Goal: Task Accomplishment & Management: Complete application form

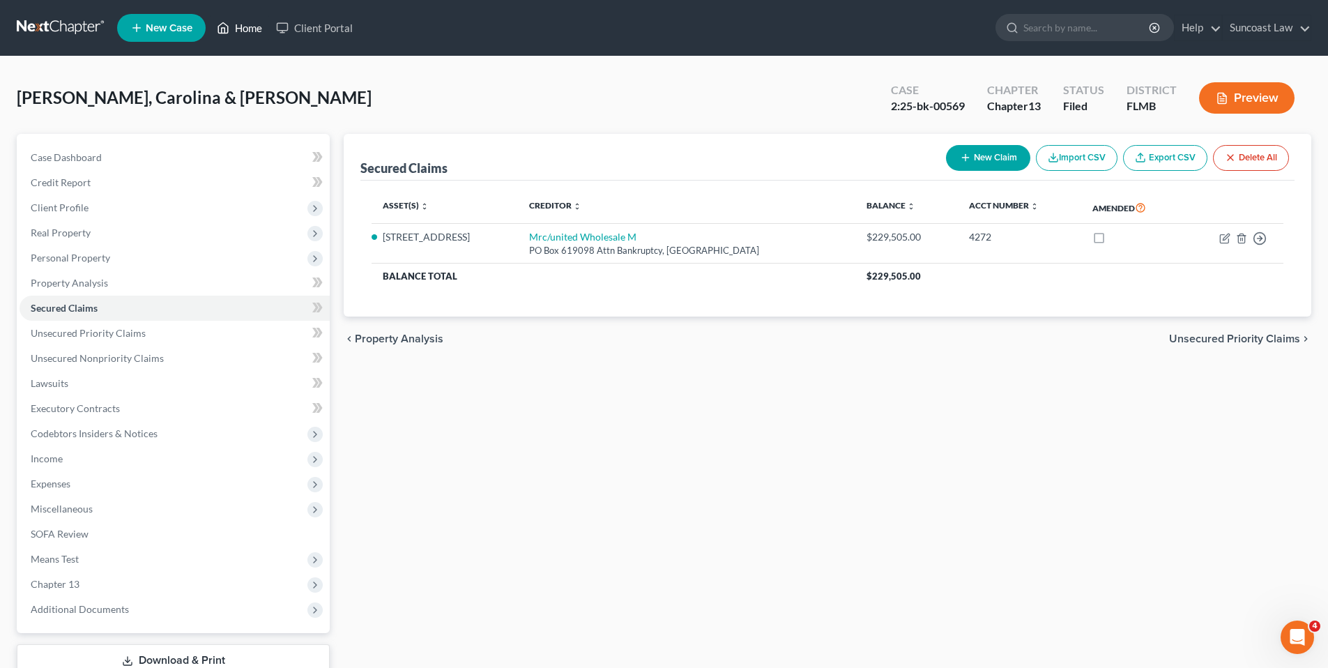
click at [240, 29] on link "Home" at bounding box center [239, 27] width 59 height 25
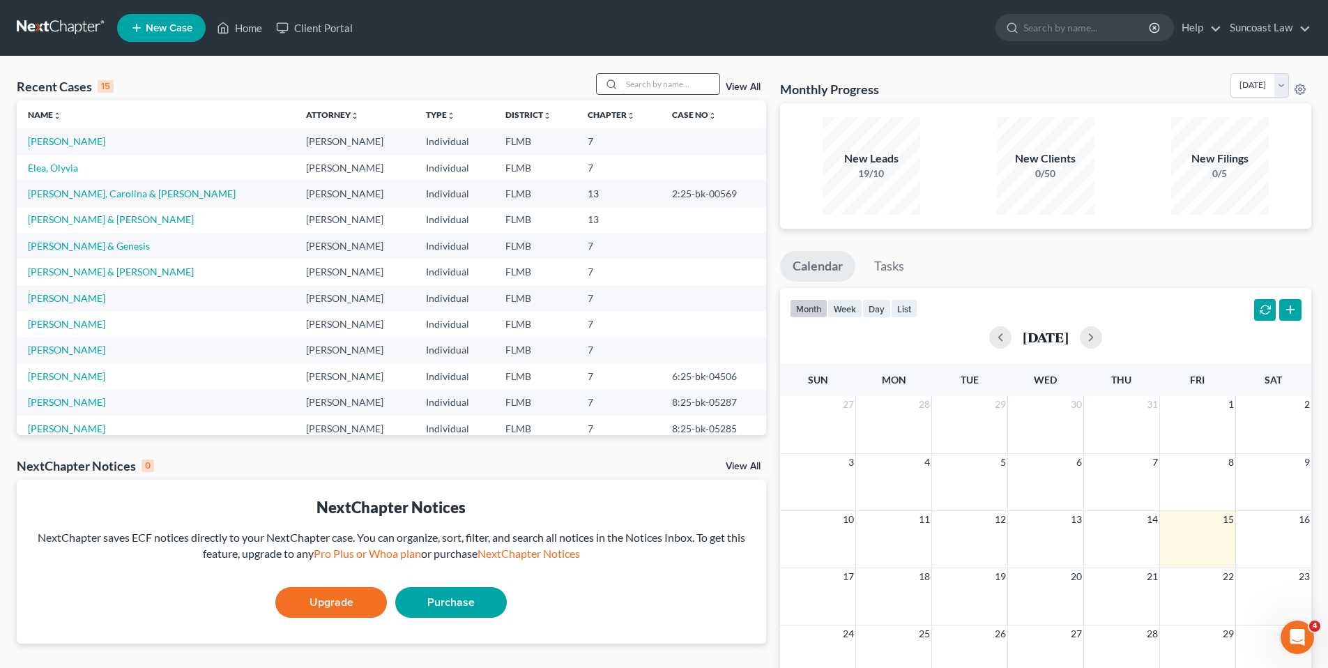
click at [675, 87] on input "search" at bounding box center [671, 84] width 98 height 20
type input "sierra"
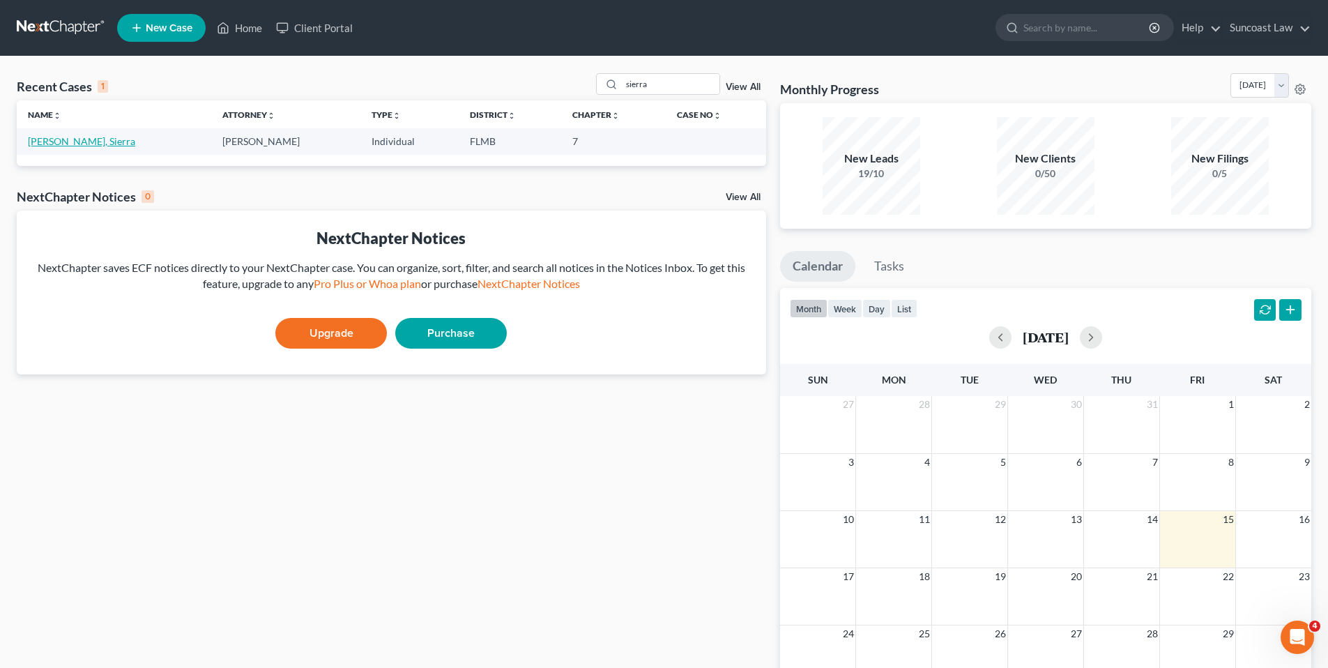
click at [62, 144] on link "[PERSON_NAME], Sierra" at bounding box center [81, 141] width 107 height 12
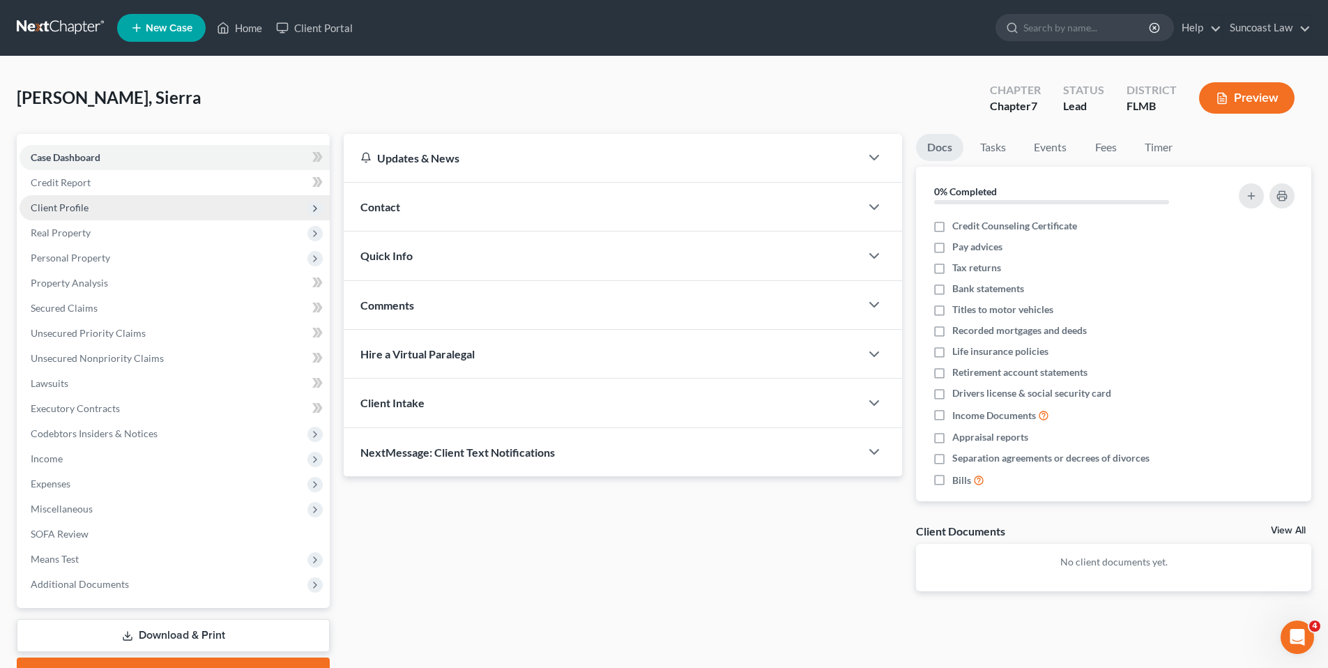
click at [92, 210] on span "Client Profile" at bounding box center [175, 207] width 310 height 25
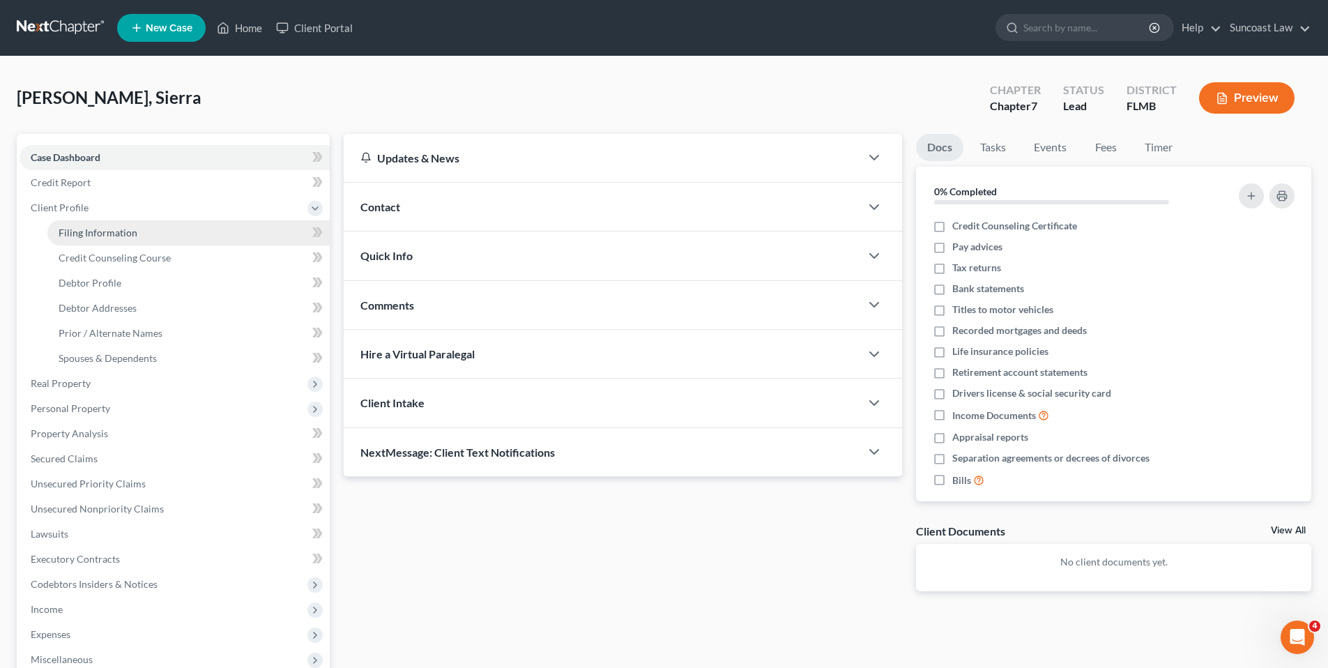
click at [105, 233] on span "Filing Information" at bounding box center [98, 233] width 79 height 12
select select "1"
select select "0"
select select "9"
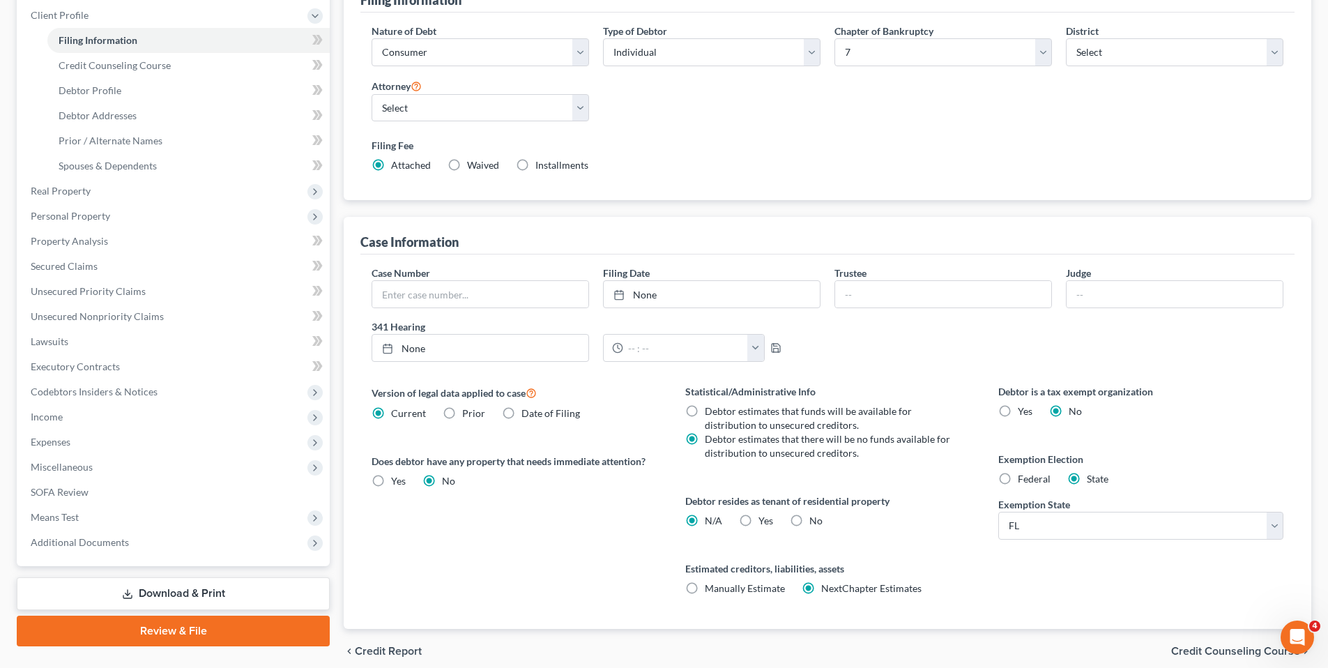
scroll to position [251, 0]
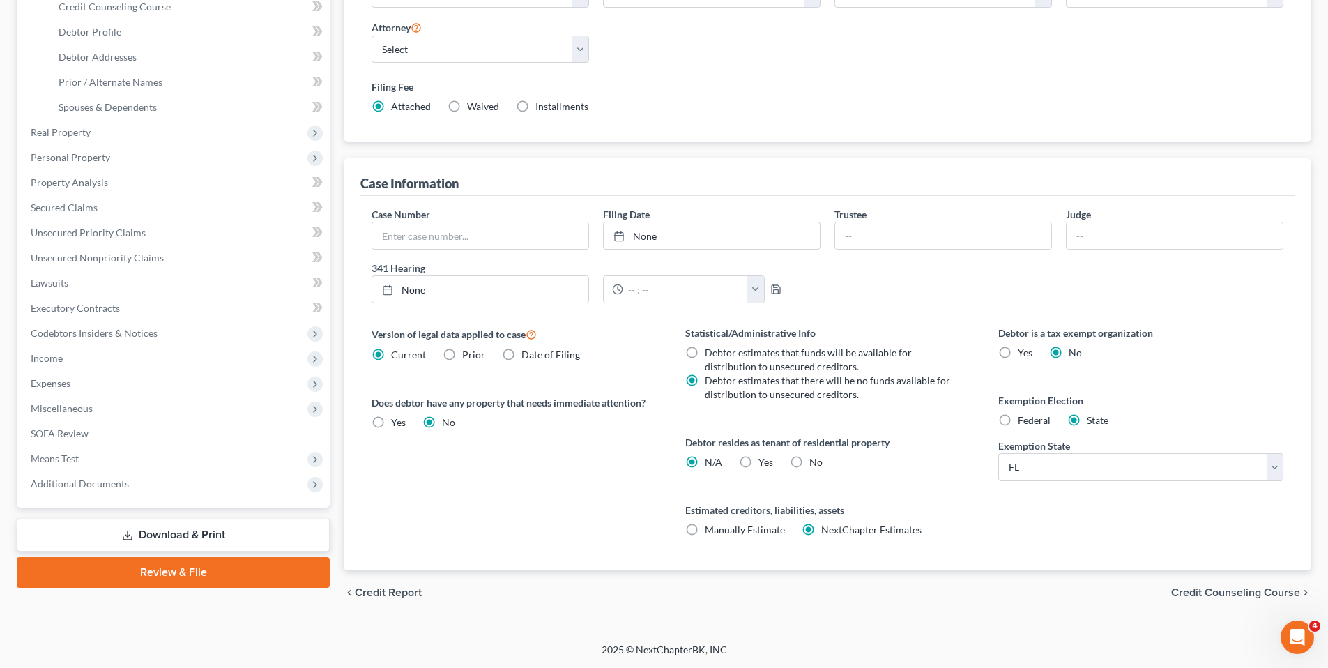
click at [1210, 588] on span "Credit Counseling Course" at bounding box center [1235, 592] width 129 height 11
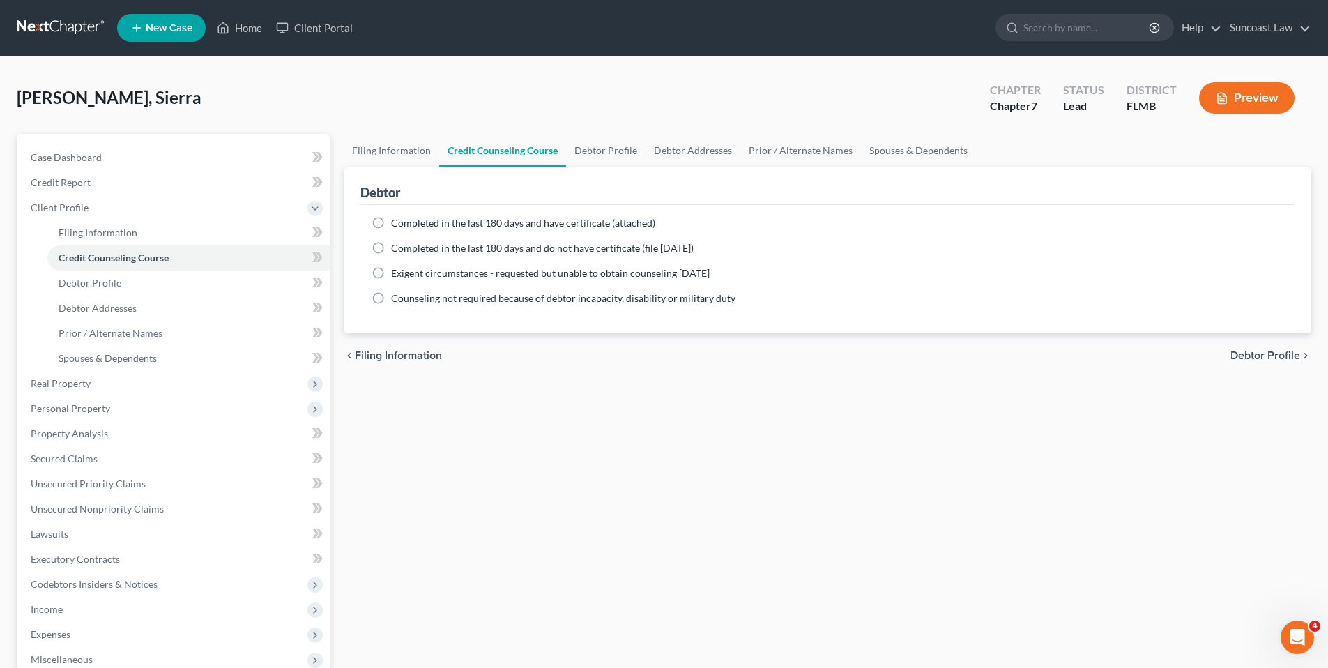
click at [391, 224] on label "Completed in the last 180 days and have certificate (attached)" at bounding box center [523, 223] width 264 height 14
click at [397, 224] on input "Completed in the last 180 days and have certificate (attached)" at bounding box center [401, 220] width 9 height 9
radio input "true"
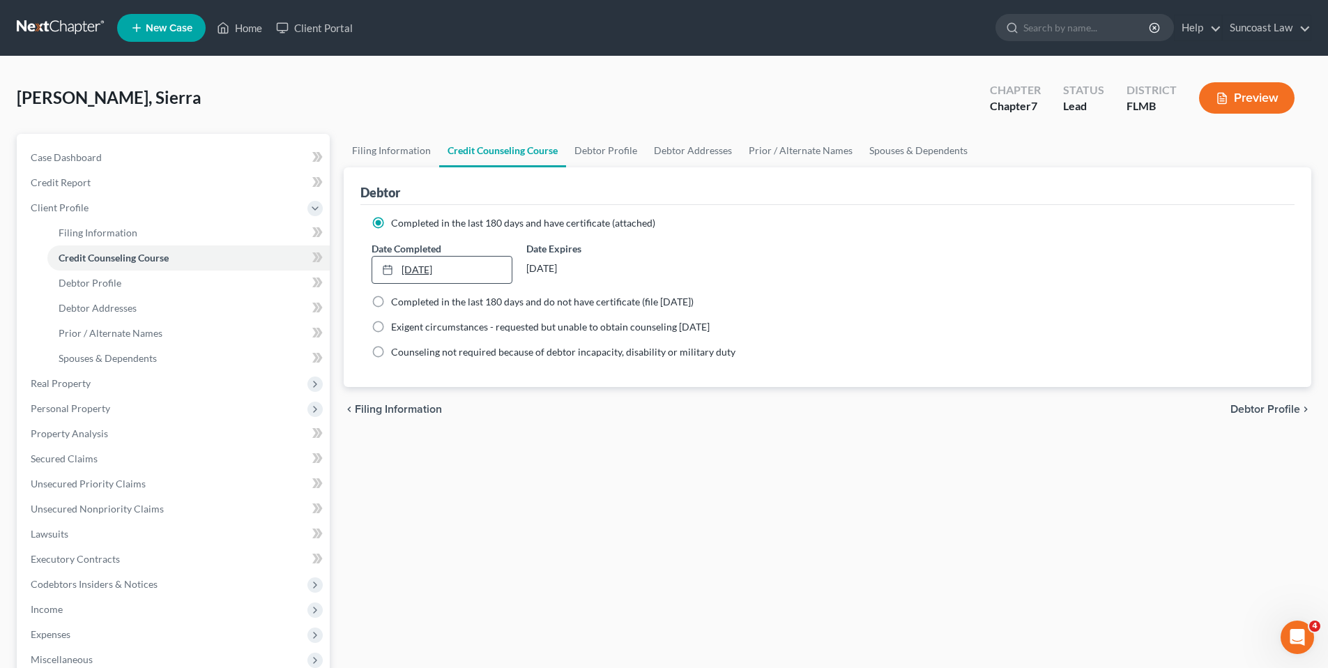
click at [424, 270] on link "[DATE]" at bounding box center [441, 269] width 139 height 26
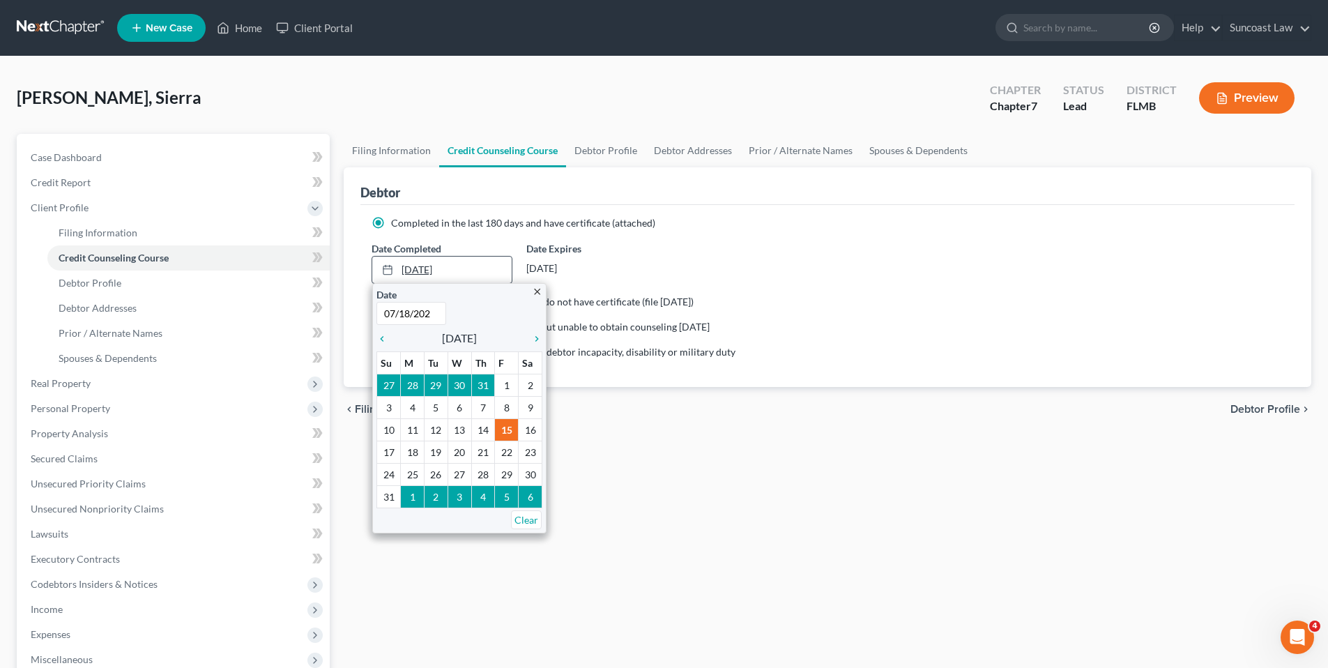
type input "[DATE]"
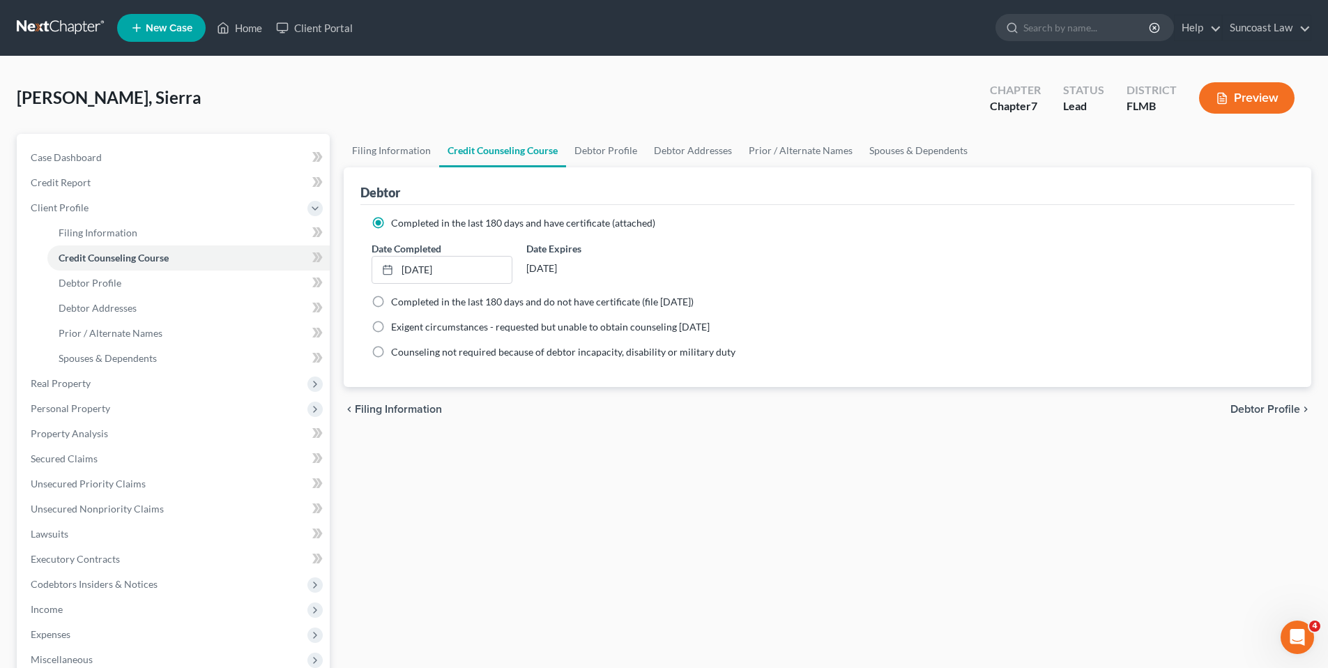
click at [1266, 410] on span "Debtor Profile" at bounding box center [1265, 409] width 70 height 11
select select "0"
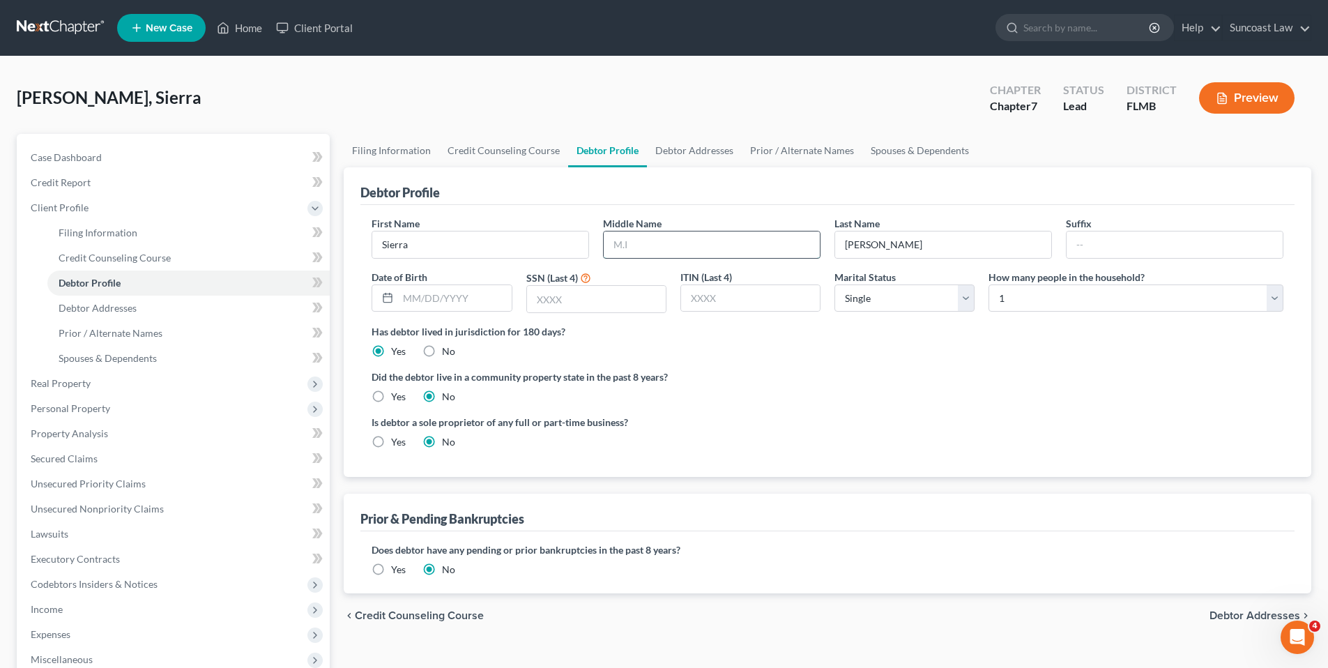
click at [689, 245] on input "text" at bounding box center [712, 244] width 216 height 26
type input "N."
click at [447, 300] on input "text" at bounding box center [454, 298] width 113 height 26
type input "[DATE]"
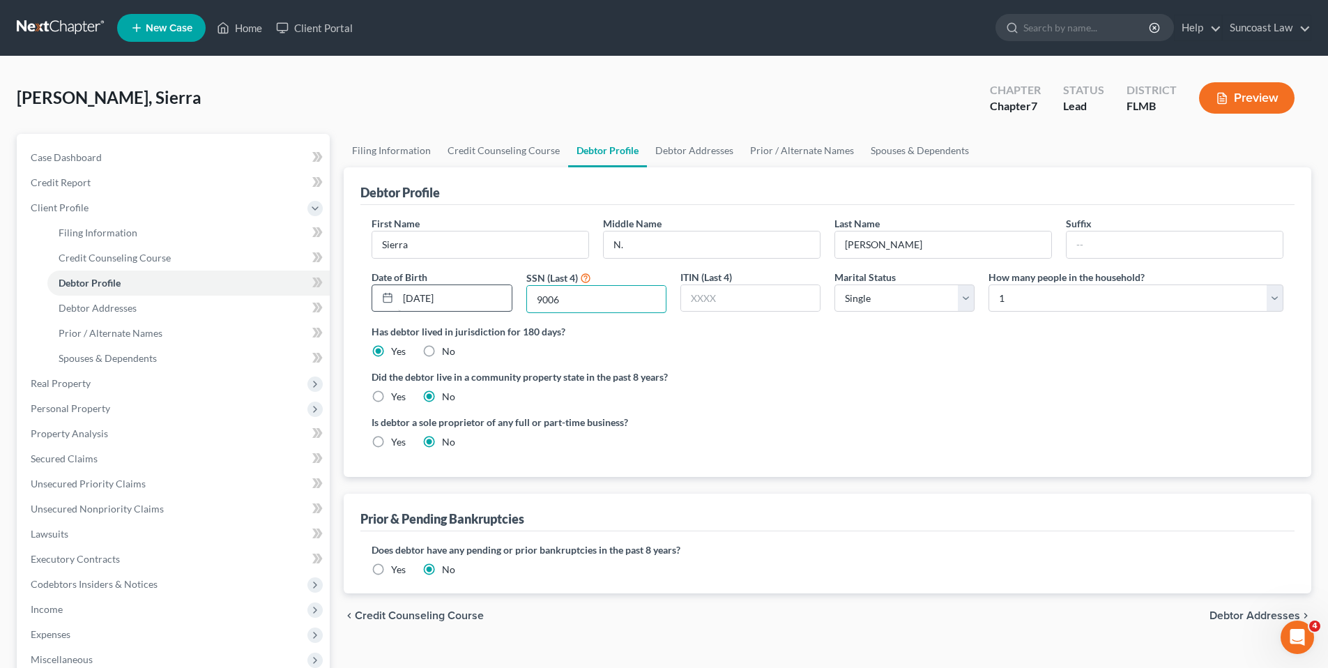
type input "9006"
click at [1234, 615] on span "Debtor Addresses" at bounding box center [1254, 615] width 91 height 11
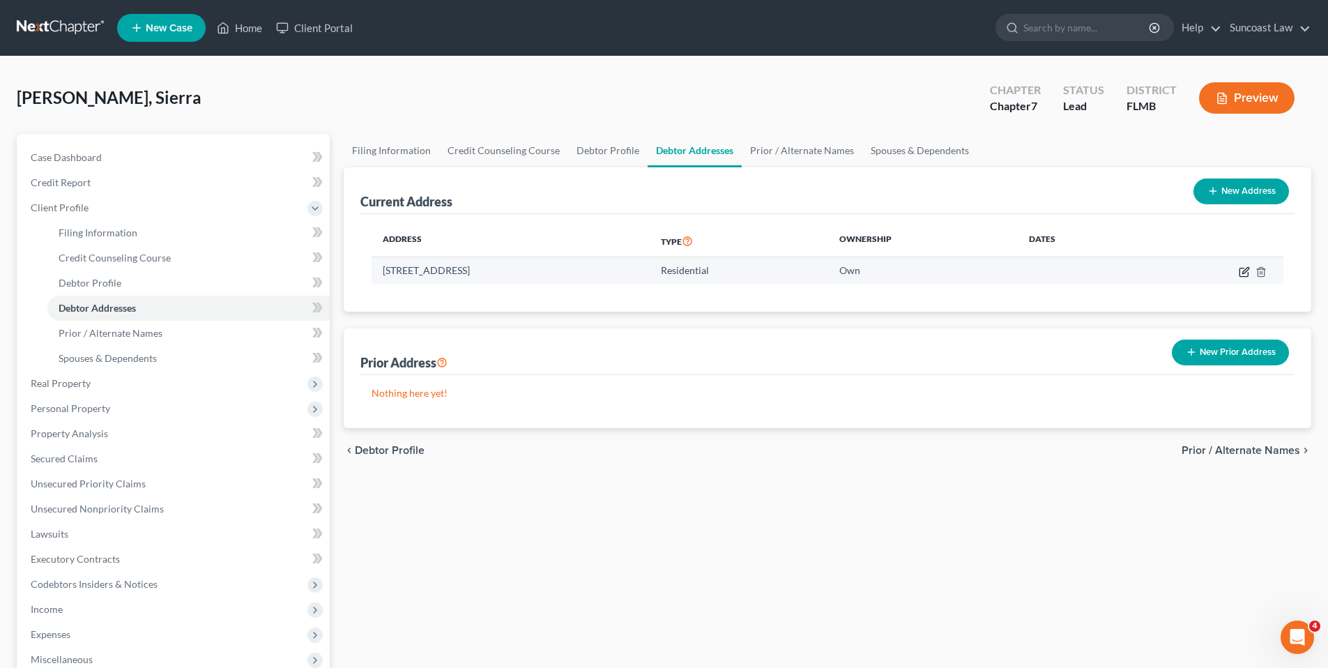
click at [1248, 270] on icon "button" at bounding box center [1243, 271] width 11 height 11
select select "9"
select select "14"
select select "0"
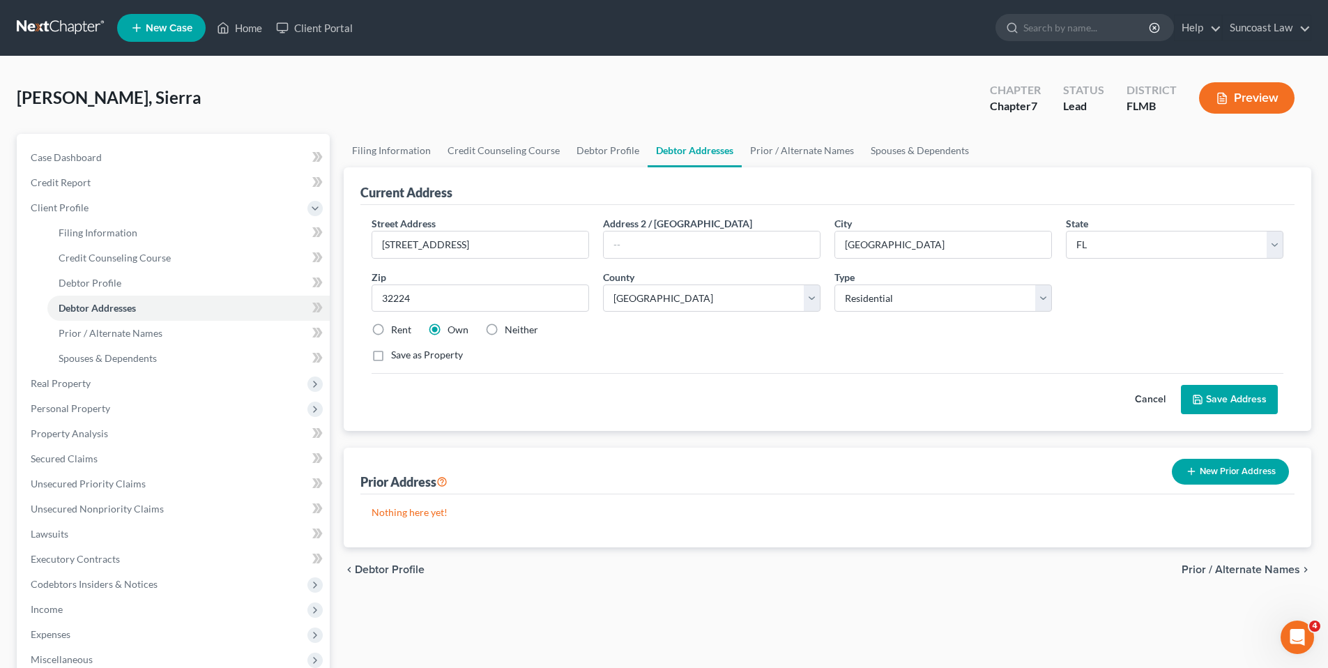
click at [391, 328] on label "Rent" at bounding box center [401, 330] width 20 height 14
click at [397, 328] on input "Rent" at bounding box center [401, 327] width 9 height 9
radio input "true"
click at [1219, 395] on button "Save Address" at bounding box center [1229, 399] width 97 height 29
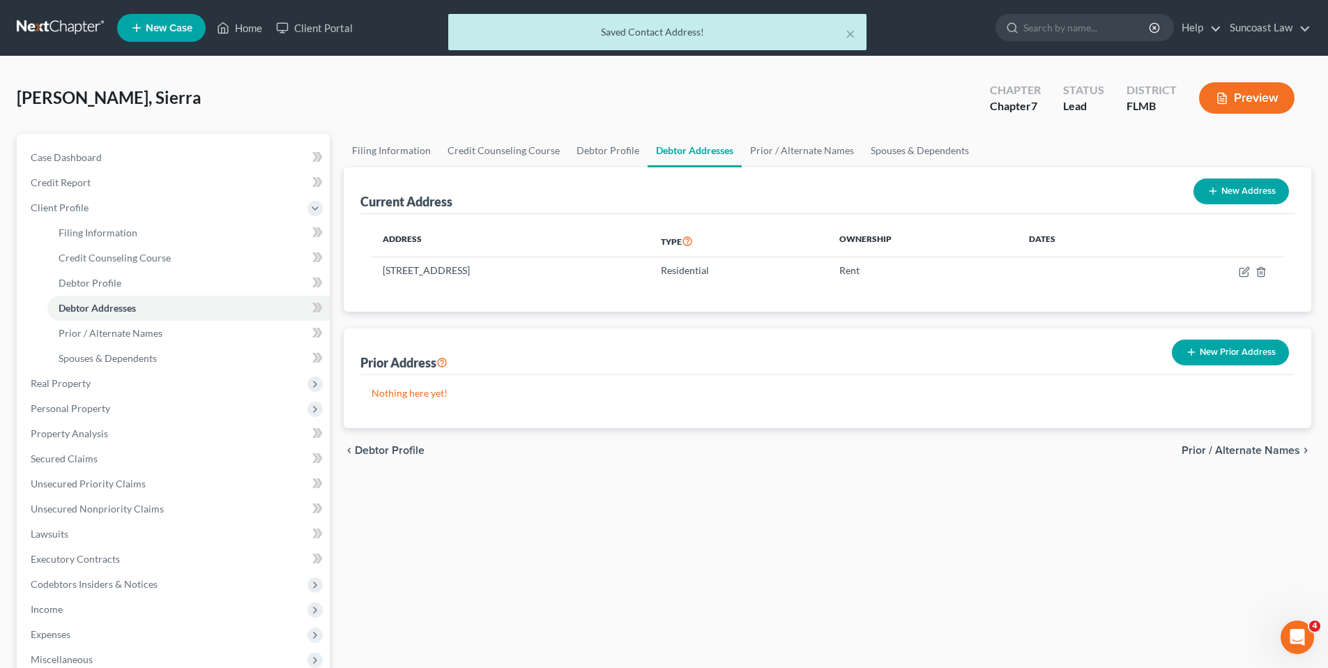
click at [1199, 445] on span "Prior / Alternate Names" at bounding box center [1240, 450] width 118 height 11
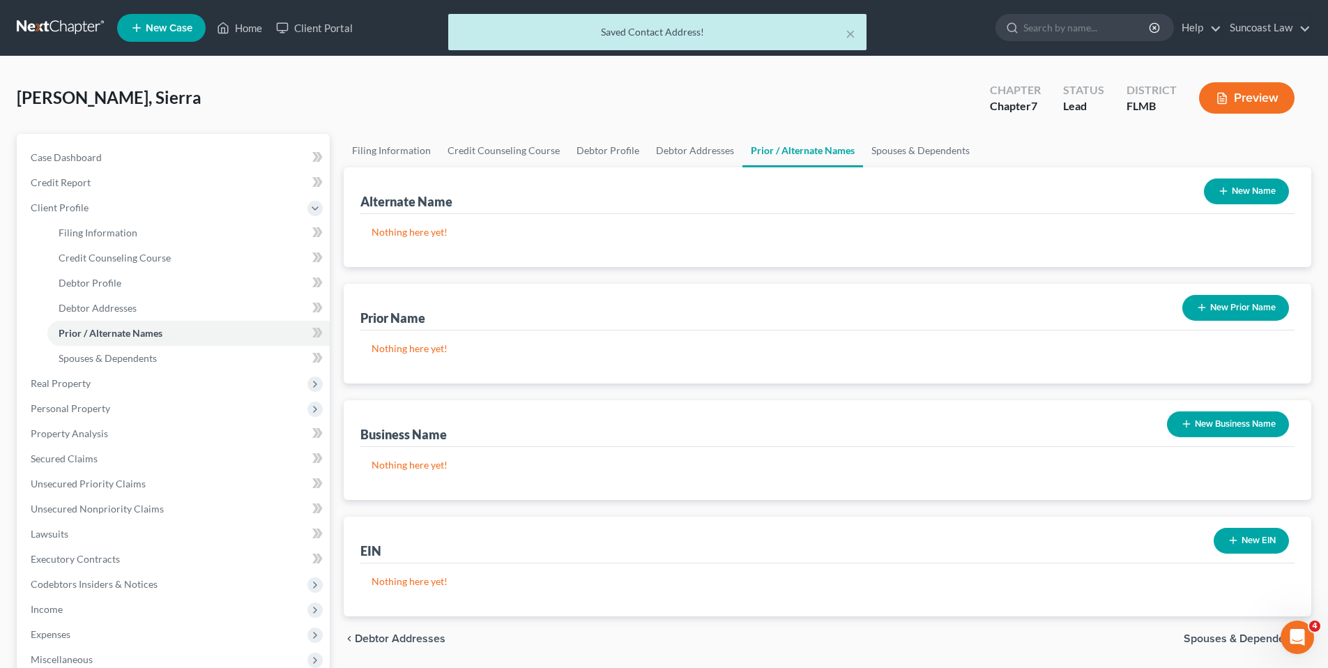
click at [1255, 186] on button "New Name" at bounding box center [1246, 191] width 85 height 26
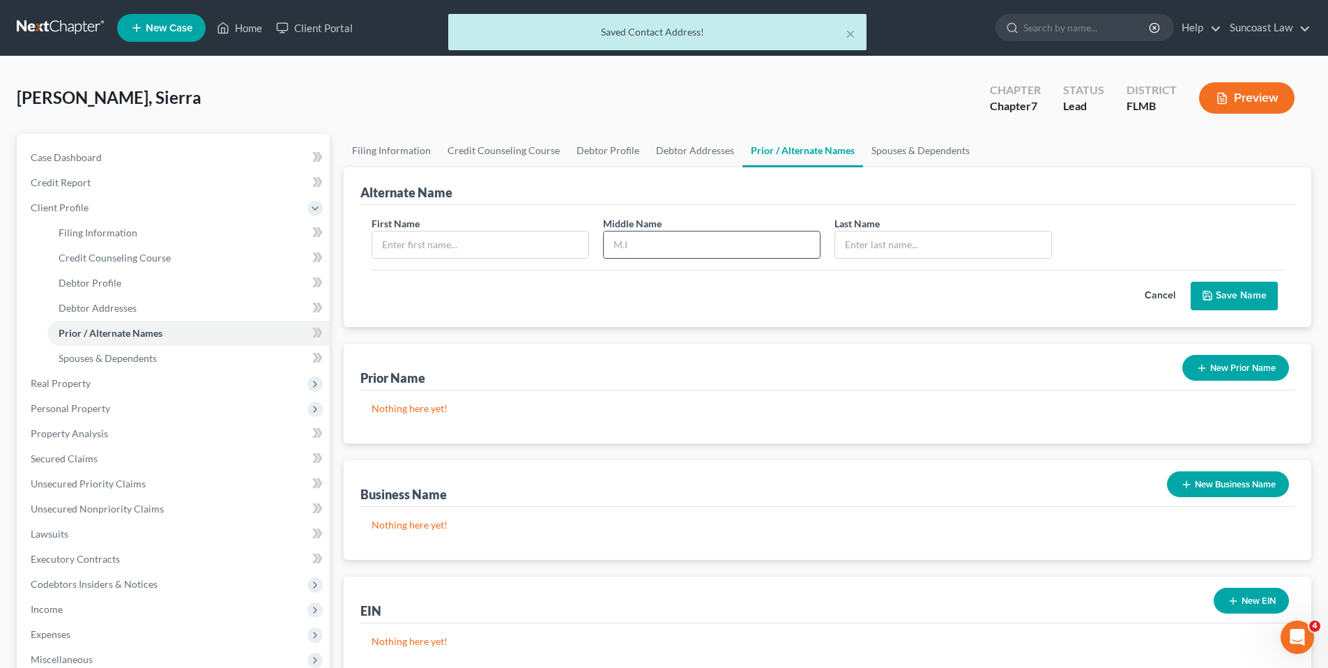
click at [642, 245] on input "text" at bounding box center [712, 244] width 216 height 26
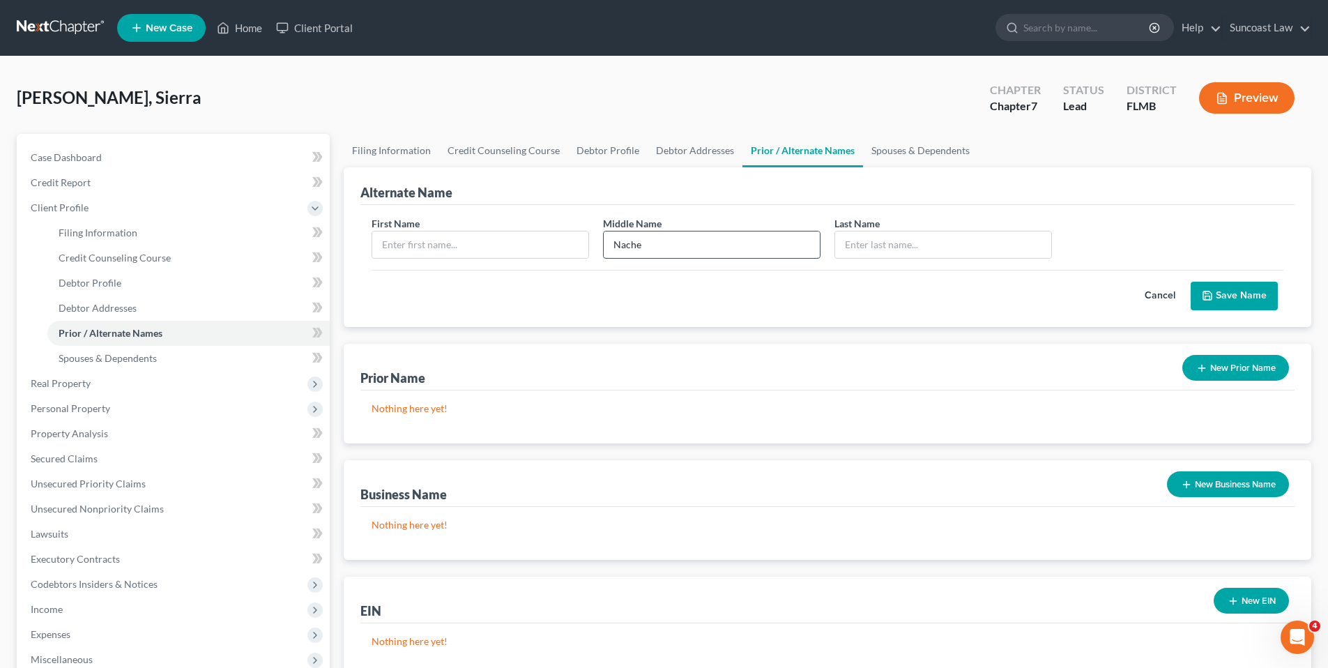
type input "Nache"
type input "sierra"
type input "[PERSON_NAME]"
click at [1232, 292] on button "Save Name" at bounding box center [1233, 296] width 87 height 29
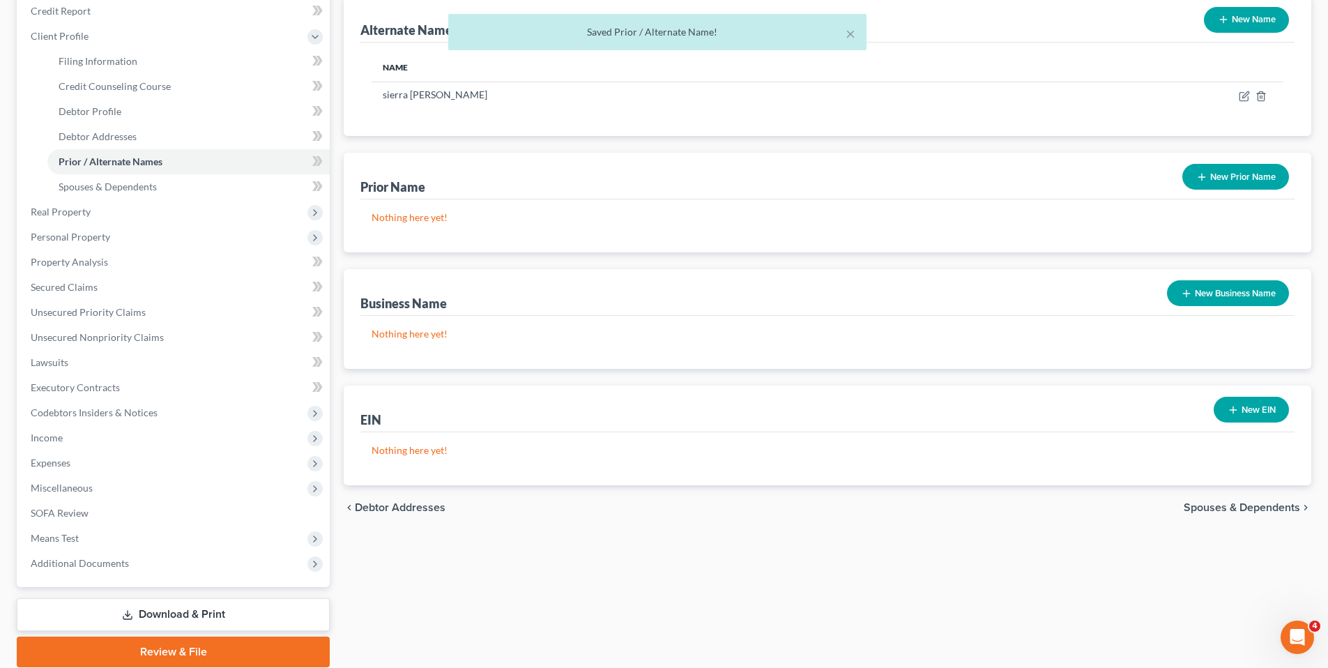
scroll to position [224, 0]
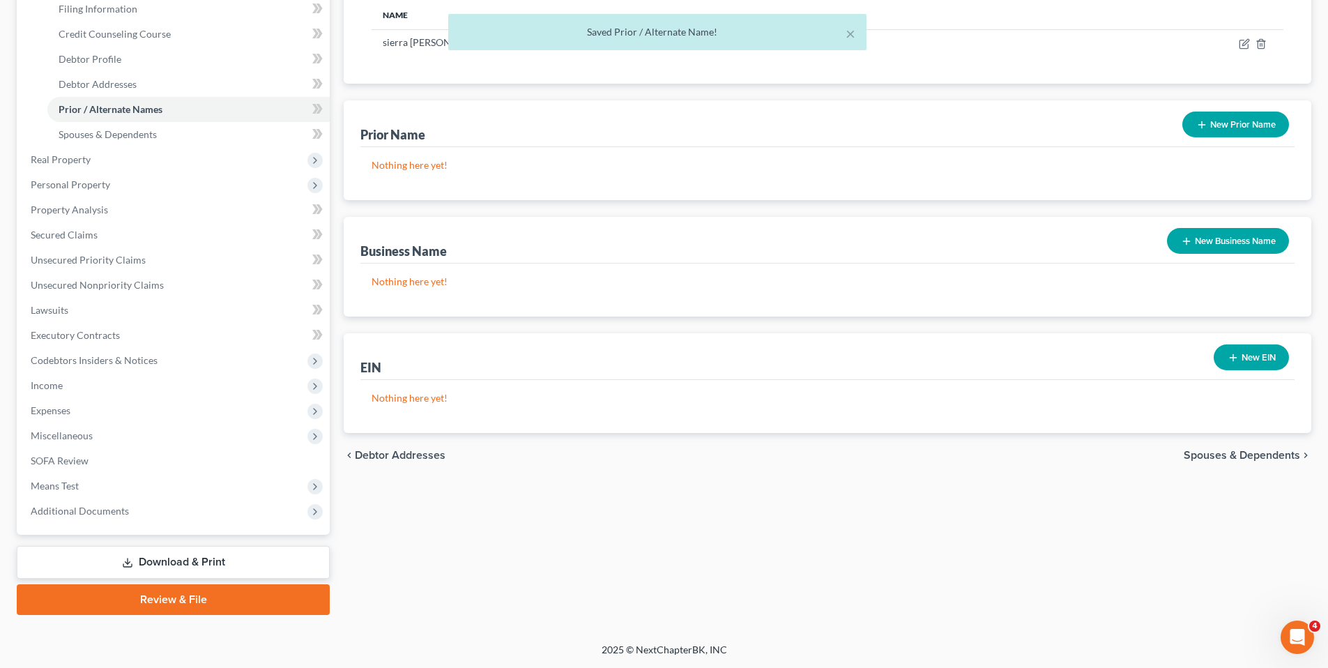
click at [1221, 454] on span "Spouses & Dependents" at bounding box center [1241, 455] width 116 height 11
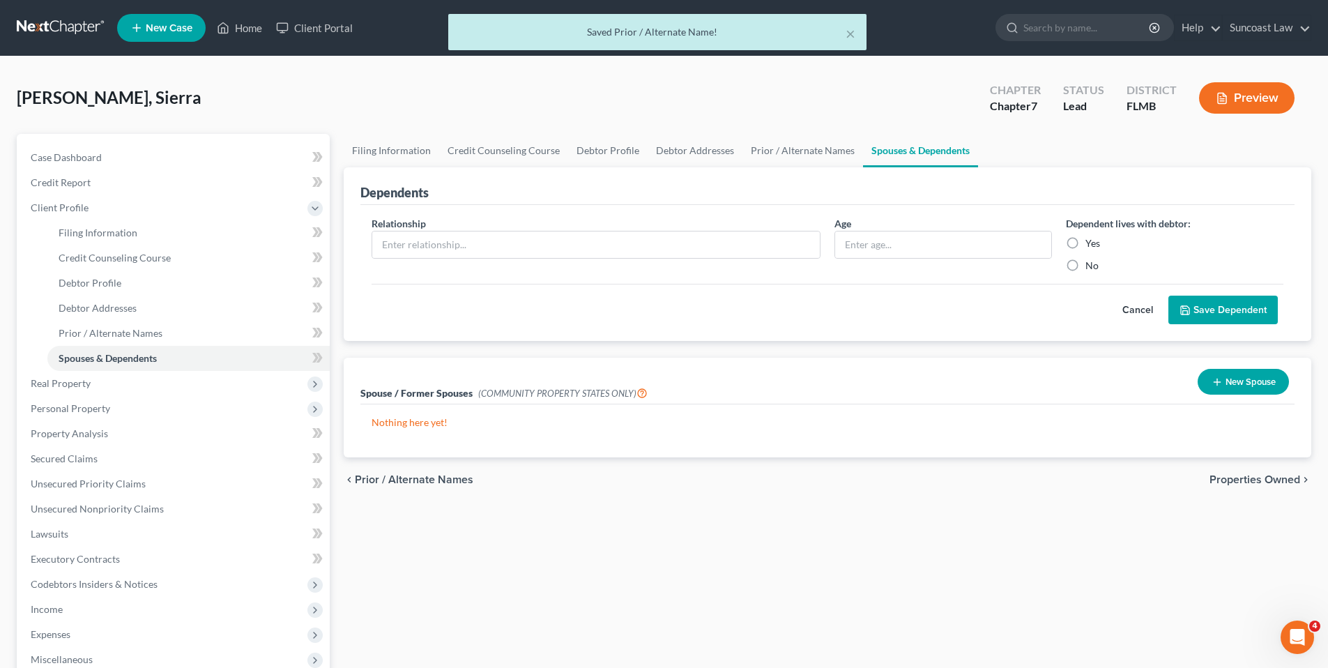
click at [1240, 482] on span "Properties Owned" at bounding box center [1254, 479] width 91 height 11
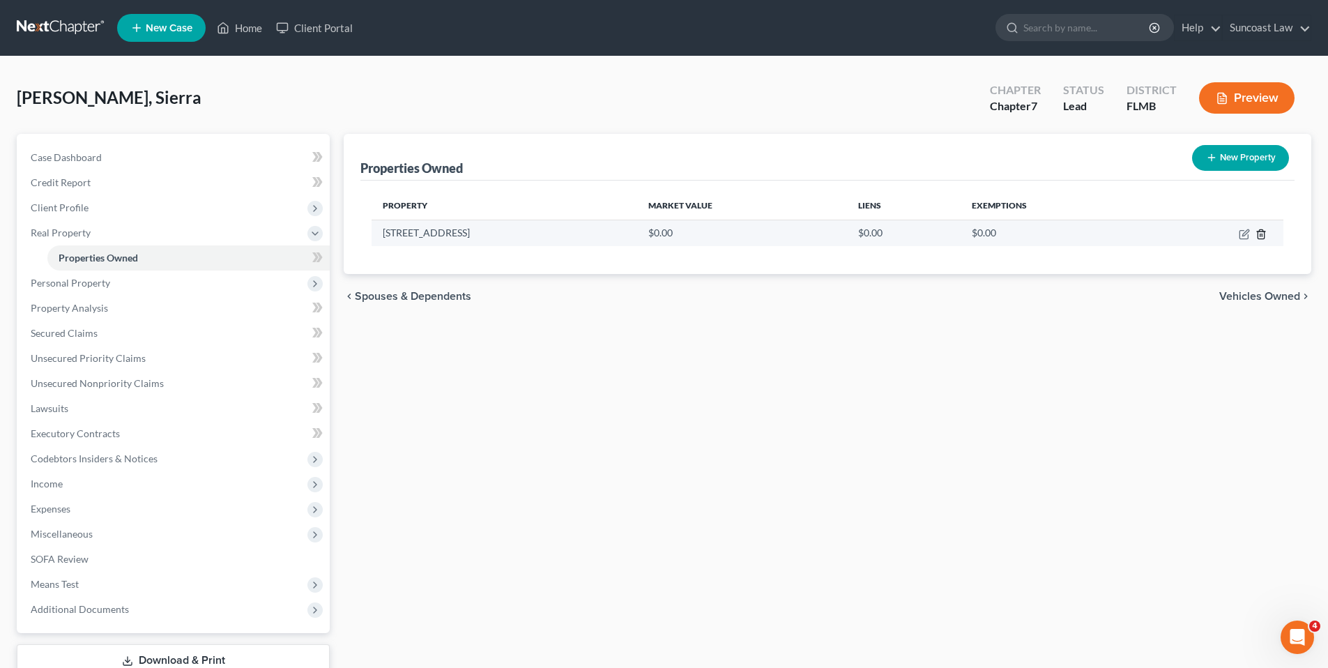
click at [1260, 233] on icon "button" at bounding box center [1260, 234] width 11 height 11
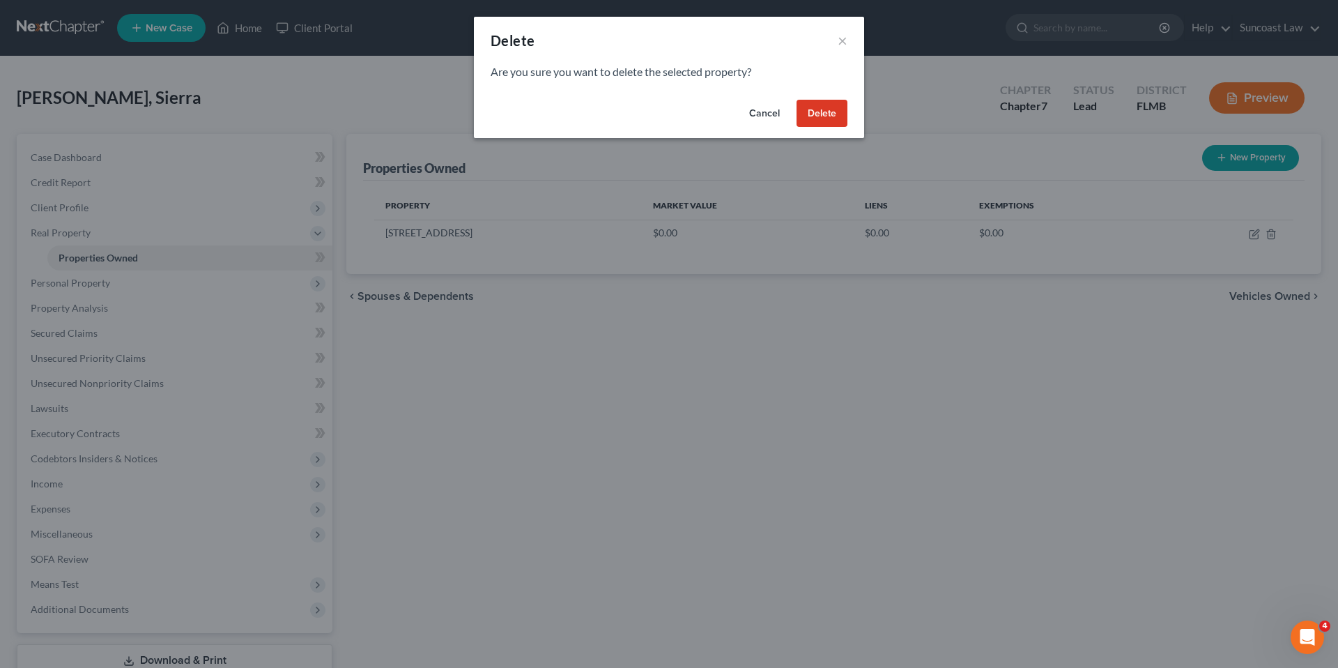
drag, startPoint x: 829, startPoint y: 112, endPoint x: 898, endPoint y: 121, distance: 70.2
click at [829, 113] on button "Delete" at bounding box center [822, 114] width 51 height 28
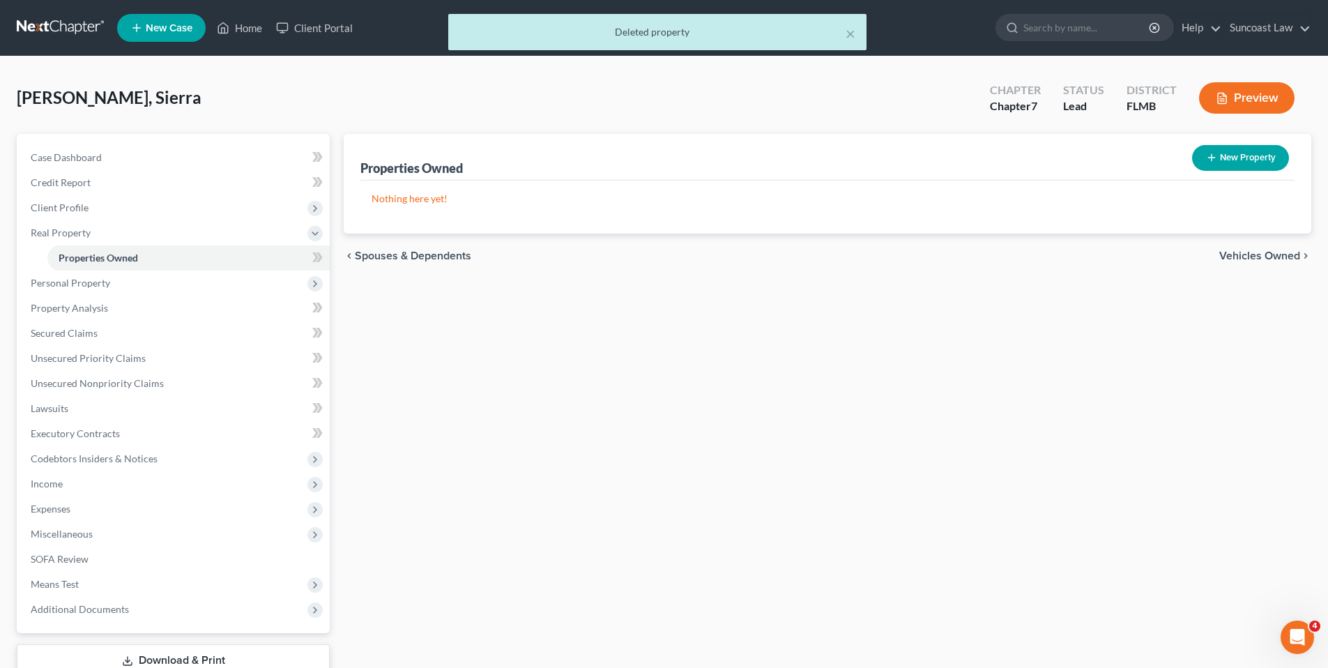
click at [1236, 260] on span "Vehicles Owned" at bounding box center [1259, 255] width 81 height 11
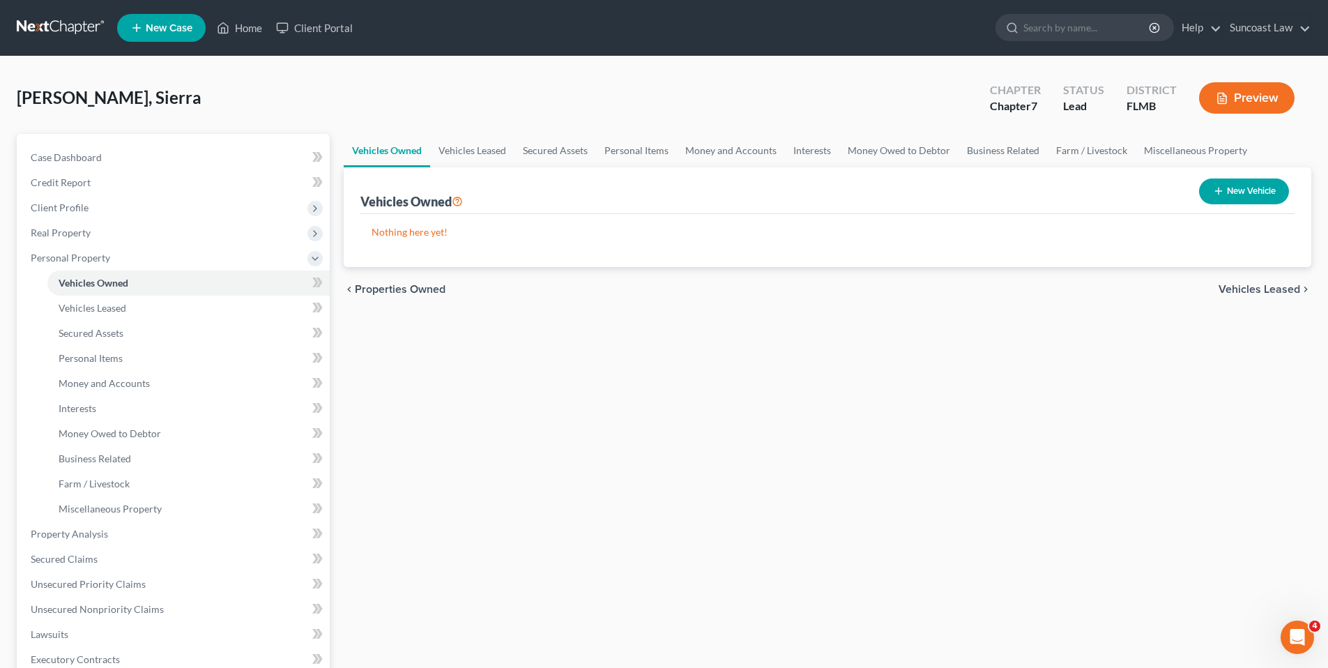
click at [1264, 289] on span "Vehicles Leased" at bounding box center [1259, 289] width 82 height 11
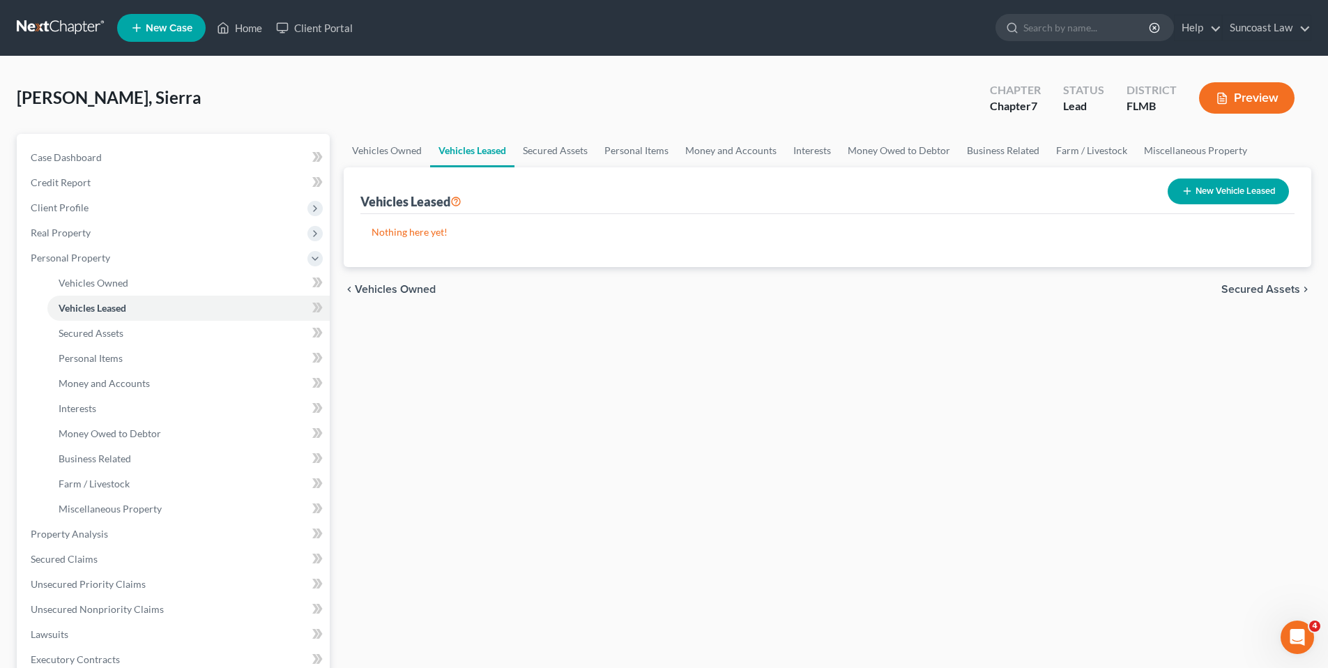
click at [1264, 289] on span "Secured Assets" at bounding box center [1260, 289] width 79 height 11
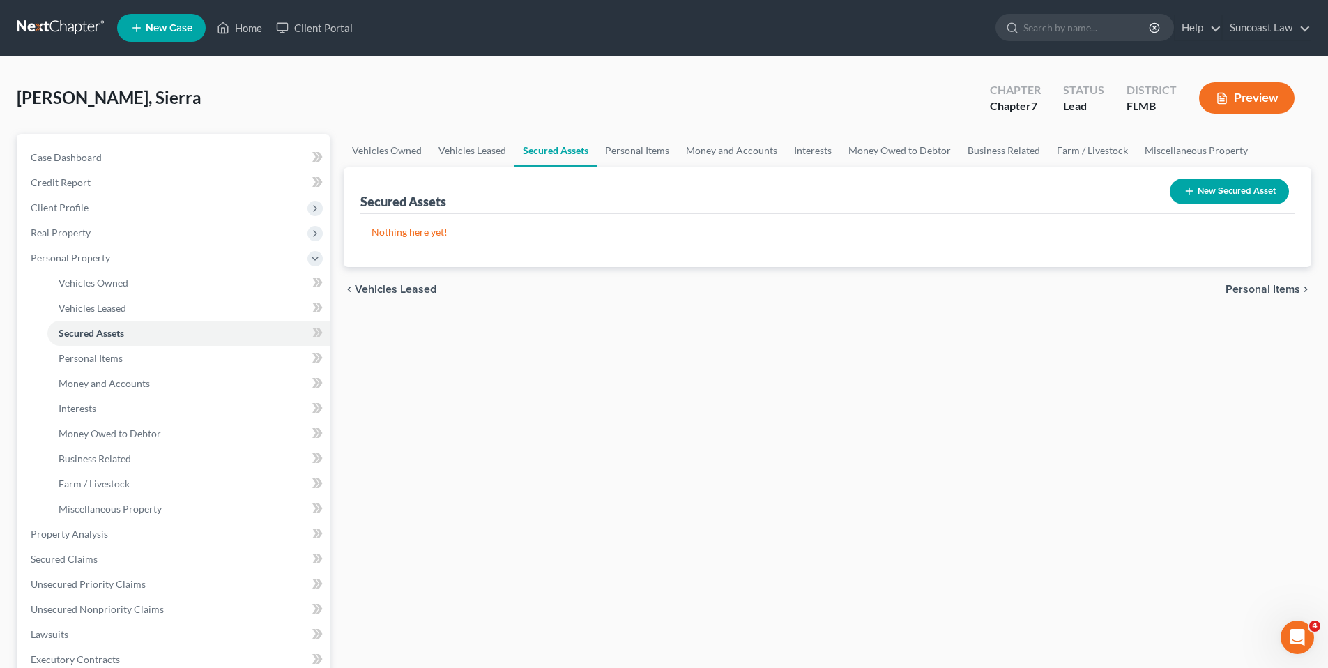
click at [1264, 289] on span "Personal Items" at bounding box center [1262, 289] width 75 height 11
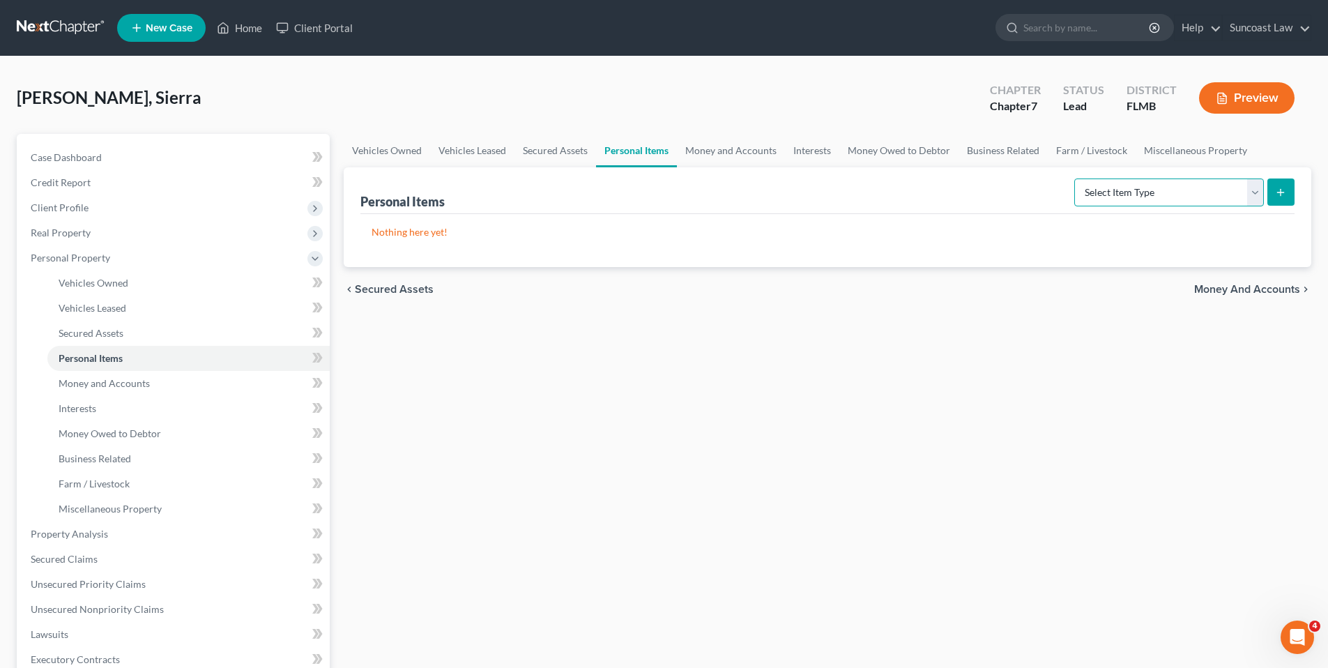
click at [1254, 192] on select "Select Item Type Clothing (A/B: 11) Collectibles Of Value (A/B: 8) Electronics …" at bounding box center [1169, 192] width 190 height 28
select select "electronics"
click at [1076, 178] on select "Select Item Type Clothing (A/B: 11) Collectibles Of Value (A/B: 8) Electronics …" at bounding box center [1169, 192] width 190 height 28
click at [1280, 195] on line "submit" at bounding box center [1280, 192] width 0 height 6
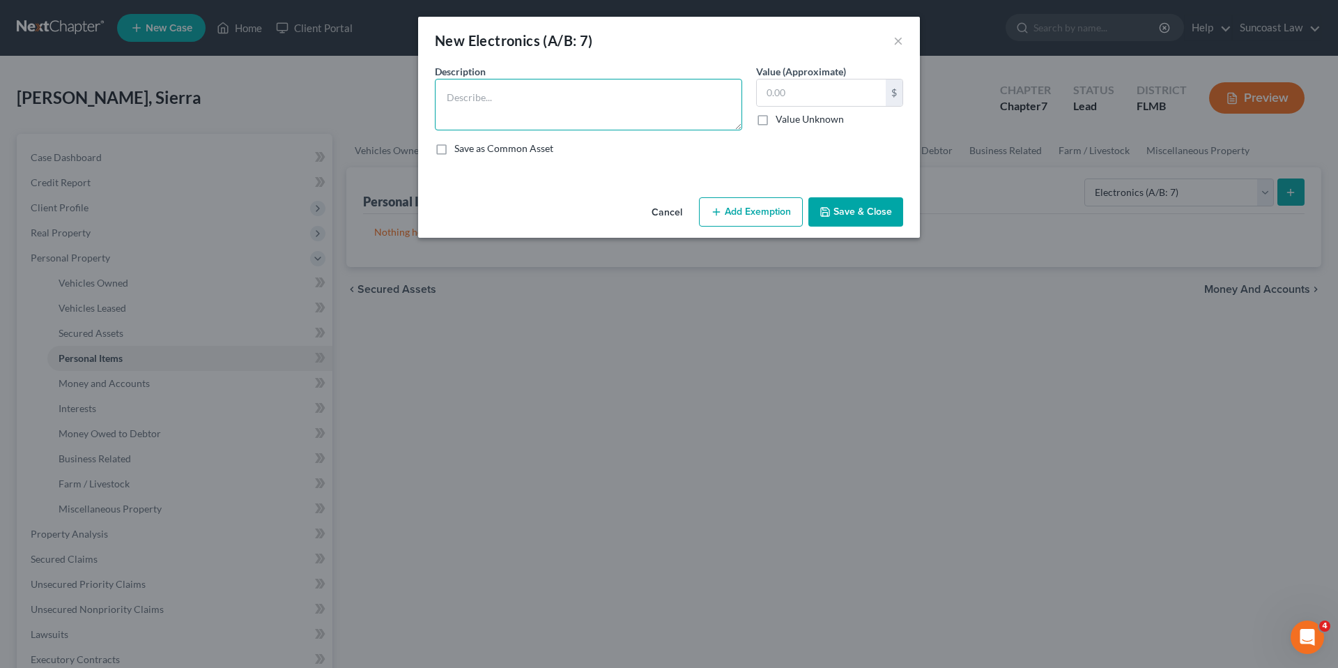
click at [496, 102] on textarea at bounding box center [588, 105] width 307 height 52
type textarea "Laptop and PS5"
type input "500.00"
click at [756, 206] on button "Add Exemption" at bounding box center [751, 211] width 104 height 29
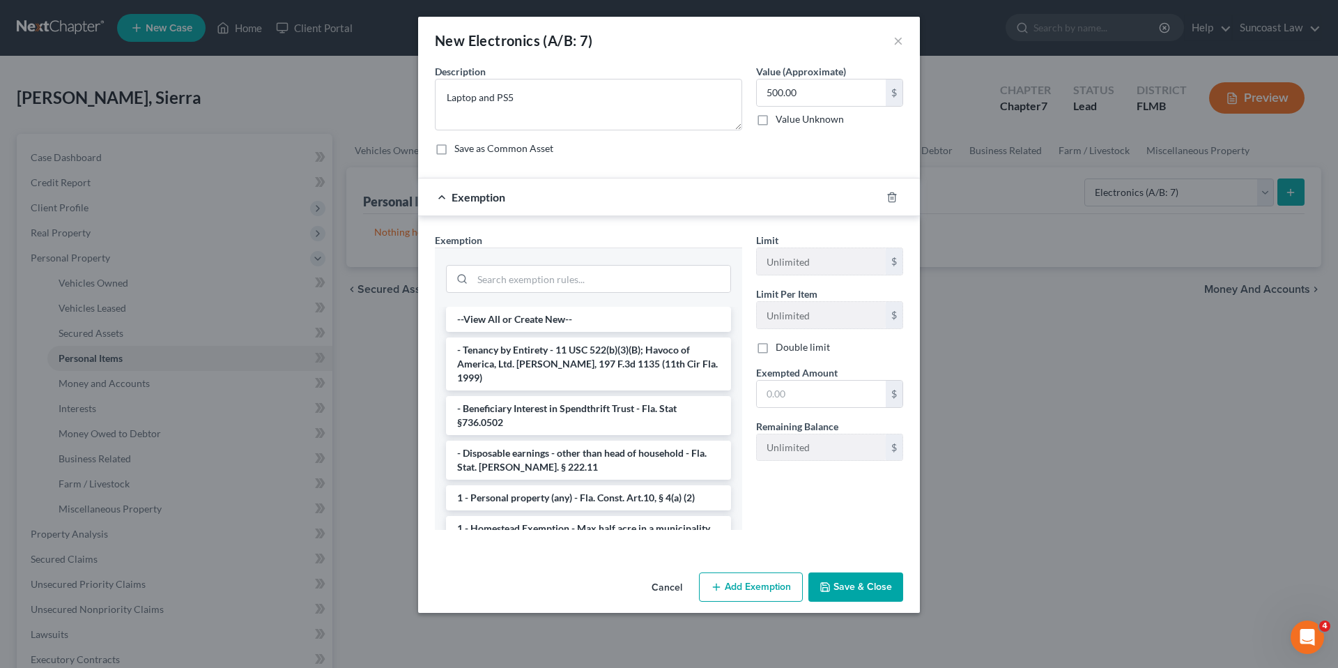
drag, startPoint x: 567, startPoint y: 482, endPoint x: 728, endPoint y: 410, distance: 177.2
click at [568, 485] on li "1 - Personal property (any) - Fla. Const. Art.10, § 4(a) (2)" at bounding box center [588, 497] width 285 height 25
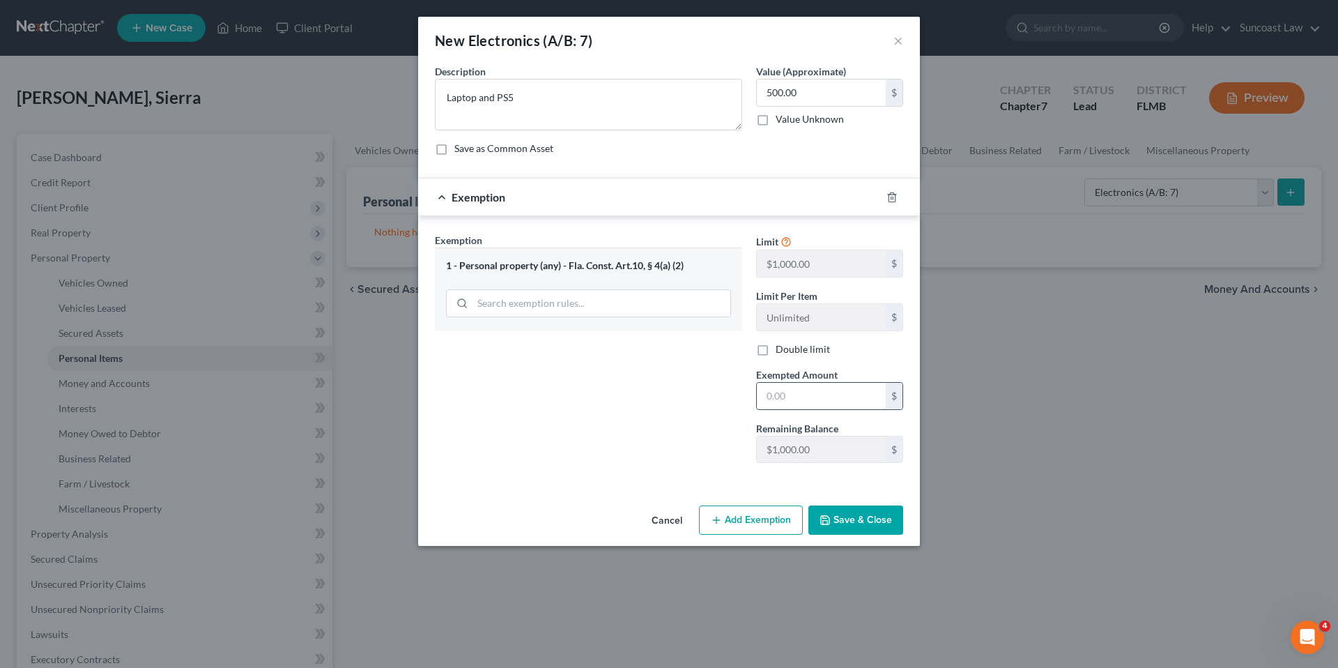
click at [825, 395] on input "text" at bounding box center [821, 396] width 129 height 26
type input "500.00"
click at [860, 514] on button "Save & Close" at bounding box center [855, 519] width 95 height 29
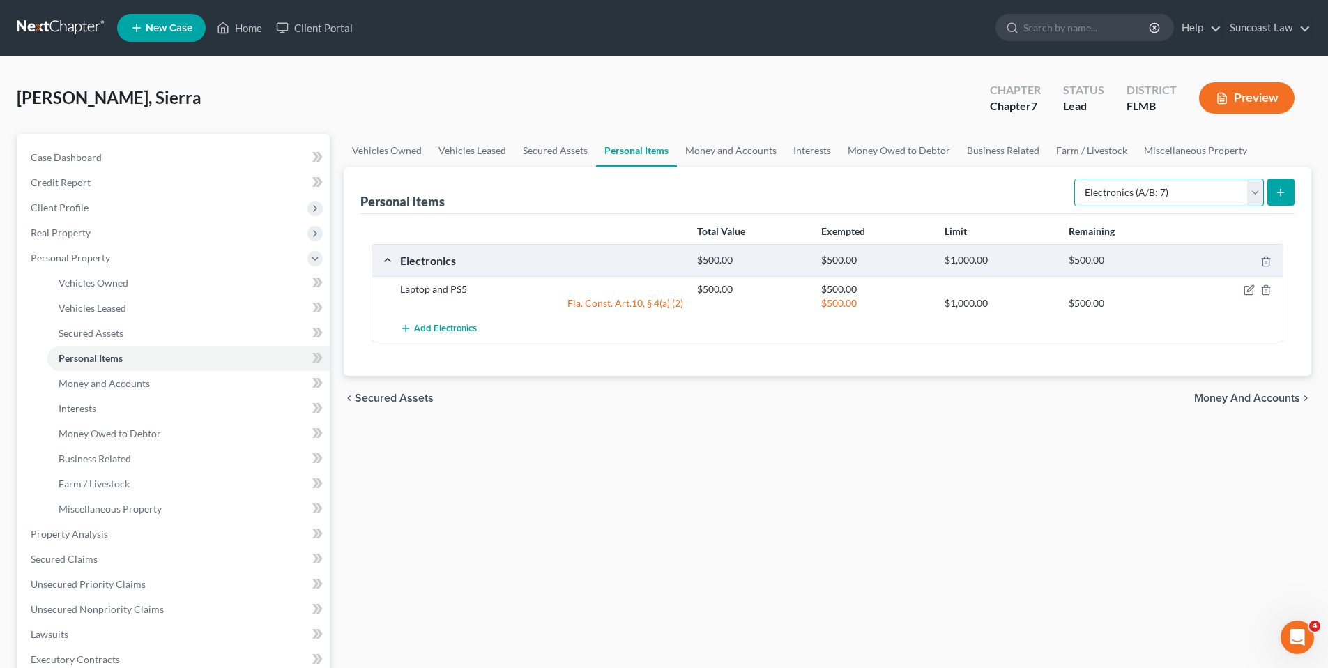
click at [1255, 192] on select "Select Item Type Clothing (A/B: 11) Collectibles Of Value (A/B: 8) Electronics …" at bounding box center [1169, 192] width 190 height 28
select select "household_goods"
click at [1076, 178] on select "Select Item Type Clothing (A/B: 11) Collectibles Of Value (A/B: 8) Electronics …" at bounding box center [1169, 192] width 190 height 28
click at [1280, 194] on icon "submit" at bounding box center [1280, 192] width 11 height 11
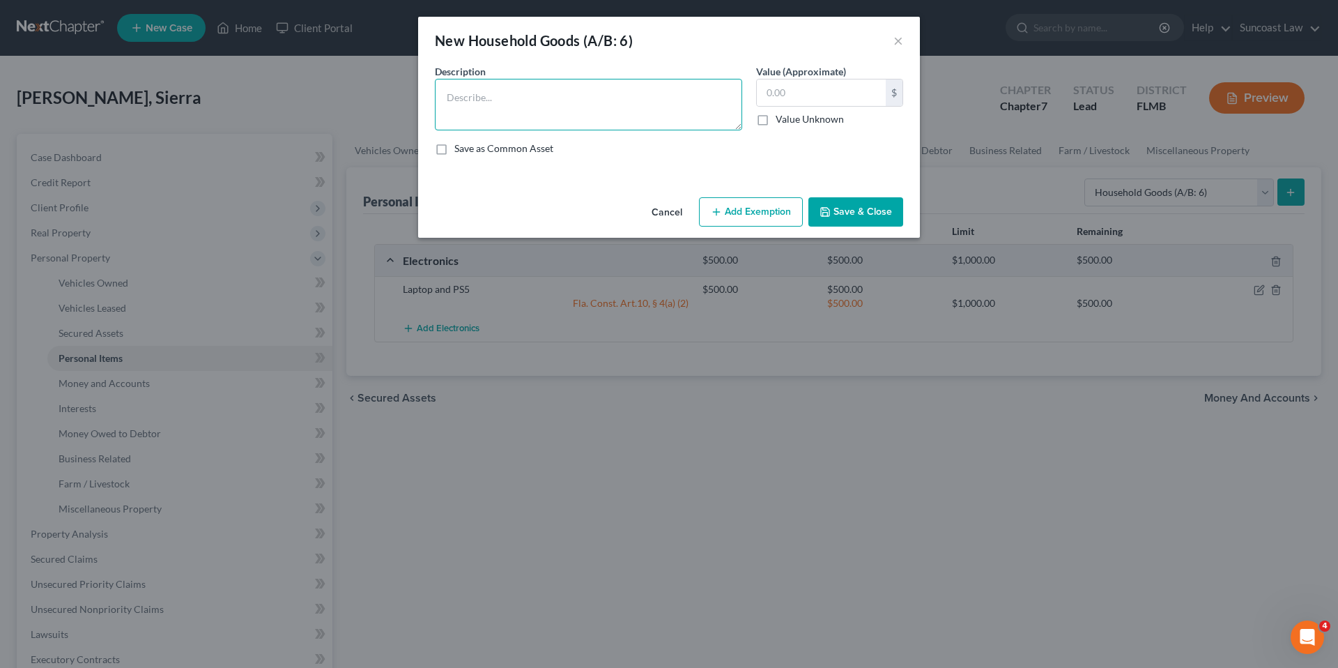
click at [473, 102] on textarea at bounding box center [588, 105] width 307 height 52
type textarea "*lives with parents*"
click at [857, 218] on button "Save & Close" at bounding box center [855, 211] width 95 height 29
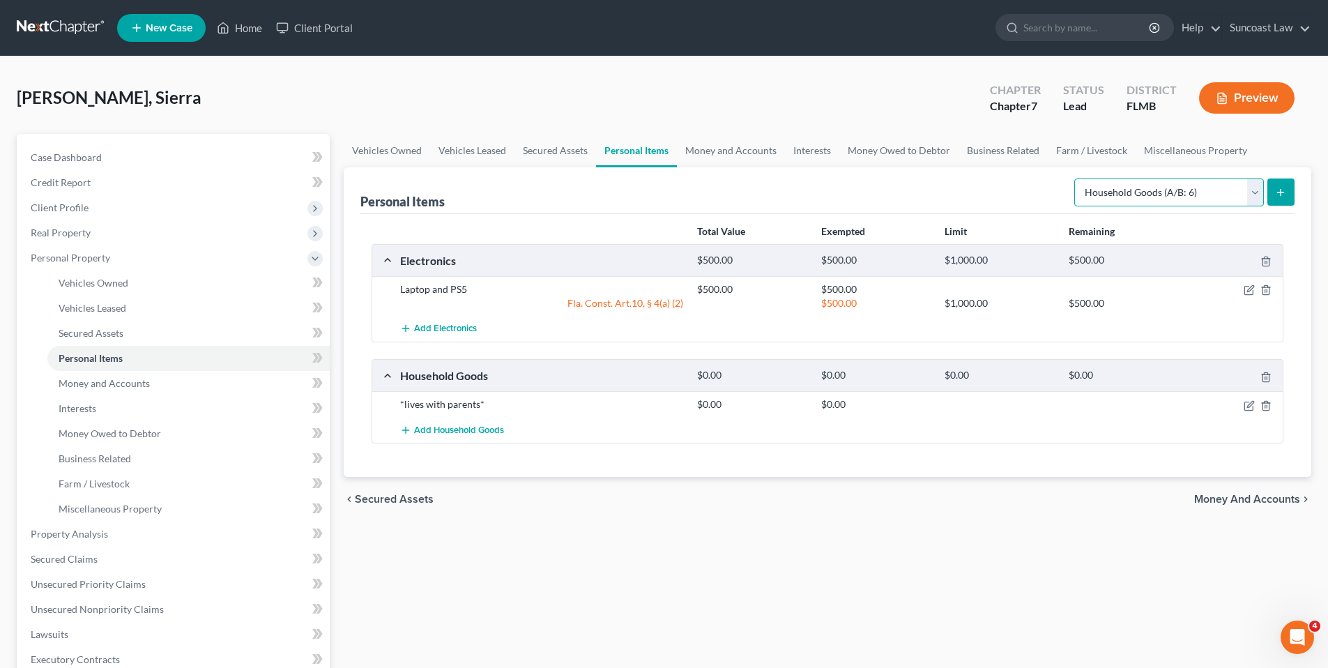
click at [1254, 194] on select "Select Item Type Clothing (A/B: 11) Collectibles Of Value (A/B: 8) Electronics …" at bounding box center [1169, 192] width 190 height 28
select select "pets"
click at [1076, 178] on select "Select Item Type Clothing (A/B: 11) Collectibles Of Value (A/B: 8) Electronics …" at bounding box center [1169, 192] width 190 height 28
click at [1276, 190] on icon "submit" at bounding box center [1280, 192] width 11 height 11
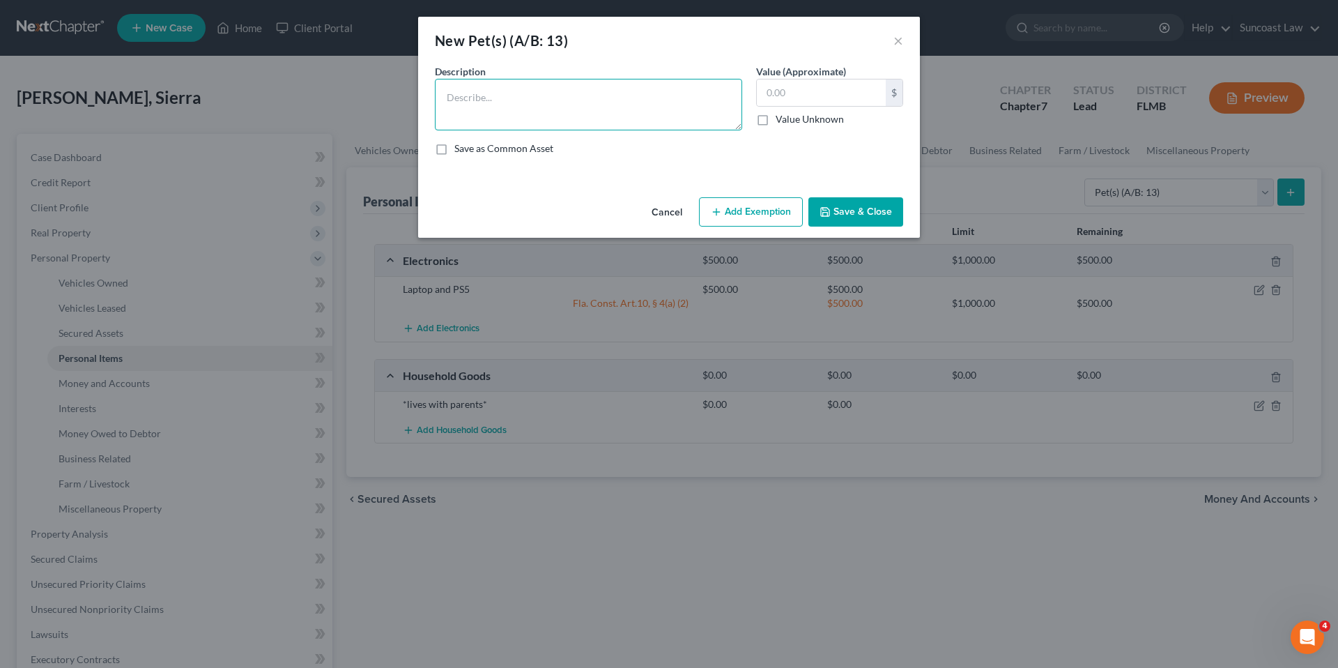
click at [528, 113] on textarea at bounding box center [588, 105] width 307 height 52
type textarea "1 dog, 2 cats"
click at [823, 95] on input "text" at bounding box center [821, 92] width 129 height 26
type input "3.00"
click at [736, 213] on button "Add Exemption" at bounding box center [751, 211] width 104 height 29
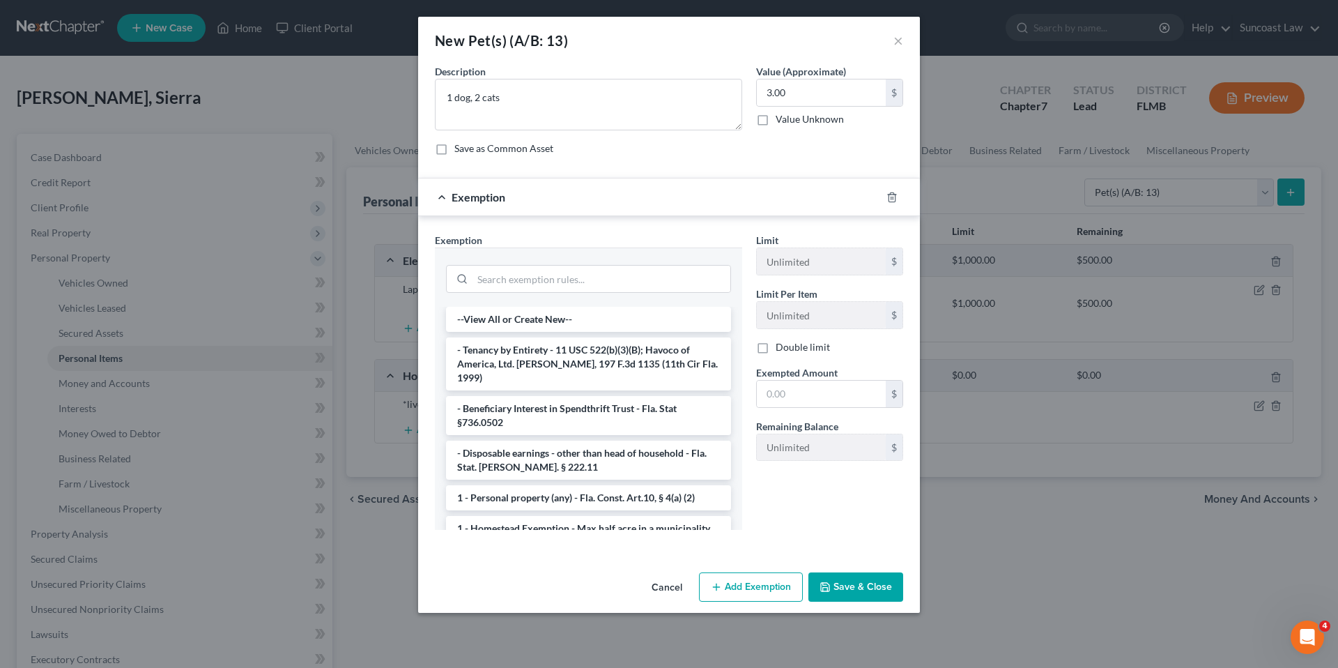
click at [531, 489] on li "1 - Personal property (any) - Fla. Const. Art.10, § 4(a) (2)" at bounding box center [588, 497] width 285 height 25
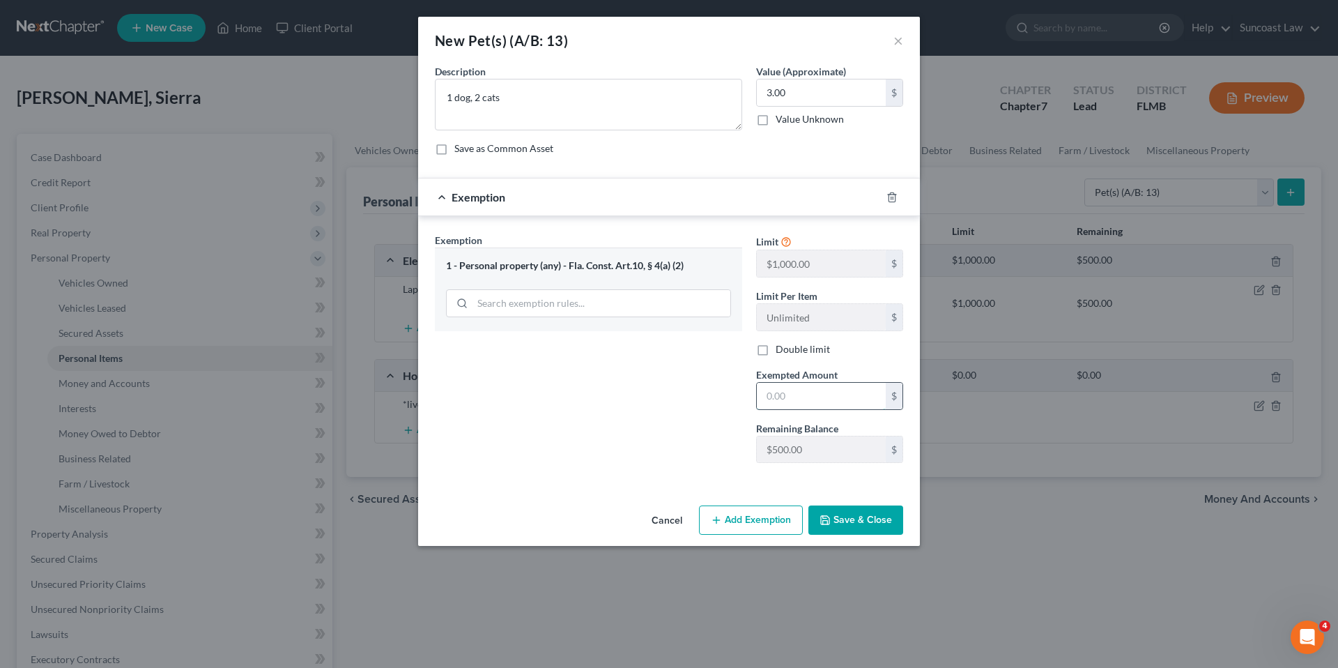
click at [838, 391] on input "text" at bounding box center [821, 396] width 129 height 26
type input "3.00"
drag, startPoint x: 843, startPoint y: 519, endPoint x: 877, endPoint y: 500, distance: 39.0
click at [843, 518] on button "Save & Close" at bounding box center [855, 519] width 95 height 29
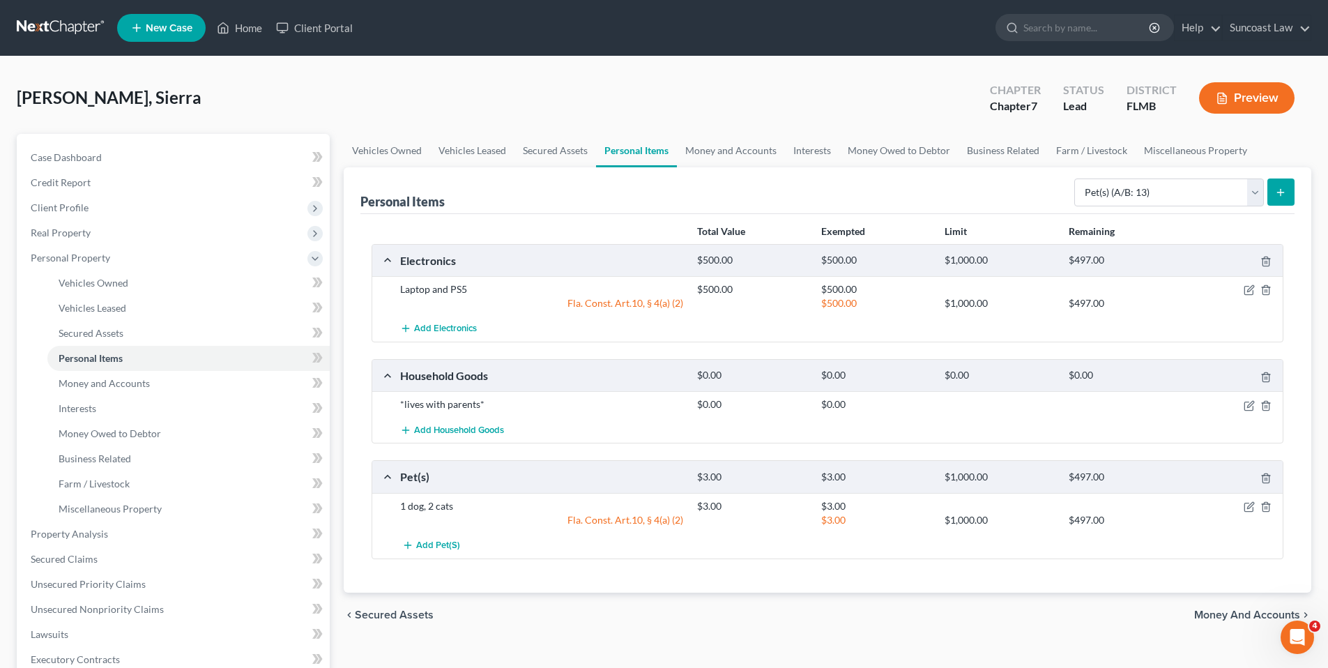
click at [1231, 617] on span "Money and Accounts" at bounding box center [1247, 614] width 106 height 11
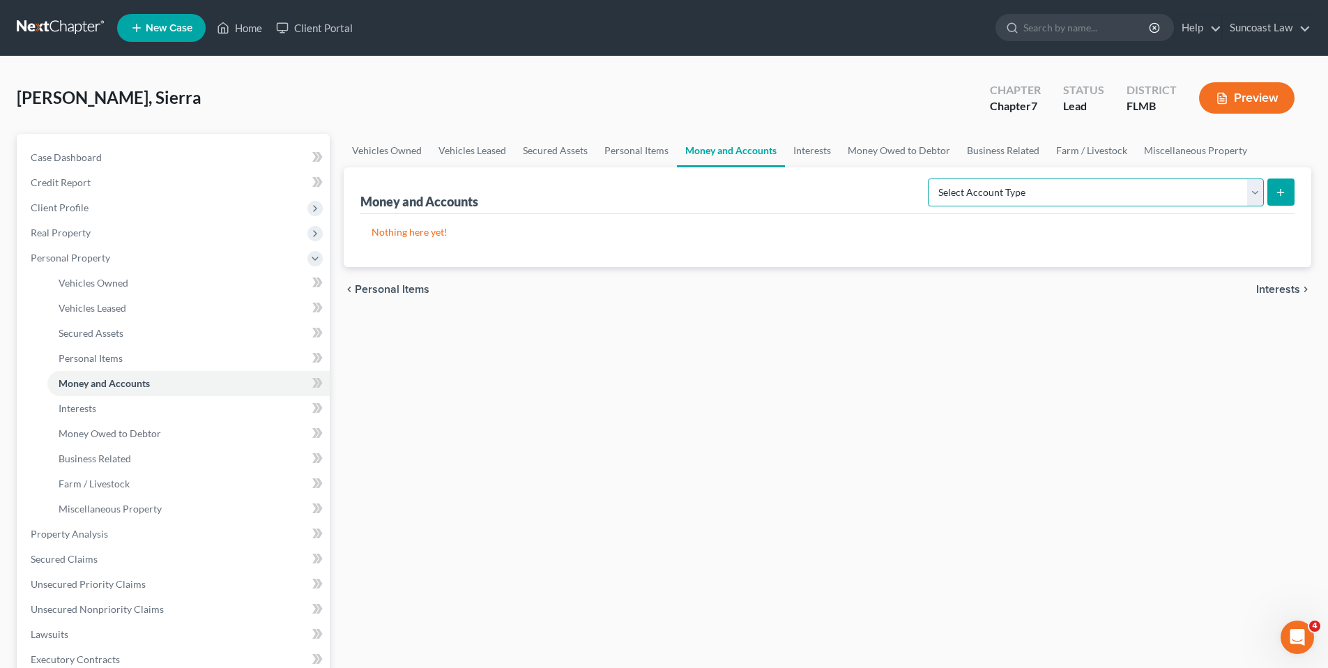
click at [1260, 190] on select "Select Account Type Brokerage (A/B: 18, SOFA: 20) Cash on Hand (A/B: 16) Certif…" at bounding box center [1096, 192] width 336 height 28
select select "checking"
click at [931, 178] on select "Select Account Type Brokerage (A/B: 18, SOFA: 20) Cash on Hand (A/B: 16) Certif…" at bounding box center [1096, 192] width 336 height 28
click at [1282, 190] on icon "submit" at bounding box center [1280, 192] width 11 height 11
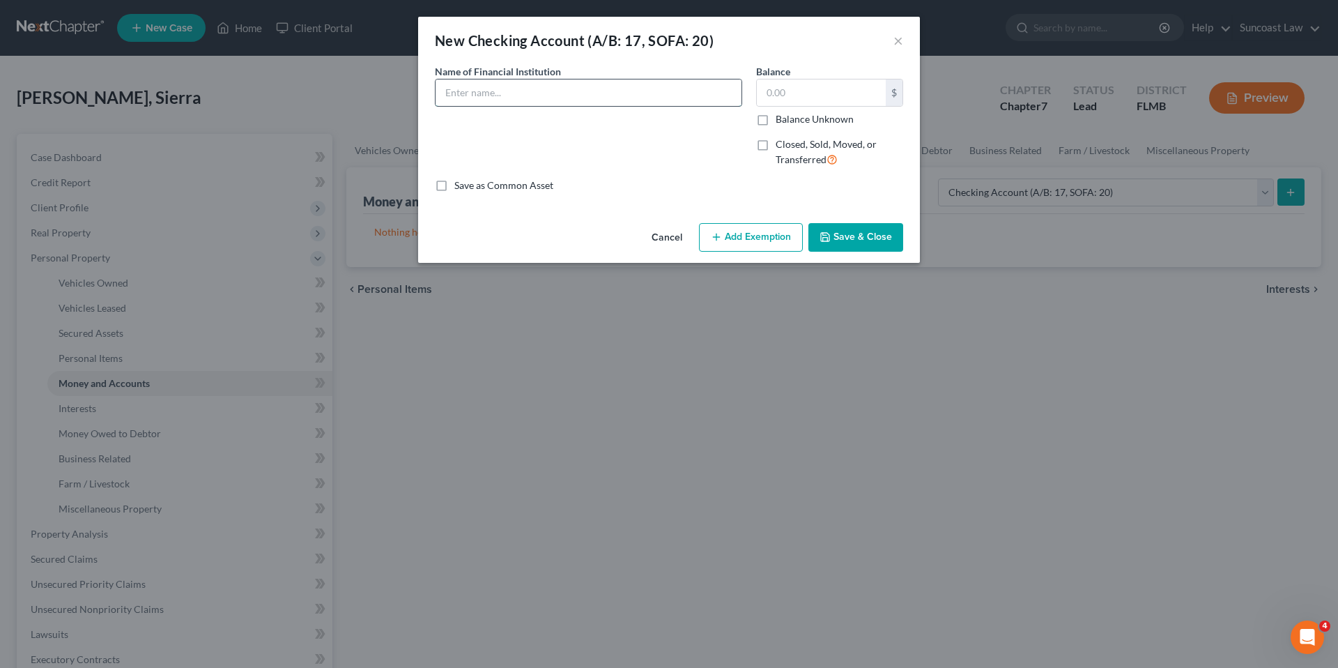
click at [528, 90] on input "text" at bounding box center [589, 92] width 306 height 26
type input "Navy Fed FCU *8817"
click at [766, 93] on input "25.95" at bounding box center [821, 92] width 129 height 26
type input "225.95"
click at [778, 234] on button "Add Exemption" at bounding box center [751, 237] width 104 height 29
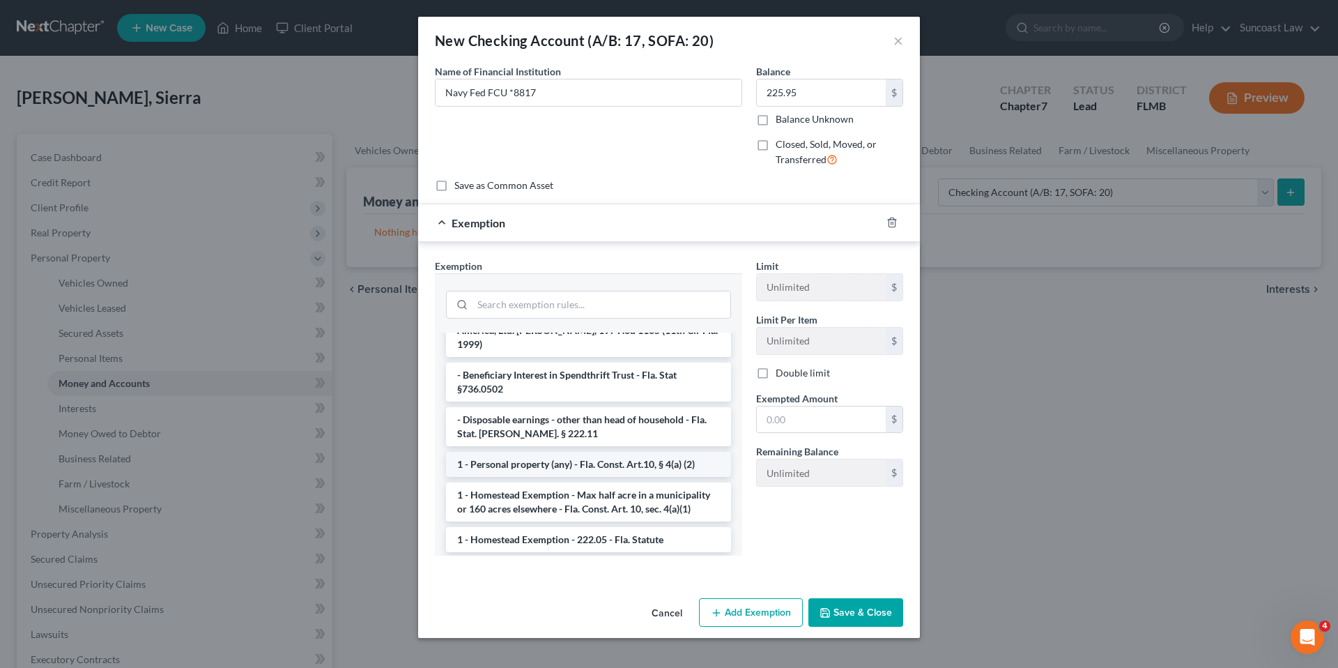
scroll to position [72, 0]
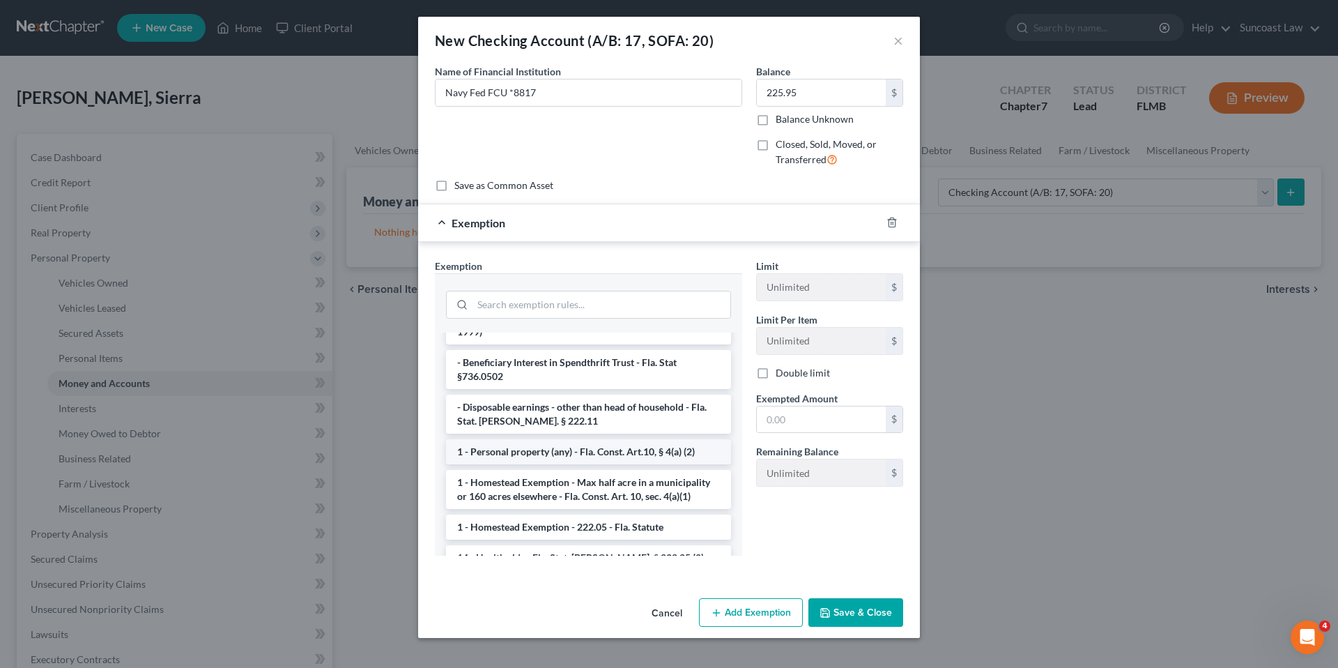
click at [519, 441] on li "1 - Personal property (any) - Fla. Const. Art.10, § 4(a) (2)" at bounding box center [588, 451] width 285 height 25
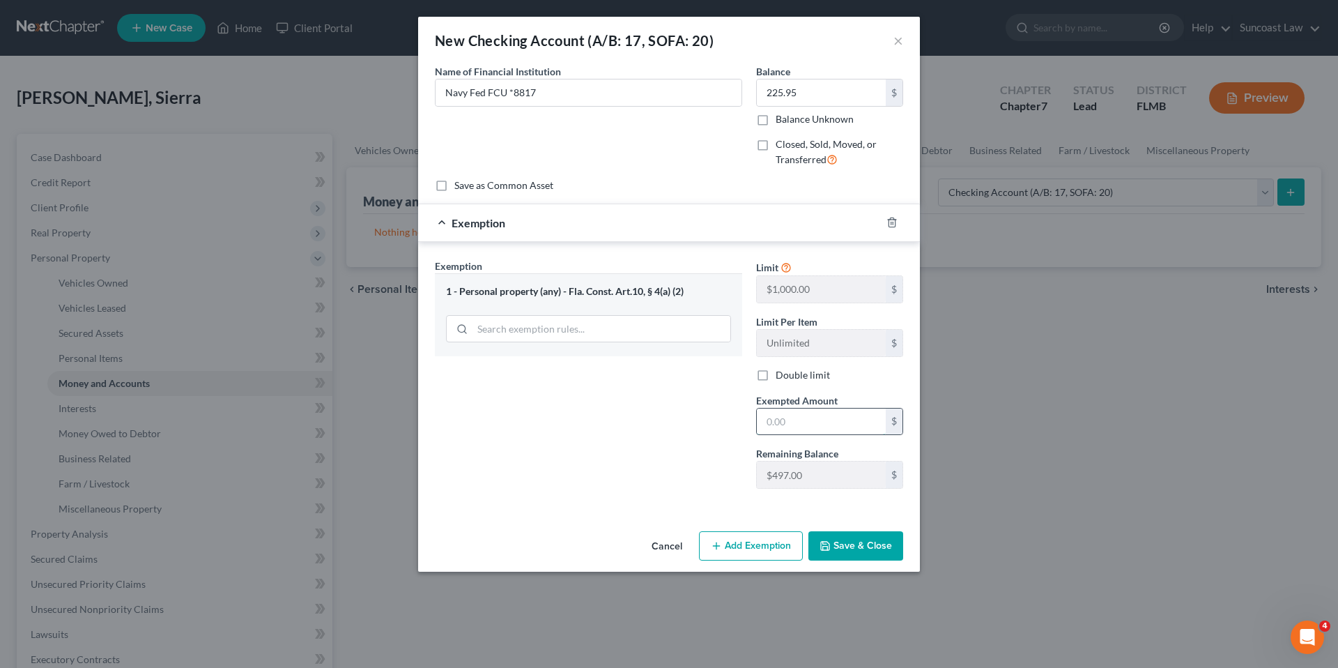
click at [813, 420] on input "text" at bounding box center [821, 421] width 129 height 26
type input "225.95"
click at [862, 551] on button "Save & Close" at bounding box center [855, 545] width 95 height 29
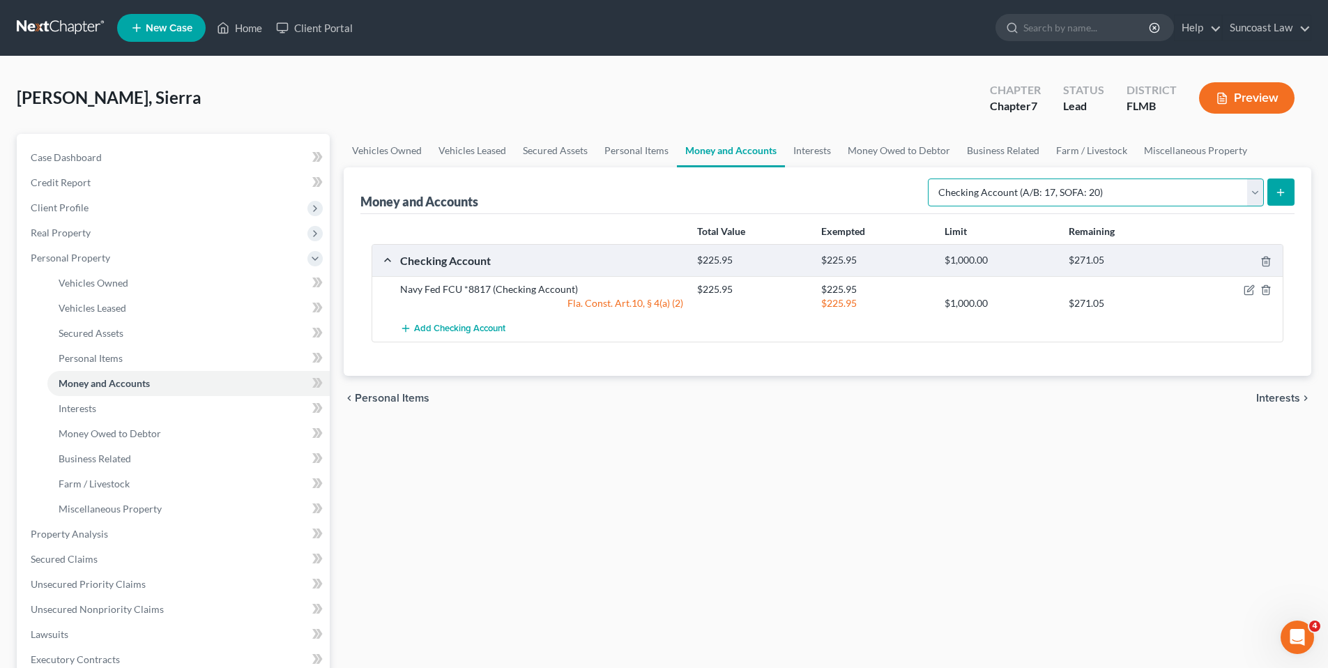
click at [1258, 190] on select "Select Account Type Brokerage (A/B: 18, SOFA: 20) Cash on Hand (A/B: 16) Certif…" at bounding box center [1096, 192] width 336 height 28
select select "savings"
click at [931, 178] on select "Select Account Type Brokerage (A/B: 18, SOFA: 20) Cash on Hand (A/B: 16) Certif…" at bounding box center [1096, 192] width 336 height 28
click at [1281, 190] on icon "submit" at bounding box center [1280, 192] width 11 height 11
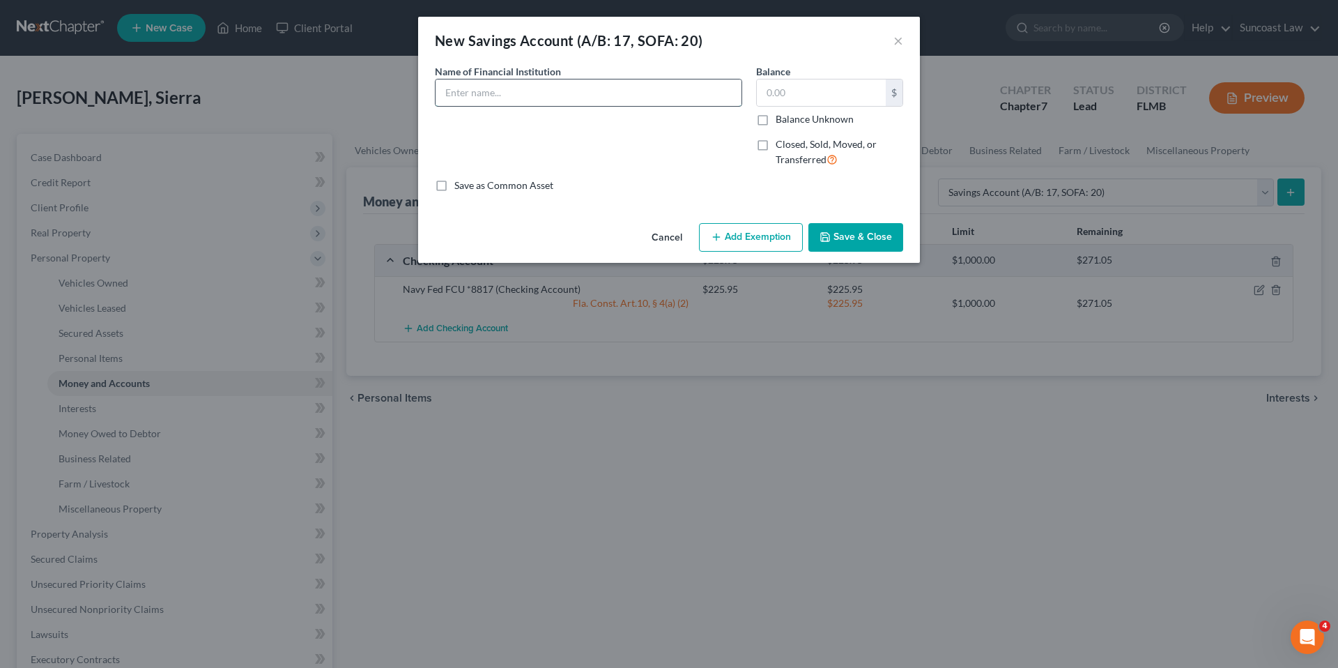
click at [517, 93] on input "text" at bounding box center [589, 92] width 306 height 26
type input "Navy Fed FCU *2357"
type input "10.20"
click at [728, 232] on button "Add Exemption" at bounding box center [751, 237] width 104 height 29
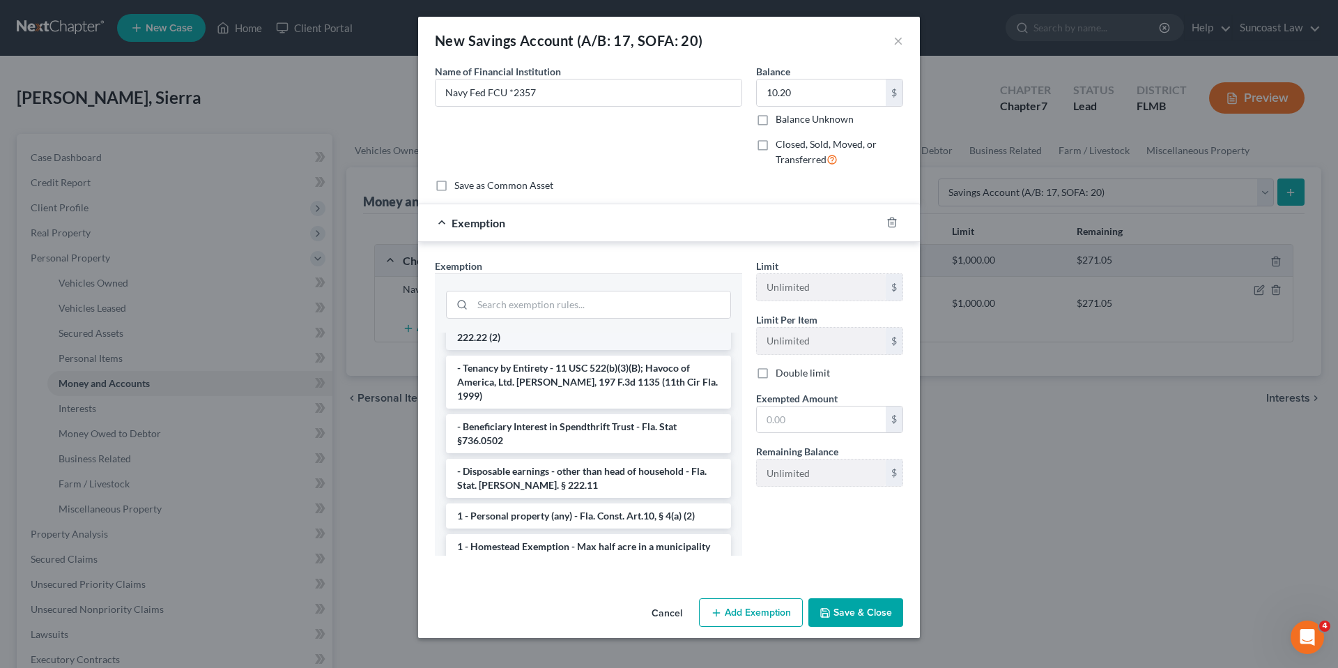
scroll to position [106, 0]
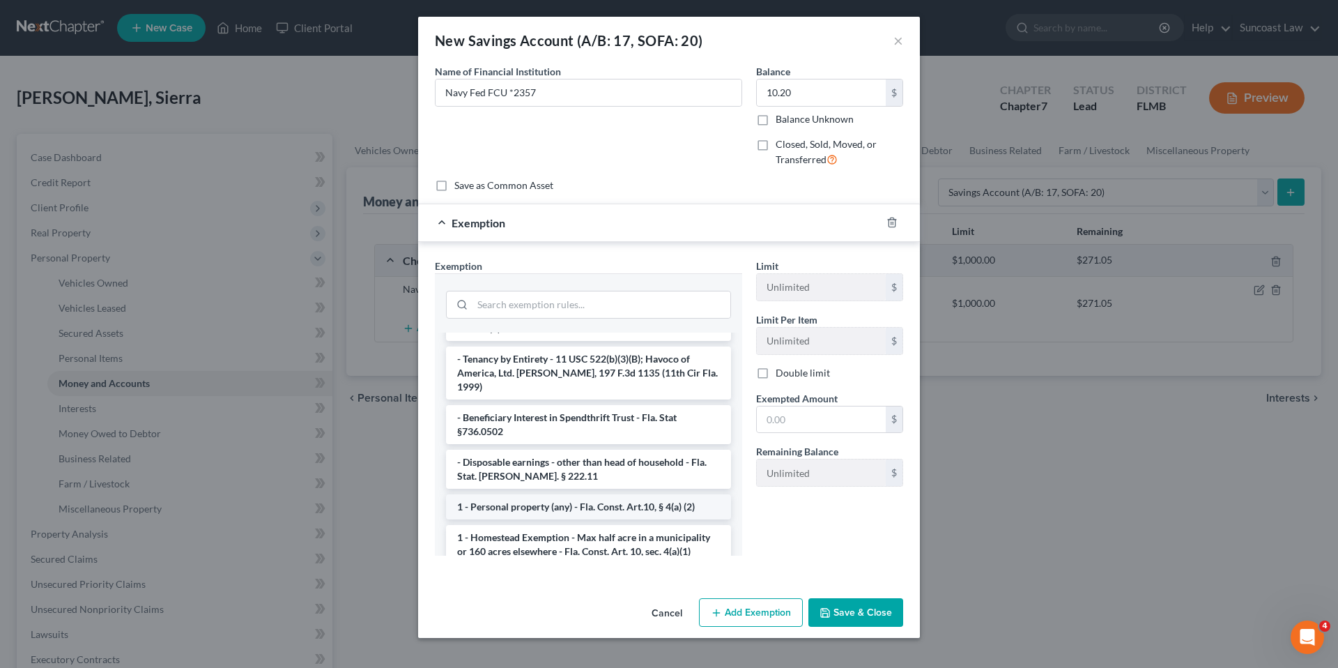
click at [565, 494] on li "1 - Personal property (any) - Fla. Const. Art.10, § 4(a) (2)" at bounding box center [588, 506] width 285 height 25
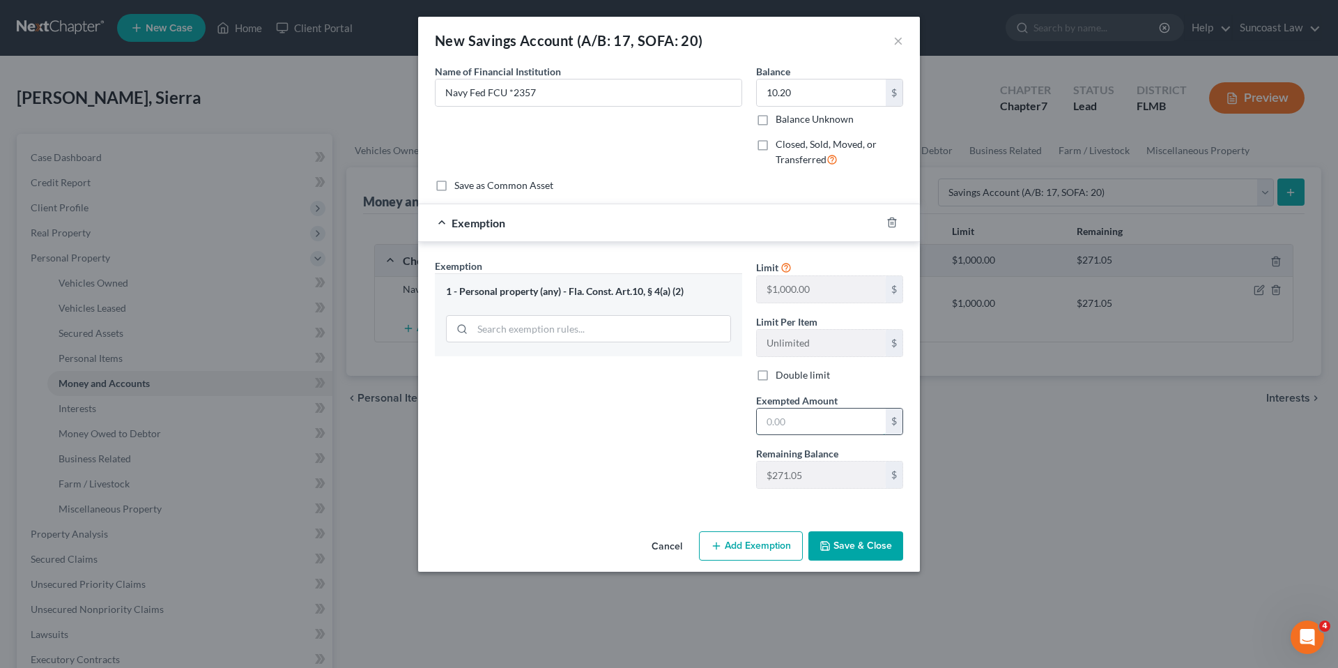
click at [795, 425] on input "text" at bounding box center [821, 421] width 129 height 26
type input "10.20"
click at [857, 542] on button "Save & Close" at bounding box center [855, 545] width 95 height 29
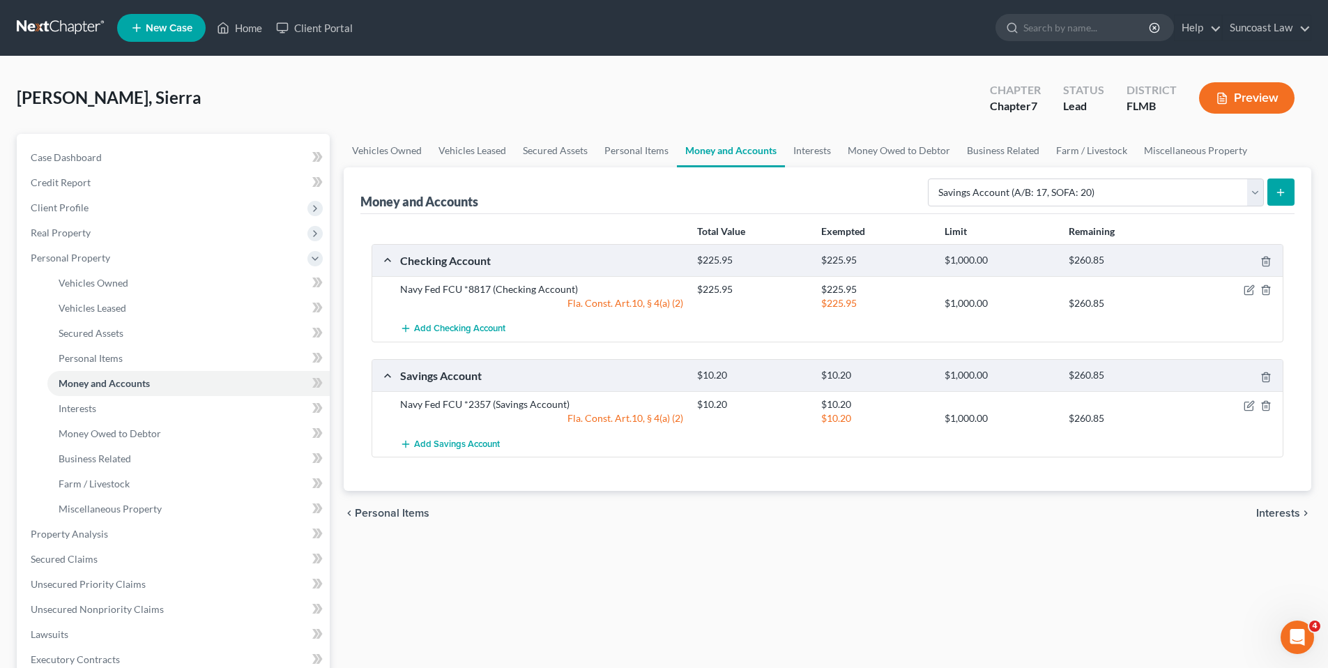
click at [1276, 191] on icon "submit" at bounding box center [1280, 192] width 11 height 11
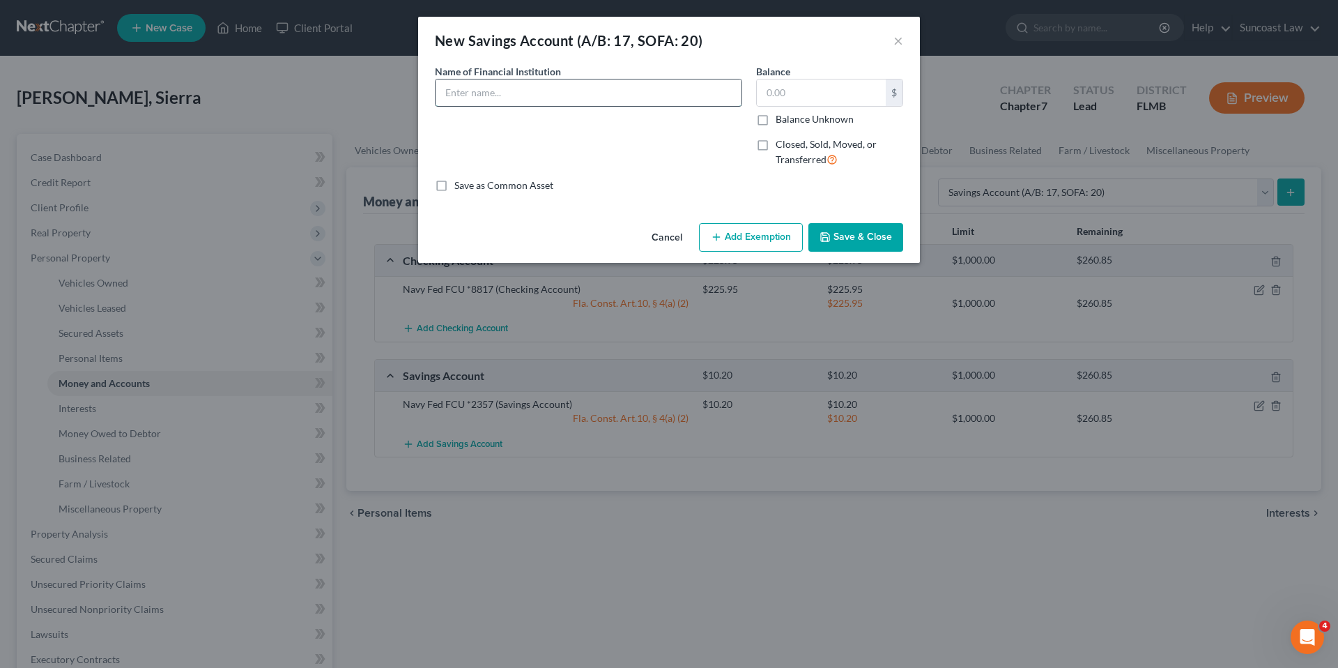
click at [469, 91] on input "text" at bounding box center [589, 92] width 306 height 26
drag, startPoint x: 561, startPoint y: 93, endPoint x: 617, endPoint y: 109, distance: 58.7
click at [560, 94] on input "NAvy Federal FCU Money market Savings" at bounding box center [589, 92] width 306 height 26
click at [461, 92] on input "NAvy Federal FCU Money Market Savings" at bounding box center [589, 92] width 306 height 26
click at [661, 100] on input "Navy Federal FCU Money Market Savings" at bounding box center [589, 92] width 306 height 26
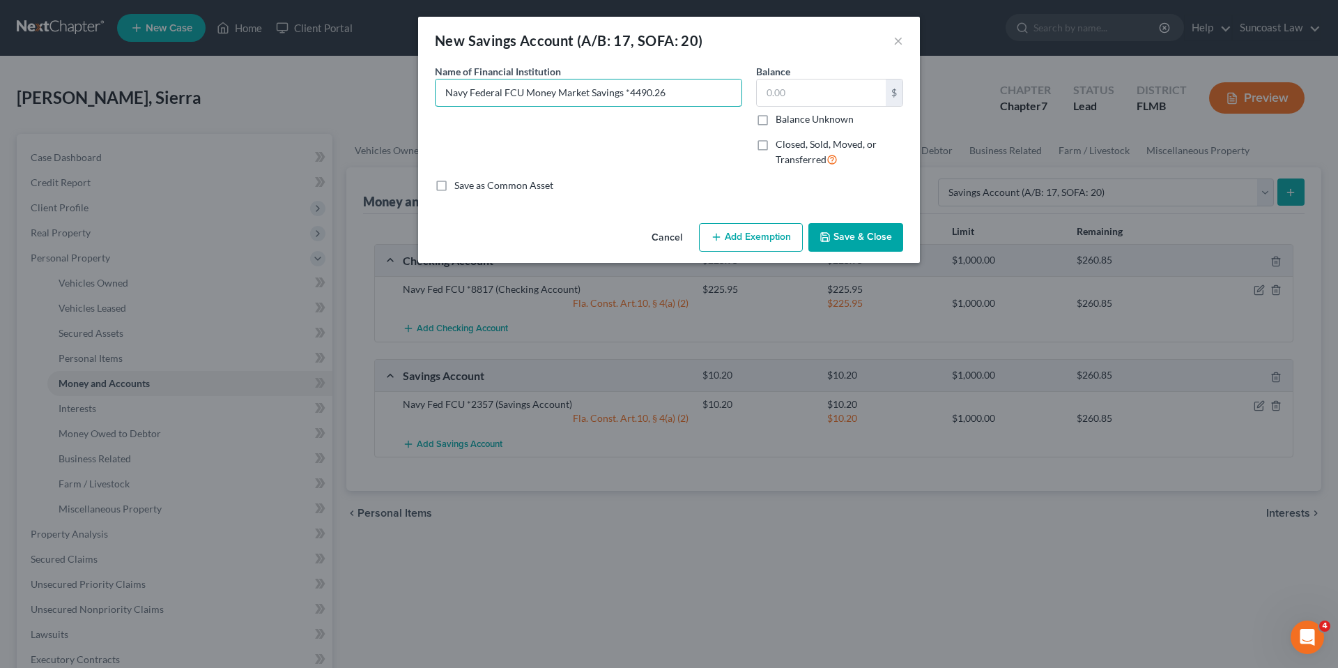
type input "Navy Federal FCU Money Market Savings *4490.26"
click at [762, 236] on button "Add Exemption" at bounding box center [751, 237] width 104 height 29
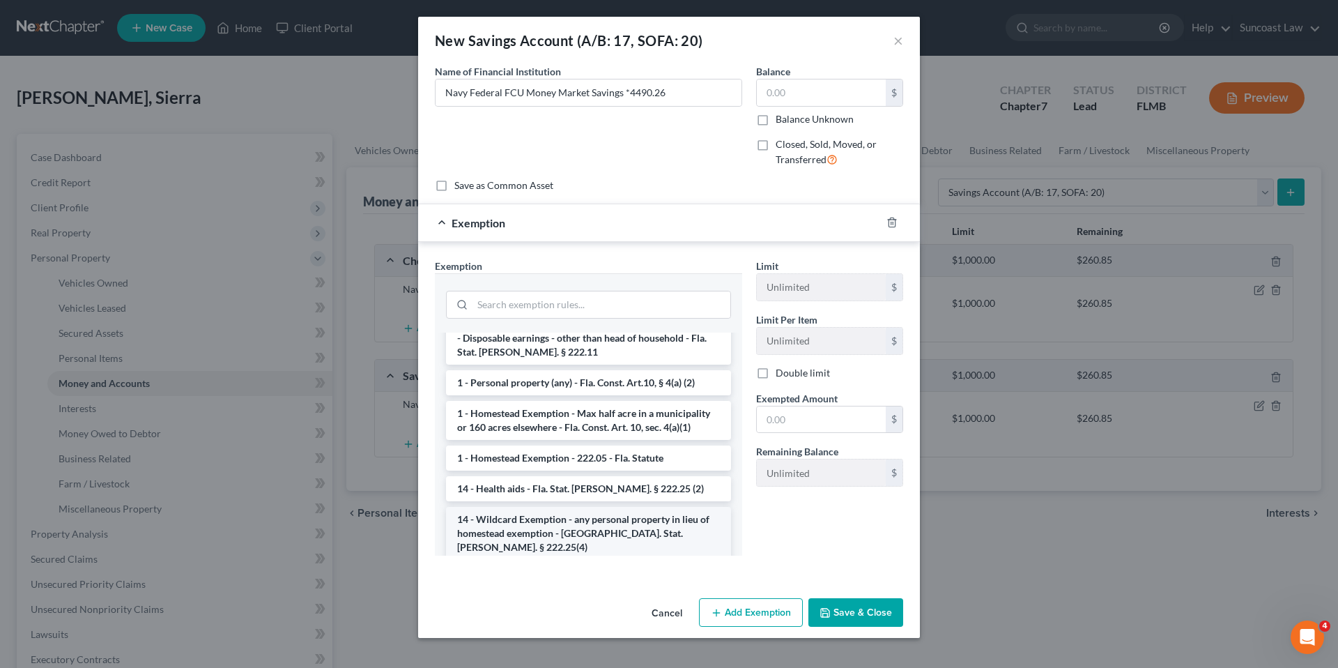
scroll to position [172, 0]
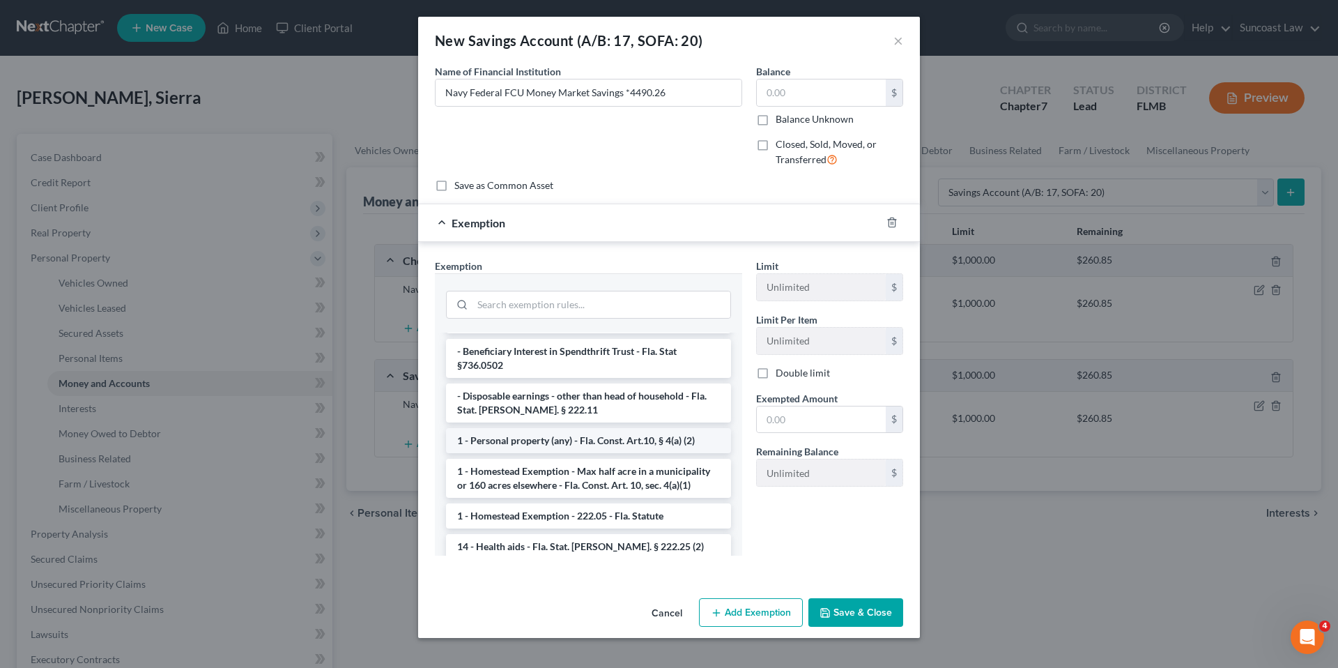
click at [546, 428] on li "1 - Personal property (any) - Fla. Const. Art.10, § 4(a) (2)" at bounding box center [588, 440] width 285 height 25
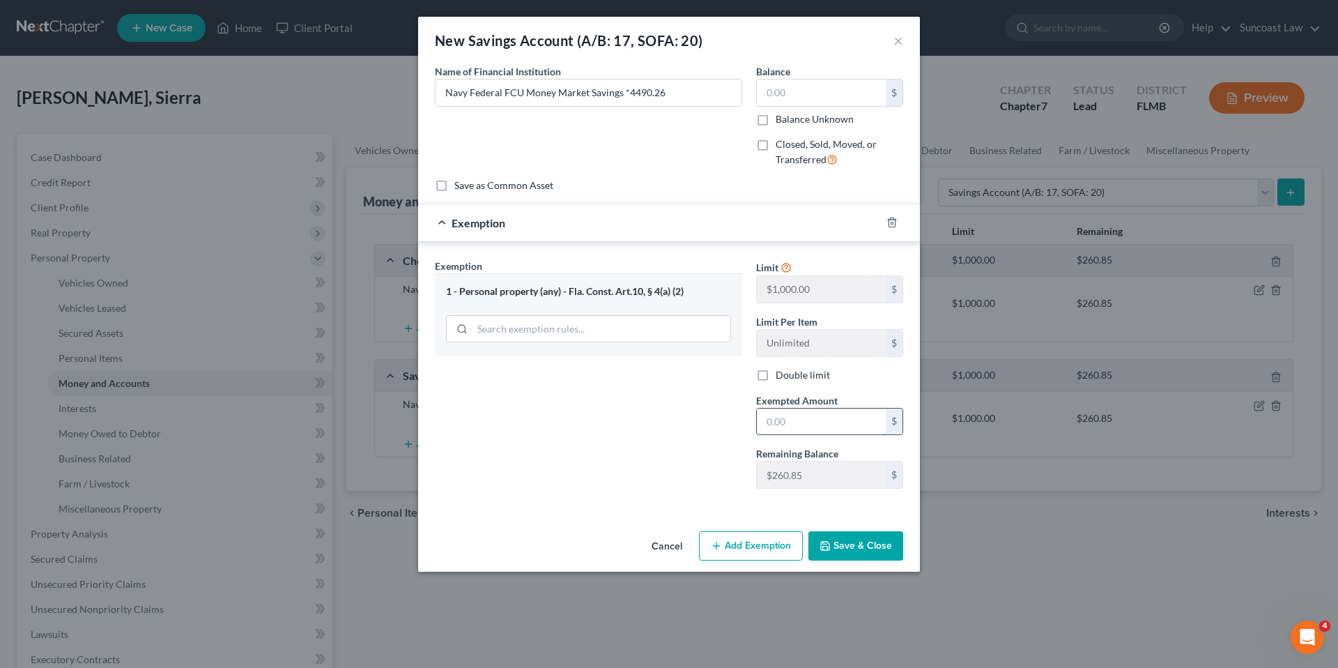
click at [798, 417] on input "text" at bounding box center [821, 421] width 129 height 26
type input "260.85"
click at [762, 545] on button "Add Exemption" at bounding box center [751, 545] width 104 height 29
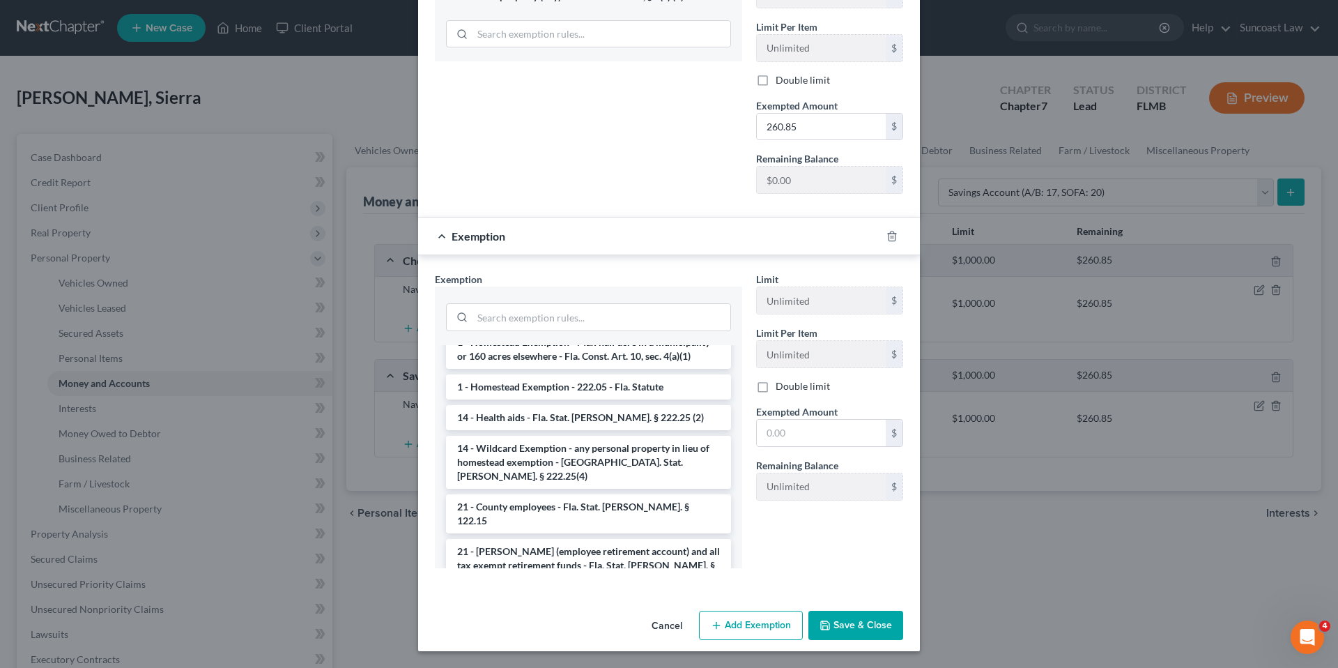
scroll to position [336, 0]
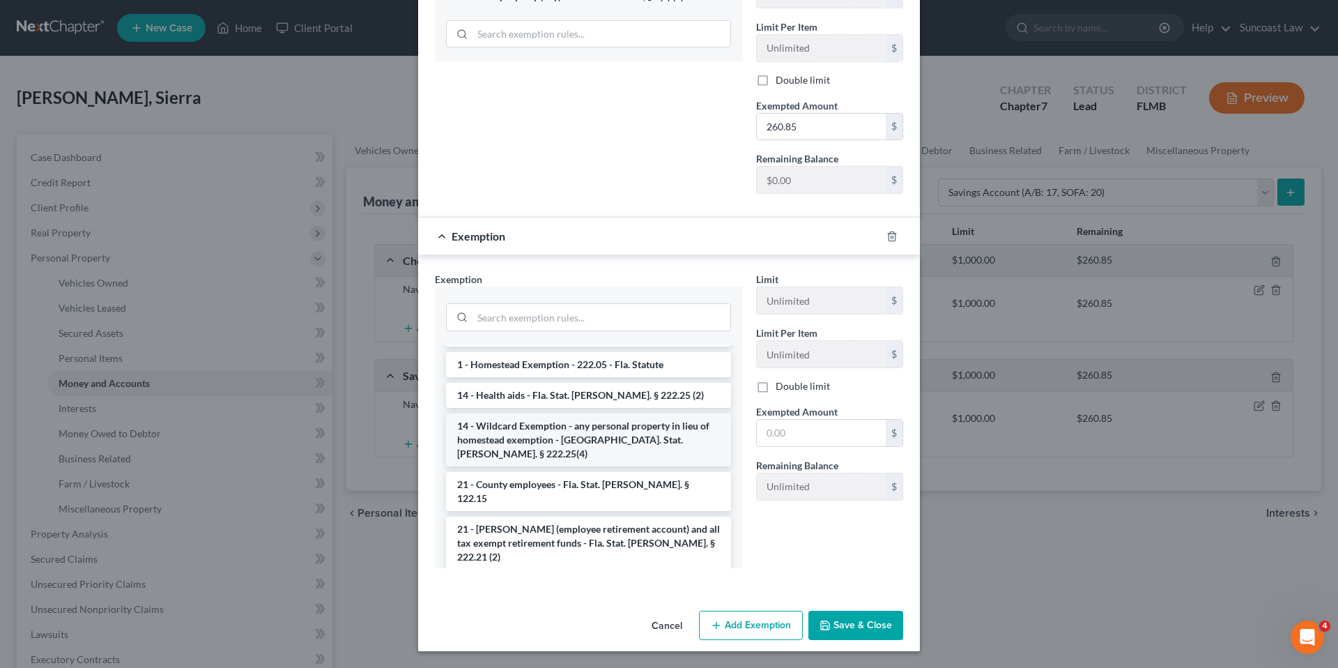
click at [539, 413] on li "14 - Wildcard Exemption - any personal property in lieu of homestead exemption …" at bounding box center [588, 439] width 285 height 53
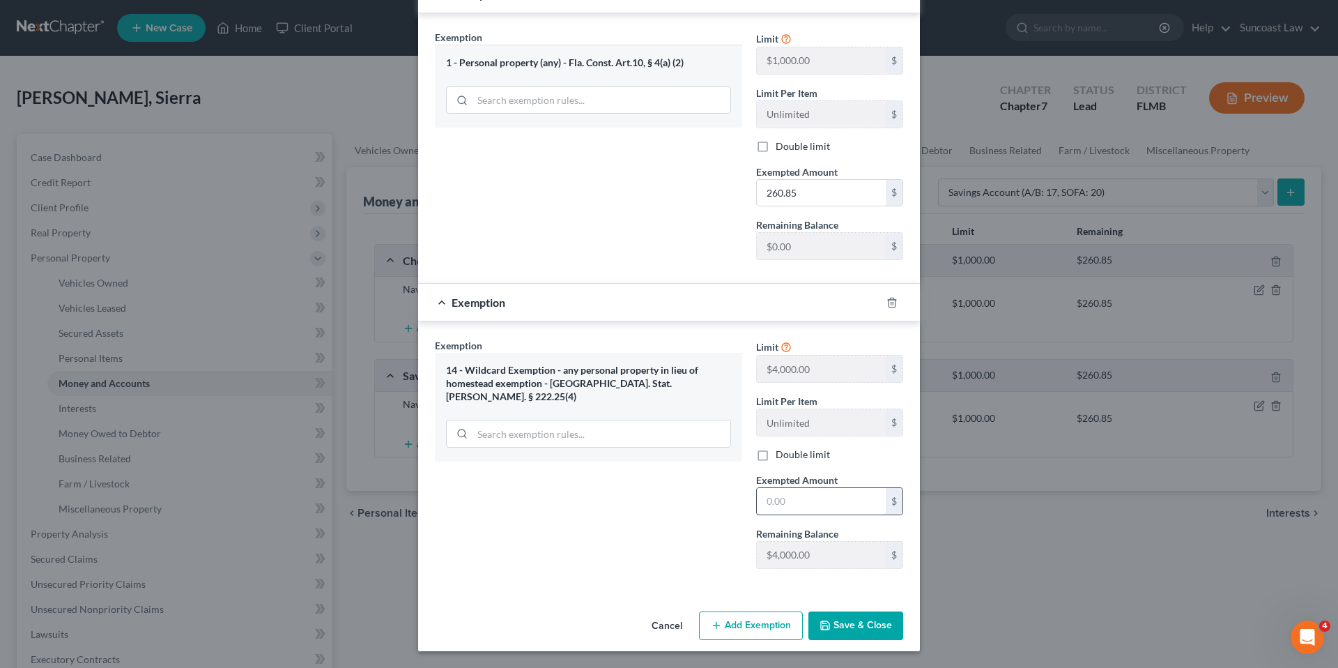
click at [798, 502] on input "text" at bounding box center [821, 501] width 129 height 26
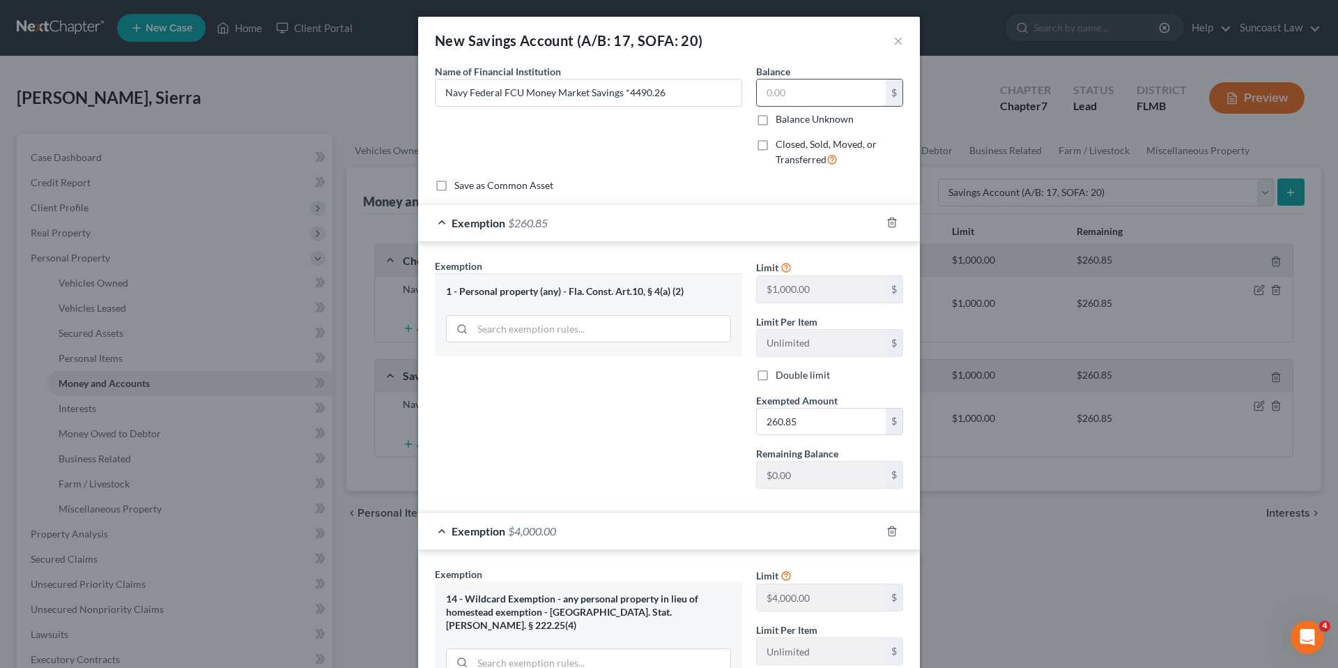
type input "4,000.00"
click at [838, 97] on input "text" at bounding box center [821, 92] width 129 height 26
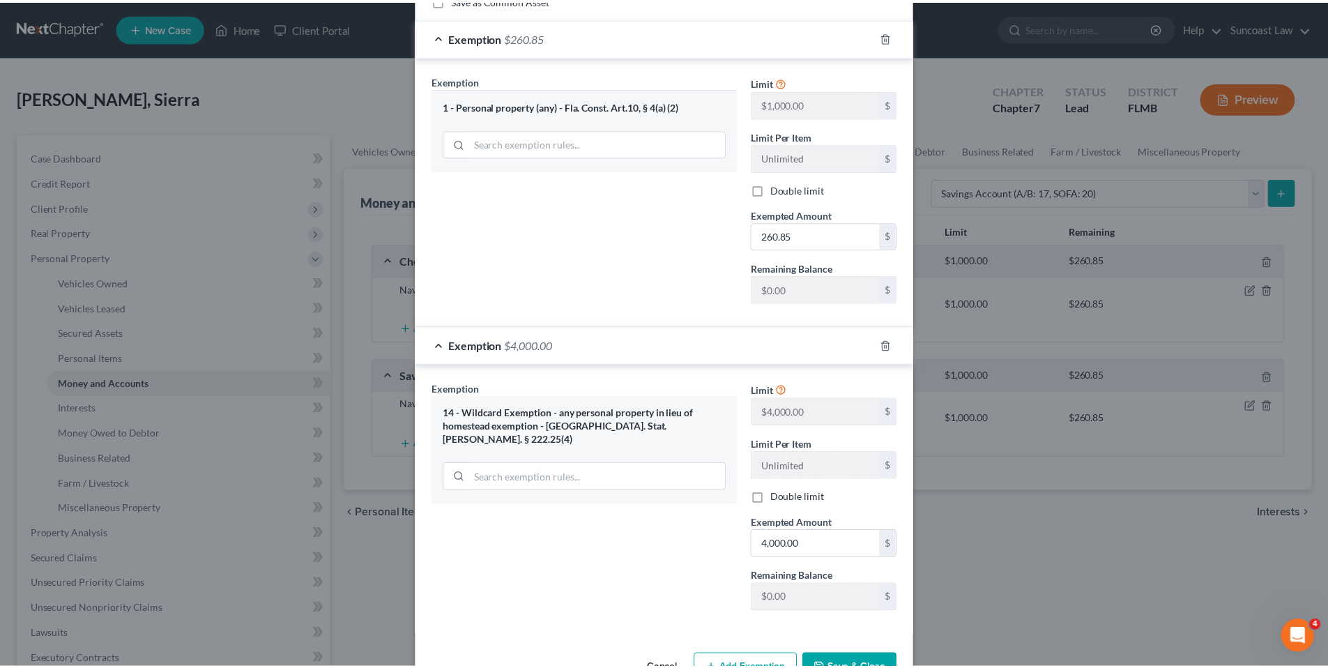
scroll to position [229, 0]
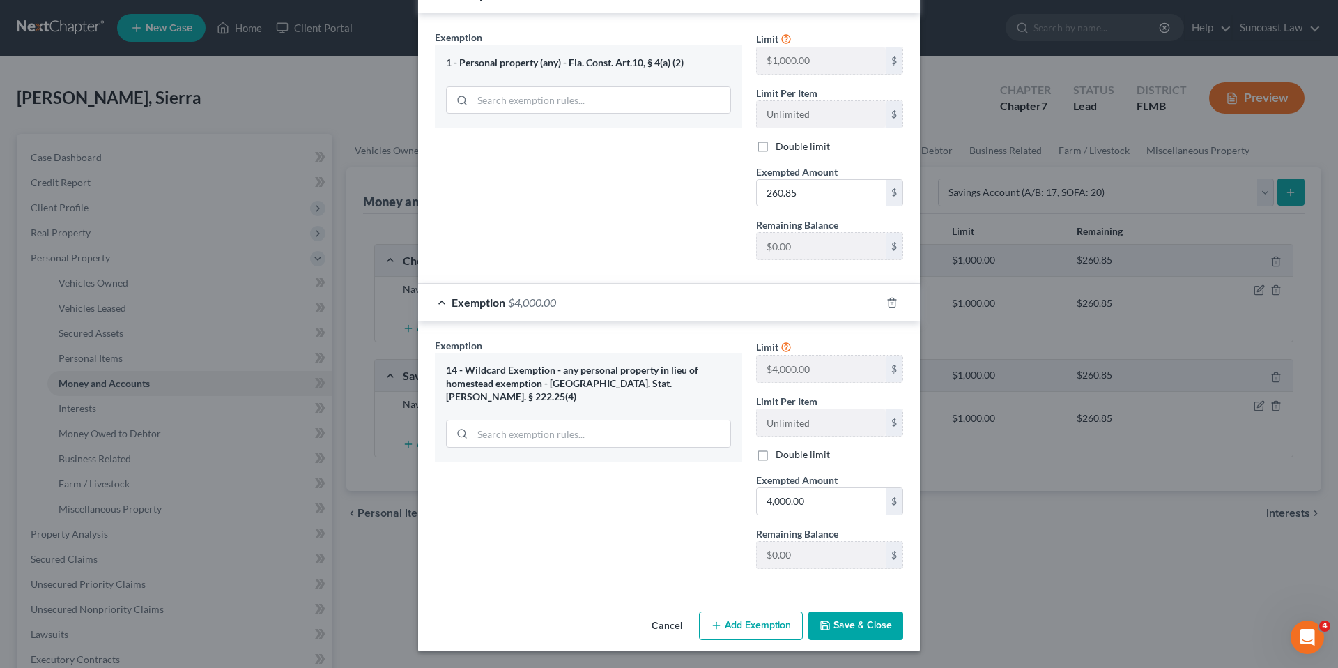
type input "4,490.26"
click at [843, 627] on button "Save & Close" at bounding box center [855, 625] width 95 height 29
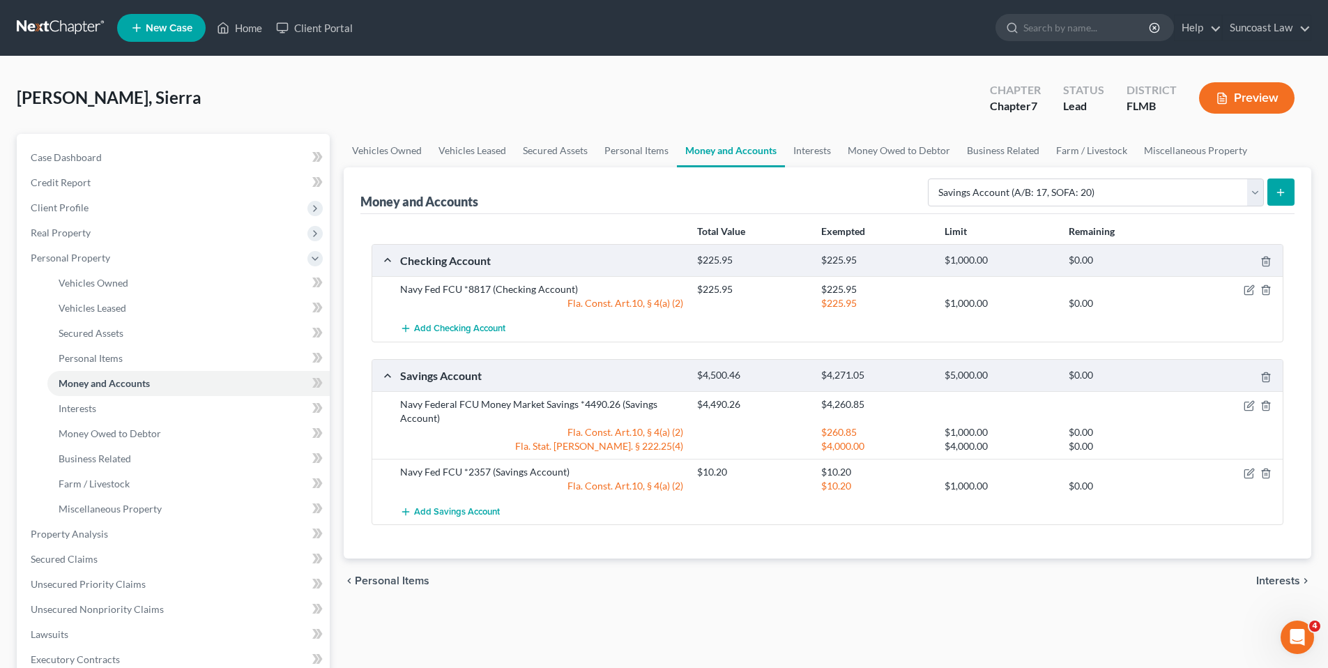
click at [1272, 579] on span "Interests" at bounding box center [1278, 580] width 44 height 11
click at [1272, 579] on div "Vehicles Owned Vehicles Leased Secured Assets Personal Items Money and Accounts…" at bounding box center [827, 536] width 981 height 805
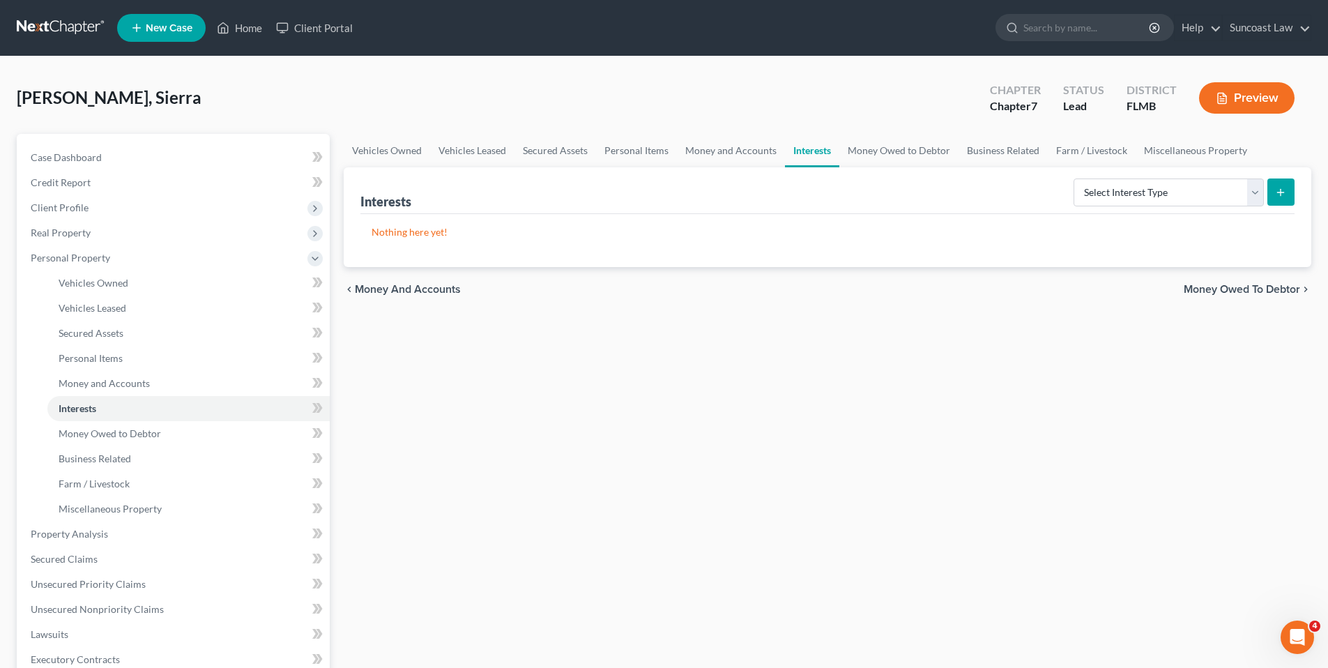
click at [1201, 290] on span "Money Owed to Debtor" at bounding box center [1241, 289] width 116 height 11
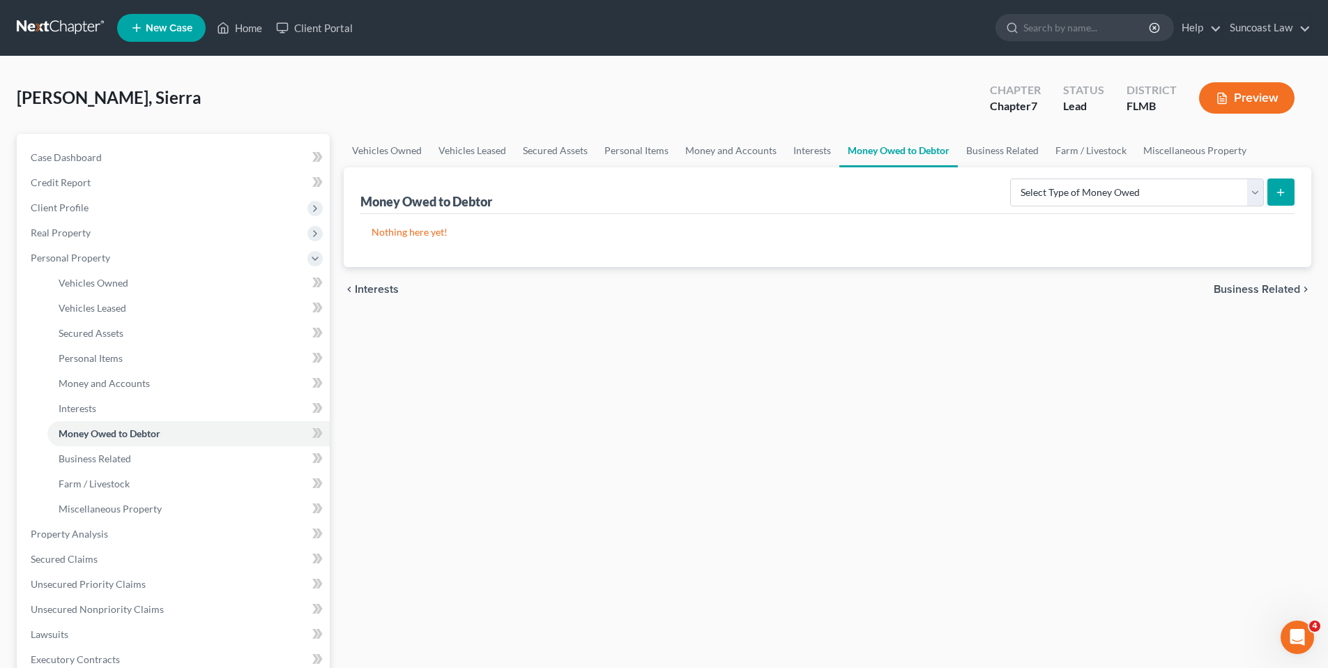
click at [1257, 288] on span "Business Related" at bounding box center [1256, 289] width 86 height 11
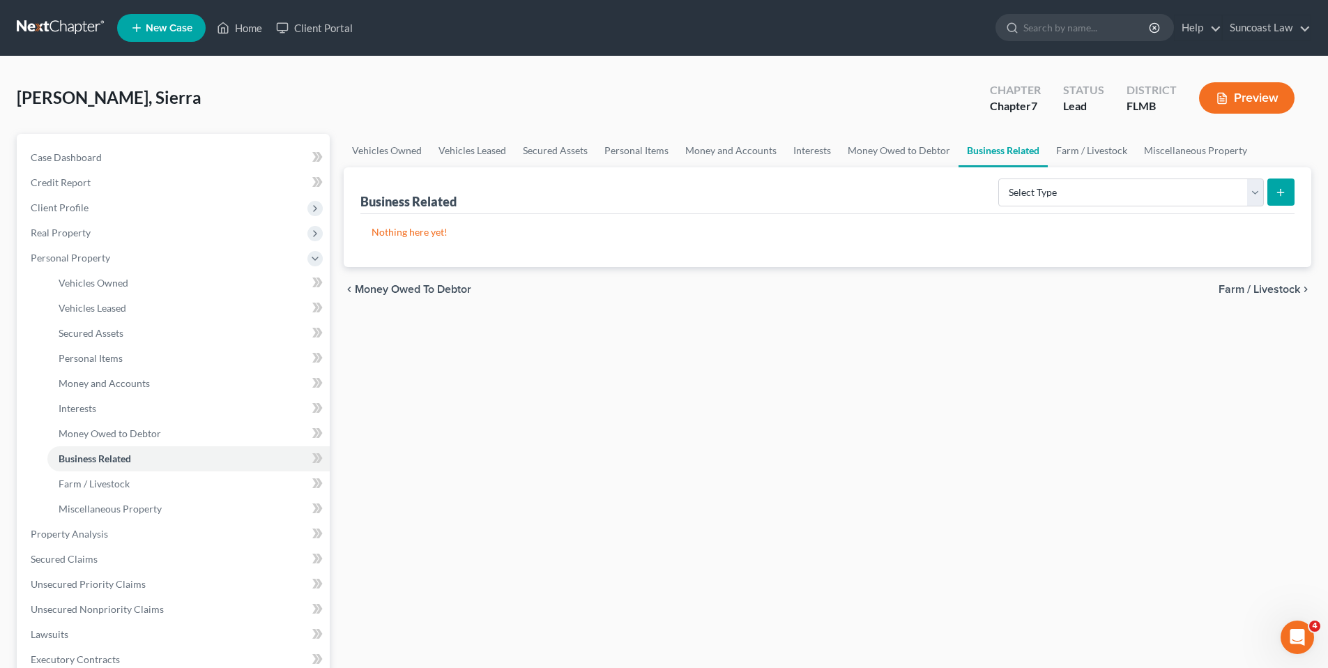
click at [1257, 288] on span "Farm / Livestock" at bounding box center [1259, 289] width 82 height 11
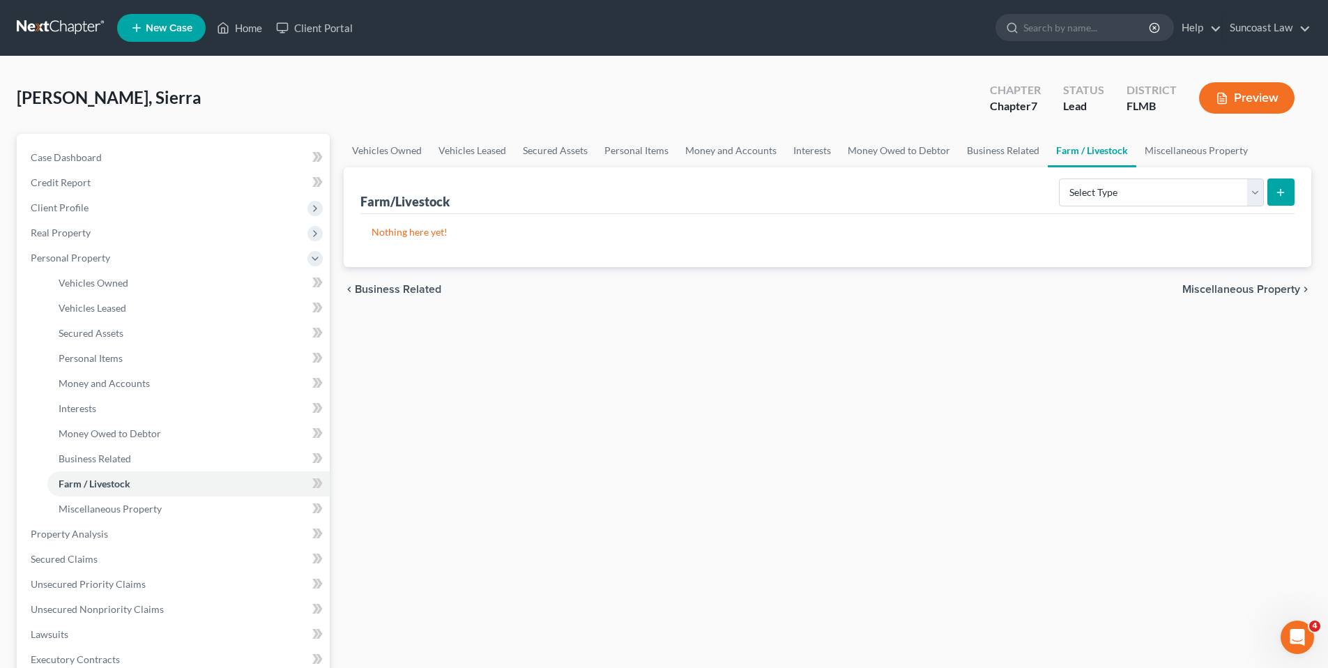
click at [1256, 288] on span "Miscellaneous Property" at bounding box center [1241, 289] width 118 height 11
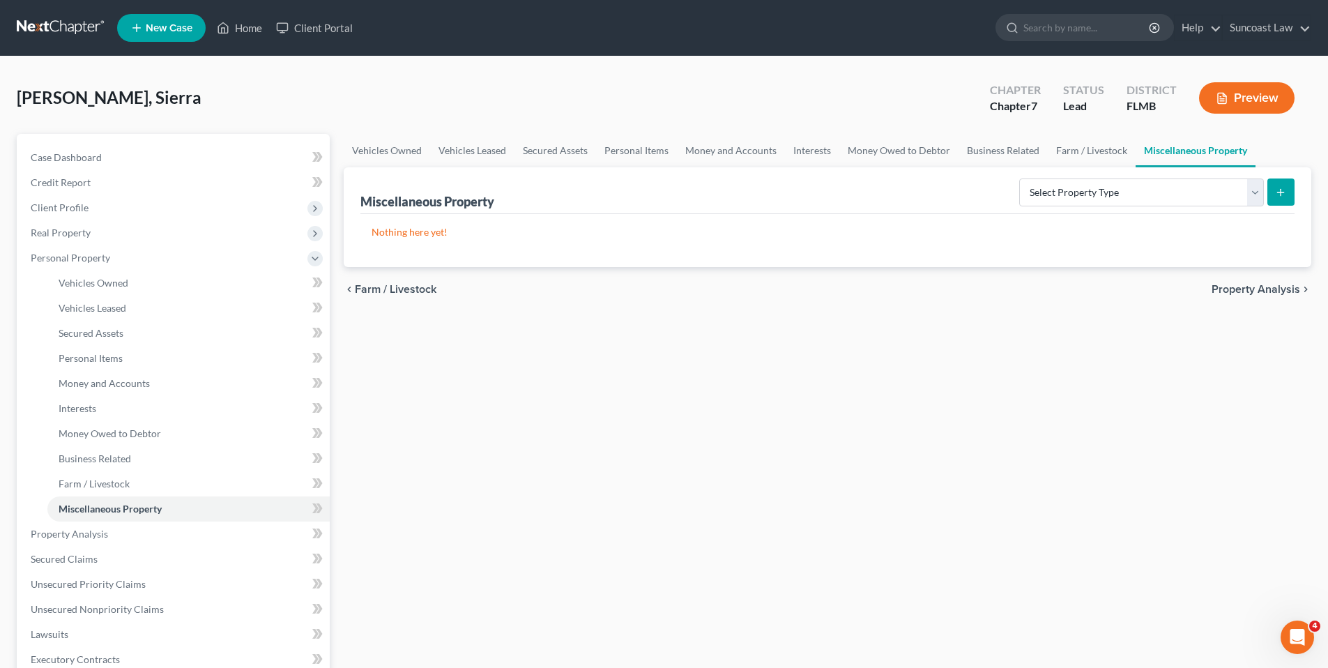
click at [1256, 288] on span "Property Analysis" at bounding box center [1255, 289] width 89 height 11
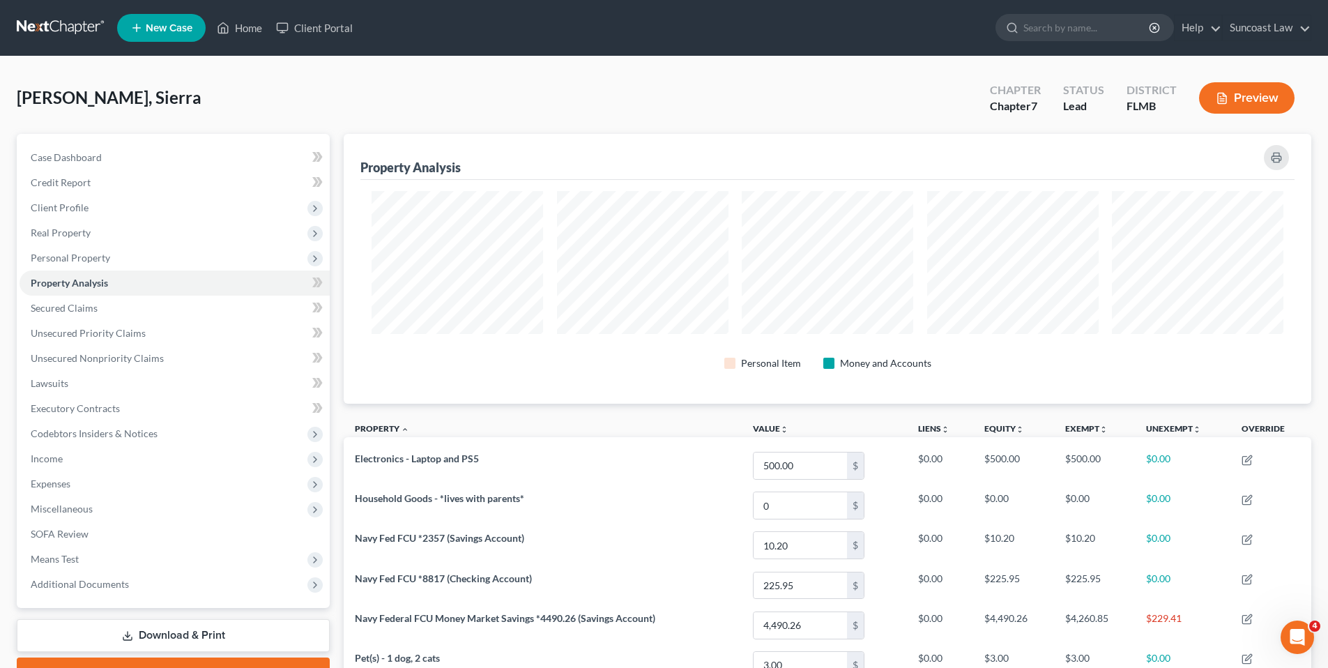
scroll to position [270, 967]
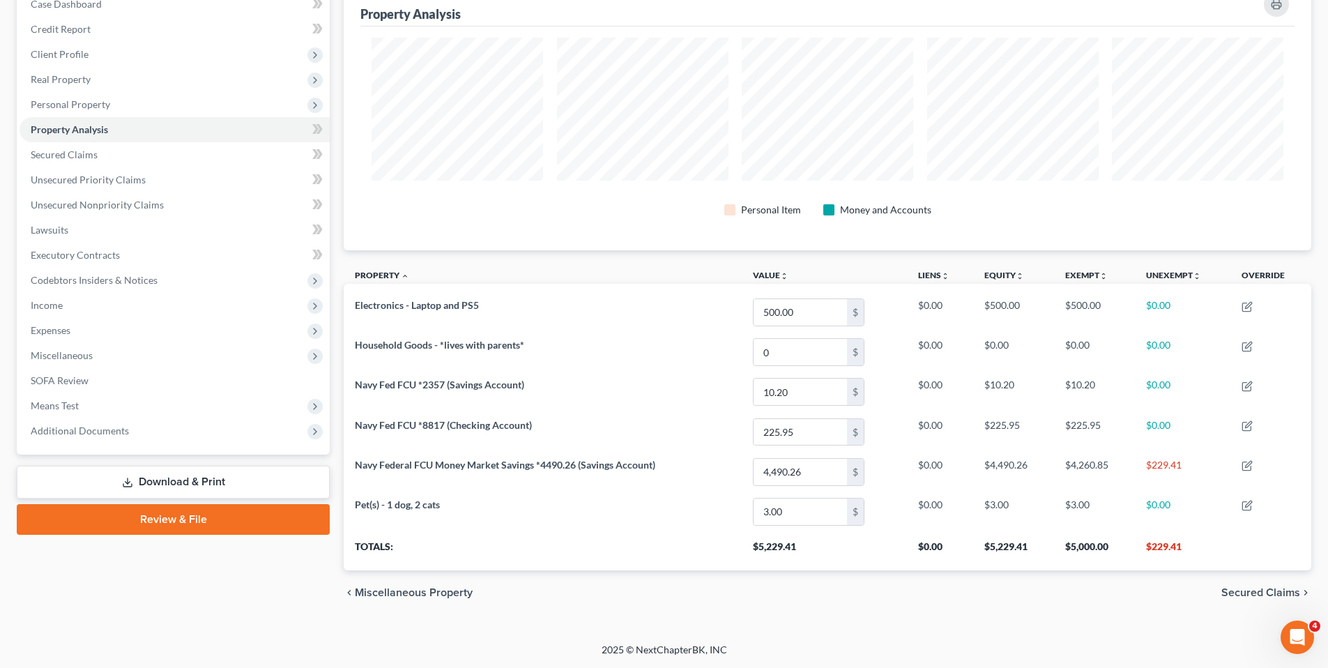
click at [1237, 590] on span "Secured Claims" at bounding box center [1260, 592] width 79 height 11
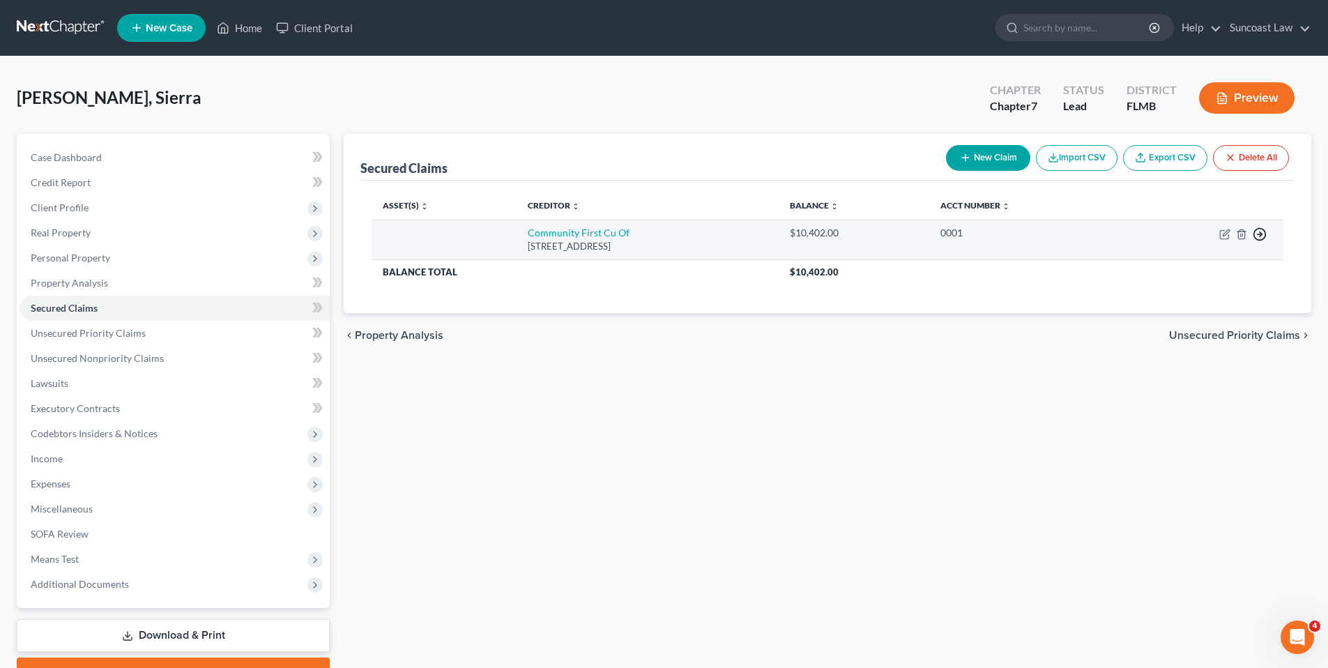
click at [1261, 232] on icon "button" at bounding box center [1259, 234] width 14 height 14
click at [1174, 273] on link "Move to F" at bounding box center [1195, 268] width 116 height 24
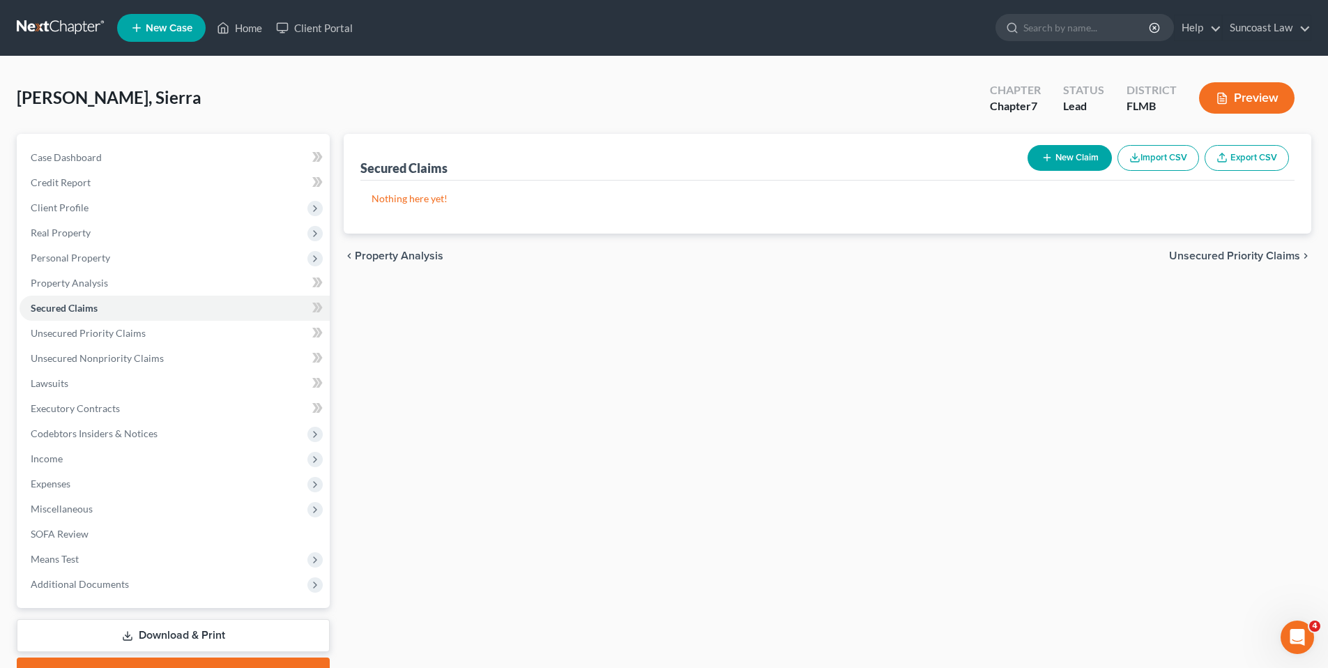
click at [1211, 251] on span "Unsecured Priority Claims" at bounding box center [1234, 255] width 131 height 11
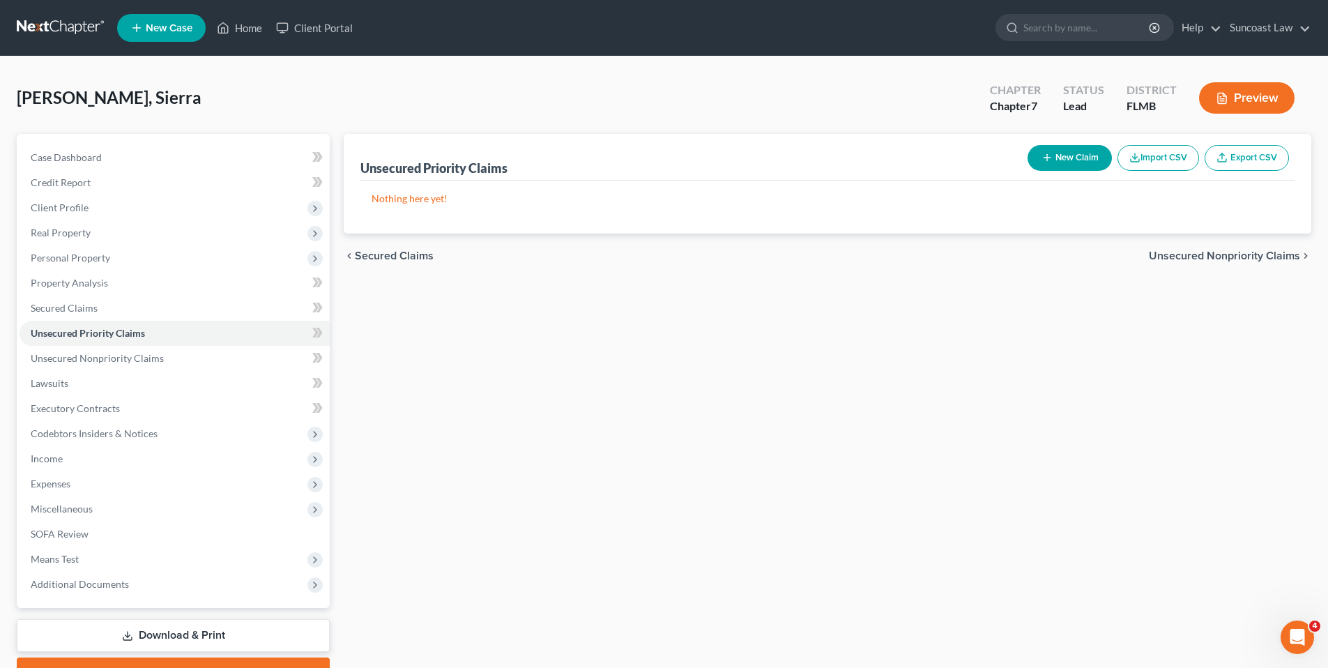
click at [1235, 251] on span "Unsecured Nonpriority Claims" at bounding box center [1224, 255] width 151 height 11
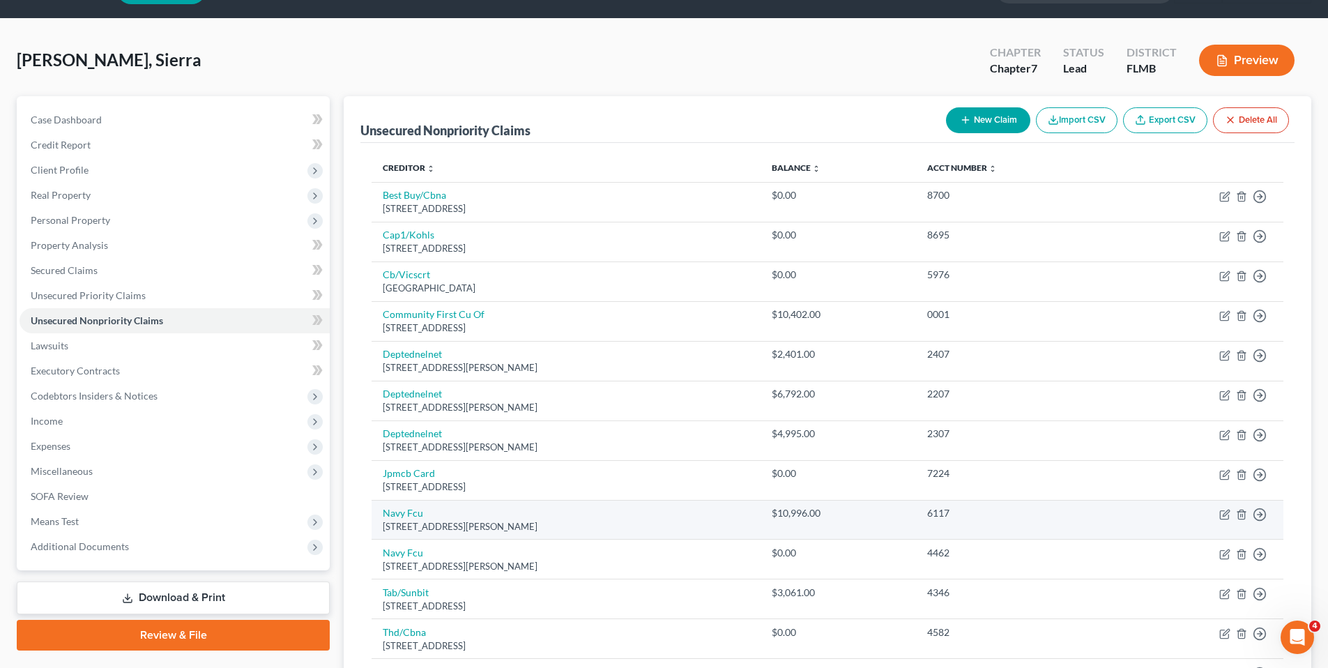
scroll to position [219, 0]
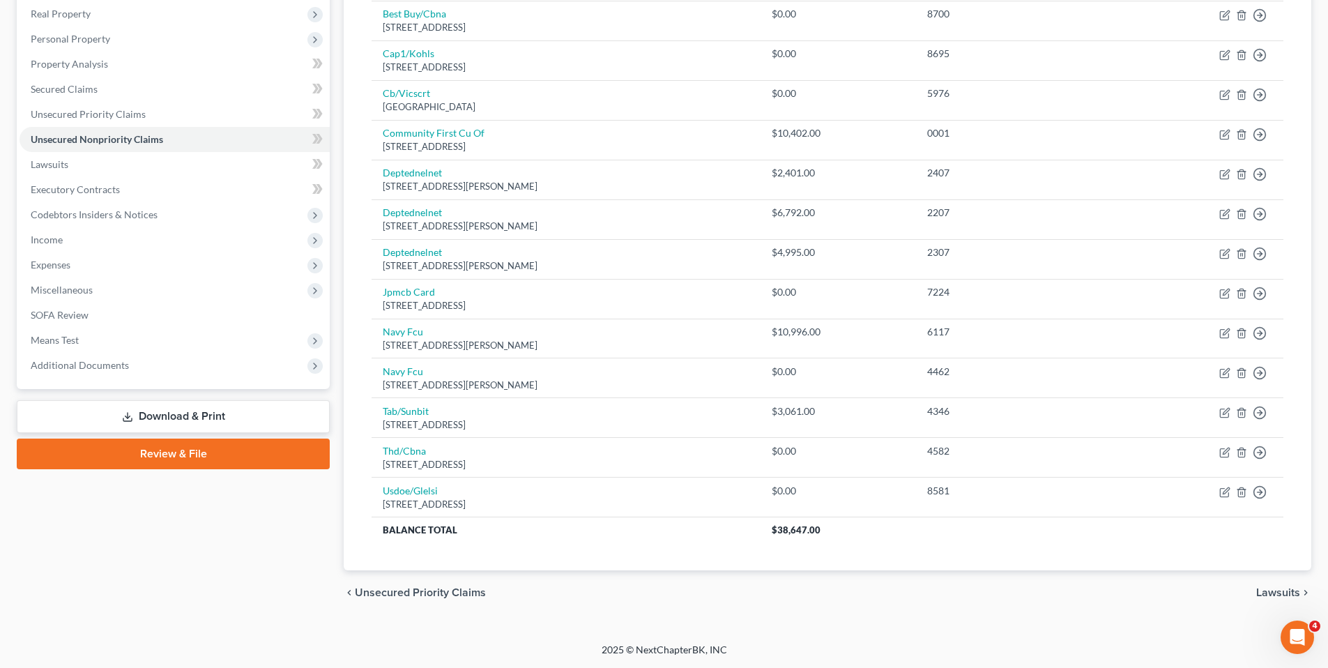
click at [1271, 590] on span "Lawsuits" at bounding box center [1278, 592] width 44 height 11
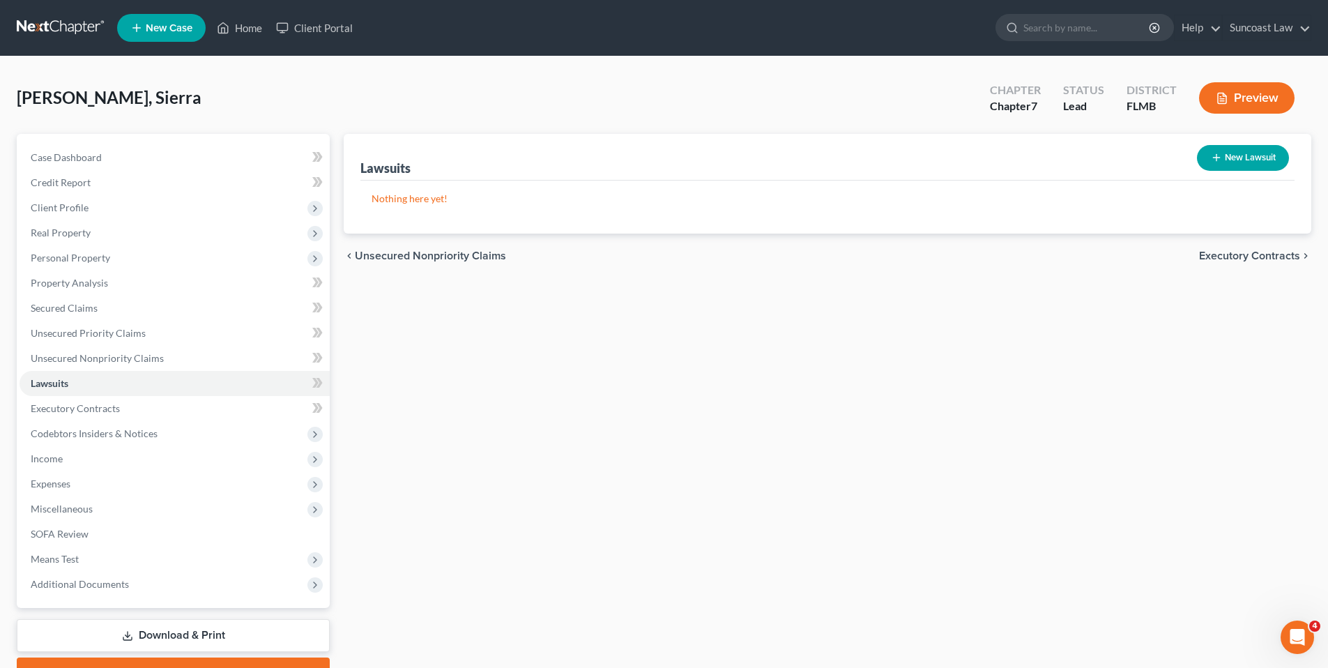
click at [1226, 261] on span "Executory Contracts" at bounding box center [1249, 255] width 101 height 11
click at [1274, 260] on span "Codebtors" at bounding box center [1274, 255] width 52 height 11
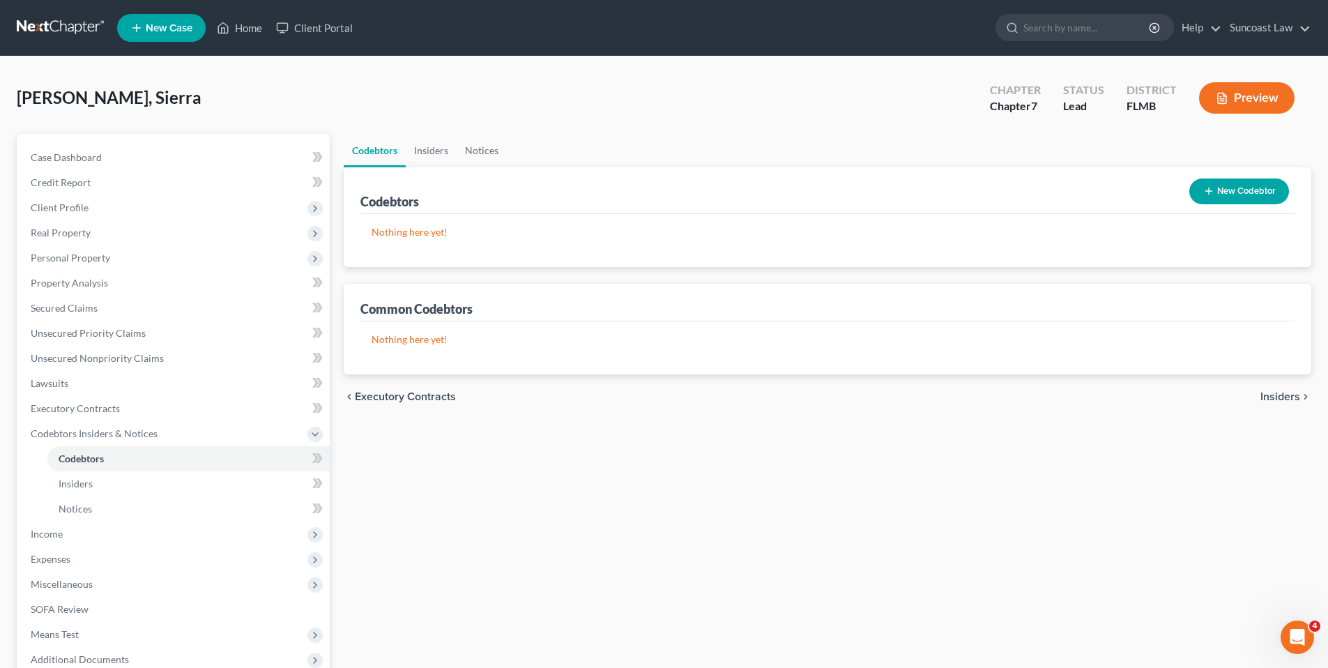
click at [1268, 398] on span "Insiders" at bounding box center [1280, 396] width 40 height 11
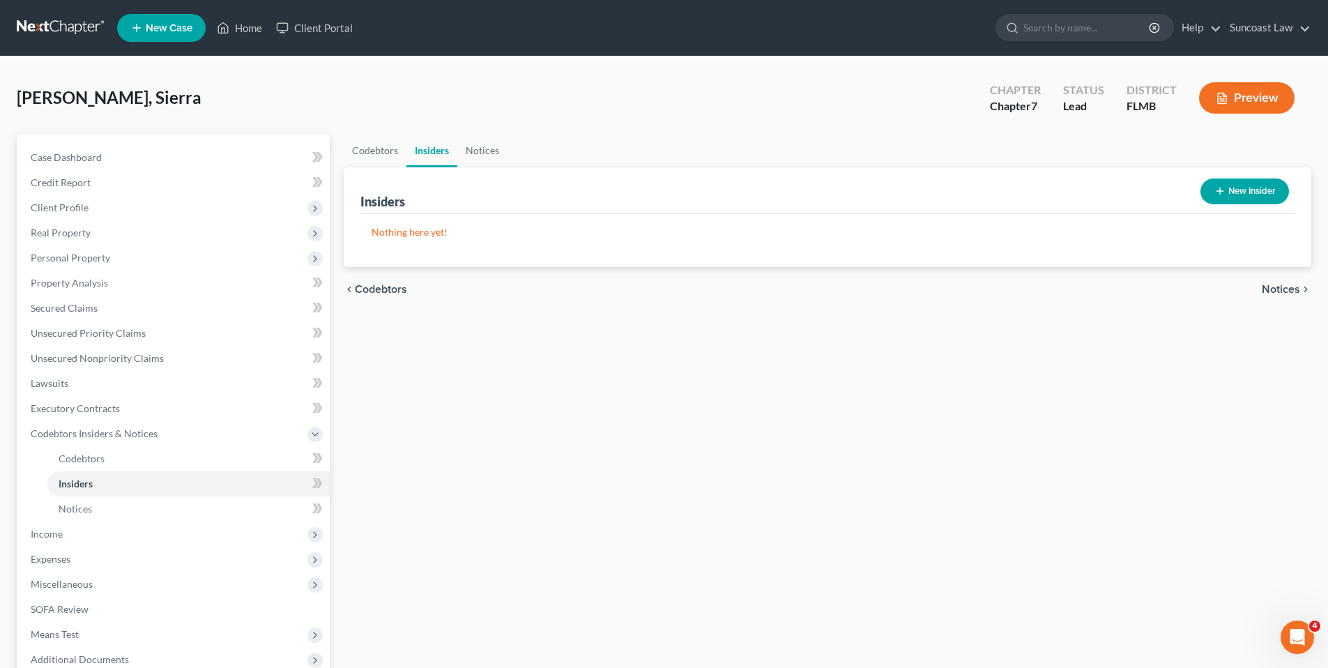
click at [1284, 284] on span "Notices" at bounding box center [1280, 289] width 38 height 11
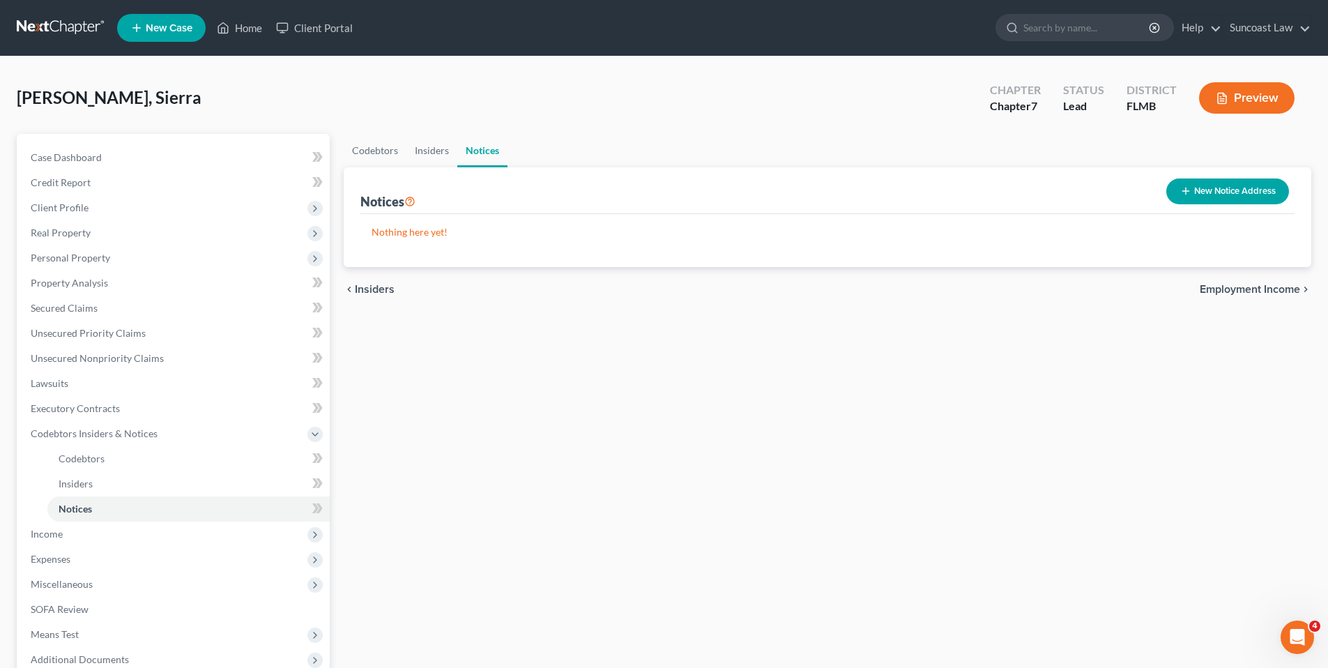
click at [1252, 286] on span "Employment Income" at bounding box center [1249, 289] width 100 height 11
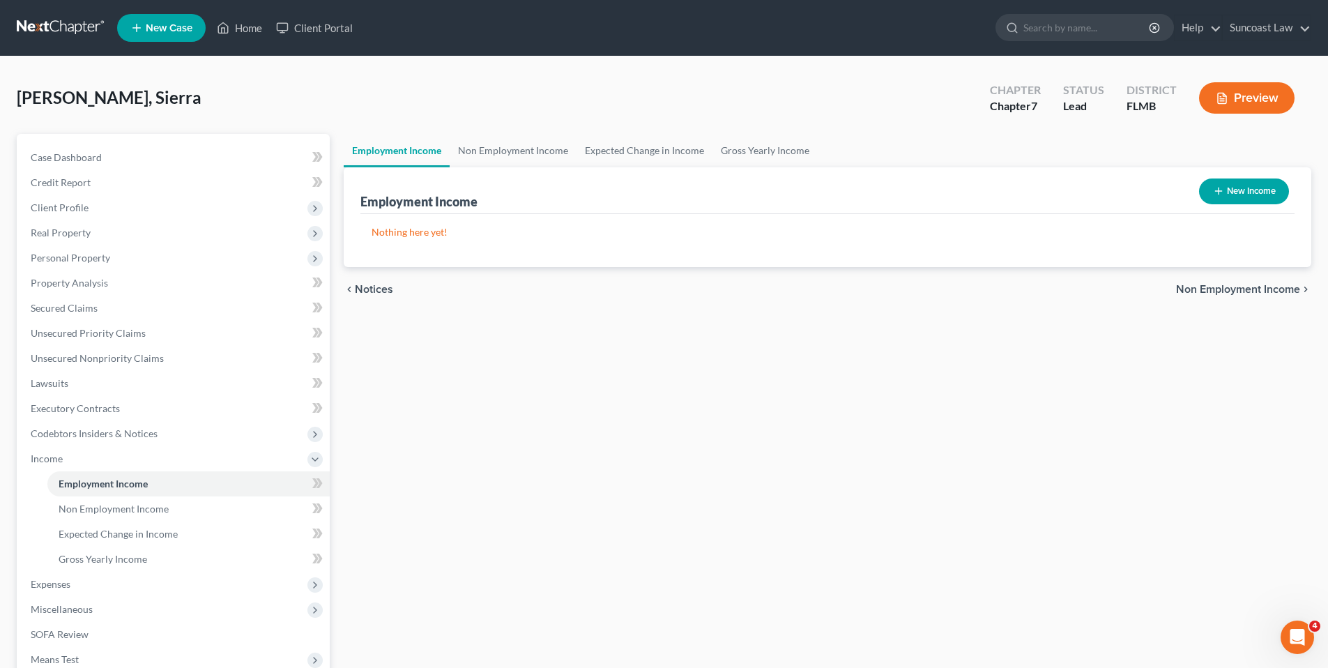
click at [1270, 196] on button "New Income" at bounding box center [1244, 191] width 90 height 26
select select "0"
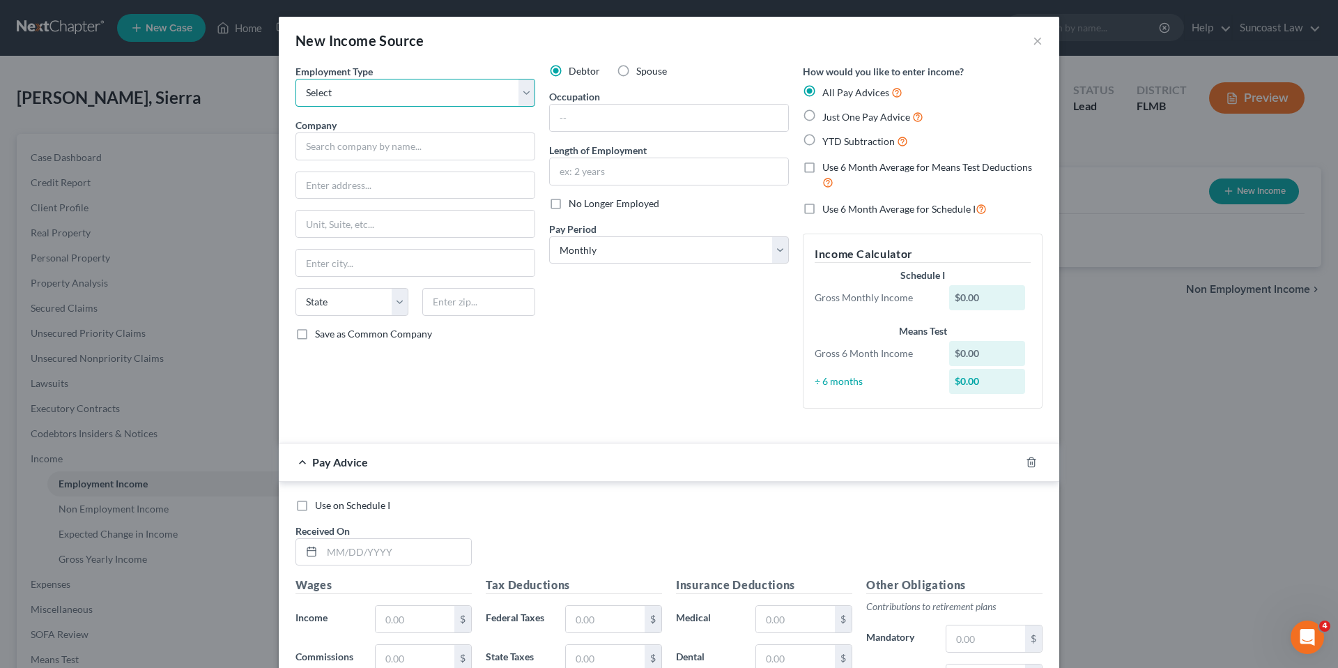
click at [448, 95] on select "Select Full or [DEMOGRAPHIC_DATA] Employment Self Employment" at bounding box center [415, 93] width 240 height 28
select select "0"
click at [295, 79] on select "Select Full or [DEMOGRAPHIC_DATA] Employment Self Employment" at bounding box center [415, 93] width 240 height 28
click at [422, 139] on input "text" at bounding box center [415, 146] width 240 height 28
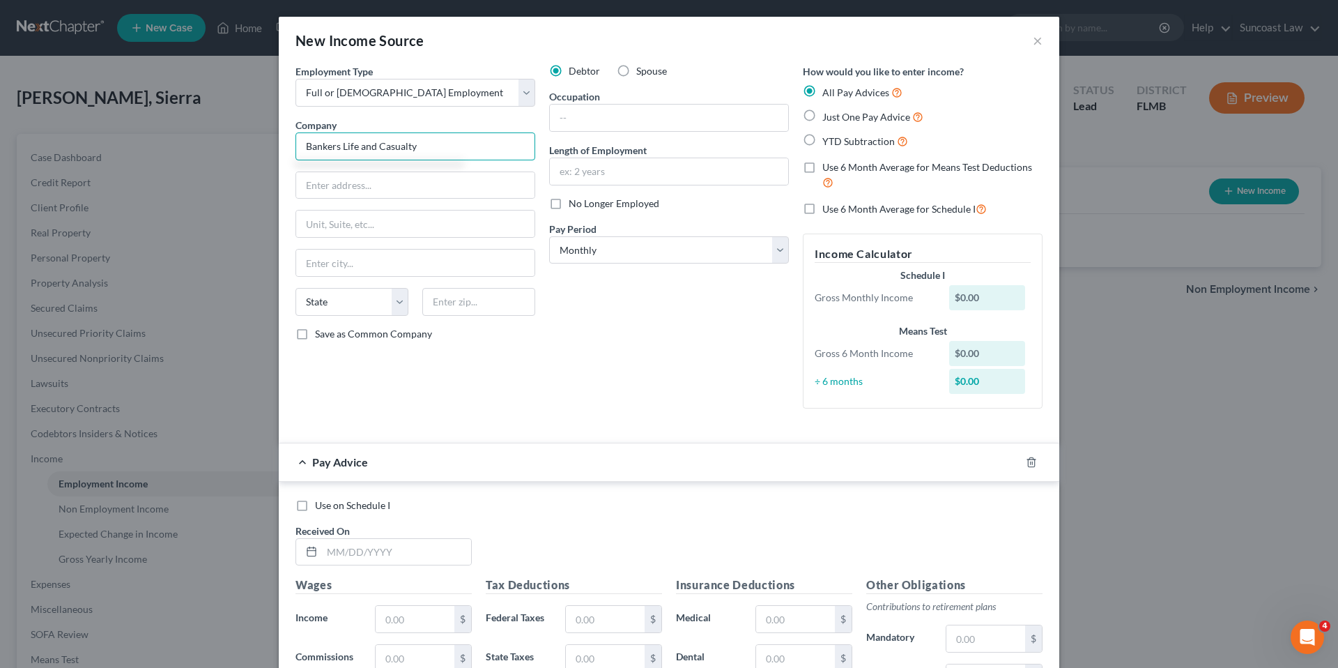
type input "Bankers Life and Casualty"
type input "1845 Town center bvd, UNit 210"
type input "[PERSON_NAME] Isalnd"
click at [321, 261] on input "text" at bounding box center [415, 263] width 238 height 26
paste input "[PERSON_NAME] Isalnd"
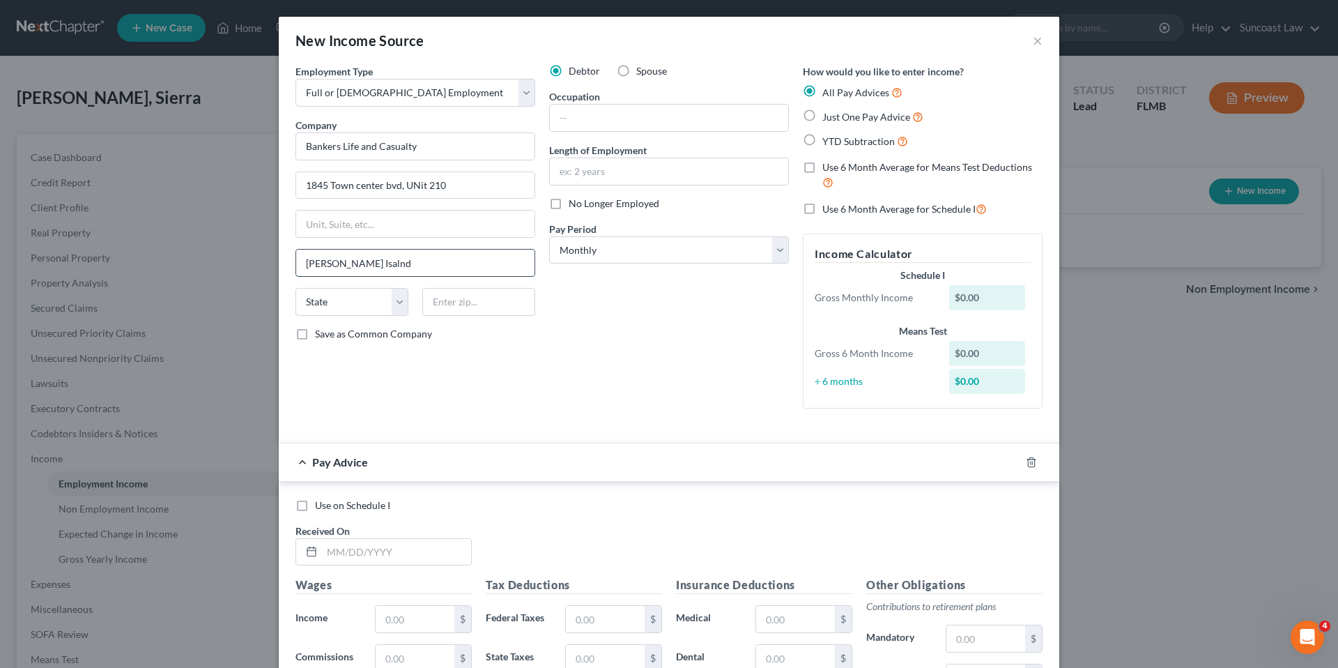
click at [354, 263] on input "[PERSON_NAME] Isalnd" at bounding box center [415, 263] width 238 height 26
type input "[PERSON_NAME][GEOGRAPHIC_DATA]"
click at [353, 300] on select "State [US_STATE] AK AR AZ CA CO CT DE DC [GEOGRAPHIC_DATA] [GEOGRAPHIC_DATA] GU…" at bounding box center [351, 302] width 113 height 28
select select "9"
click at [295, 288] on select "State [US_STATE] AK AR AZ CA CO CT DE DC [GEOGRAPHIC_DATA] [GEOGRAPHIC_DATA] GU…" at bounding box center [351, 302] width 113 height 28
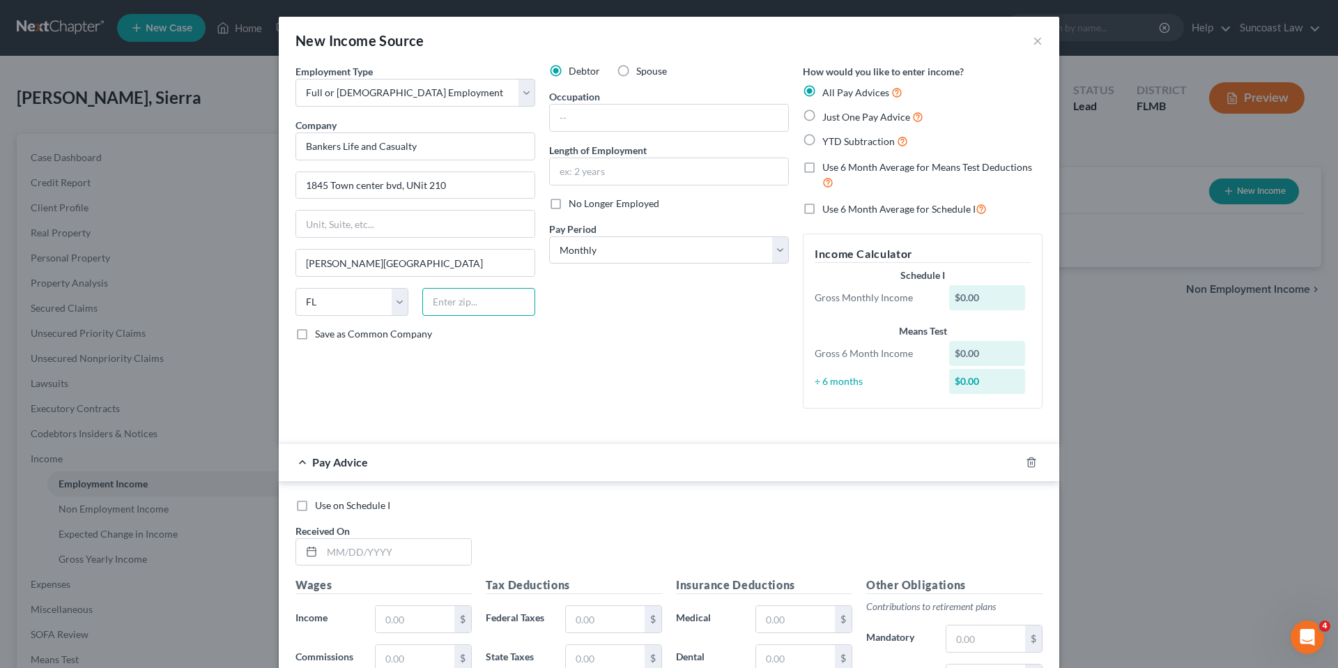
click at [460, 298] on input "text" at bounding box center [478, 302] width 113 height 28
type input "32003"
click at [597, 122] on input "text" at bounding box center [669, 118] width 238 height 26
type input "Retirement specialist"
type input "1 year"
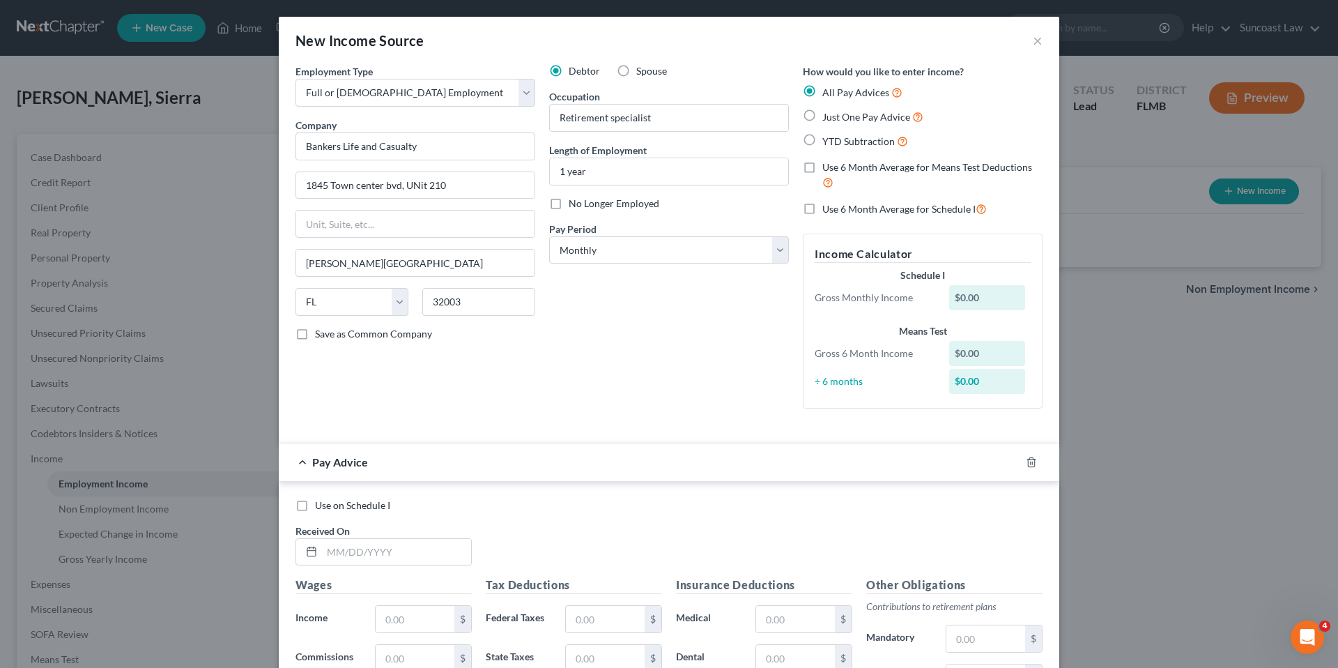
click at [822, 169] on label "Use 6 Month Average for Means Test Deductions" at bounding box center [932, 175] width 220 height 30
click at [828, 169] on input "Use 6 Month Average for Means Test Deductions" at bounding box center [832, 164] width 9 height 9
checkbox input "true"
click at [822, 208] on label "Use 6 Month Average for Schedule I" at bounding box center [904, 209] width 164 height 16
click at [828, 208] on input "Use 6 Month Average for Schedule I" at bounding box center [832, 205] width 9 height 9
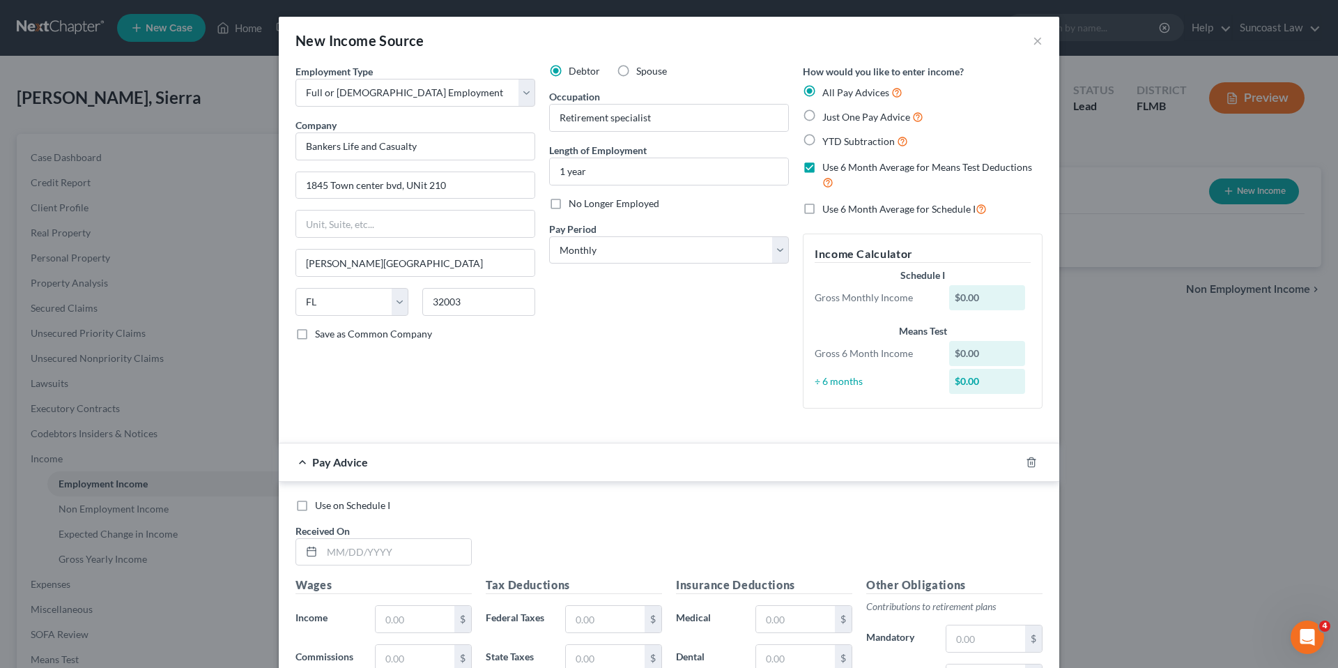
checkbox input "true"
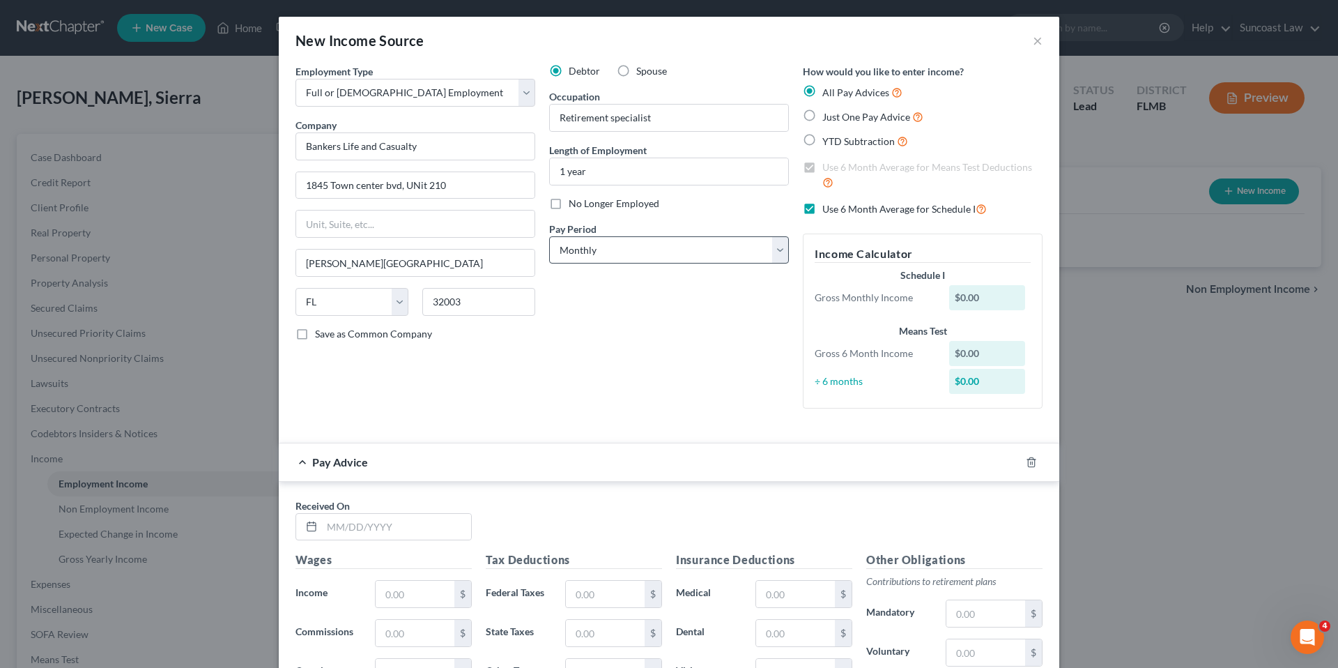
scroll to position [236, 0]
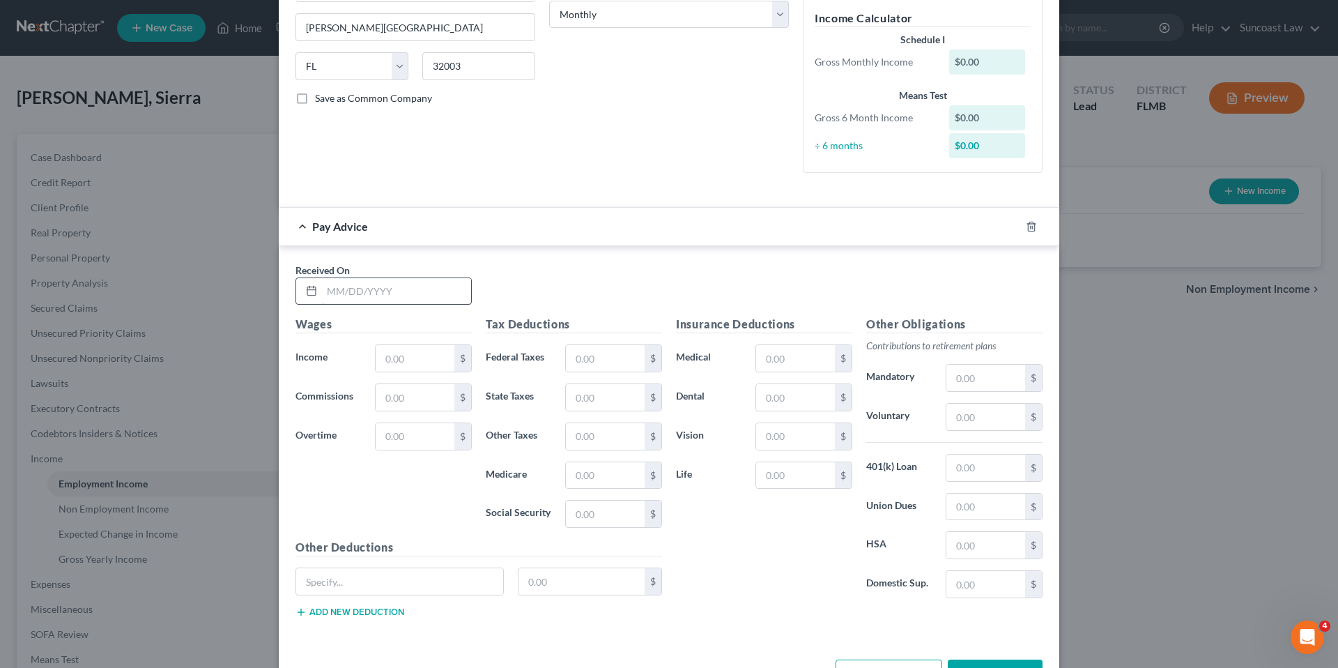
click at [378, 286] on input "text" at bounding box center [396, 291] width 149 height 26
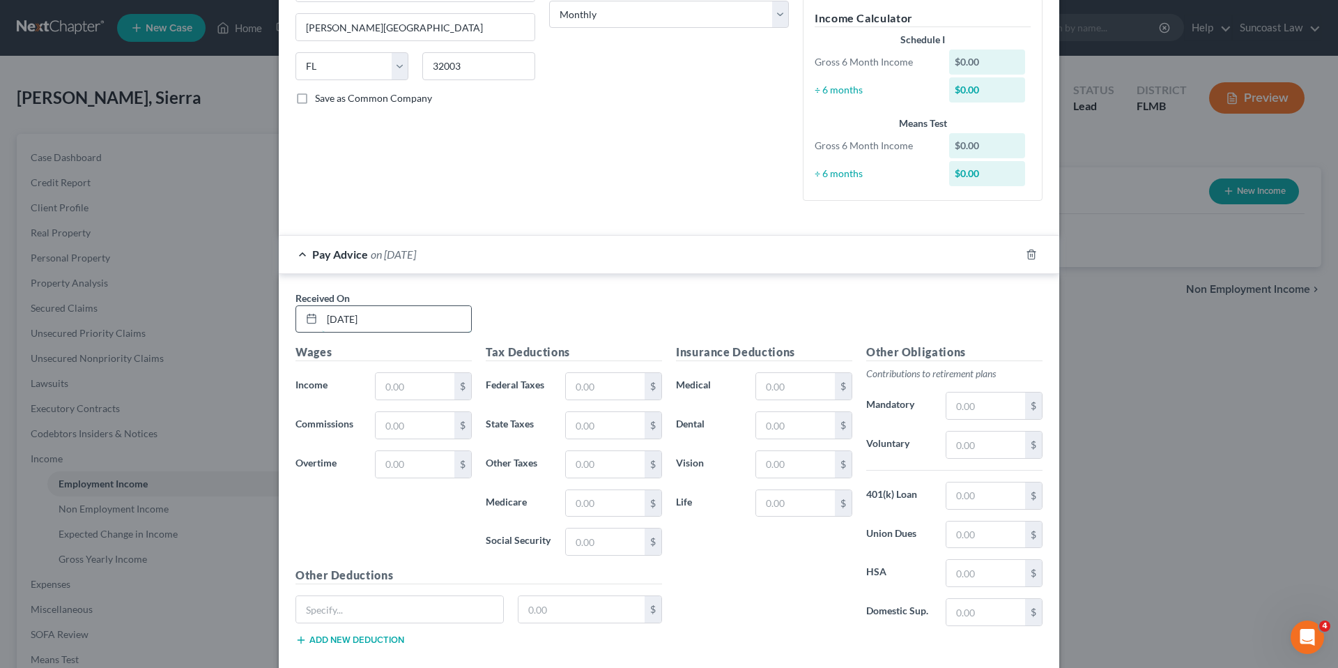
type input "[DATE]"
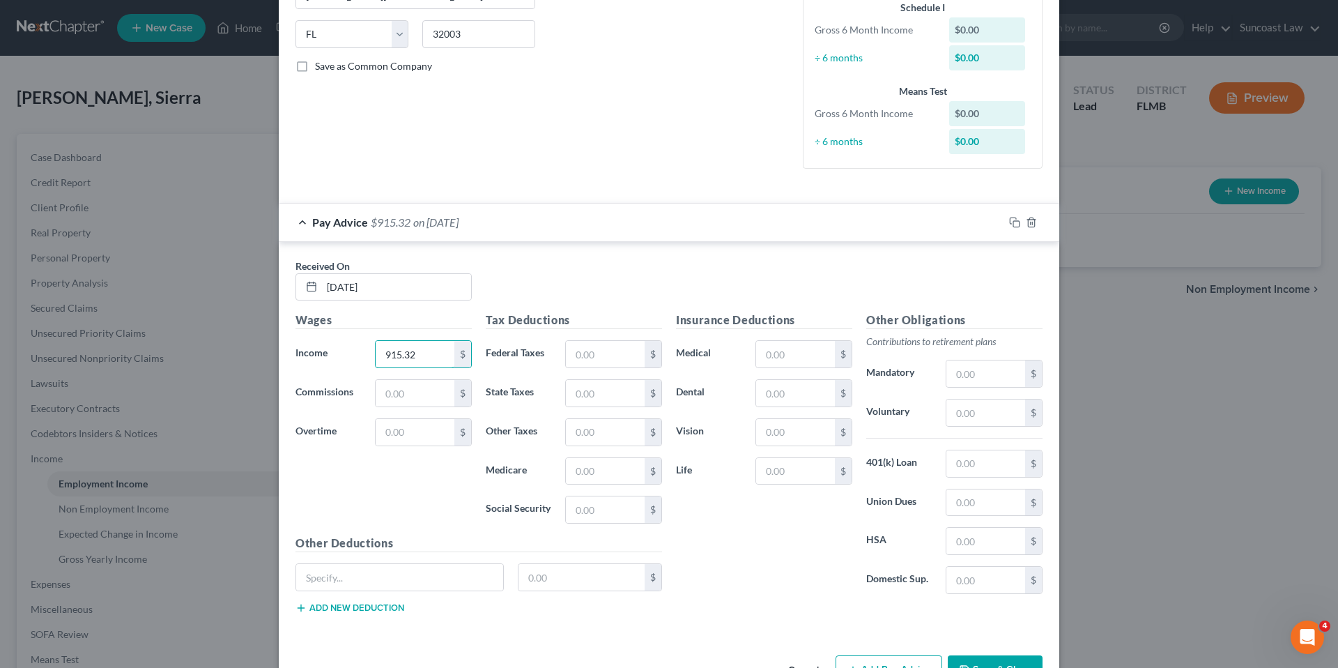
scroll to position [312, 0]
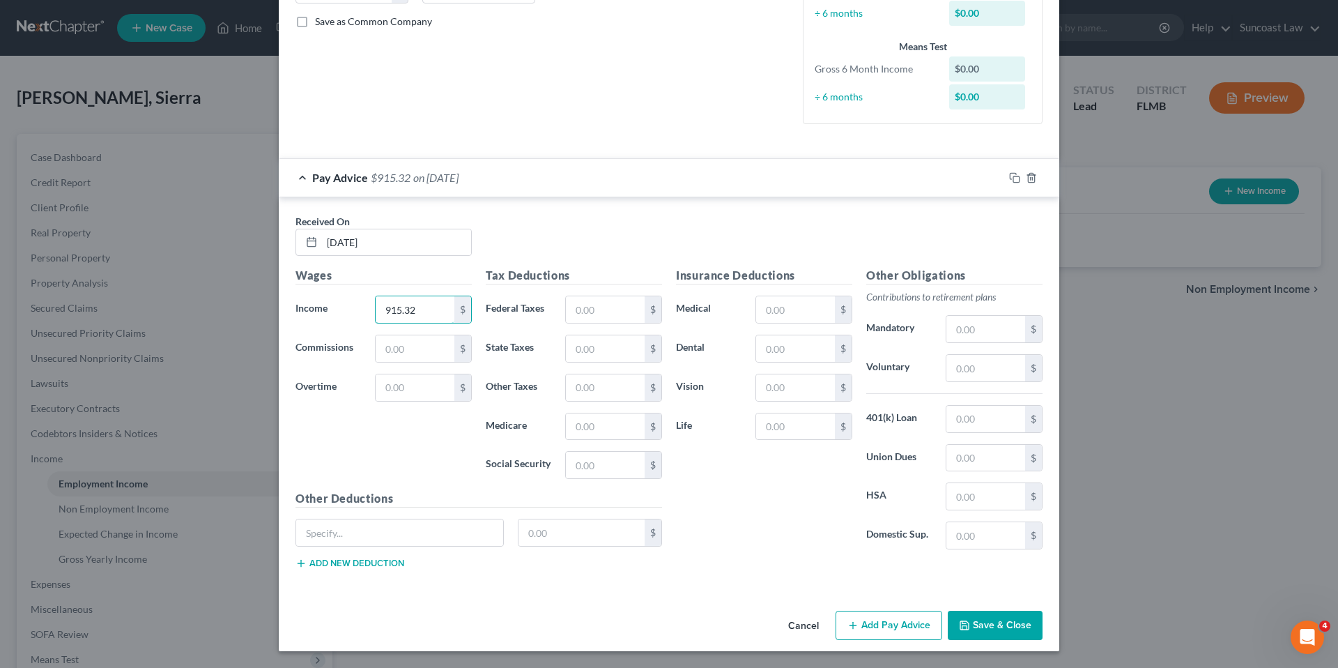
type input "915.32"
click at [890, 623] on button "Add Pay Advice" at bounding box center [889, 625] width 107 height 29
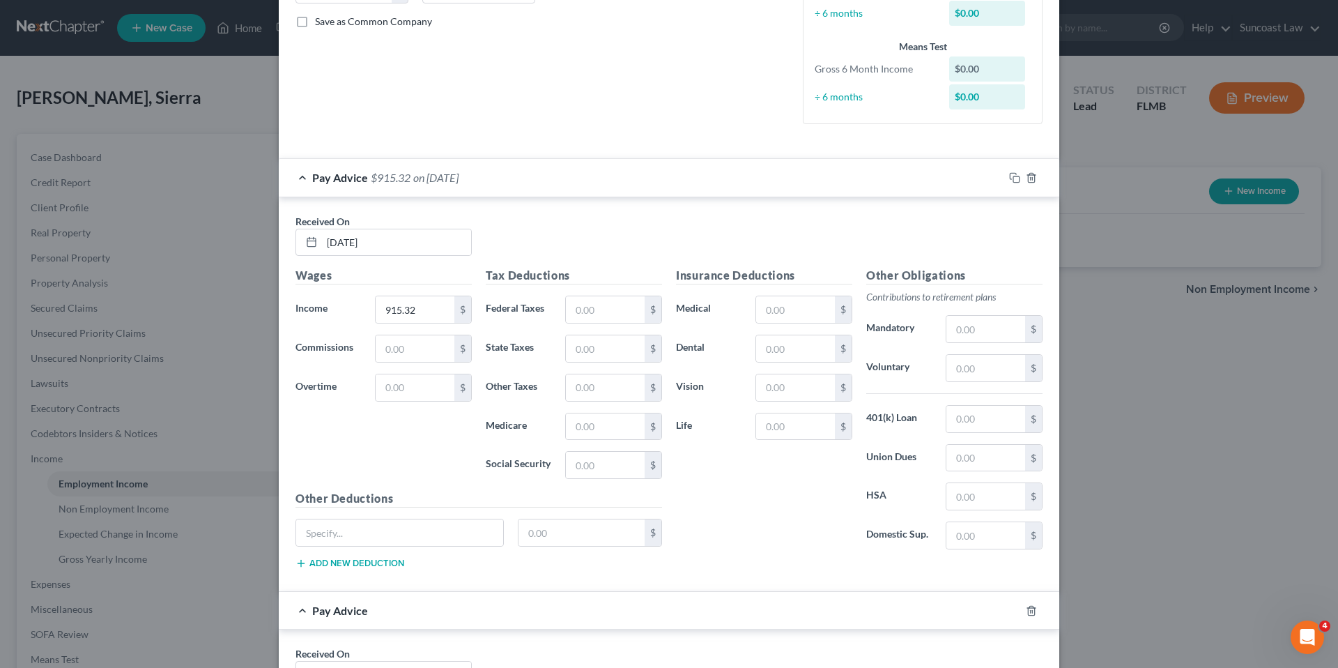
scroll to position [744, 0]
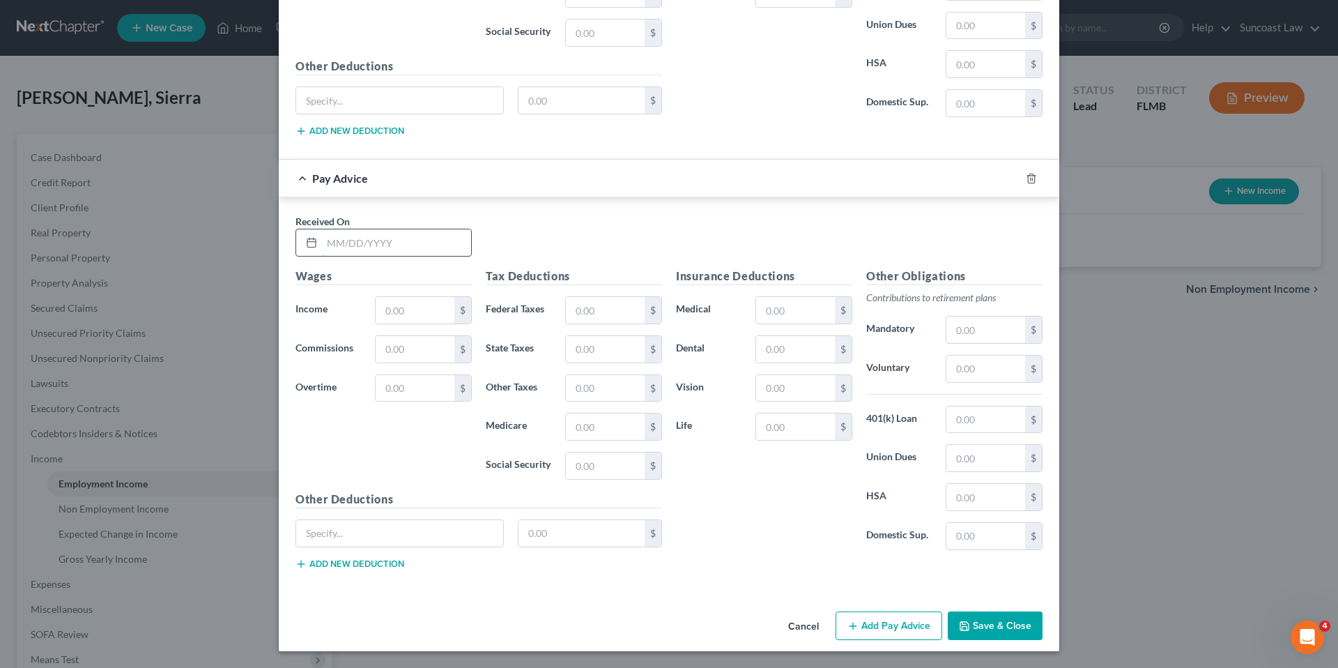
click at [383, 245] on input "text" at bounding box center [396, 242] width 149 height 26
type input "[DATE]"
type input "1,289.86"
click at [886, 630] on button "Add Pay Advice" at bounding box center [889, 625] width 107 height 29
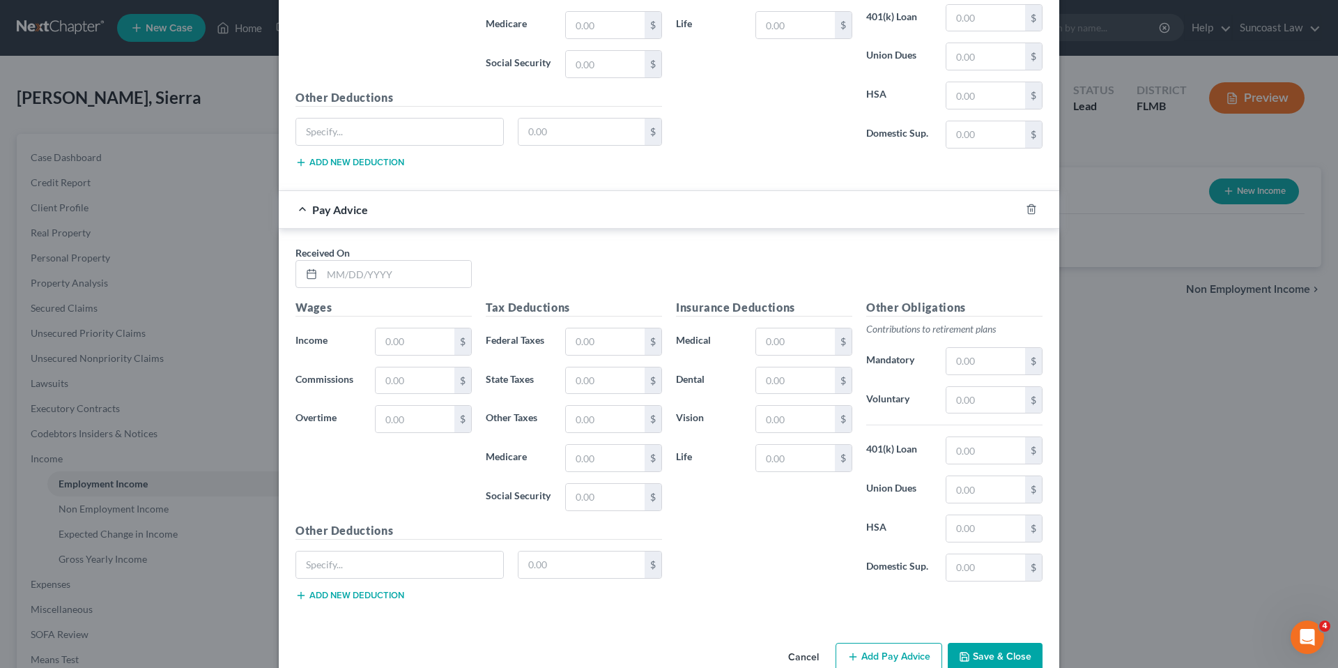
scroll to position [1177, 0]
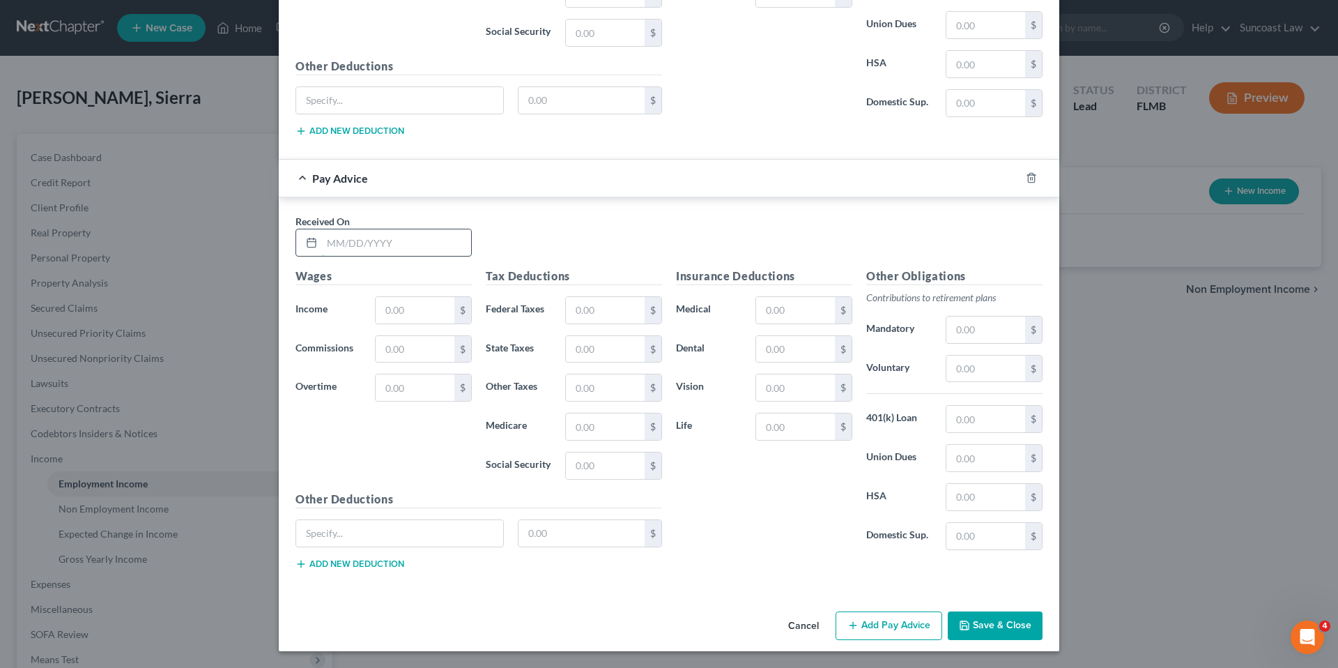
click at [389, 238] on input "text" at bounding box center [396, 242] width 149 height 26
type input "[DATE]"
type input "175.49"
click at [871, 621] on button "Add Pay Advice" at bounding box center [889, 625] width 107 height 29
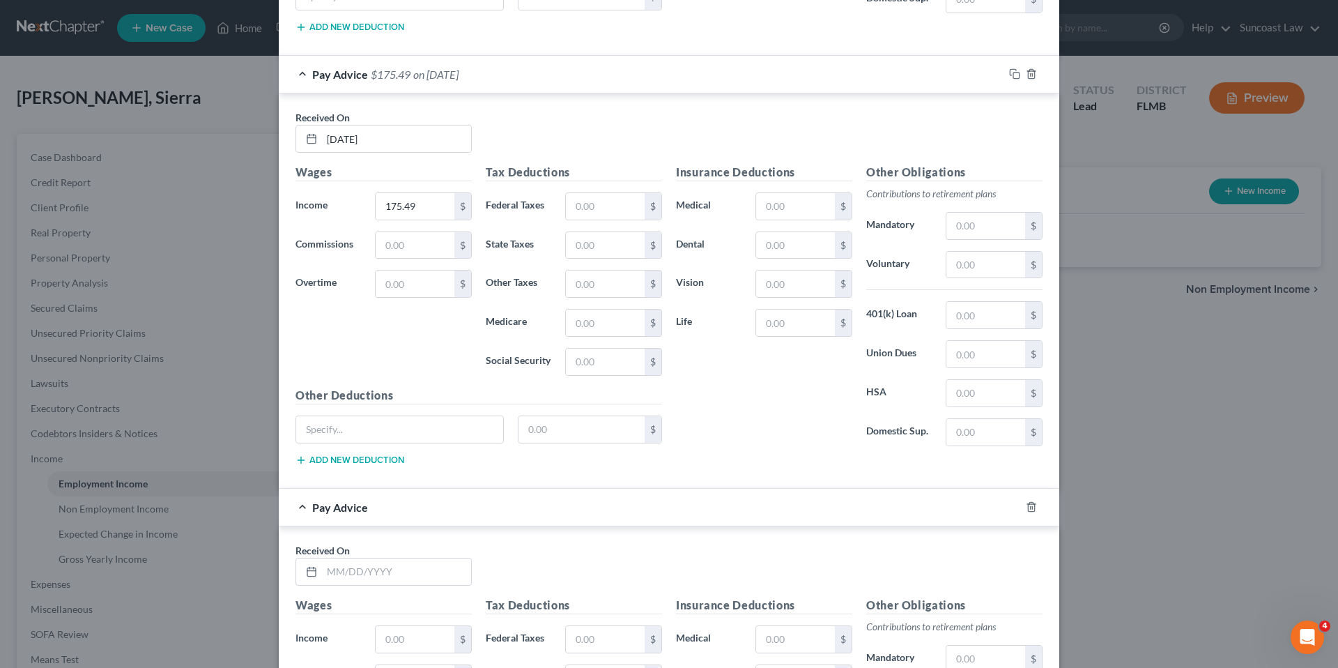
scroll to position [1610, 0]
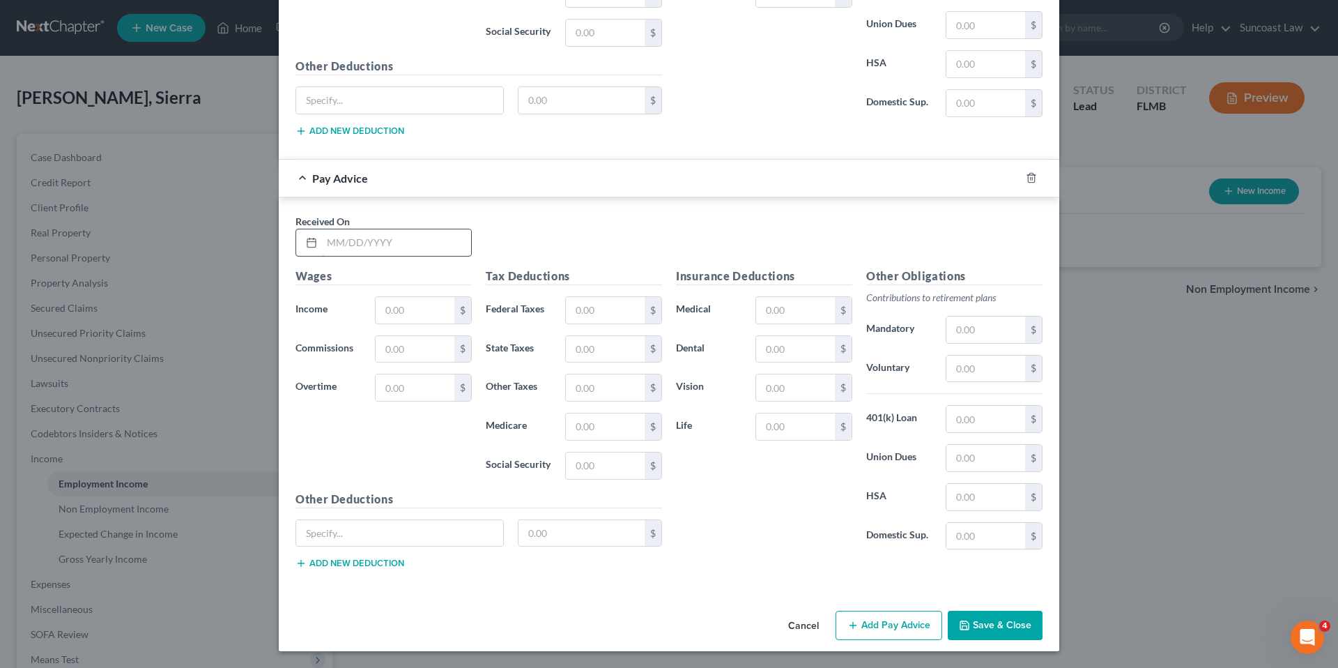
click at [428, 247] on input "text" at bounding box center [396, 242] width 149 height 26
type input "[DATE]"
type input "0.00"
drag, startPoint x: 886, startPoint y: 622, endPoint x: 873, endPoint y: 574, distance: 49.2
click at [886, 622] on button "Add Pay Advice" at bounding box center [889, 625] width 107 height 29
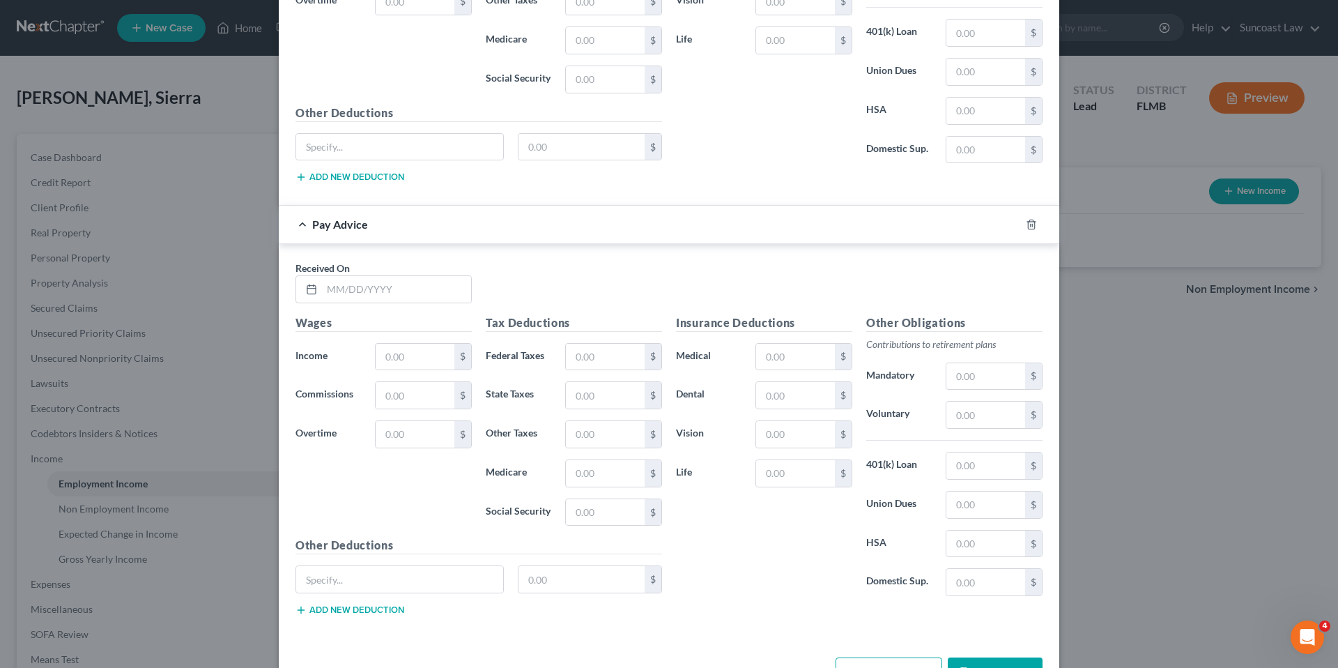
scroll to position [2043, 0]
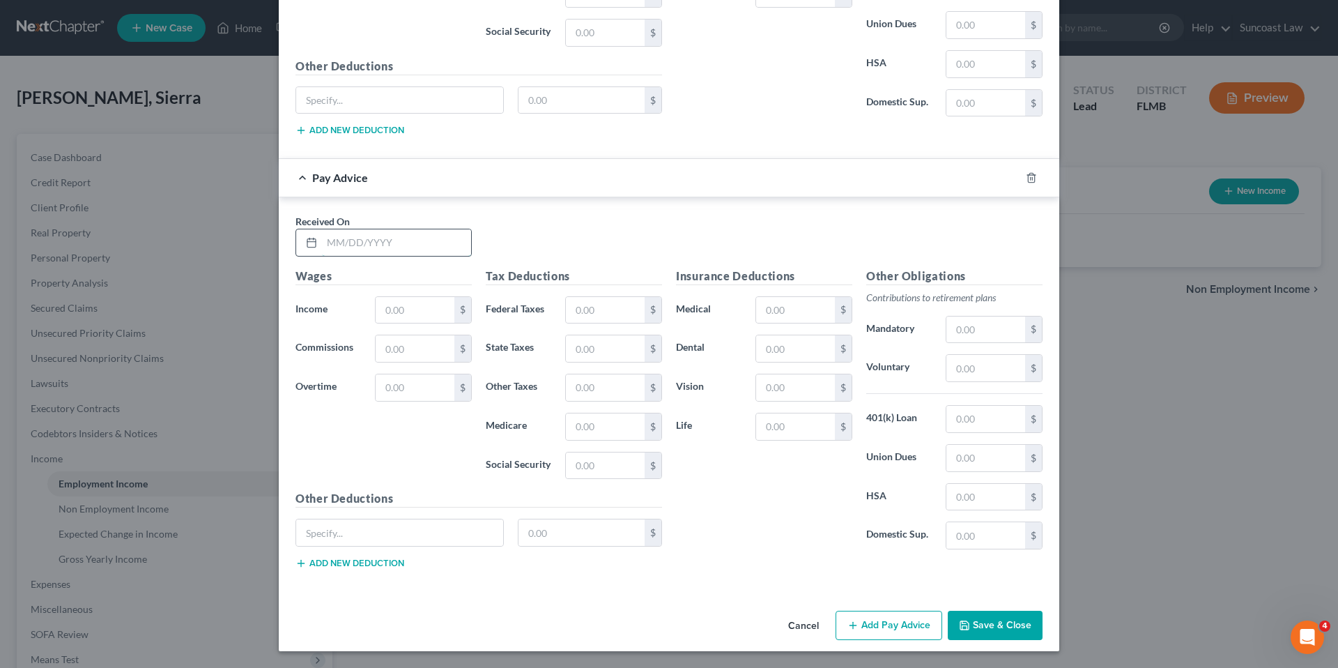
click at [422, 247] on input "text" at bounding box center [396, 242] width 149 height 26
type input "[DATE]"
type input "81.12"
click at [867, 630] on button "Add Pay Advice" at bounding box center [889, 625] width 107 height 29
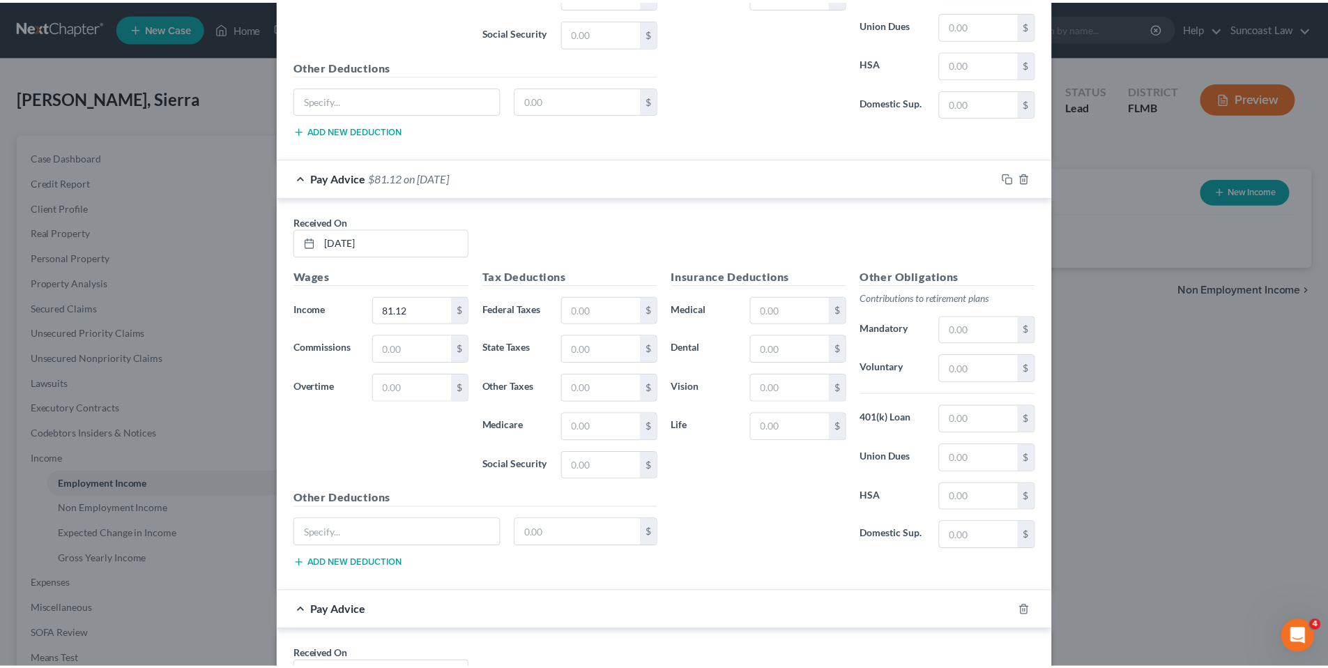
scroll to position [2476, 0]
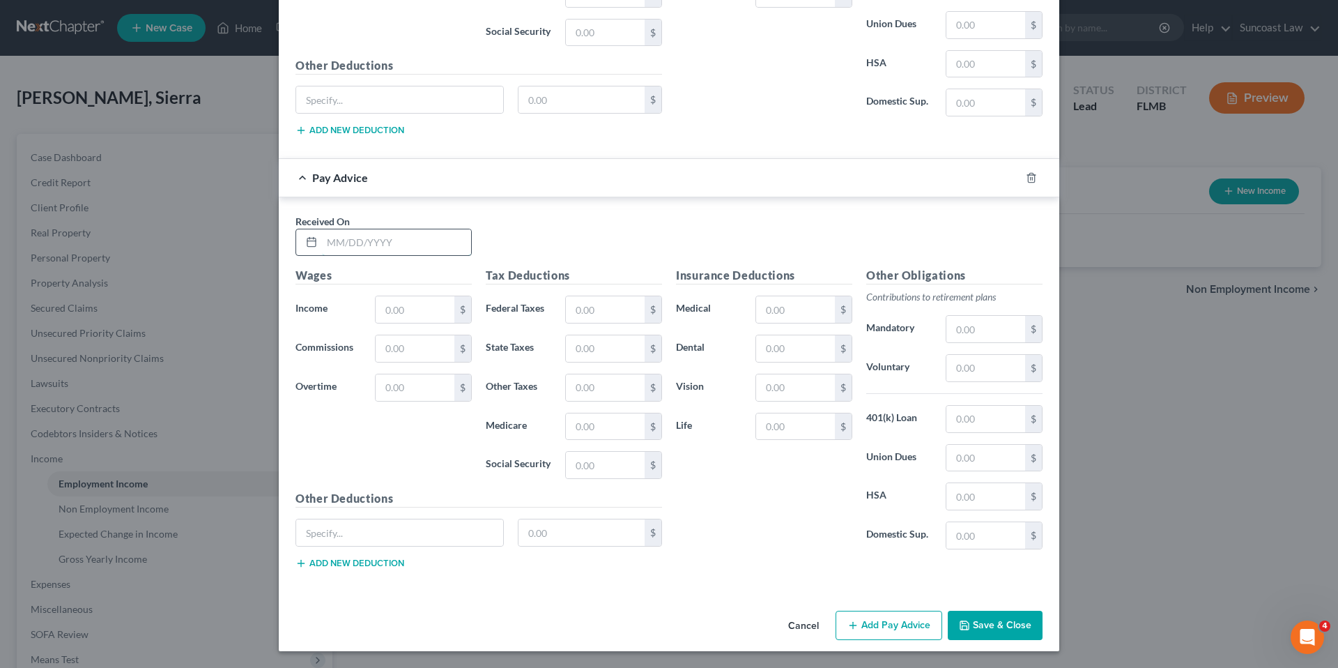
click at [364, 236] on input "text" at bounding box center [396, 242] width 149 height 26
type input "[DATE]"
type input "3,794.50"
click at [992, 619] on button "Save & Close" at bounding box center [995, 625] width 95 height 29
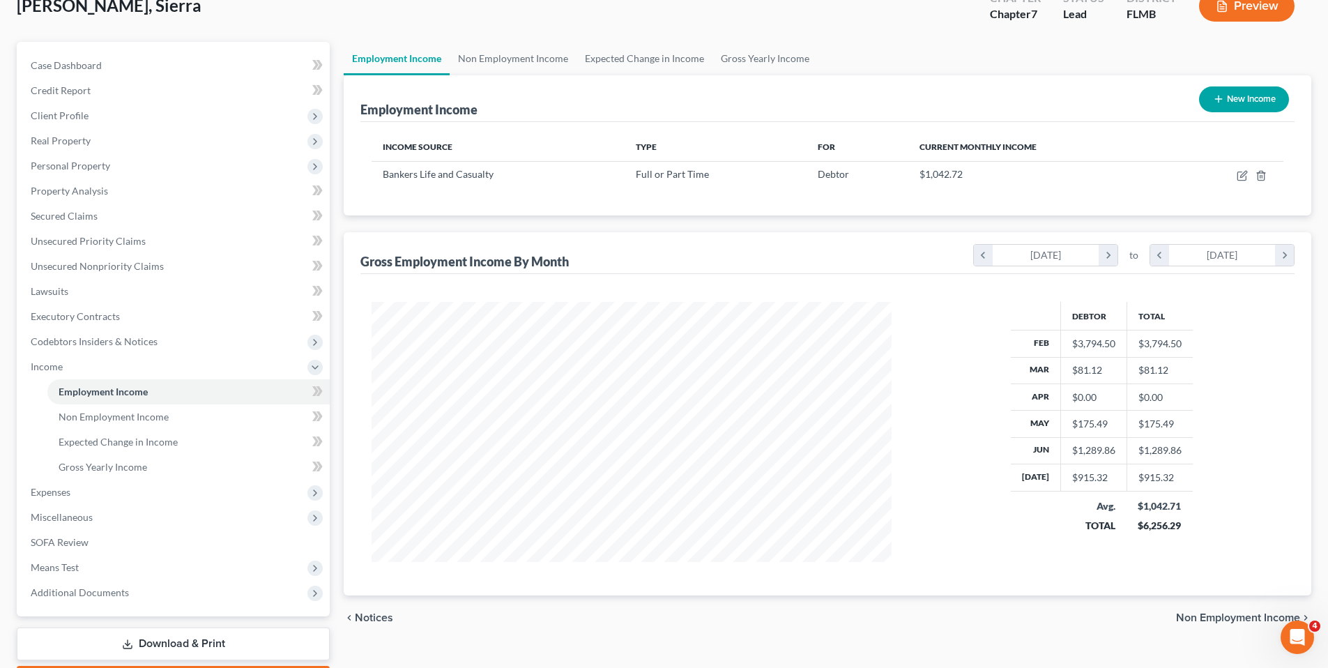
scroll to position [174, 0]
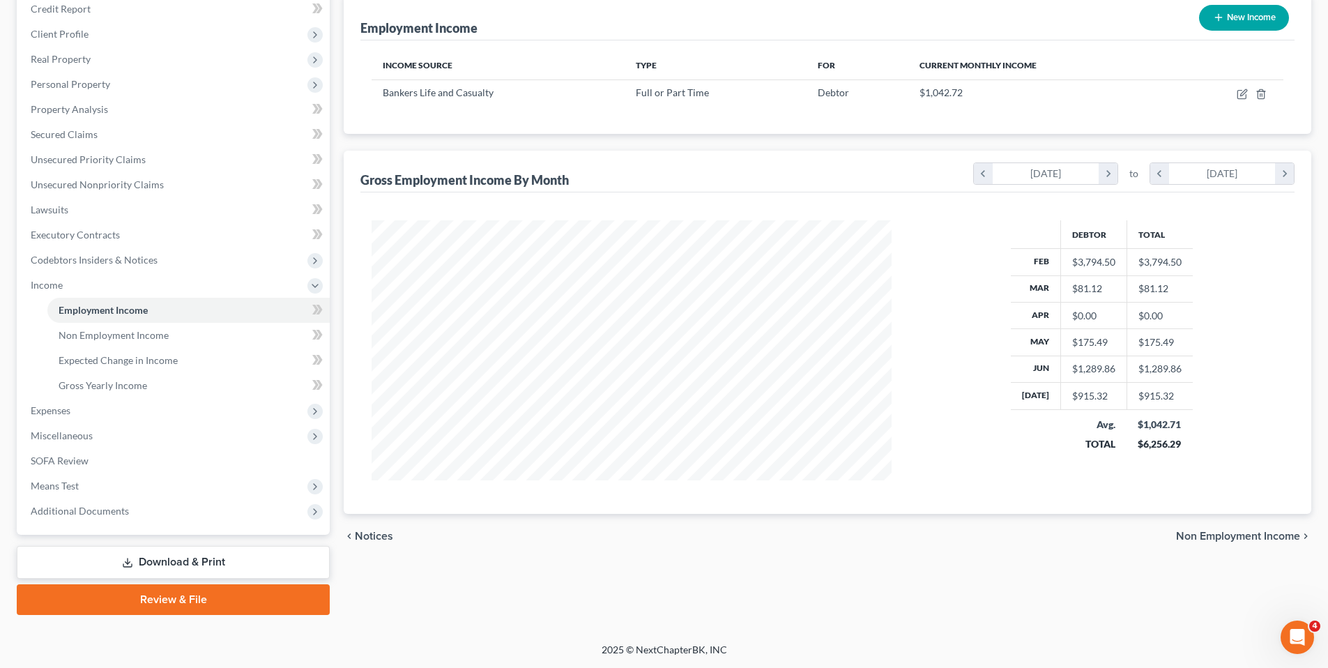
click at [1222, 533] on span "Non Employment Income" at bounding box center [1238, 535] width 124 height 11
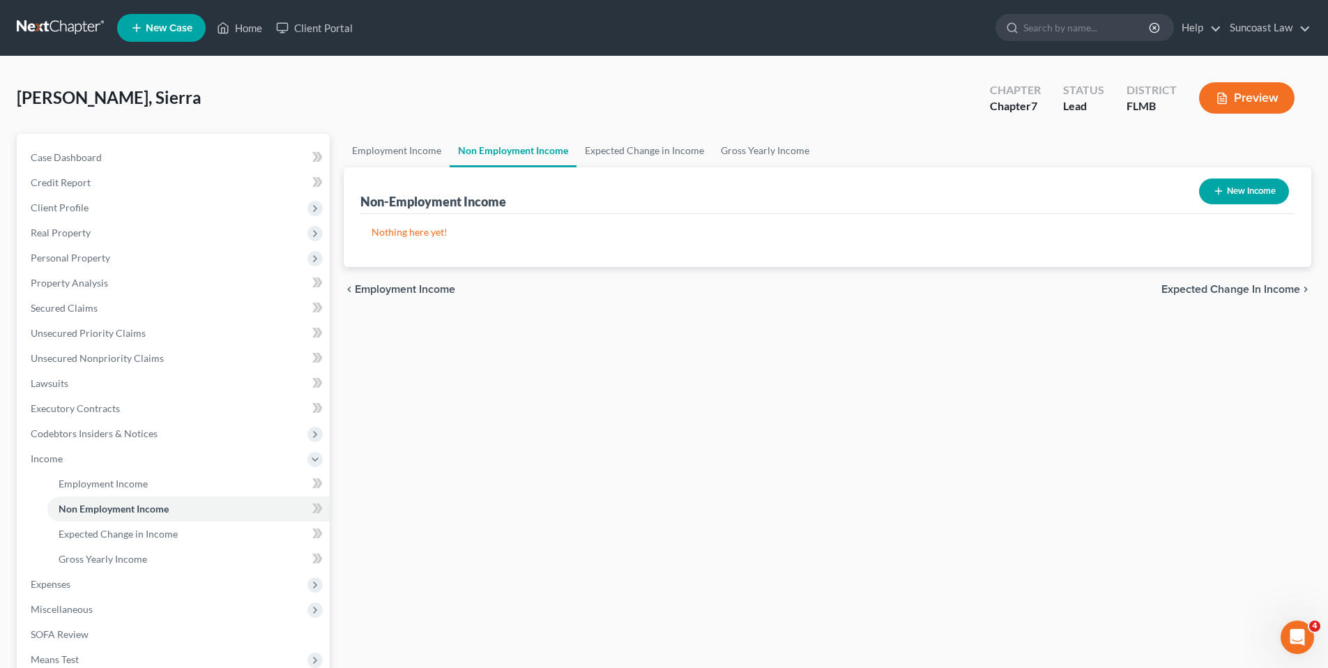
click at [1202, 288] on span "Expected Change in Income" at bounding box center [1230, 289] width 139 height 11
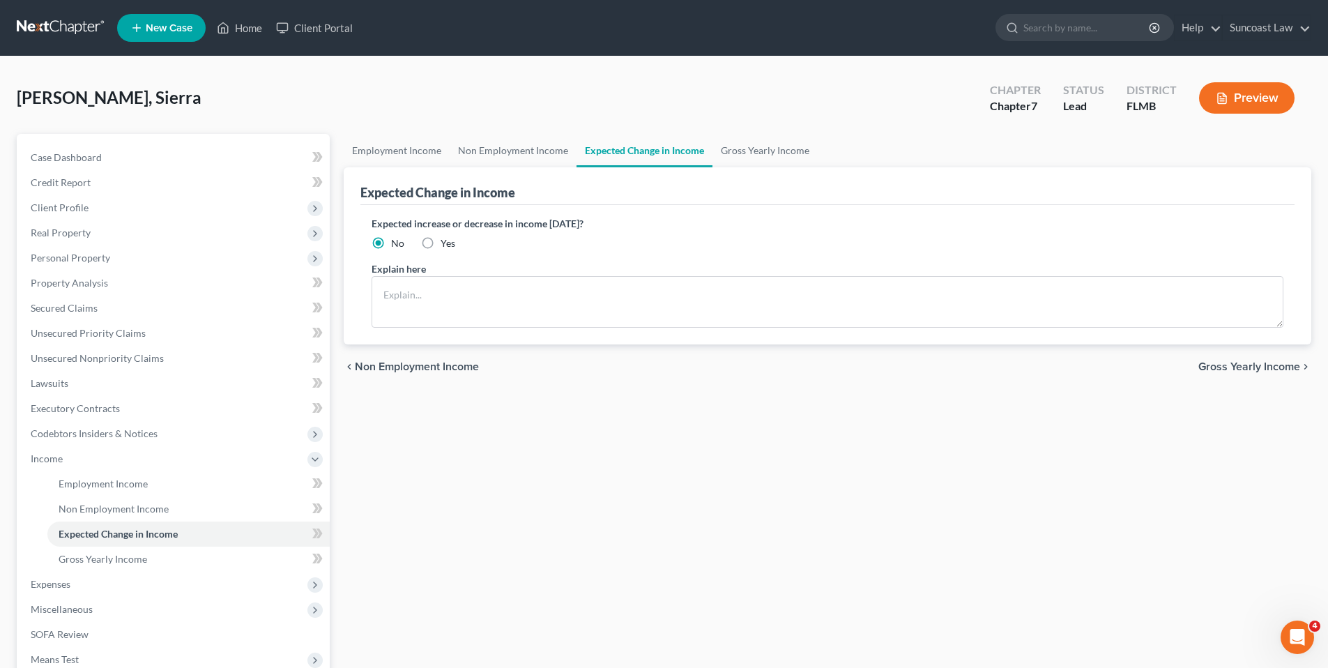
click at [1230, 362] on span "Gross Yearly Income" at bounding box center [1249, 366] width 102 height 11
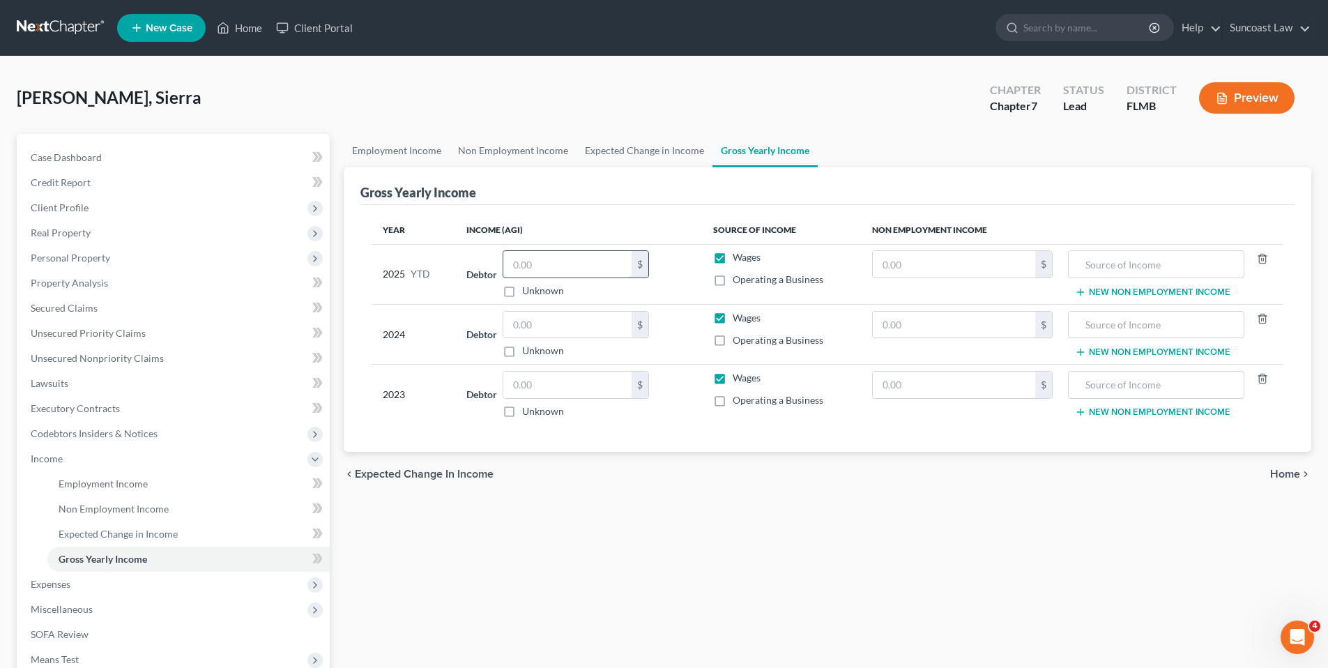
click at [563, 266] on input "text" at bounding box center [567, 264] width 128 height 26
type input "6,547.29"
click at [549, 328] on input "text" at bounding box center [567, 325] width 128 height 26
type input "21,750.00"
click at [528, 388] on input "text" at bounding box center [567, 384] width 128 height 26
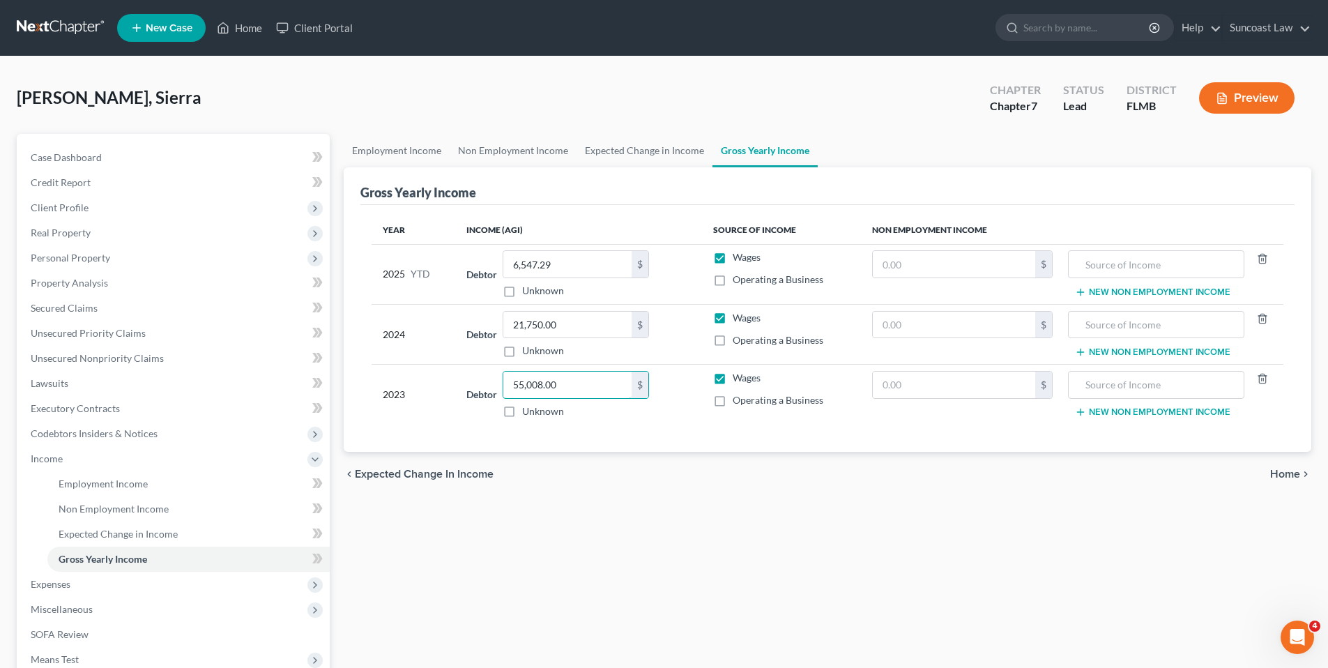
type input "55,008.00"
click at [1287, 468] on span "Home" at bounding box center [1285, 473] width 30 height 11
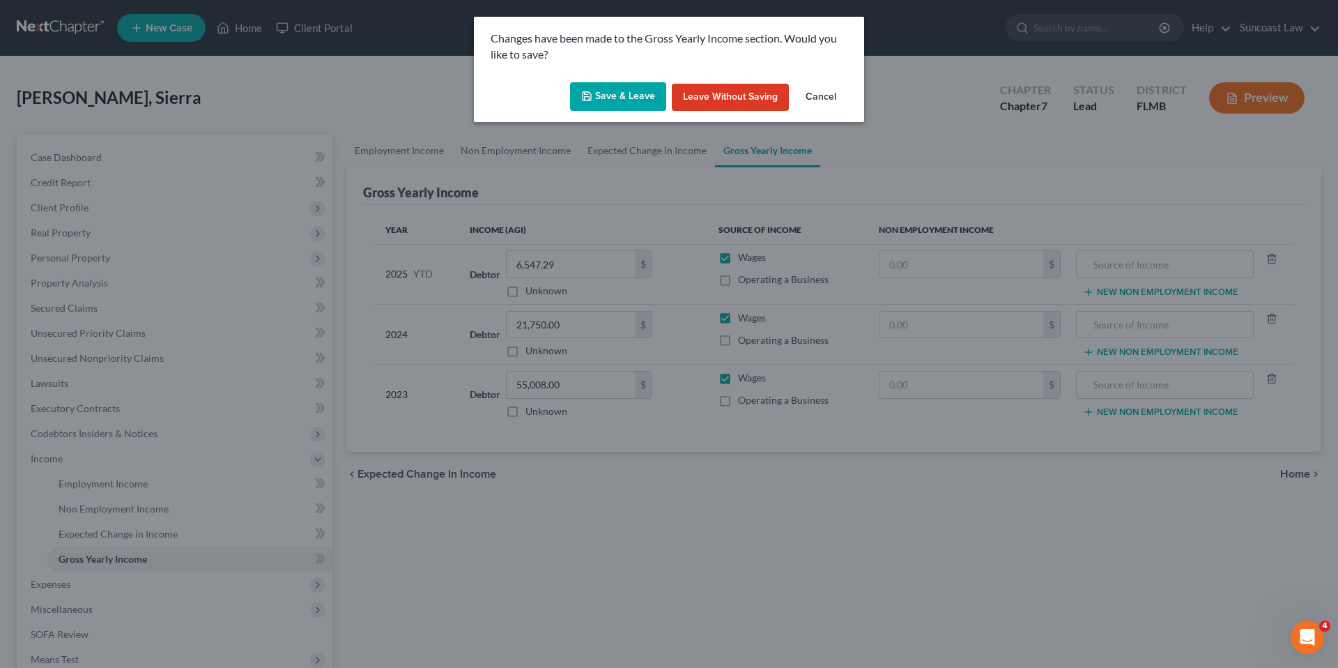
click at [598, 104] on button "Save & Leave" at bounding box center [618, 96] width 96 height 29
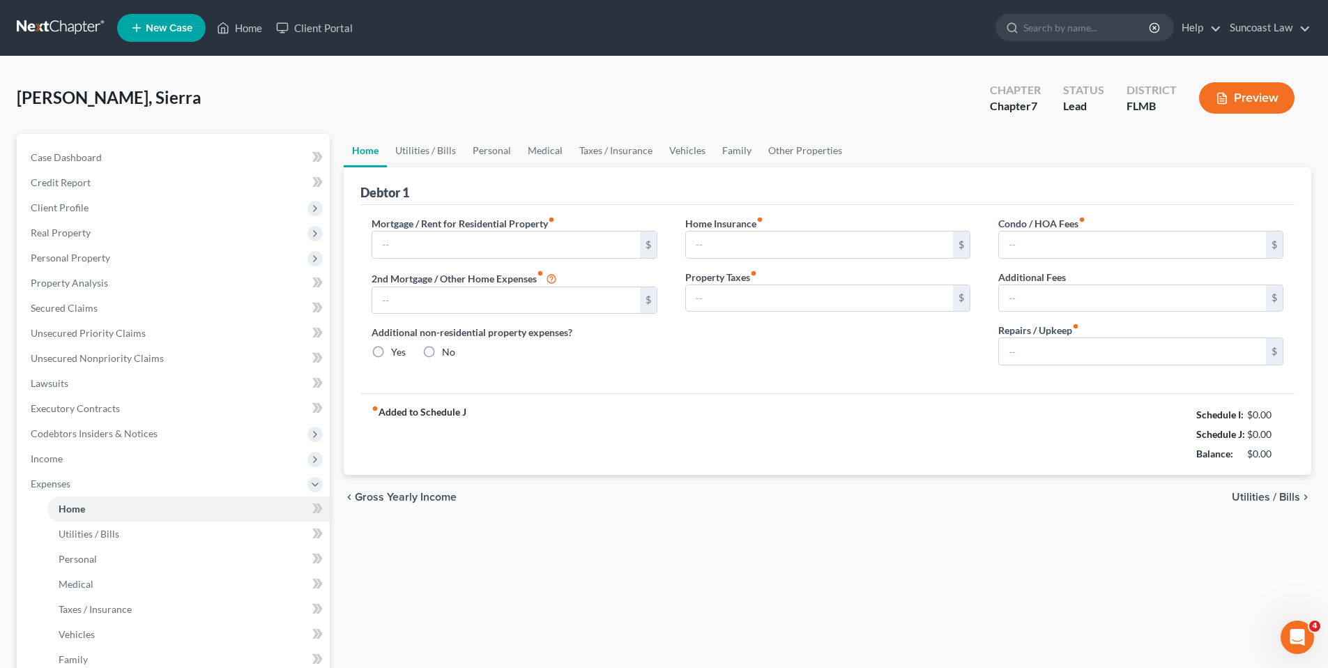
type input "0.00"
radio input "true"
type input "0.00"
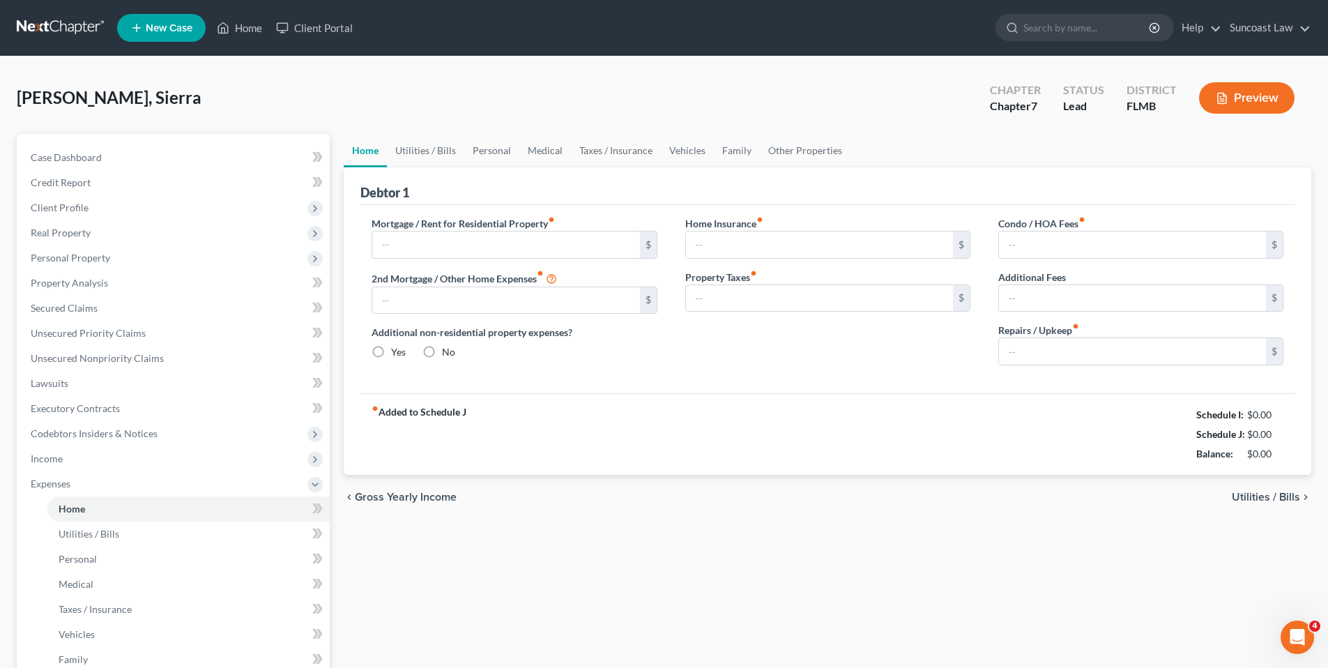
type input "0.00"
click at [1250, 496] on span "Utilities / Bills" at bounding box center [1265, 496] width 68 height 11
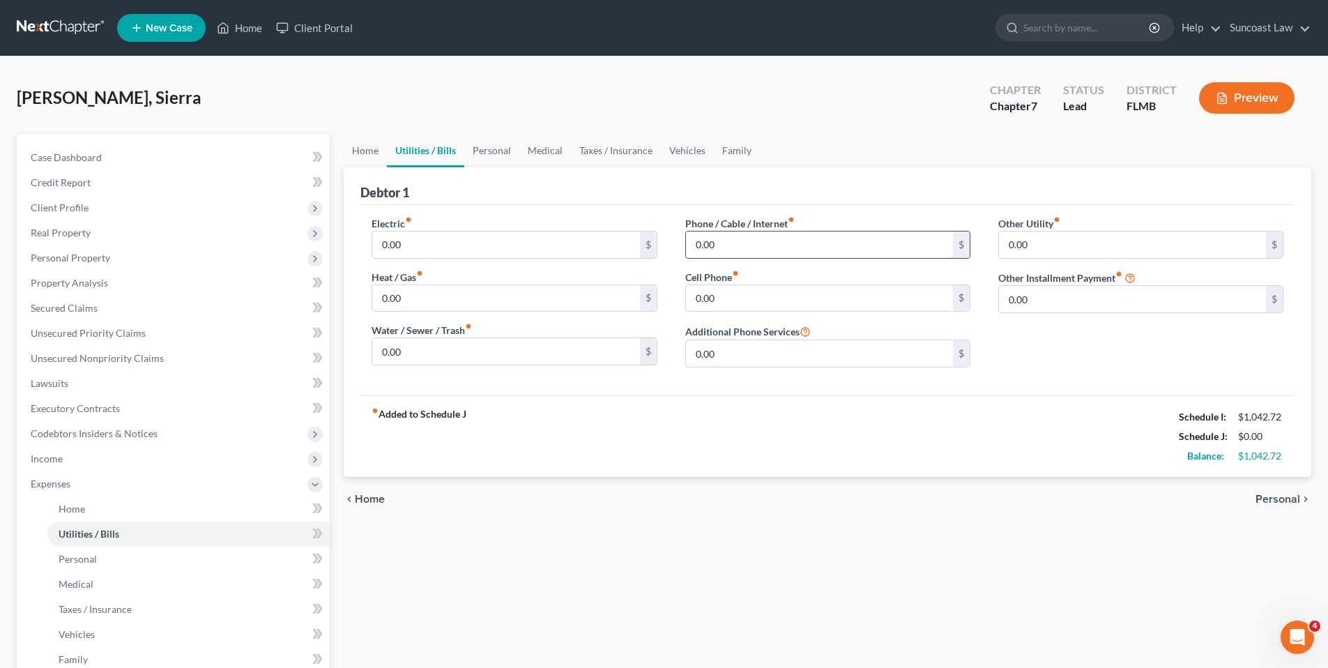
click at [706, 250] on input "0.00" at bounding box center [819, 244] width 267 height 26
type input "150.00"
click at [1273, 497] on span "Personal" at bounding box center [1277, 498] width 45 height 11
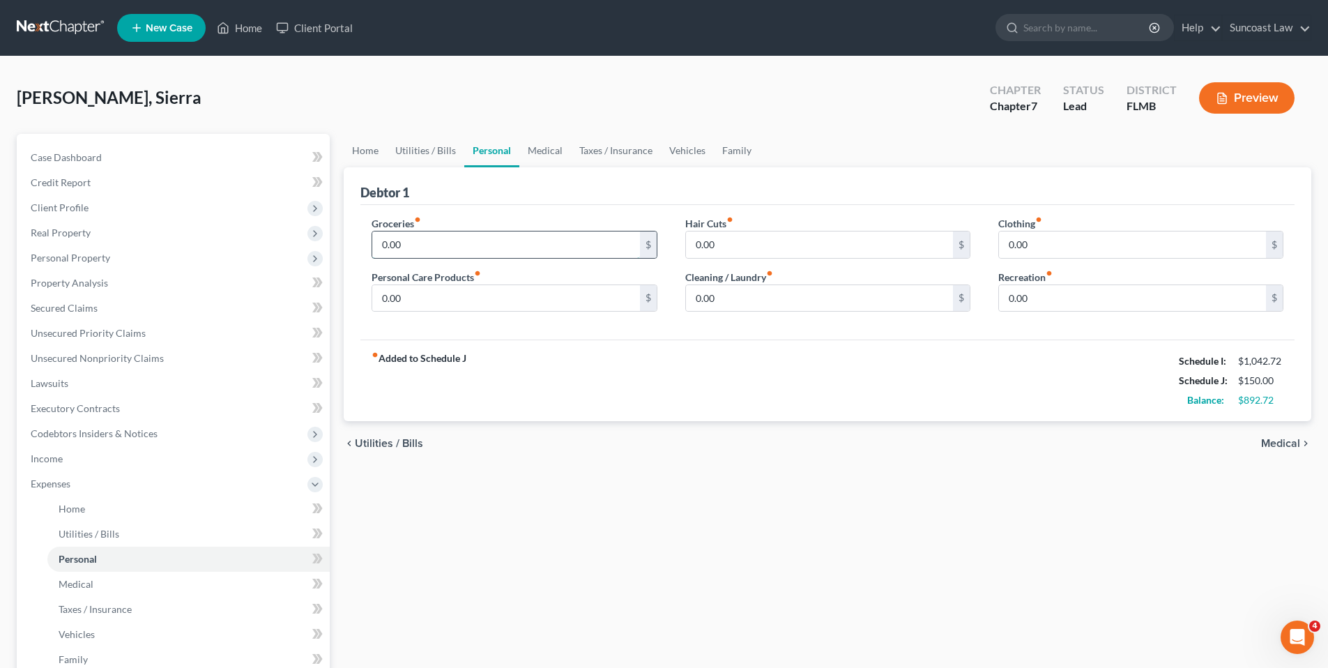
click at [416, 247] on input "0.00" at bounding box center [505, 244] width 267 height 26
type input "400.00"
click at [771, 240] on input "0.00" at bounding box center [819, 244] width 267 height 26
type input "100.00"
click at [1025, 241] on input "0.00" at bounding box center [1132, 244] width 267 height 26
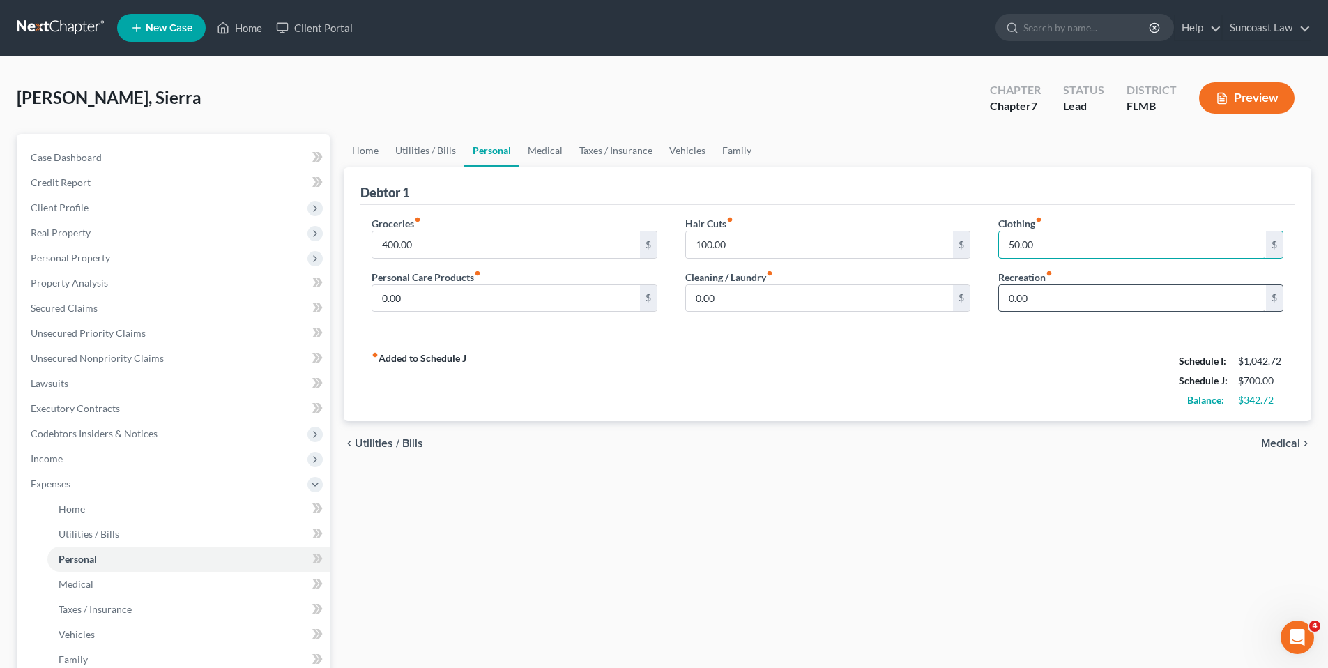
type input "50.00"
click at [1017, 309] on input "0.00" at bounding box center [1132, 298] width 267 height 26
type input "100.00"
click at [385, 294] on input "0.00" at bounding box center [505, 298] width 267 height 26
type input "100.00"
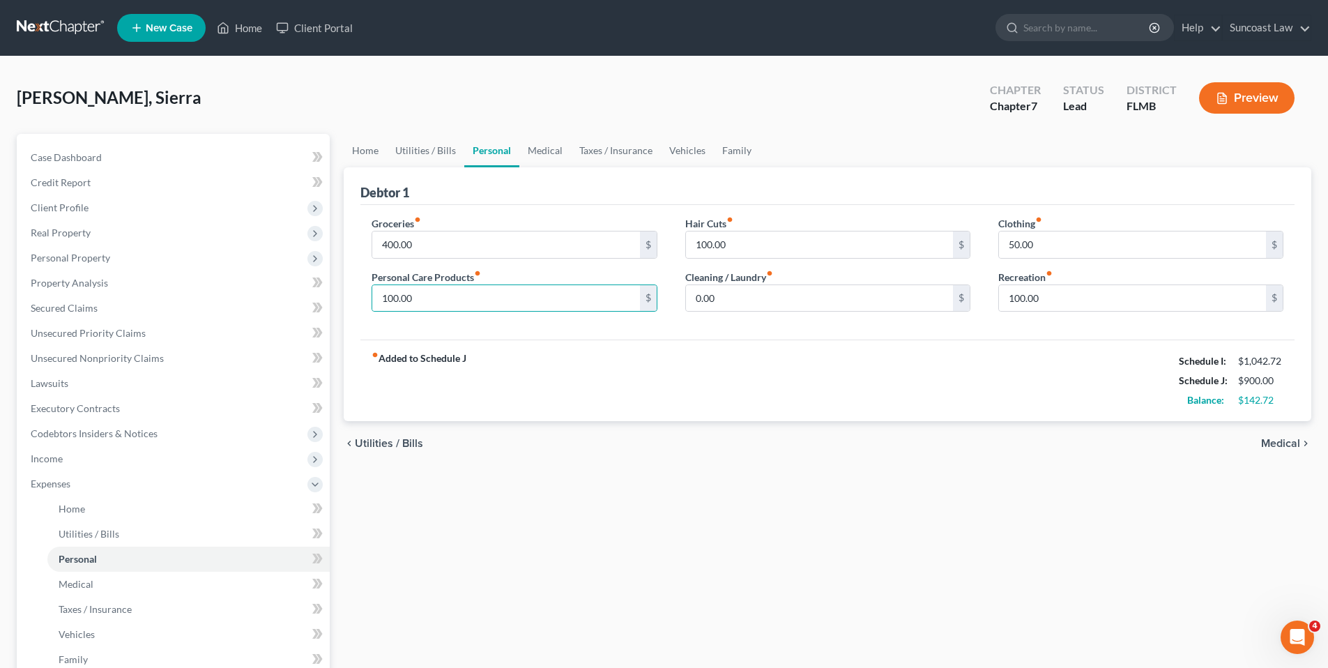
click at [1273, 444] on span "Medical" at bounding box center [1280, 443] width 39 height 11
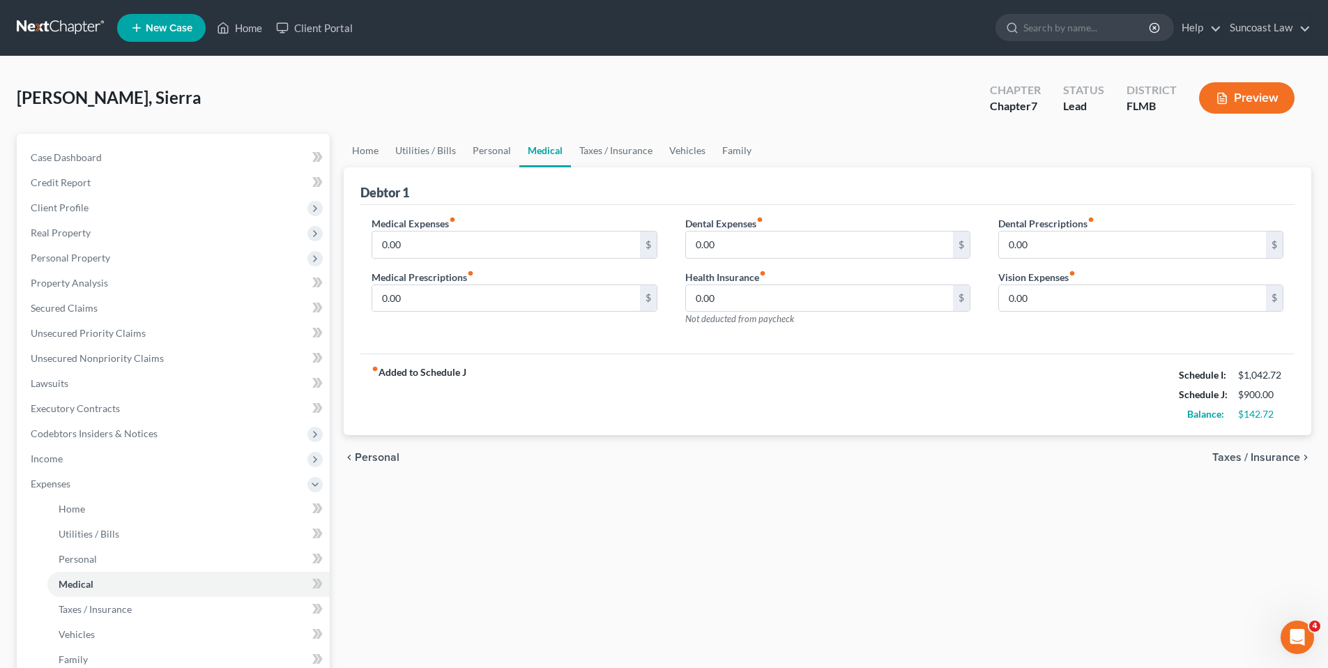
click at [1268, 459] on span "Taxes / Insurance" at bounding box center [1256, 457] width 88 height 11
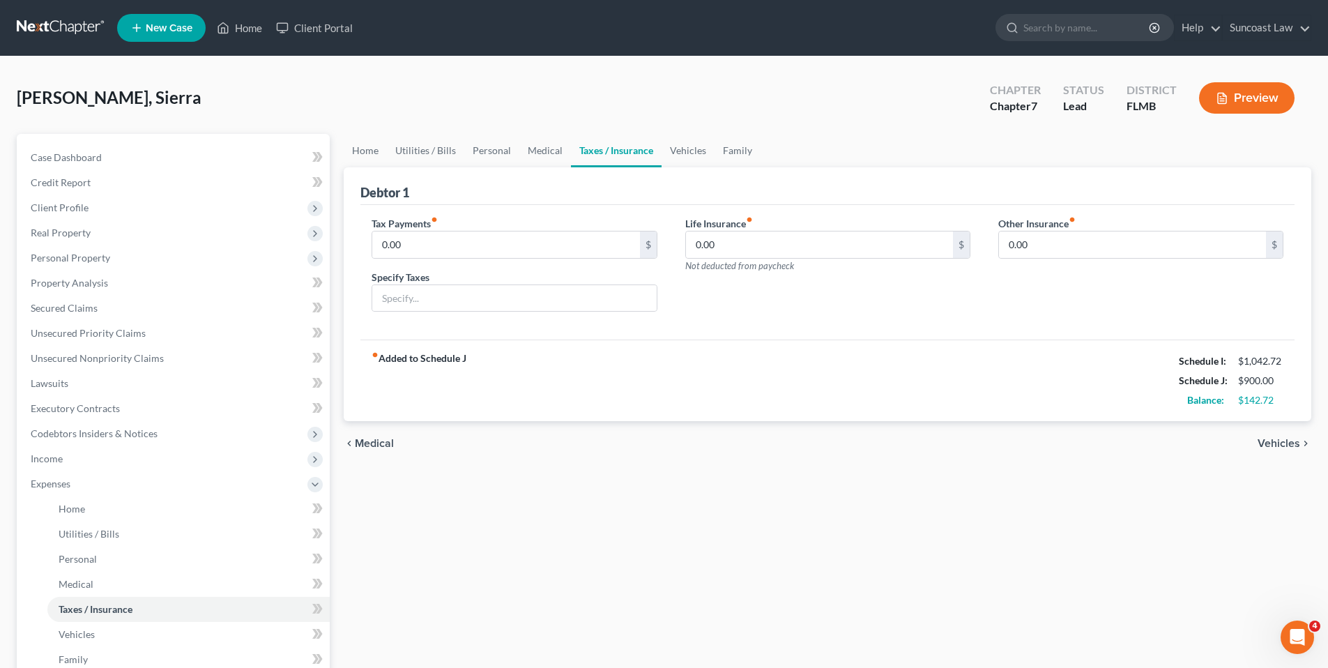
click at [1279, 445] on span "Vehicles" at bounding box center [1278, 443] width 43 height 11
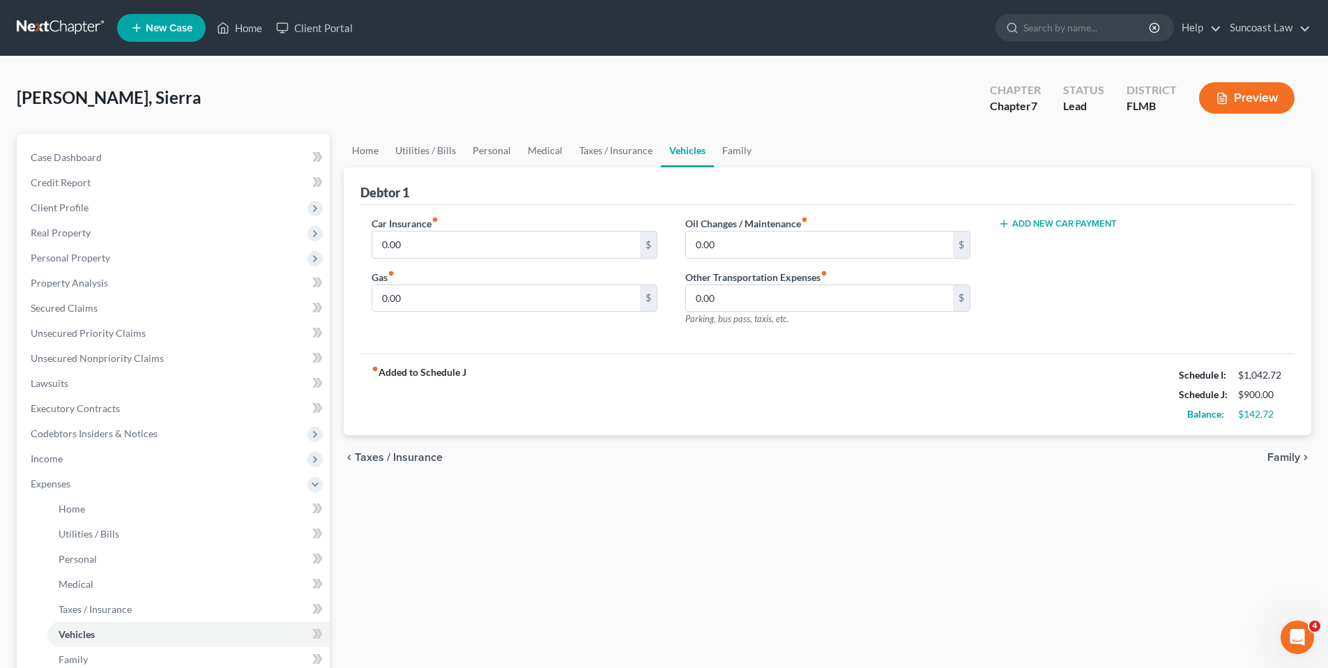
click at [1282, 452] on span "Family" at bounding box center [1283, 457] width 33 height 11
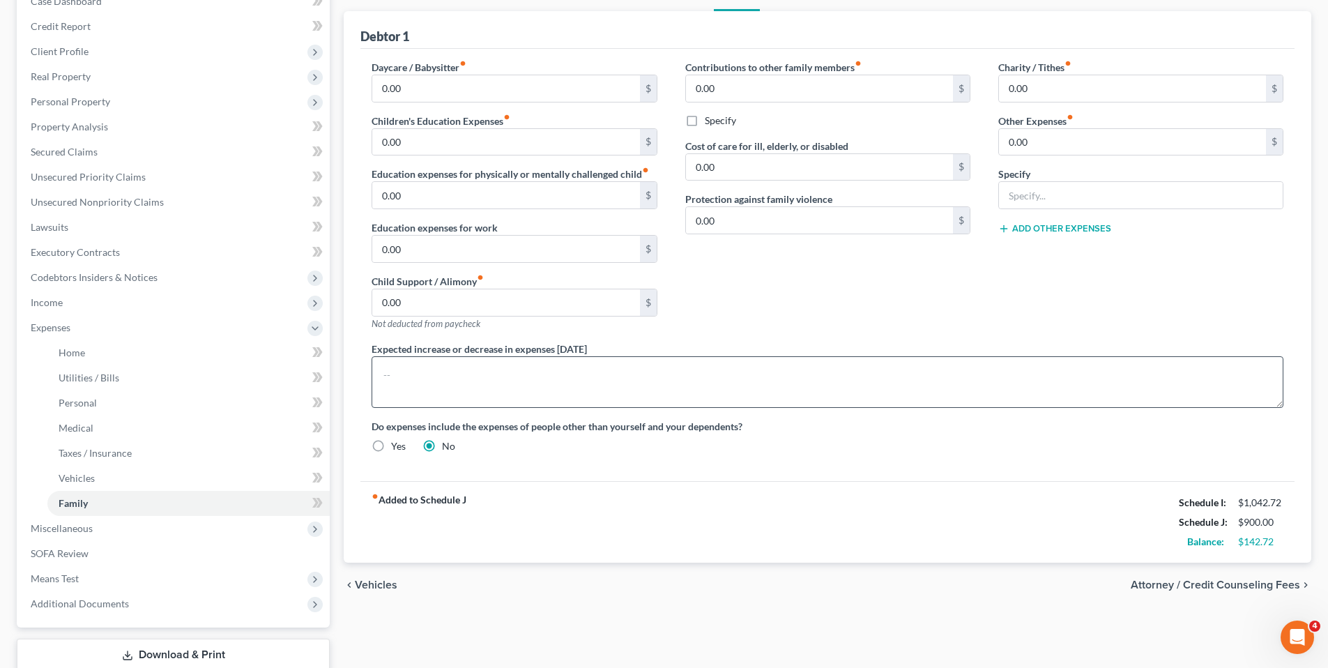
scroll to position [249, 0]
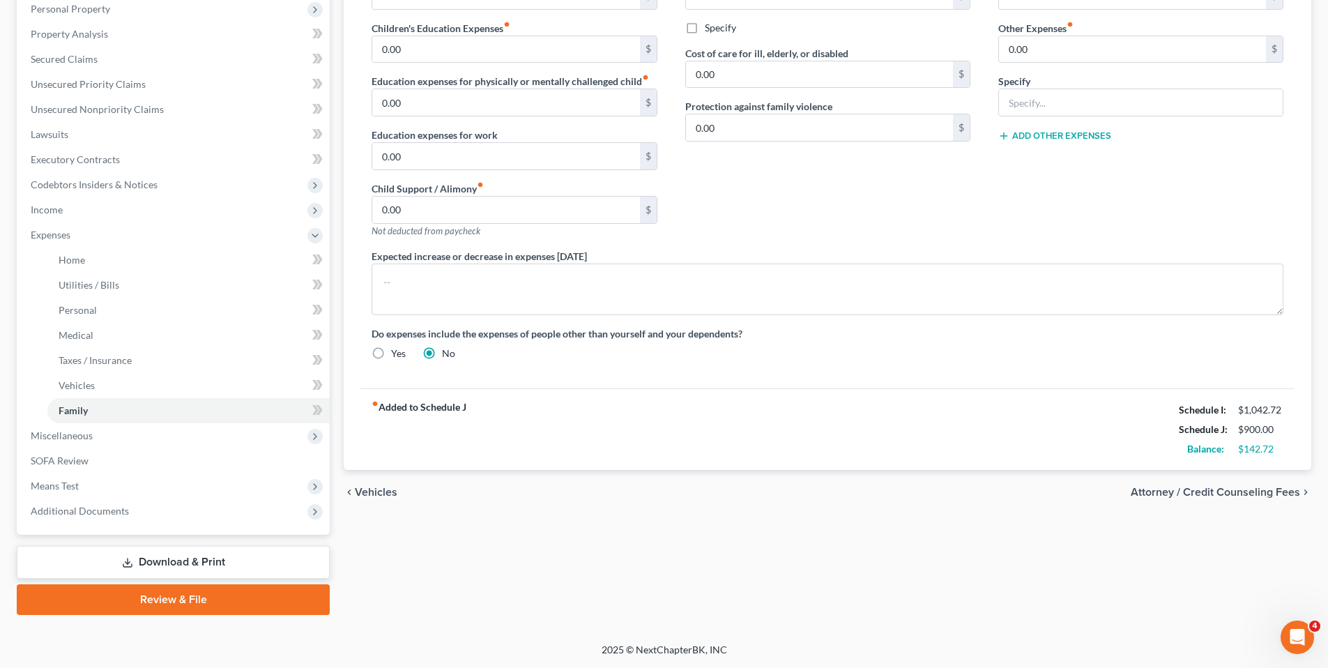
click at [1153, 489] on span "Attorney / Credit Counseling Fees" at bounding box center [1214, 491] width 169 height 11
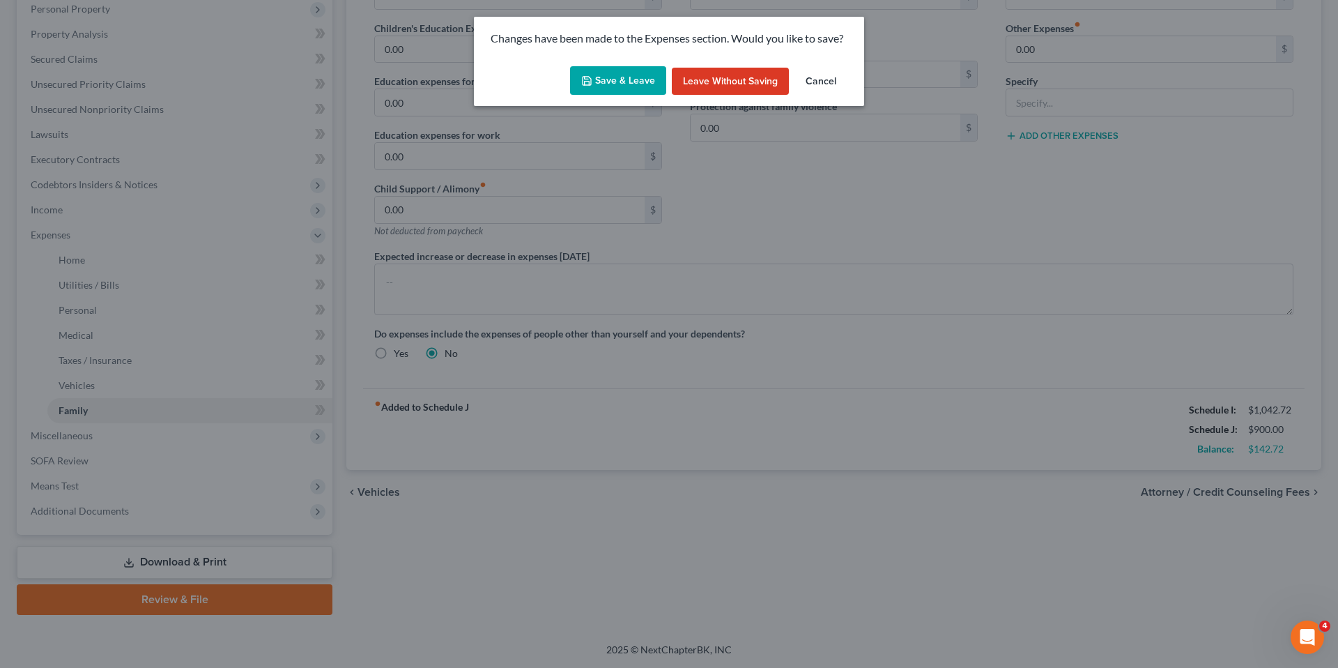
click at [608, 76] on button "Save & Leave" at bounding box center [618, 80] width 96 height 29
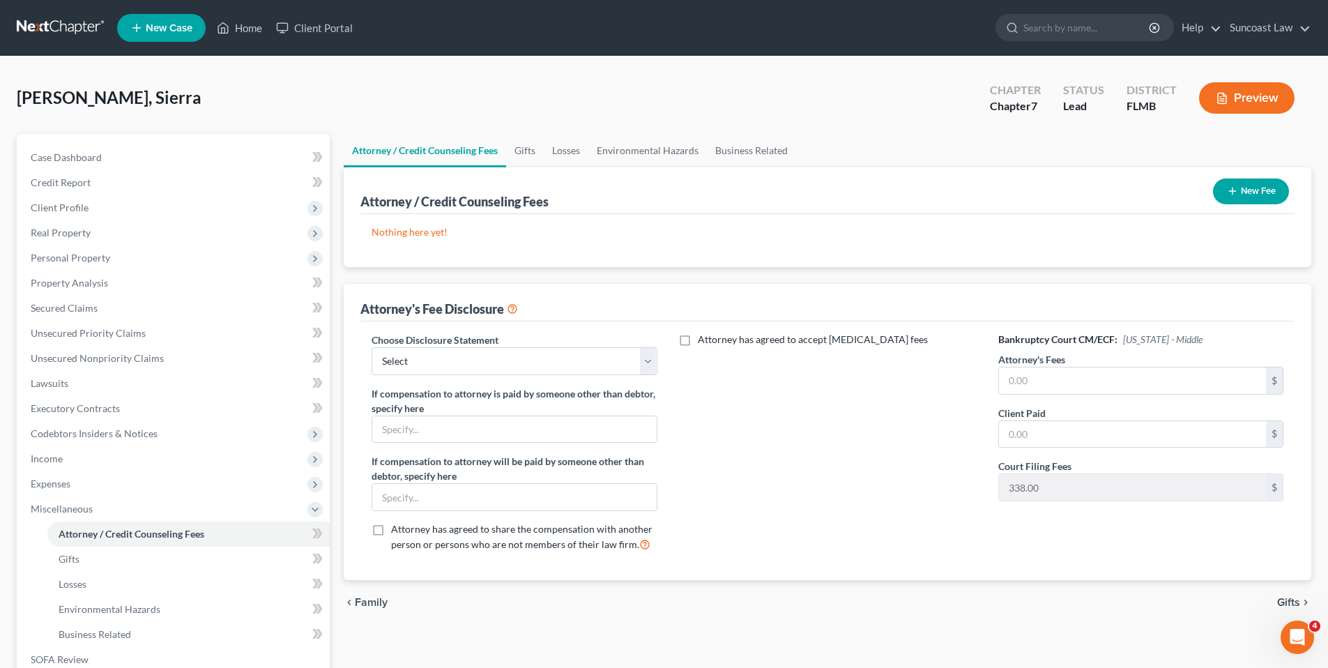
click at [1250, 193] on button "New Fee" at bounding box center [1251, 191] width 76 height 26
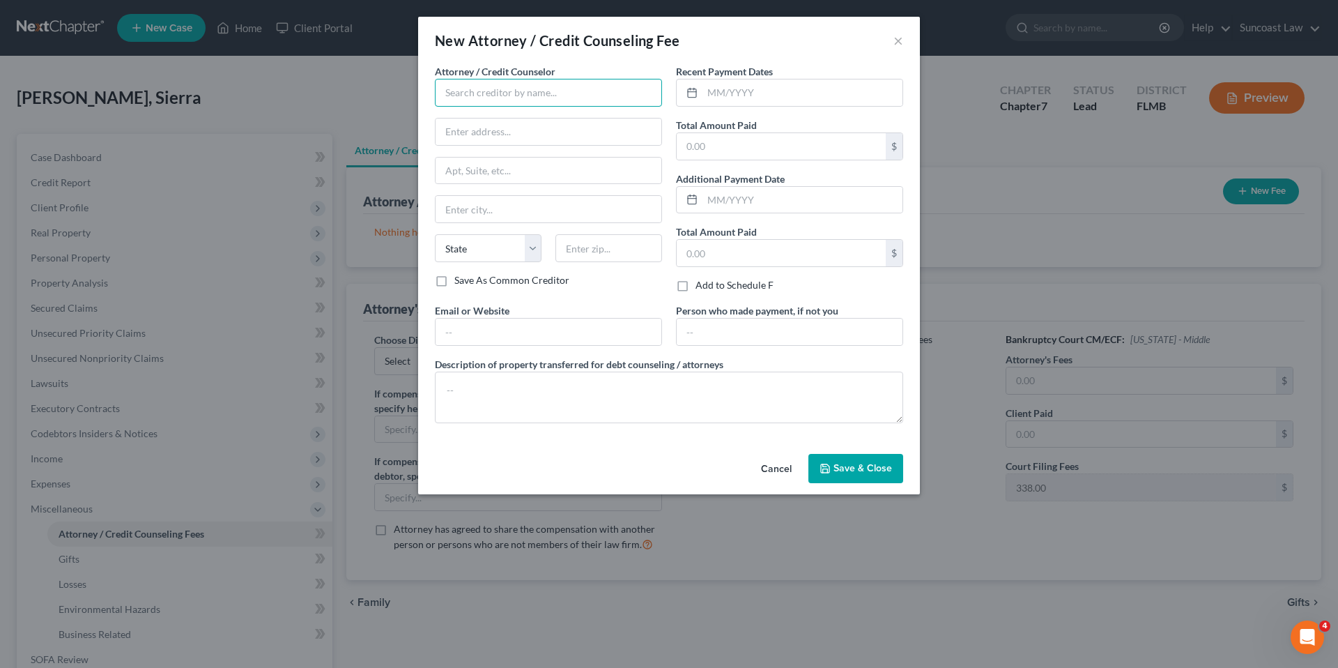
click at [493, 105] on input "text" at bounding box center [548, 93] width 227 height 28
type input "[DEMOGRAPHIC_DATA] law"
click at [489, 141] on div "Suncoast Law" at bounding box center [518, 138] width 145 height 14
type input "Suncoast Law"
type input "[STREET_ADDRESS]"
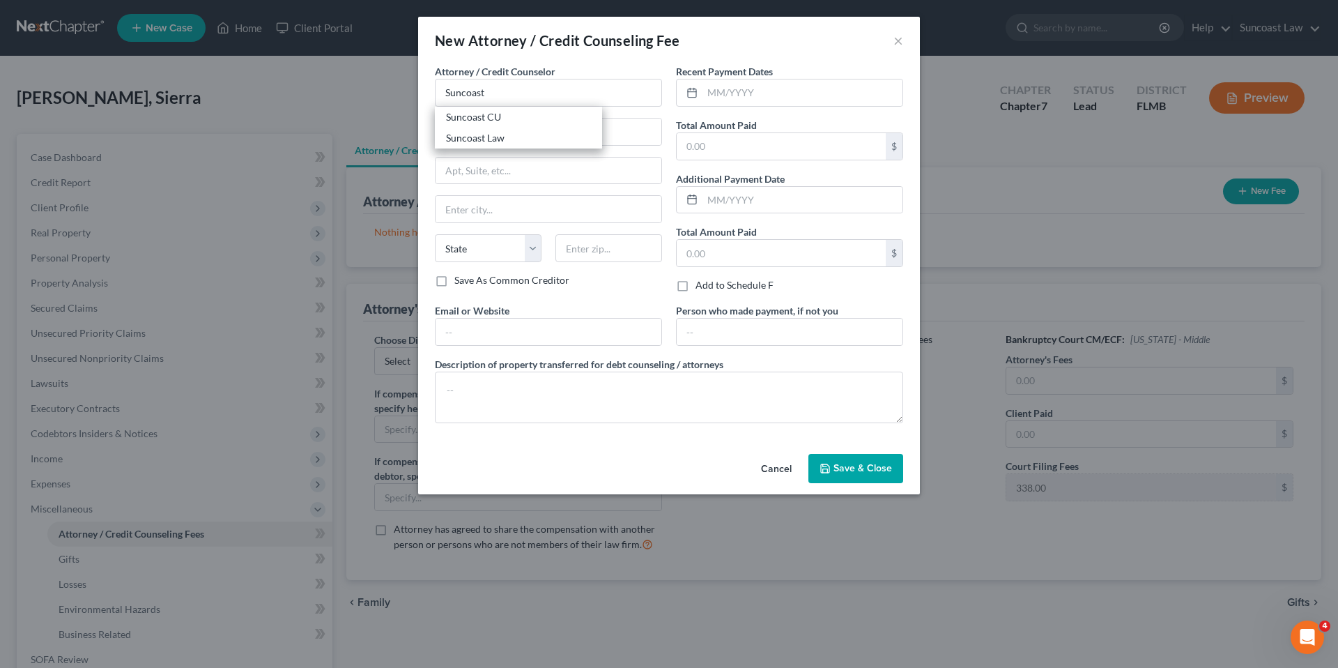
type input "Suite 270"
type input "[GEOGRAPHIC_DATA]"
select select "9"
type input "32789"
click at [767, 89] on input "text" at bounding box center [803, 92] width 200 height 26
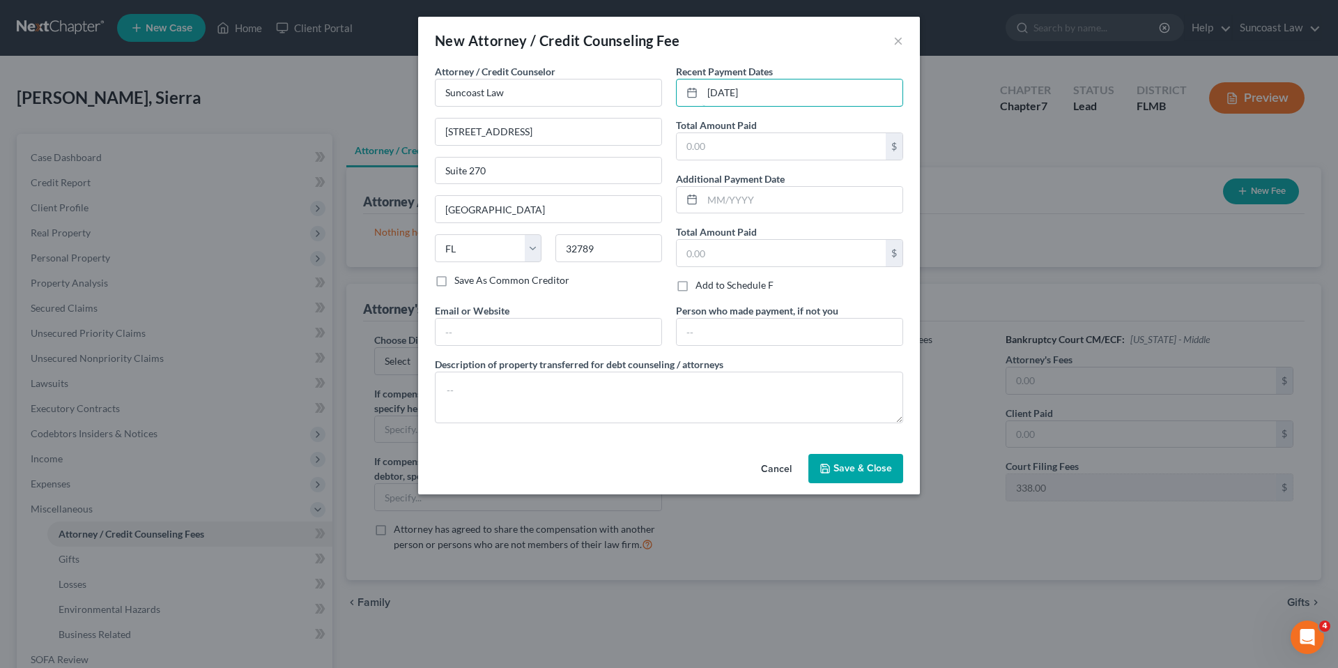
type input "[DATE]"
type input "1"
type input "1,900.00"
click at [852, 466] on span "Save & Close" at bounding box center [863, 468] width 59 height 12
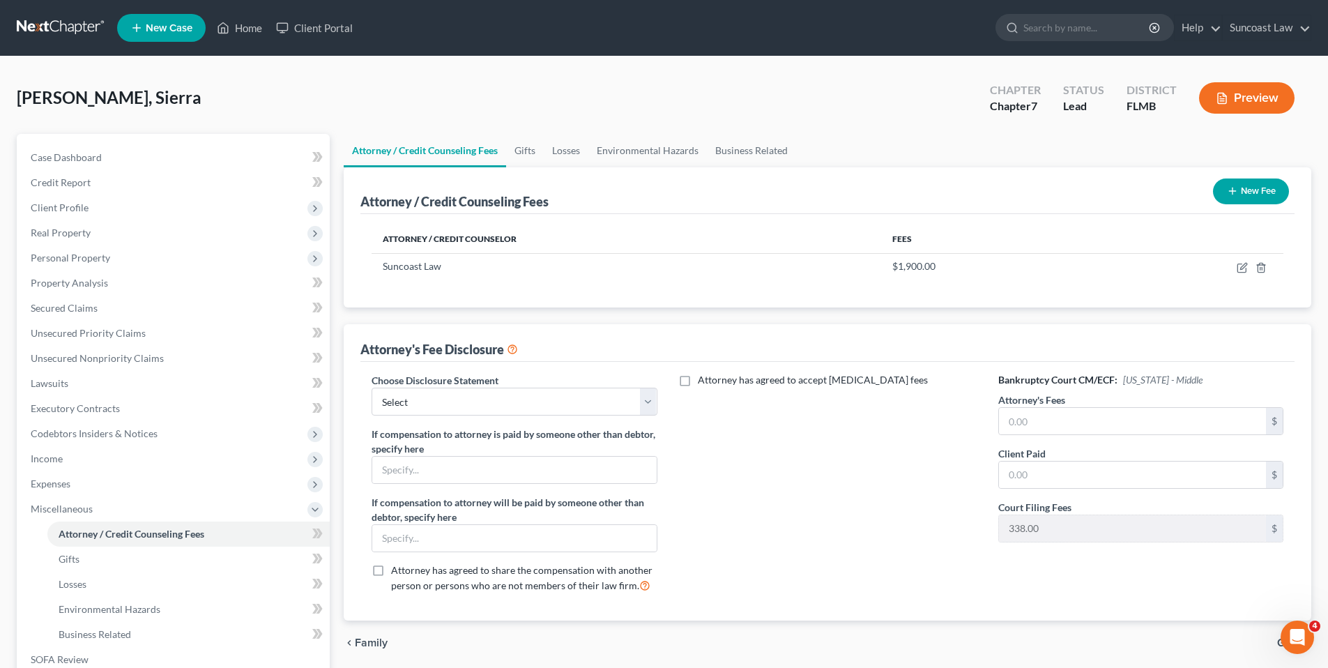
click at [1246, 192] on button "New Fee" at bounding box center [1251, 191] width 76 height 26
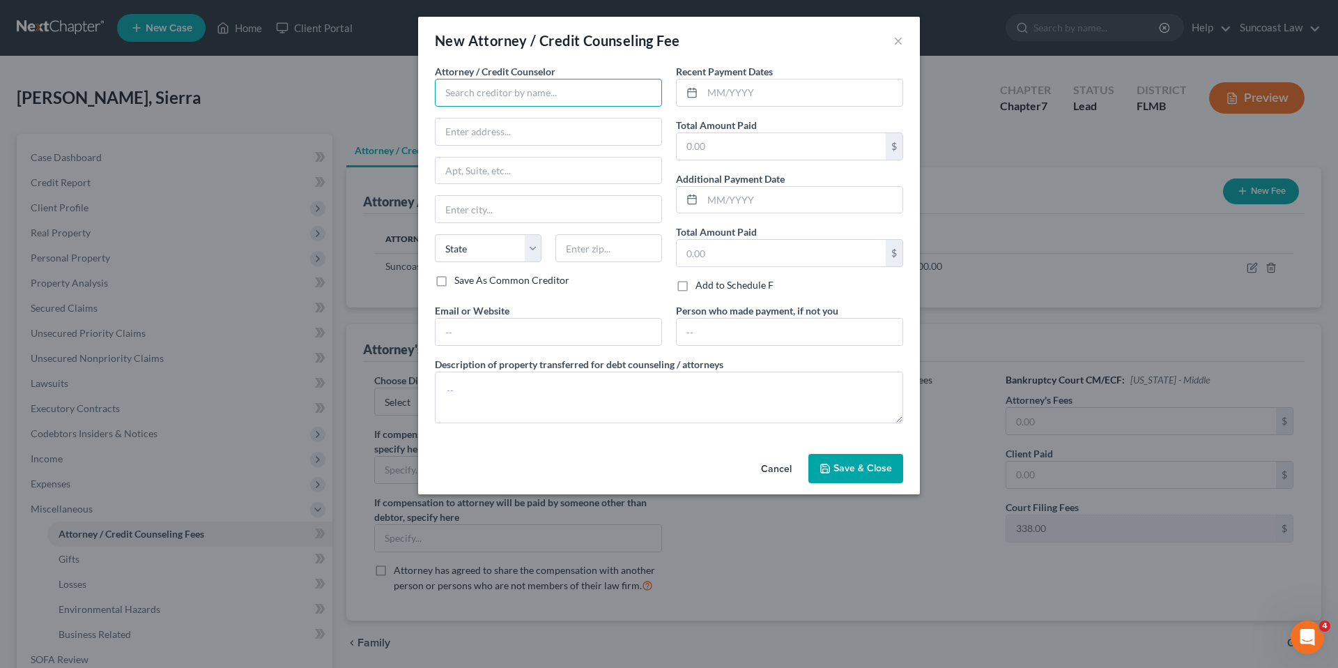
click at [495, 91] on input "text" at bounding box center [548, 93] width 227 height 28
type input "Dollar Wiser"
click at [760, 90] on input "text" at bounding box center [803, 92] width 200 height 26
type input "[DATE]"
type input "25.00"
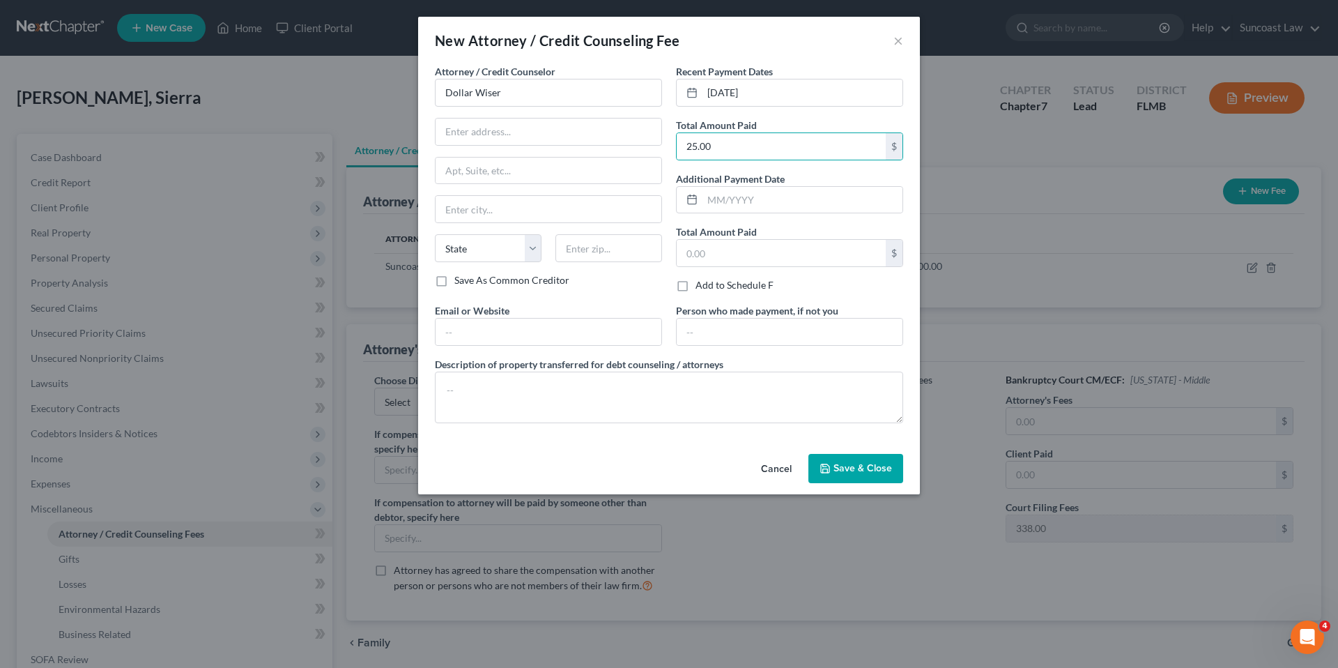
click at [871, 470] on span "Save & Close" at bounding box center [863, 468] width 59 height 12
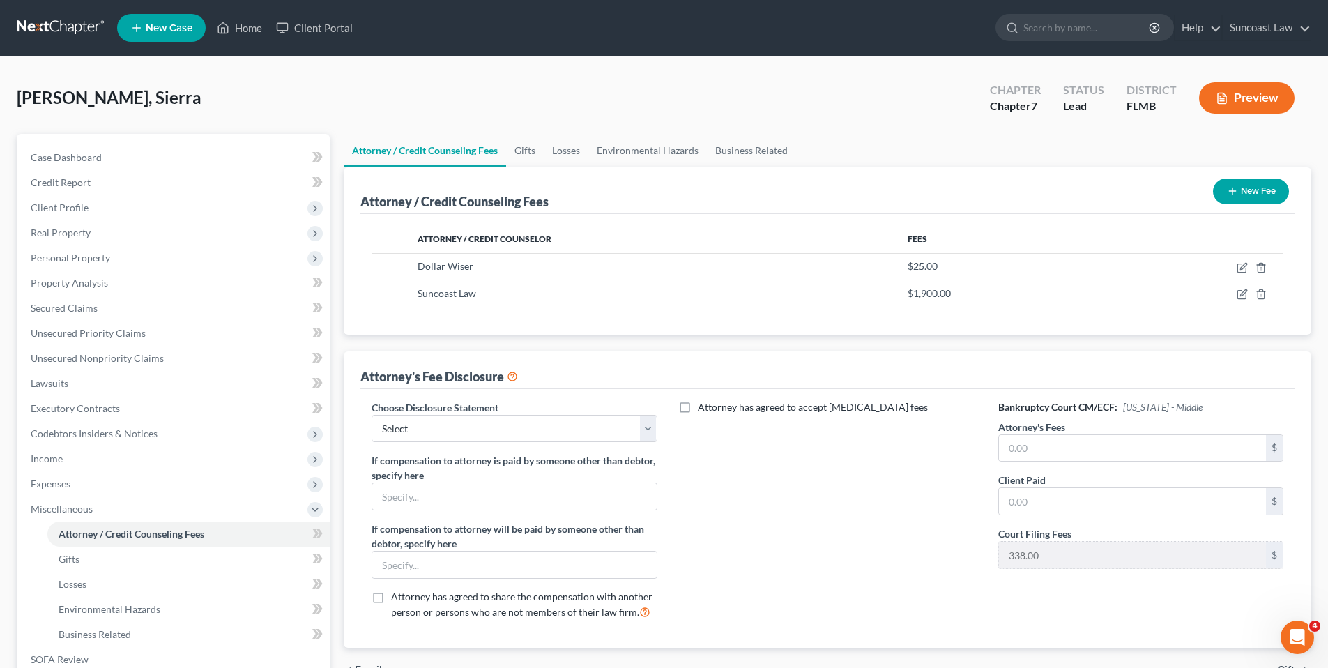
click at [512, 396] on div "Choose Disclosure Statement Select Attorney If compensation to attorney is paid…" at bounding box center [827, 518] width 934 height 259
click at [497, 429] on select "Select Attorney" at bounding box center [513, 429] width 285 height 28
select select "0"
click at [371, 415] on select "Select Attorney" at bounding box center [513, 429] width 285 height 28
click at [1082, 441] on input "text" at bounding box center [1132, 448] width 267 height 26
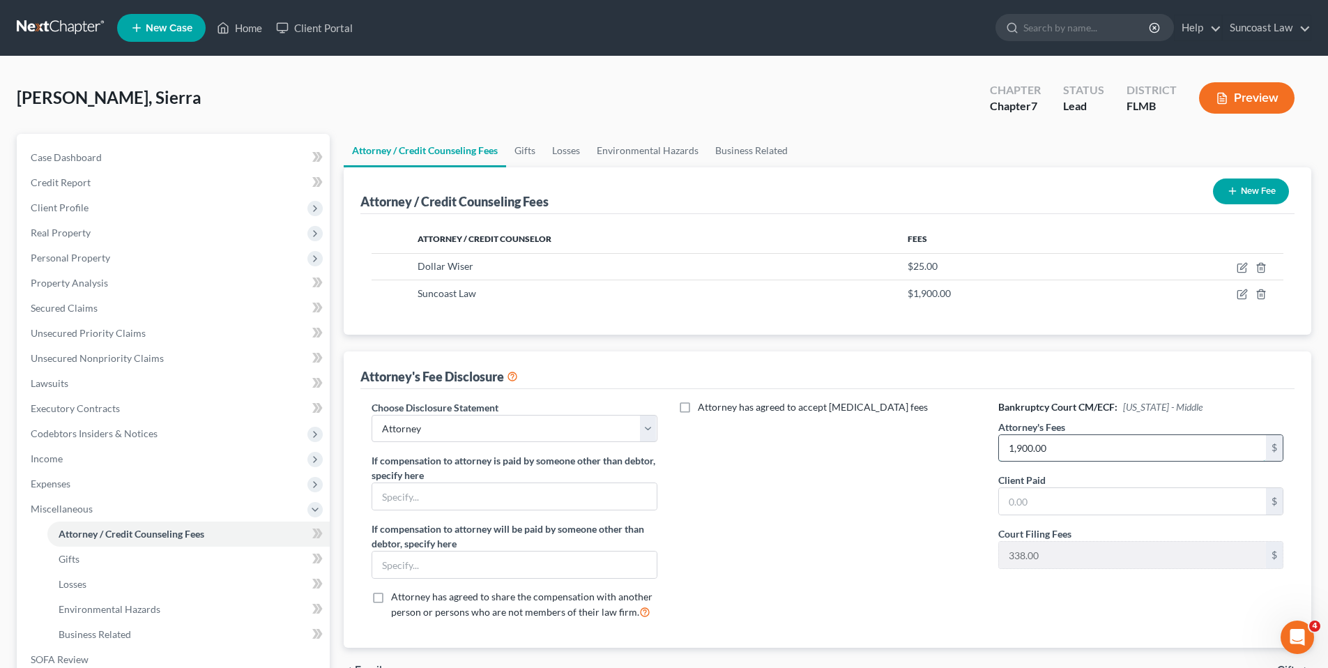
type input "1,900.00"
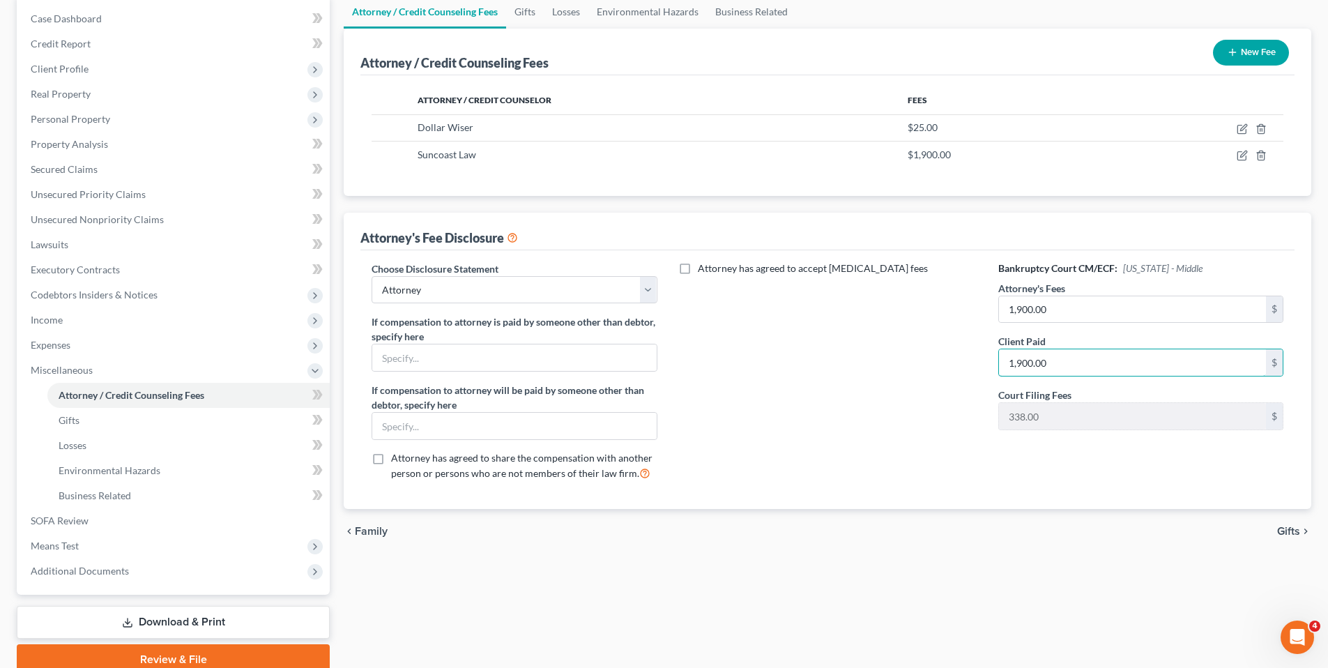
scroll to position [199, 0]
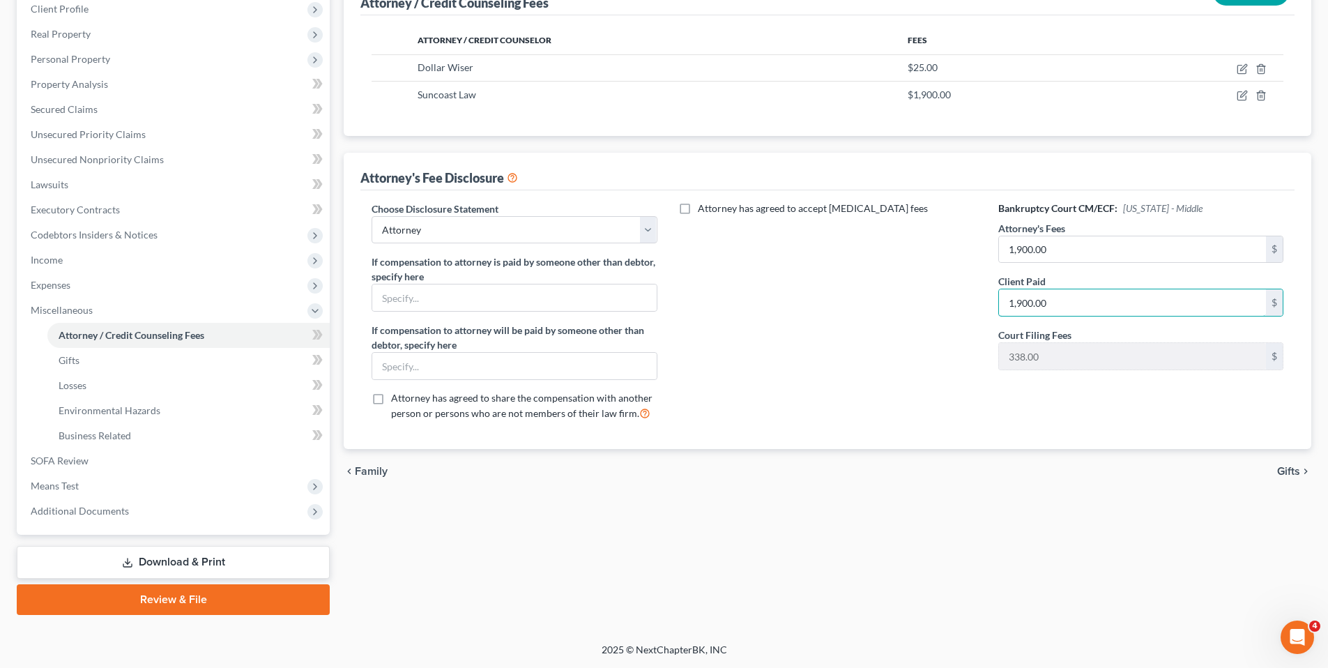
type input "1,900.00"
click at [1291, 472] on span "Gifts" at bounding box center [1288, 471] width 23 height 11
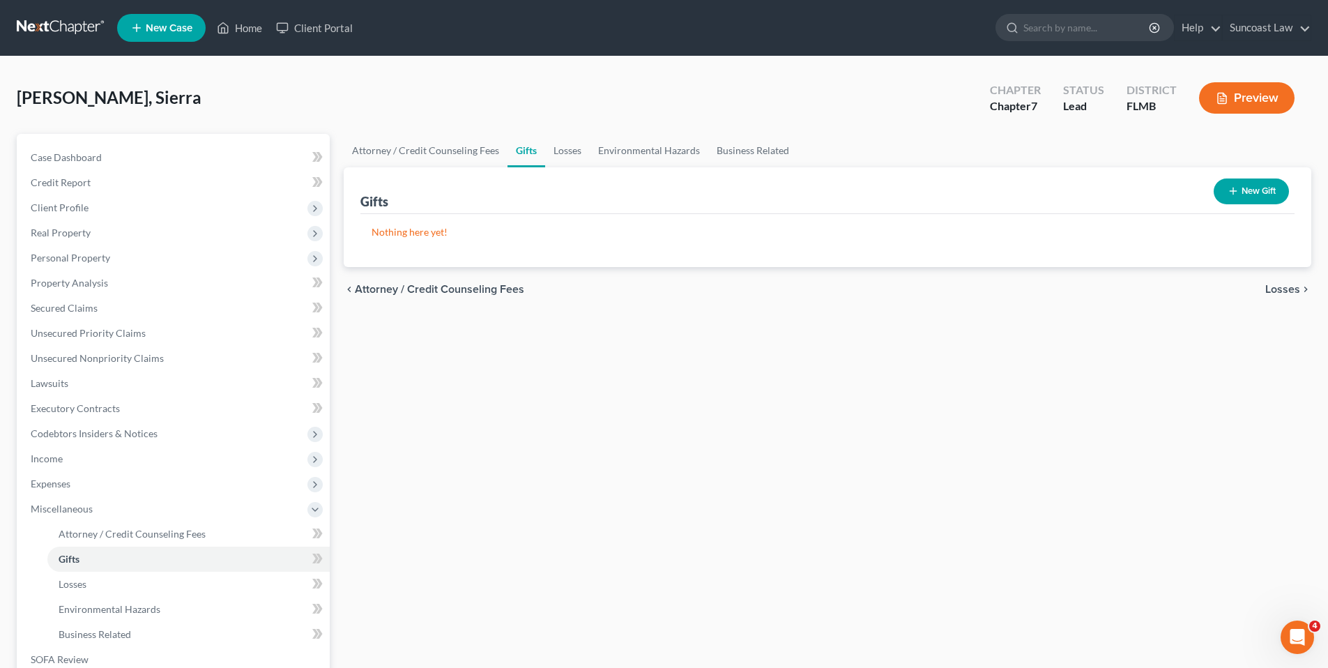
click at [1272, 287] on span "Losses" at bounding box center [1282, 289] width 35 height 11
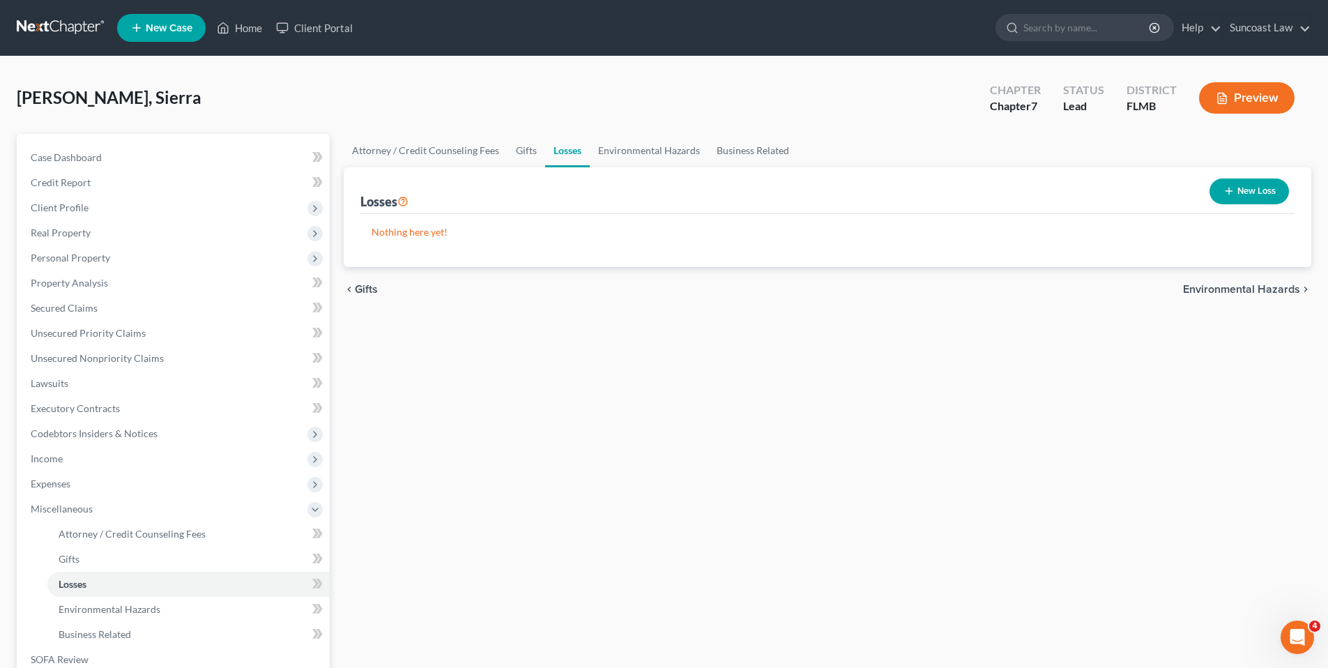
click at [1260, 188] on button "New Loss" at bounding box center [1248, 191] width 79 height 26
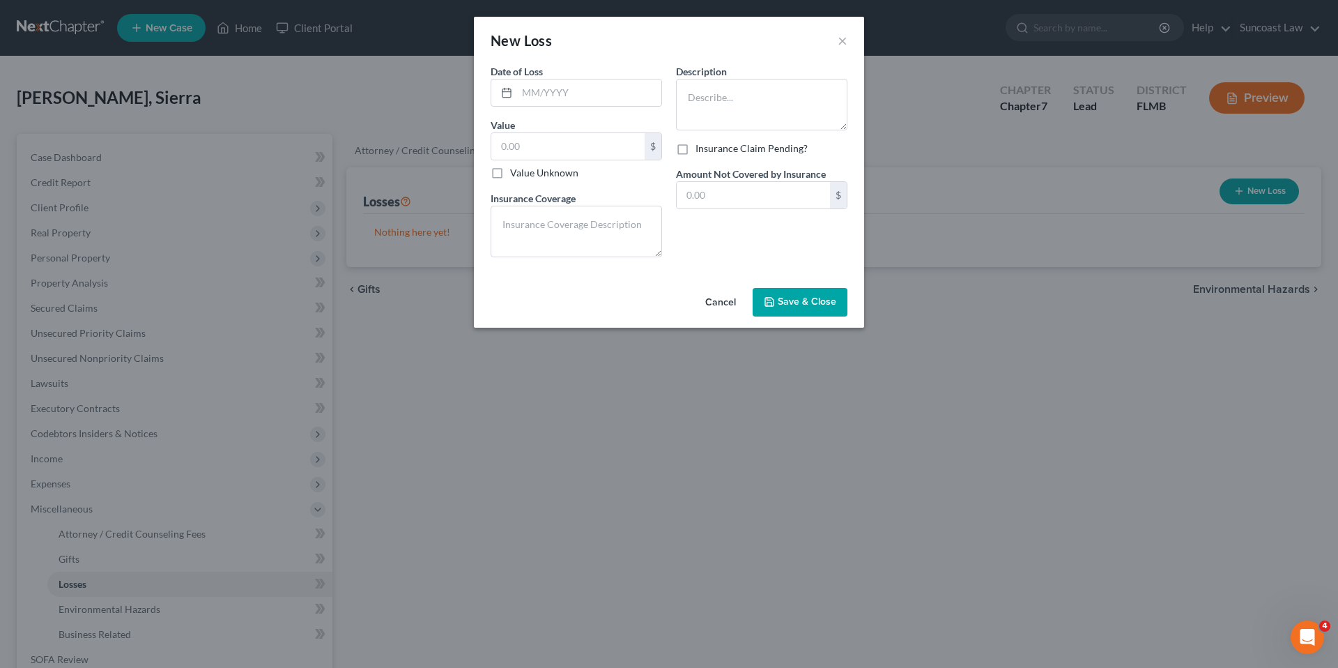
click at [707, 298] on button "Cancel" at bounding box center [720, 303] width 53 height 28
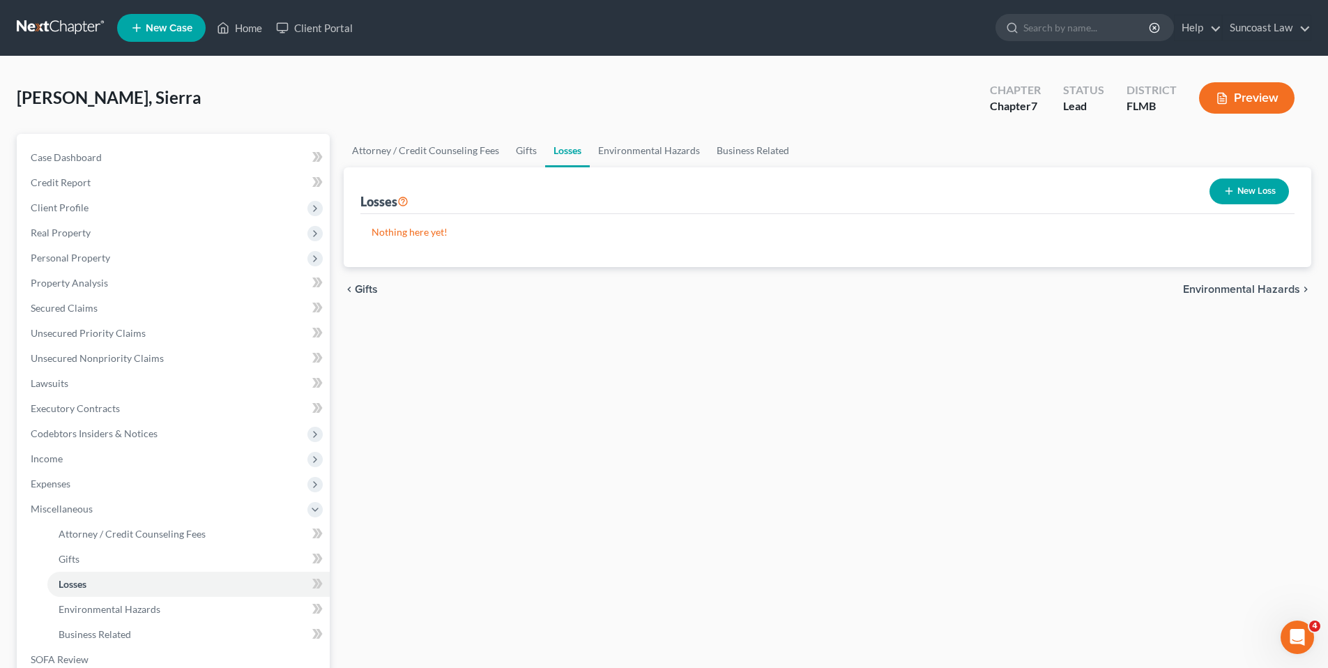
click at [1203, 289] on span "Environmental Hazards" at bounding box center [1241, 289] width 117 height 11
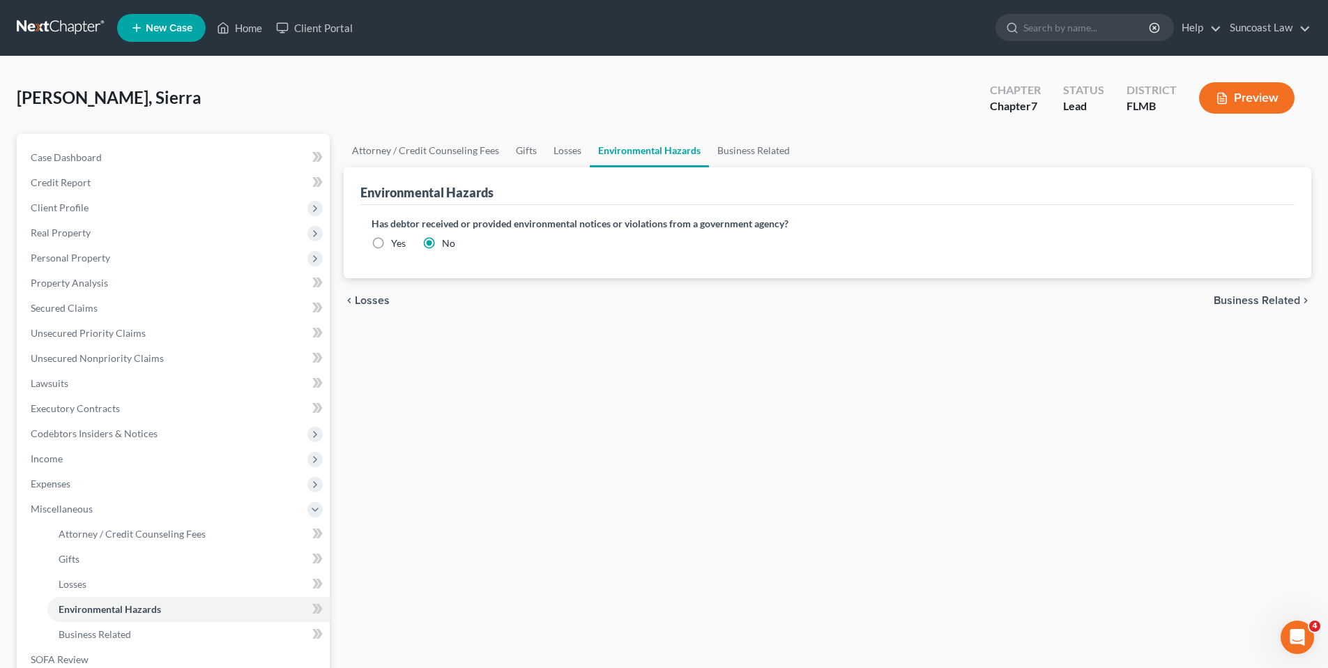
click at [1232, 299] on span "Business Related" at bounding box center [1256, 300] width 86 height 11
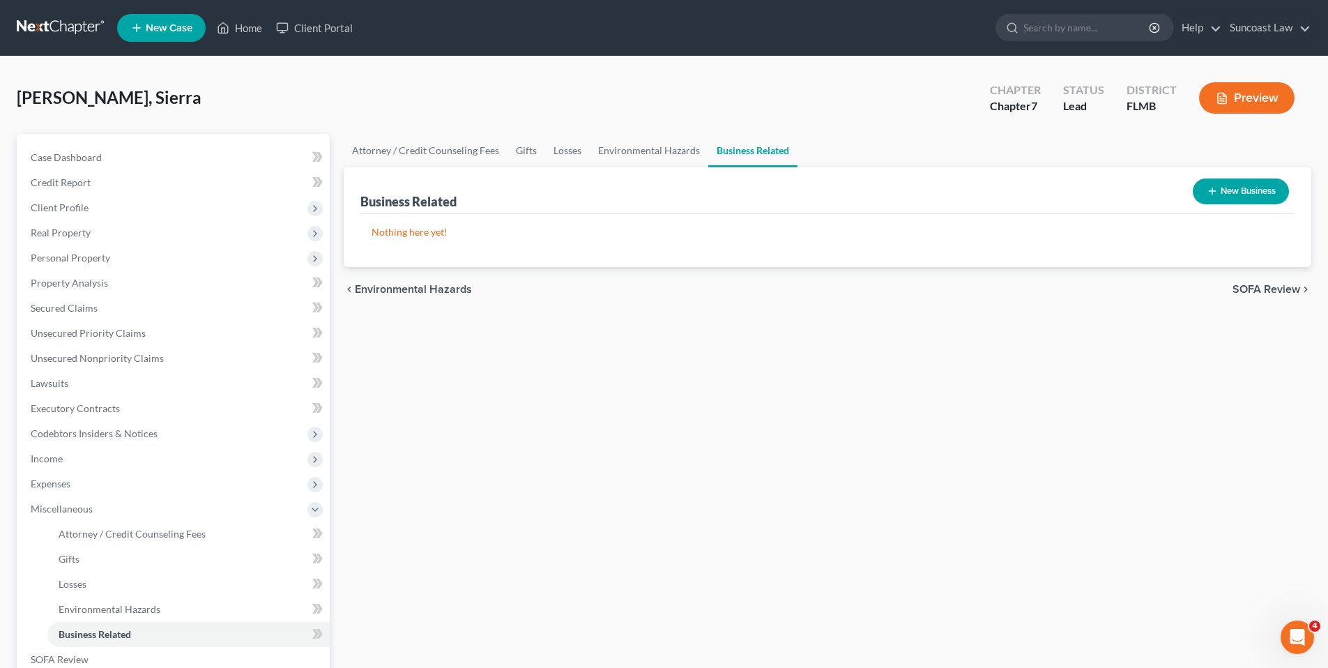
click at [1247, 289] on span "SOFA Review" at bounding box center [1266, 289] width 68 height 11
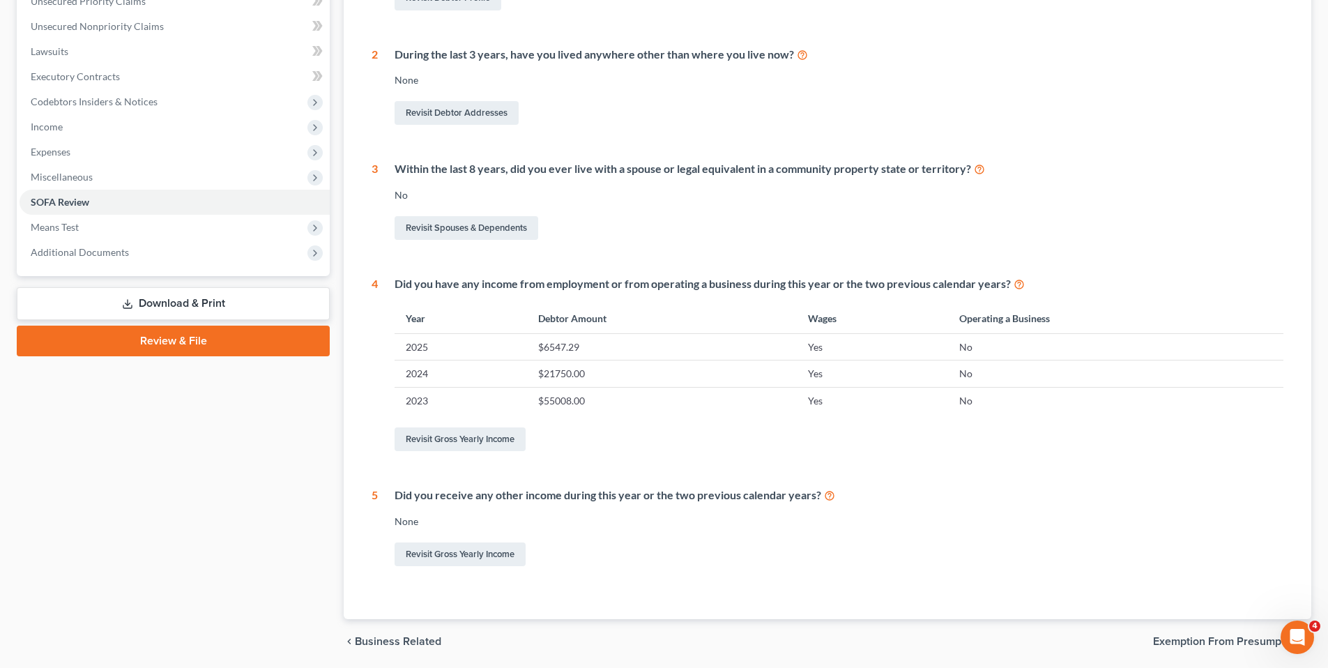
scroll to position [381, 0]
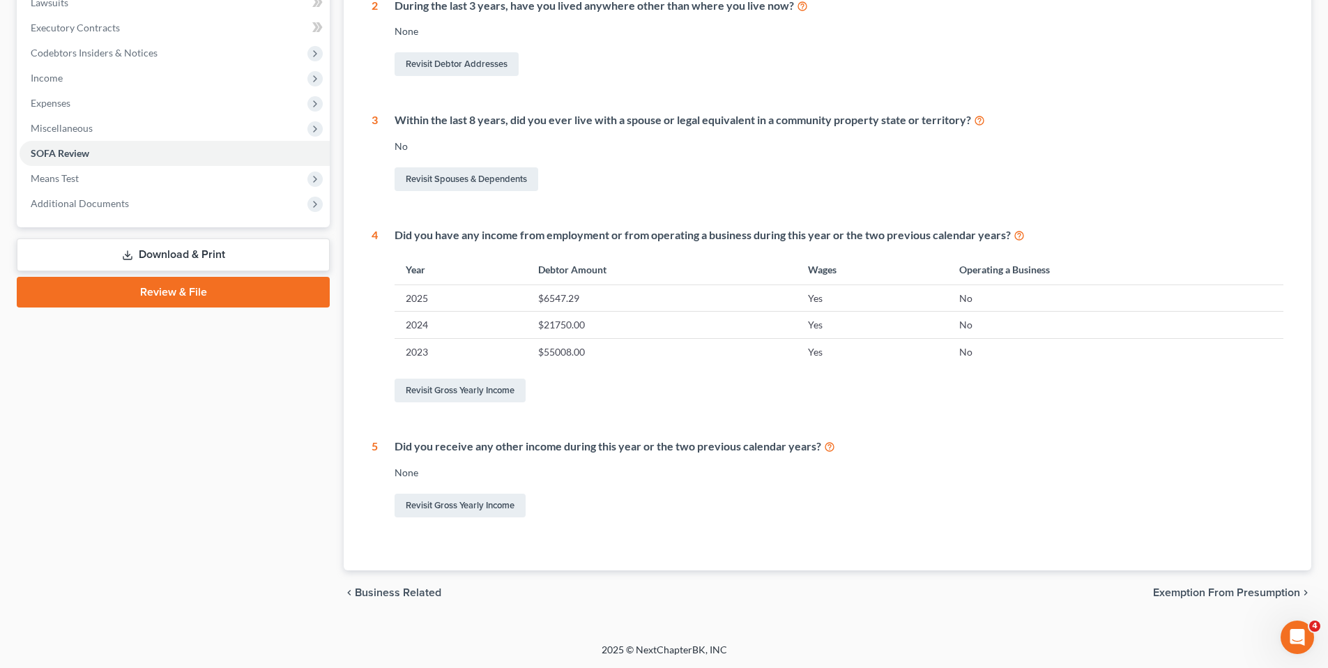
click at [1208, 590] on span "Exemption from Presumption" at bounding box center [1226, 592] width 147 height 11
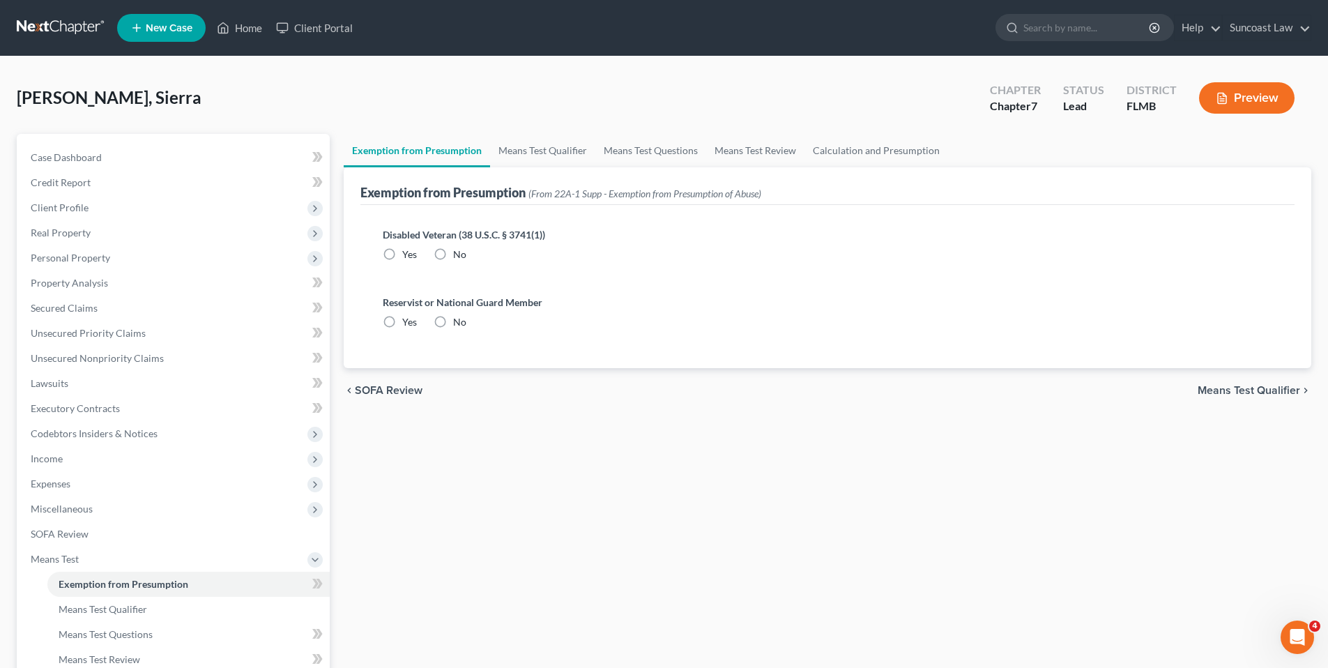
click at [375, 387] on span "SOFA Review" at bounding box center [389, 390] width 68 height 11
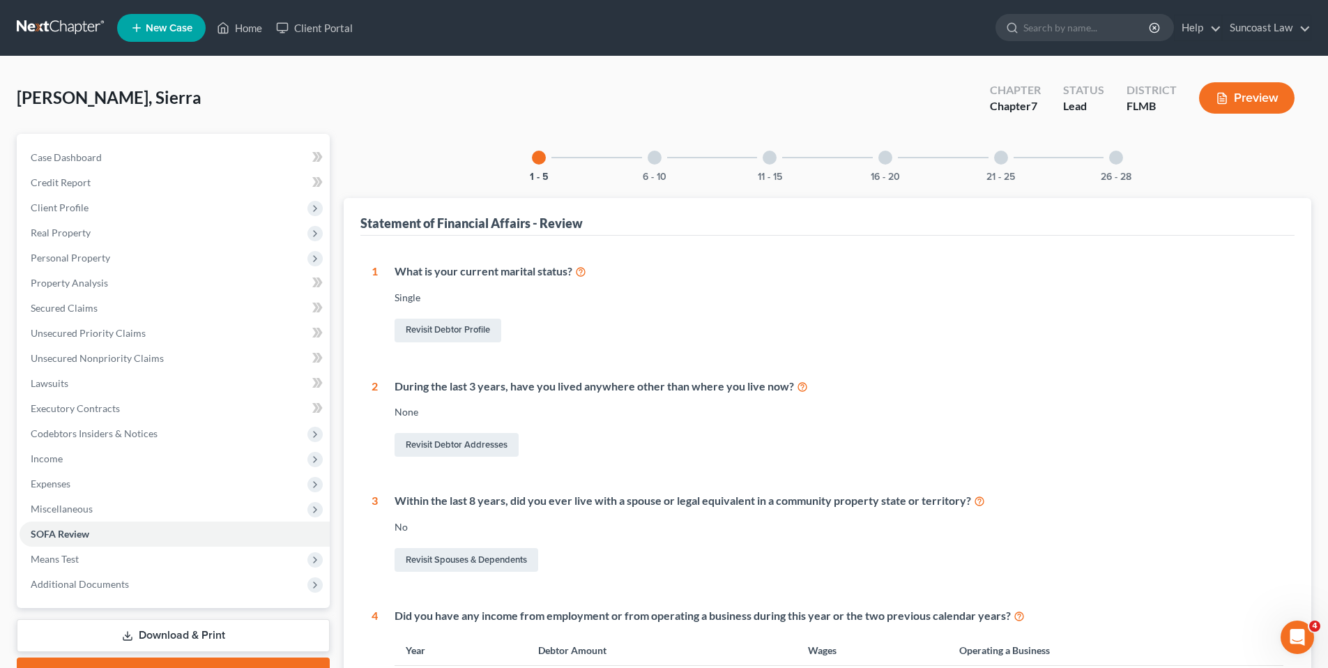
drag, startPoint x: 650, startPoint y: 154, endPoint x: 651, endPoint y: 169, distance: 15.4
click at [650, 154] on div at bounding box center [654, 158] width 14 height 14
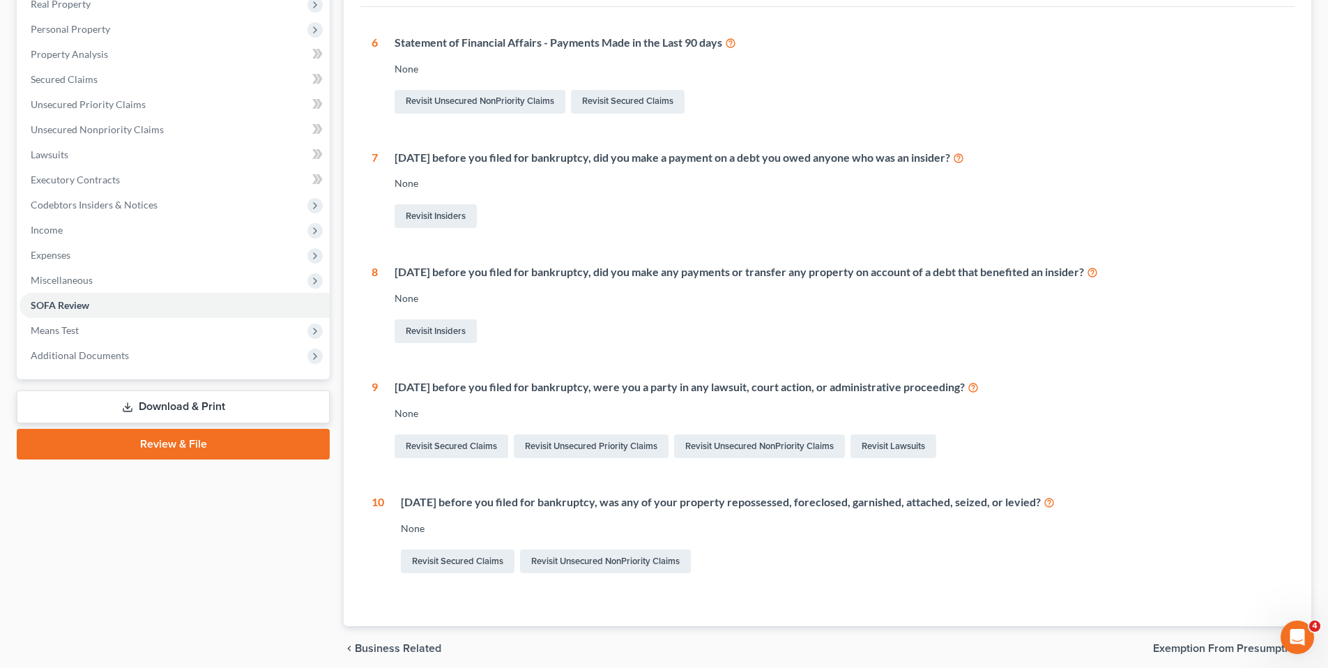
scroll to position [231, 0]
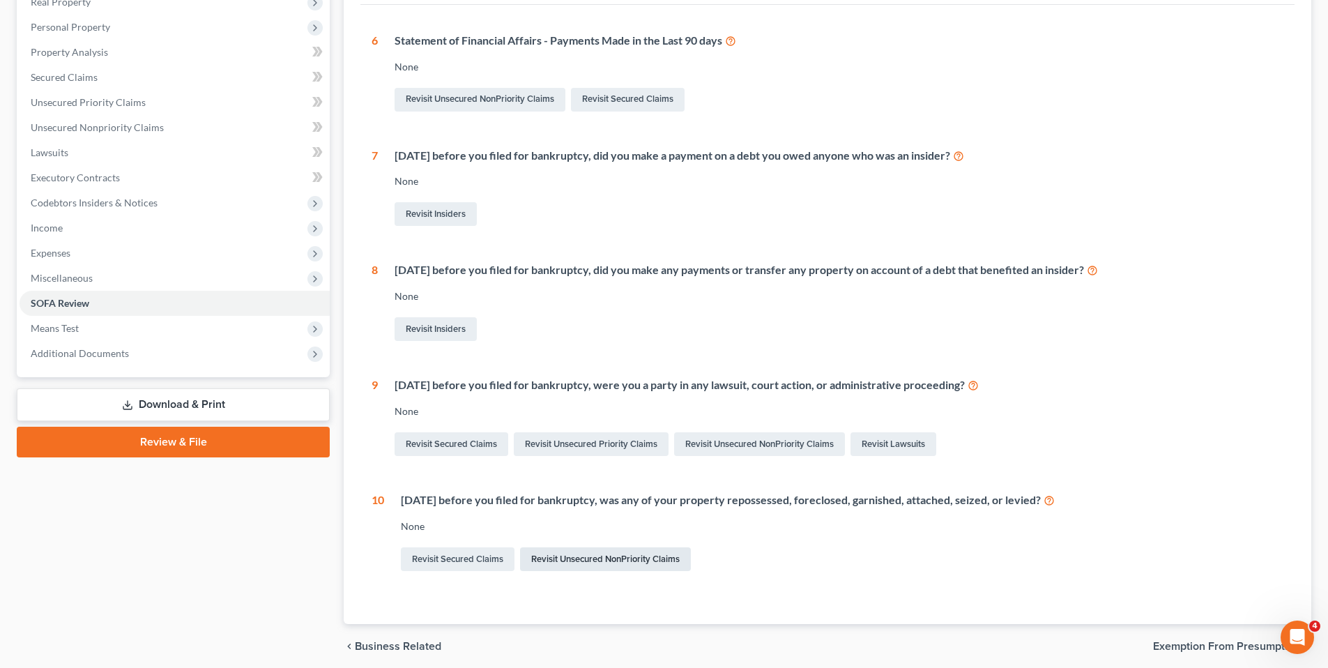
click at [564, 559] on link "Revisit Unsecured NonPriority Claims" at bounding box center [605, 559] width 171 height 24
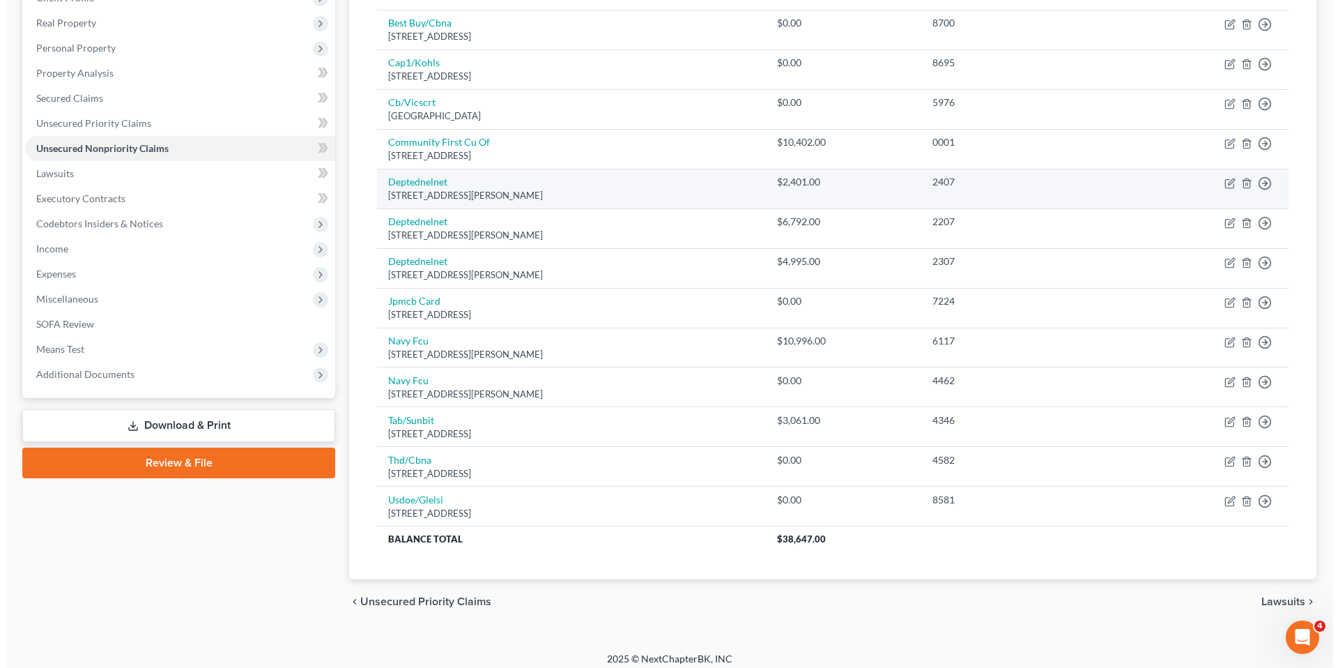
scroll to position [199, 0]
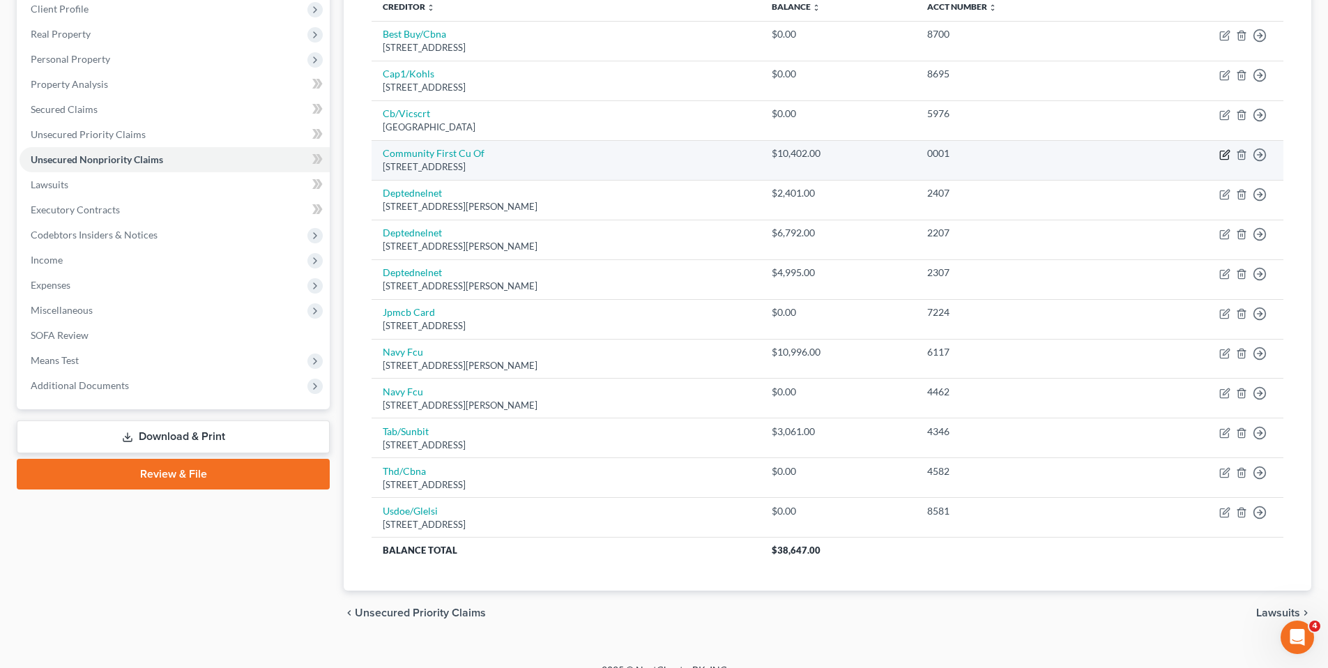
click at [1225, 152] on icon "button" at bounding box center [1224, 154] width 11 height 11
select select "9"
select select "0"
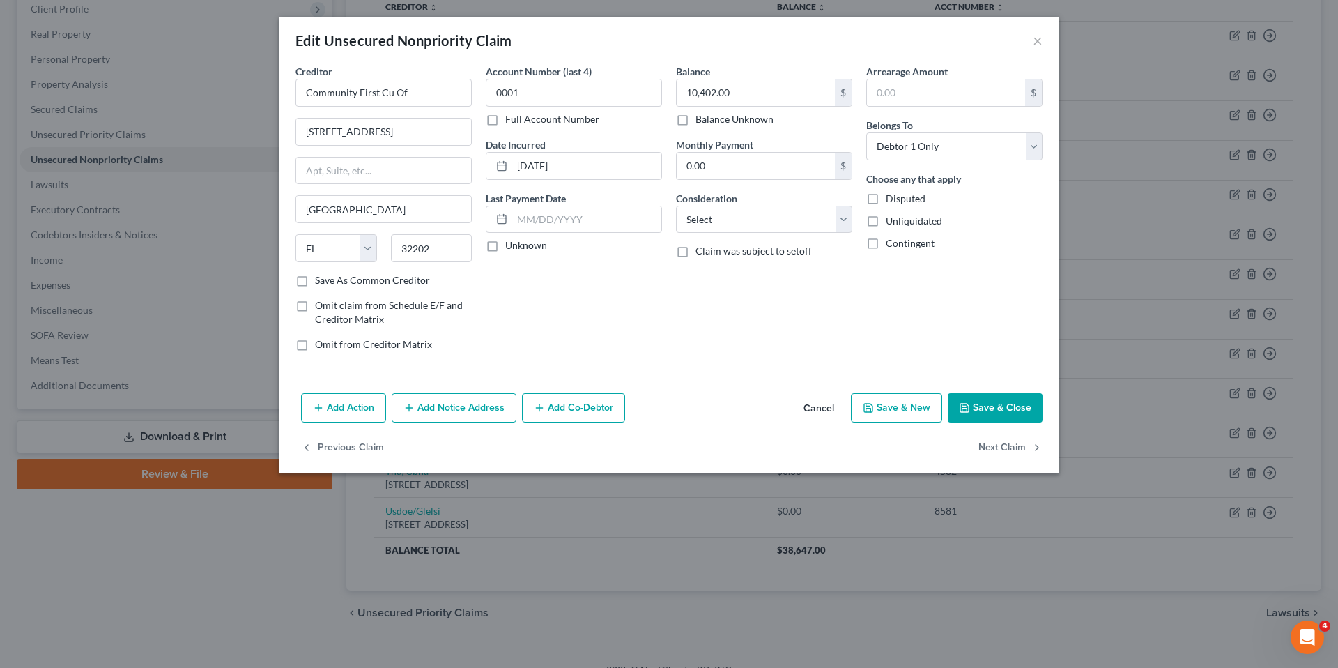
click at [340, 399] on button "Add Action" at bounding box center [343, 407] width 85 height 29
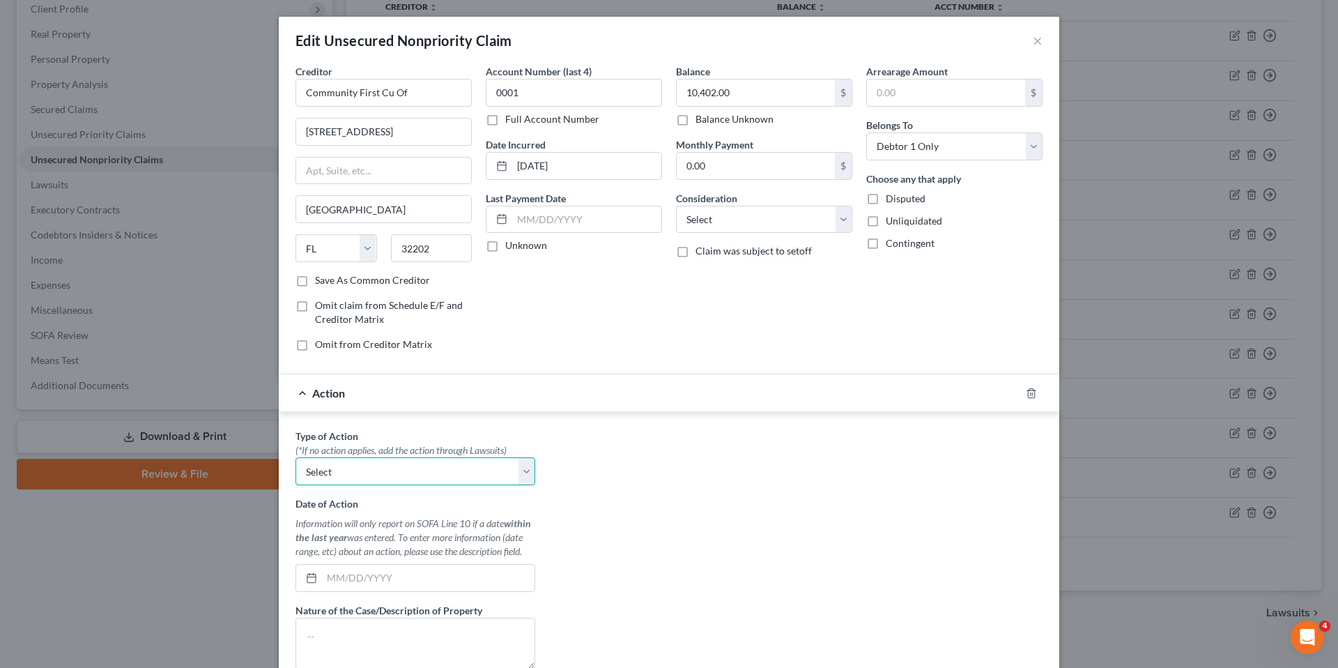
click at [400, 461] on select "Select Repossession Garnishment Foreclosure Personal Injury Attached, Seized, O…" at bounding box center [415, 471] width 240 height 28
select select "0"
click at [295, 457] on select "Select Repossession Garnishment Foreclosure Personal Injury Attached, Seized, O…" at bounding box center [415, 471] width 240 height 28
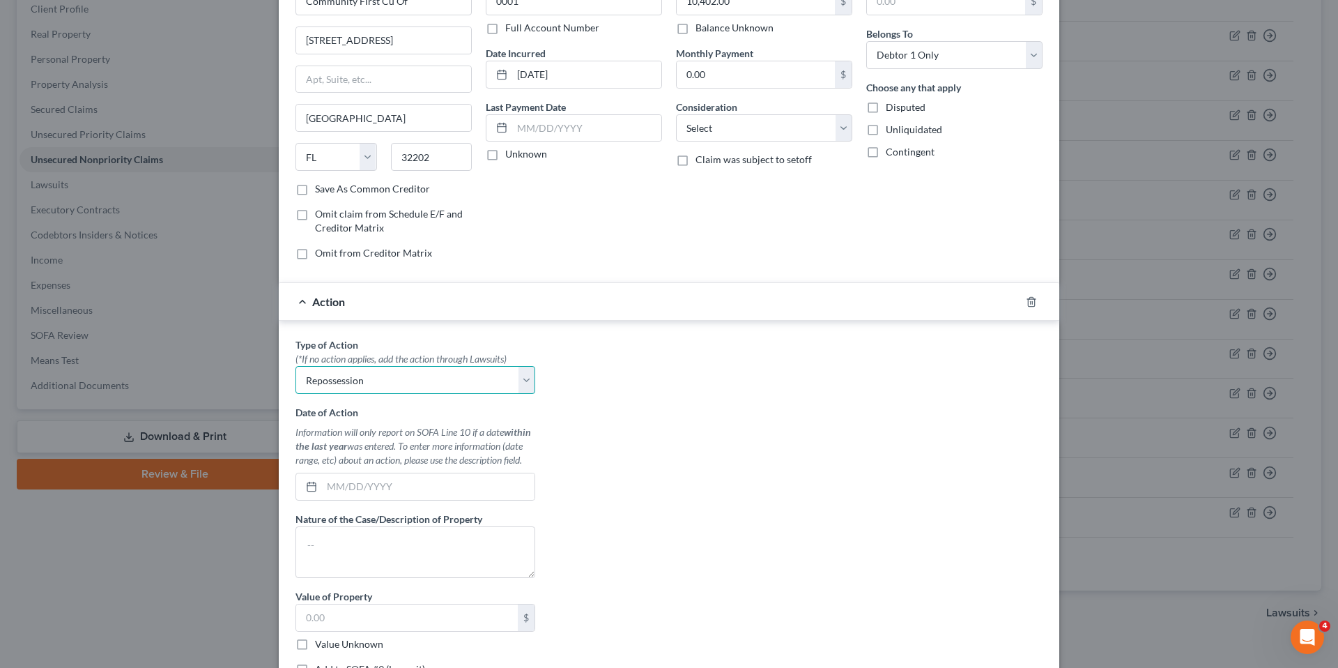
scroll to position [94, 0]
click at [366, 480] on input "text" at bounding box center [428, 483] width 213 height 26
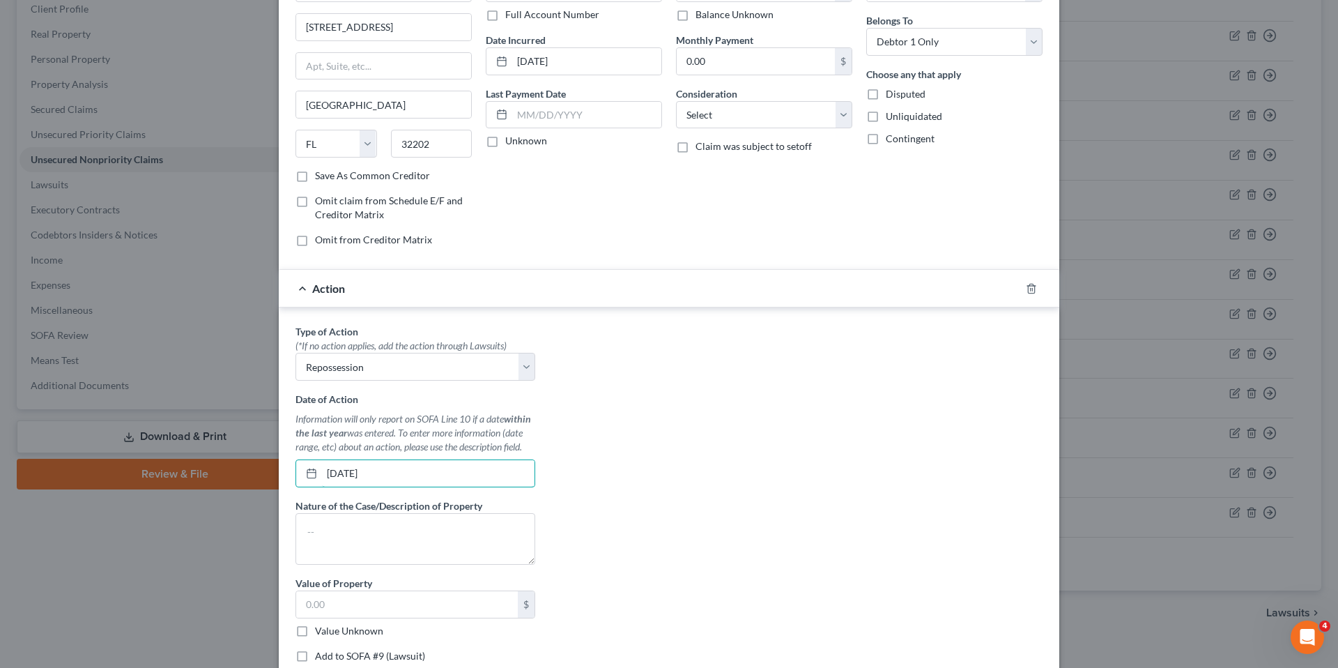
scroll to position [238, 0]
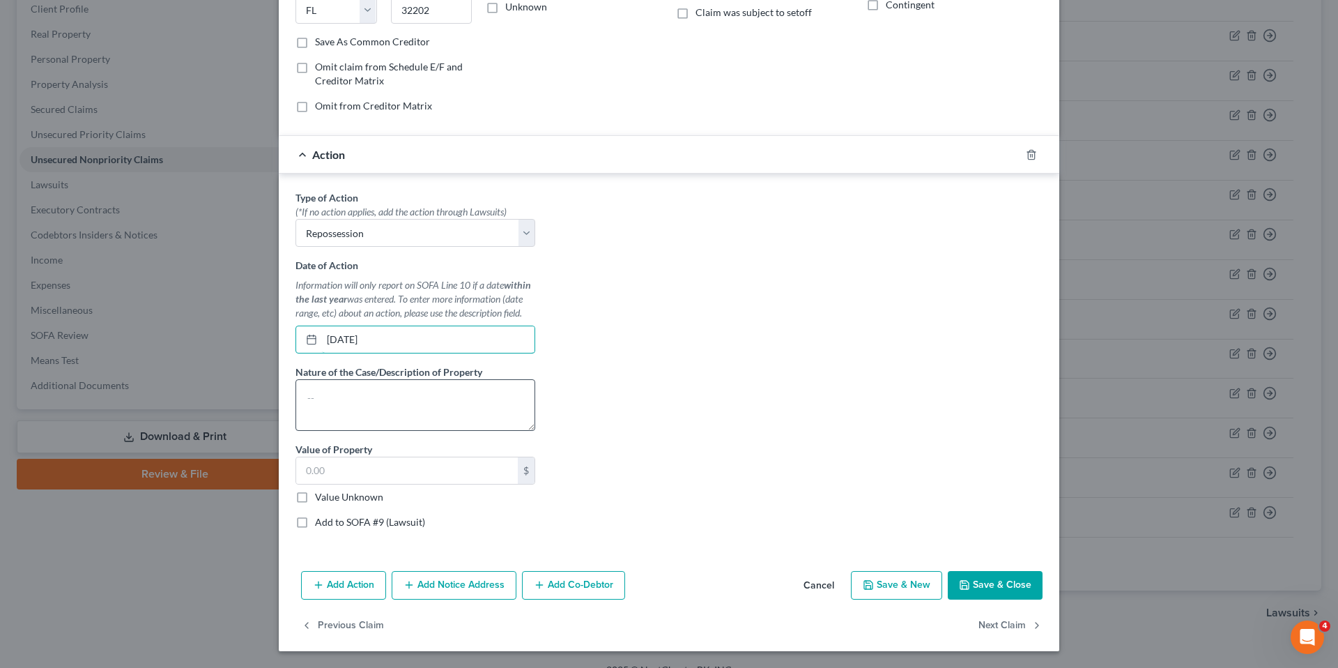
type input "[DATE]"
click at [437, 406] on textarea at bounding box center [415, 405] width 240 height 52
type textarea "2018 [PERSON_NAME]"
click at [392, 465] on input "text" at bounding box center [407, 470] width 222 height 26
type input "5,000.00"
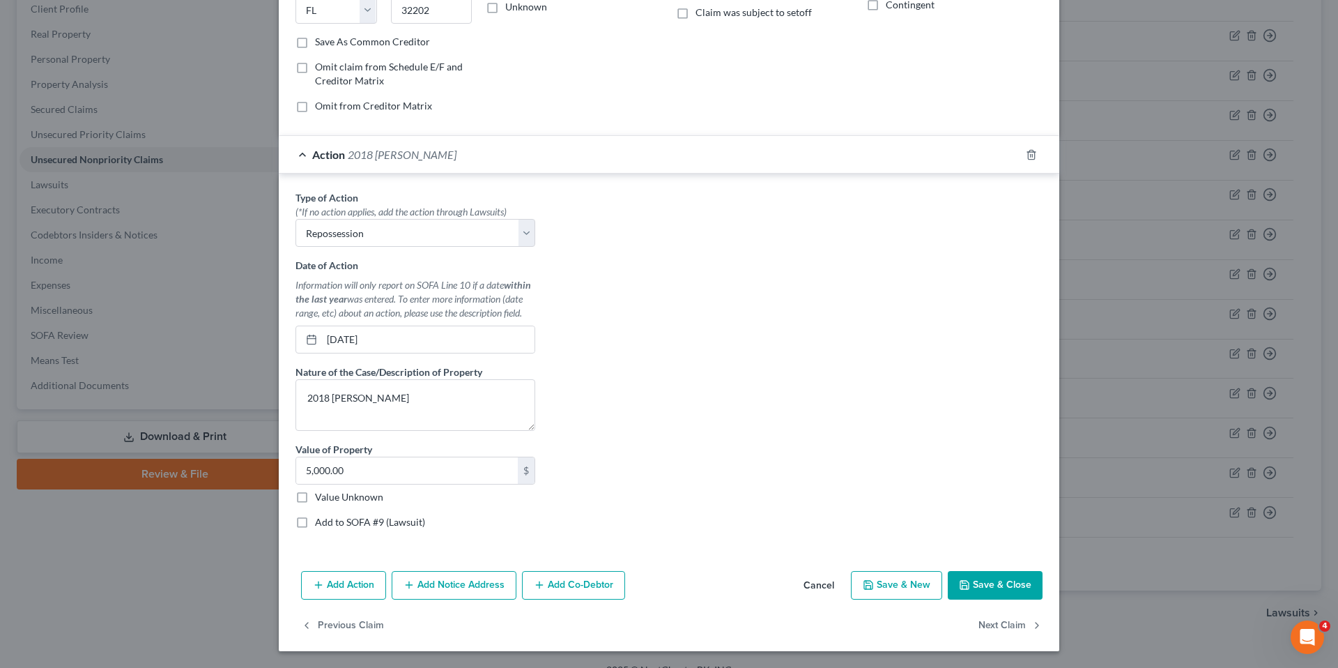
click at [1021, 590] on button "Save & Close" at bounding box center [995, 585] width 95 height 29
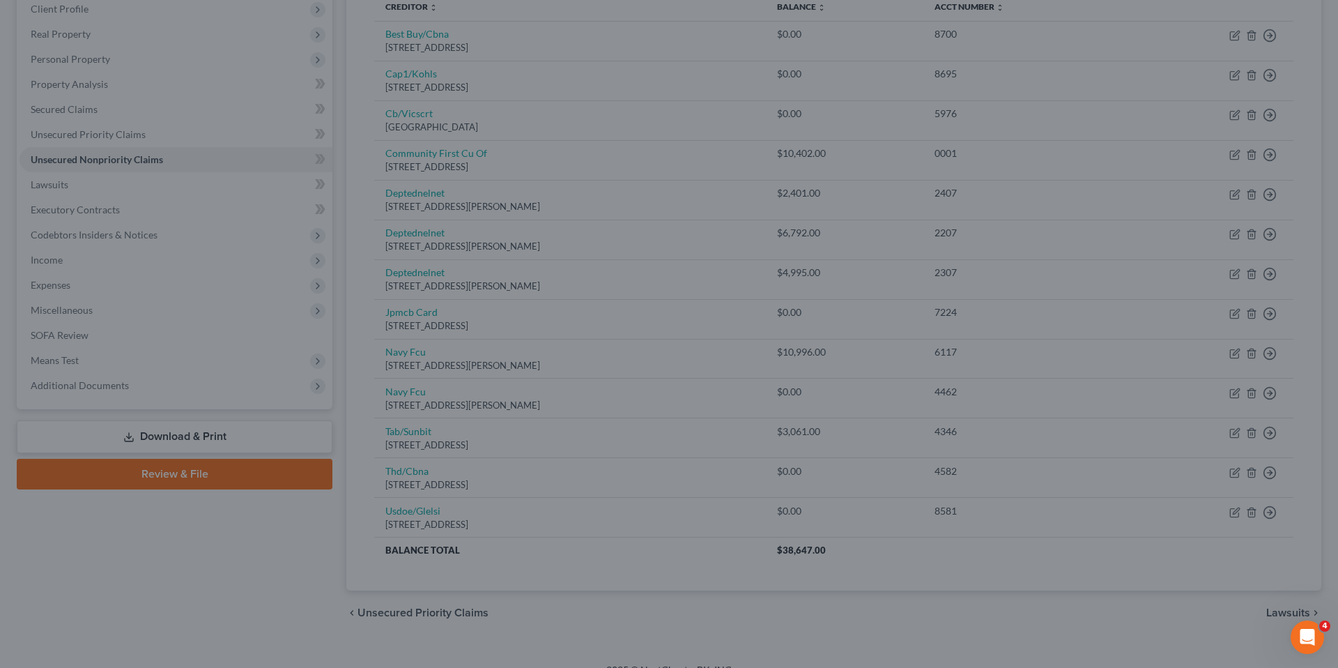
type input "0"
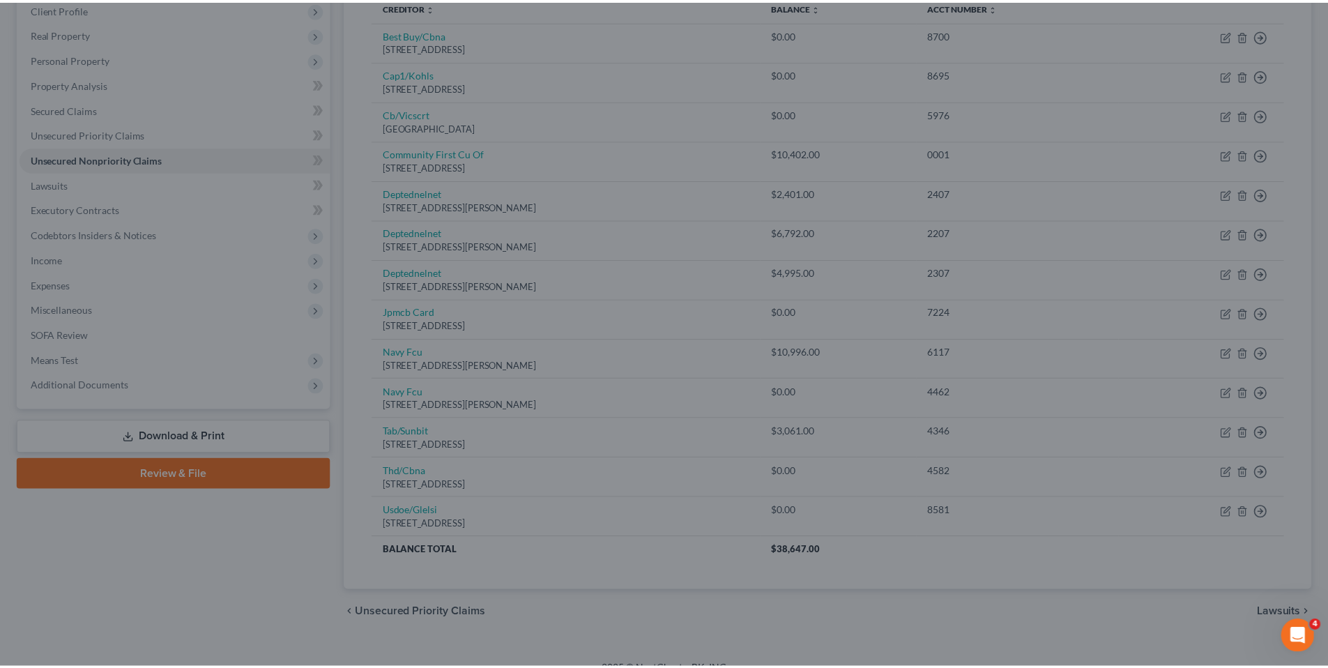
scroll to position [0, 0]
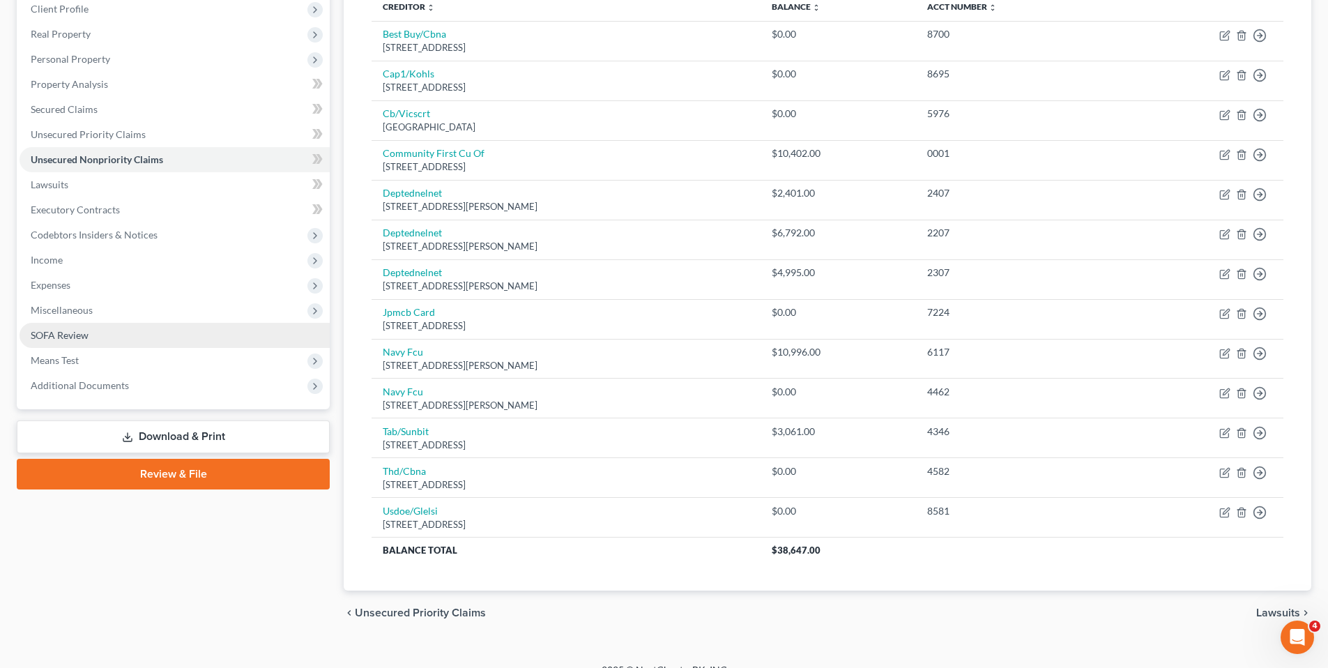
click at [100, 332] on link "SOFA Review" at bounding box center [175, 335] width 310 height 25
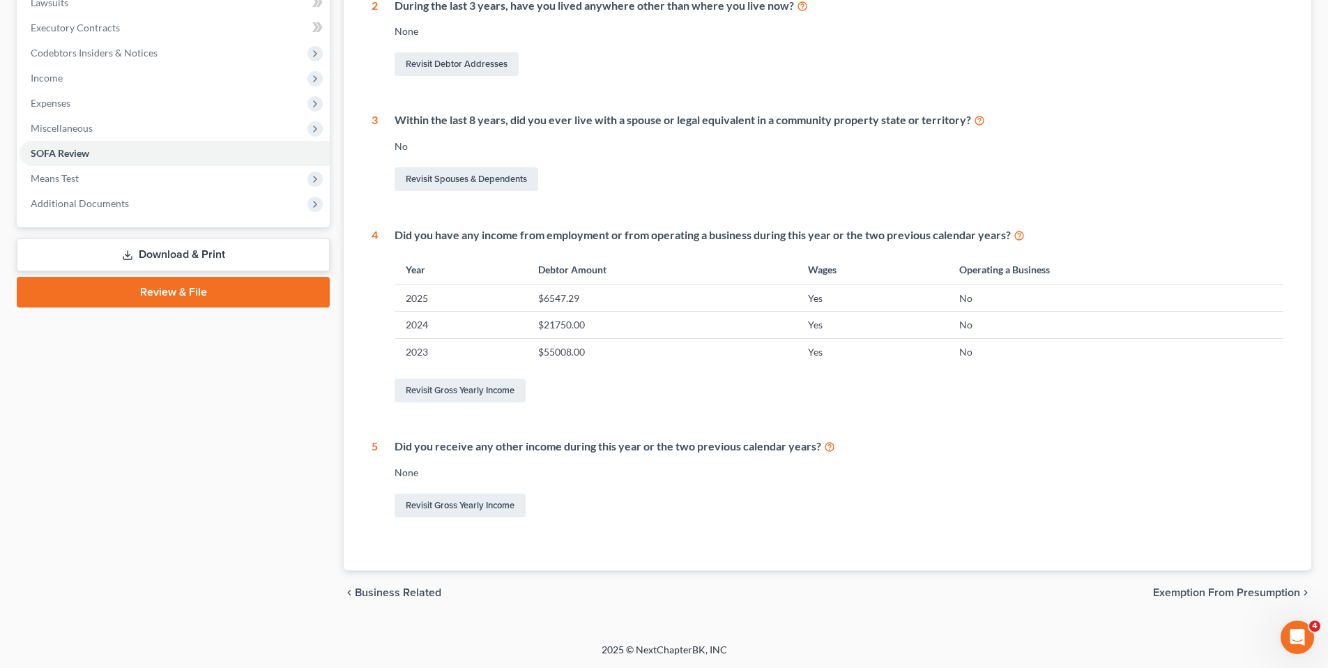
click at [1227, 594] on span "Exemption from Presumption" at bounding box center [1226, 592] width 147 height 11
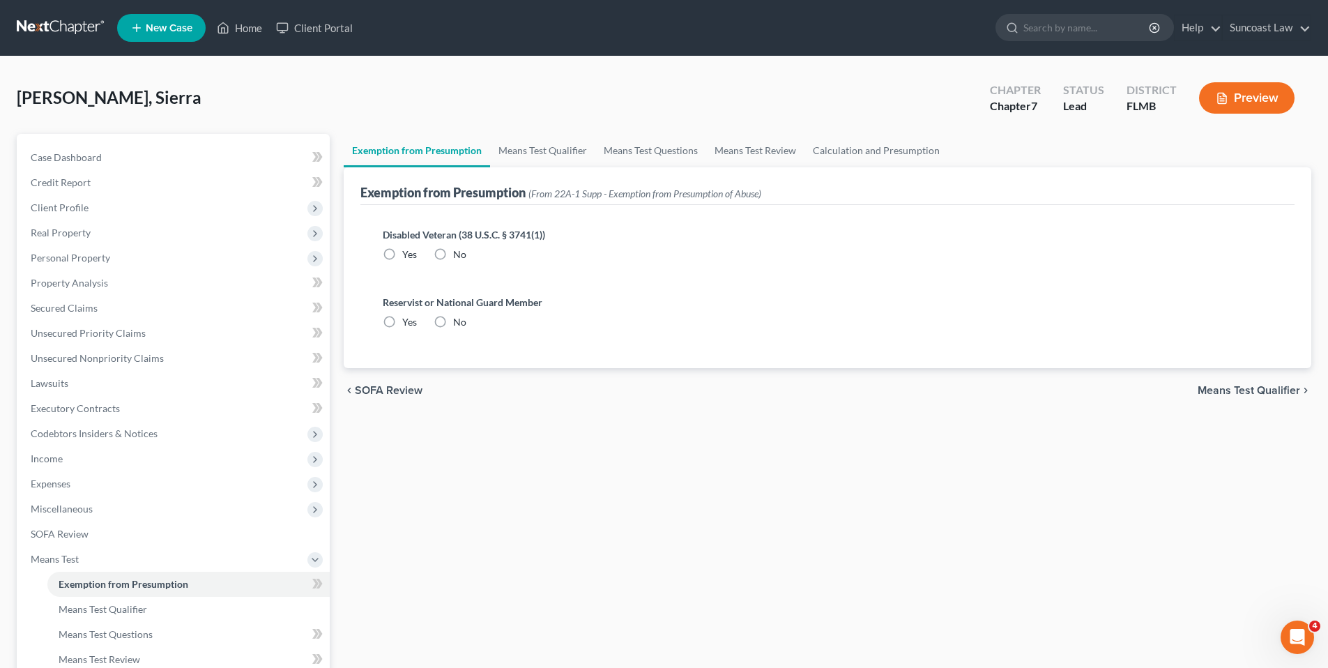
click at [453, 252] on label "No" at bounding box center [459, 254] width 13 height 14
click at [459, 252] on input "No" at bounding box center [463, 251] width 9 height 9
radio input "true"
click at [453, 321] on label "No" at bounding box center [459, 322] width 13 height 14
click at [459, 321] on input "No" at bounding box center [463, 319] width 9 height 9
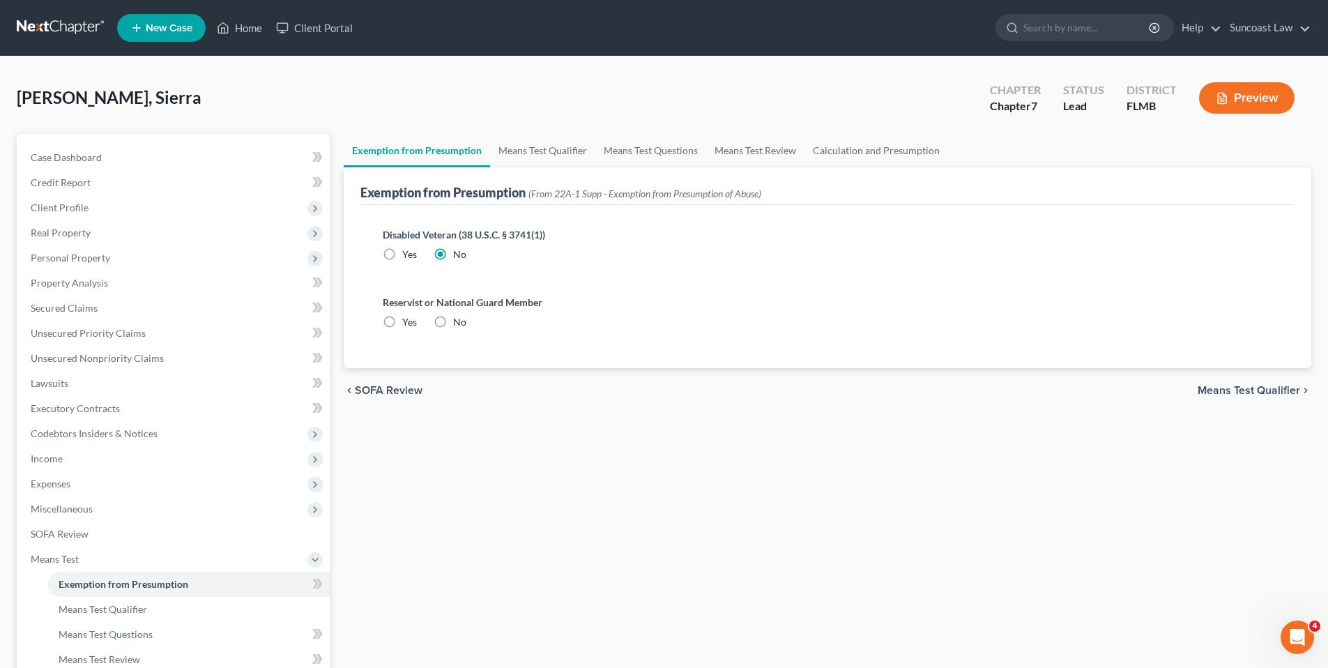
radio input "true"
click at [1250, 388] on span "Means Test Qualifier" at bounding box center [1248, 390] width 102 height 11
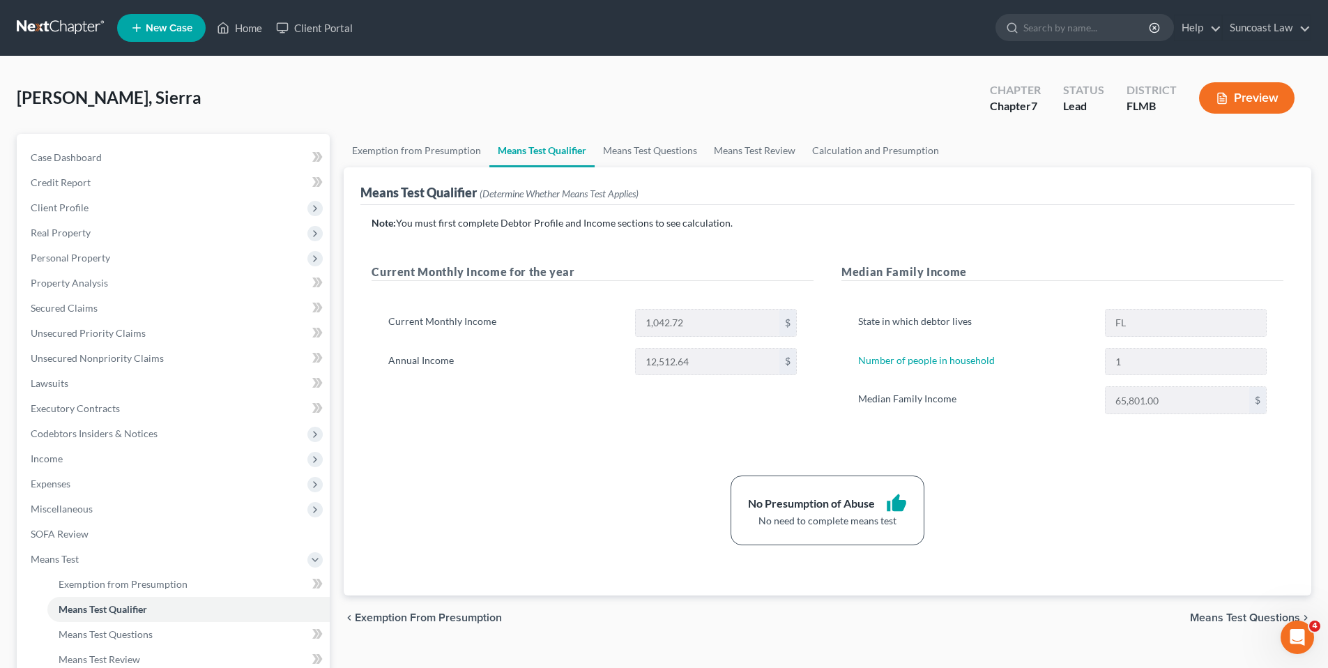
click at [1199, 617] on span "Means Test Questions" at bounding box center [1245, 617] width 110 height 11
